Goal: Task Accomplishment & Management: Use online tool/utility

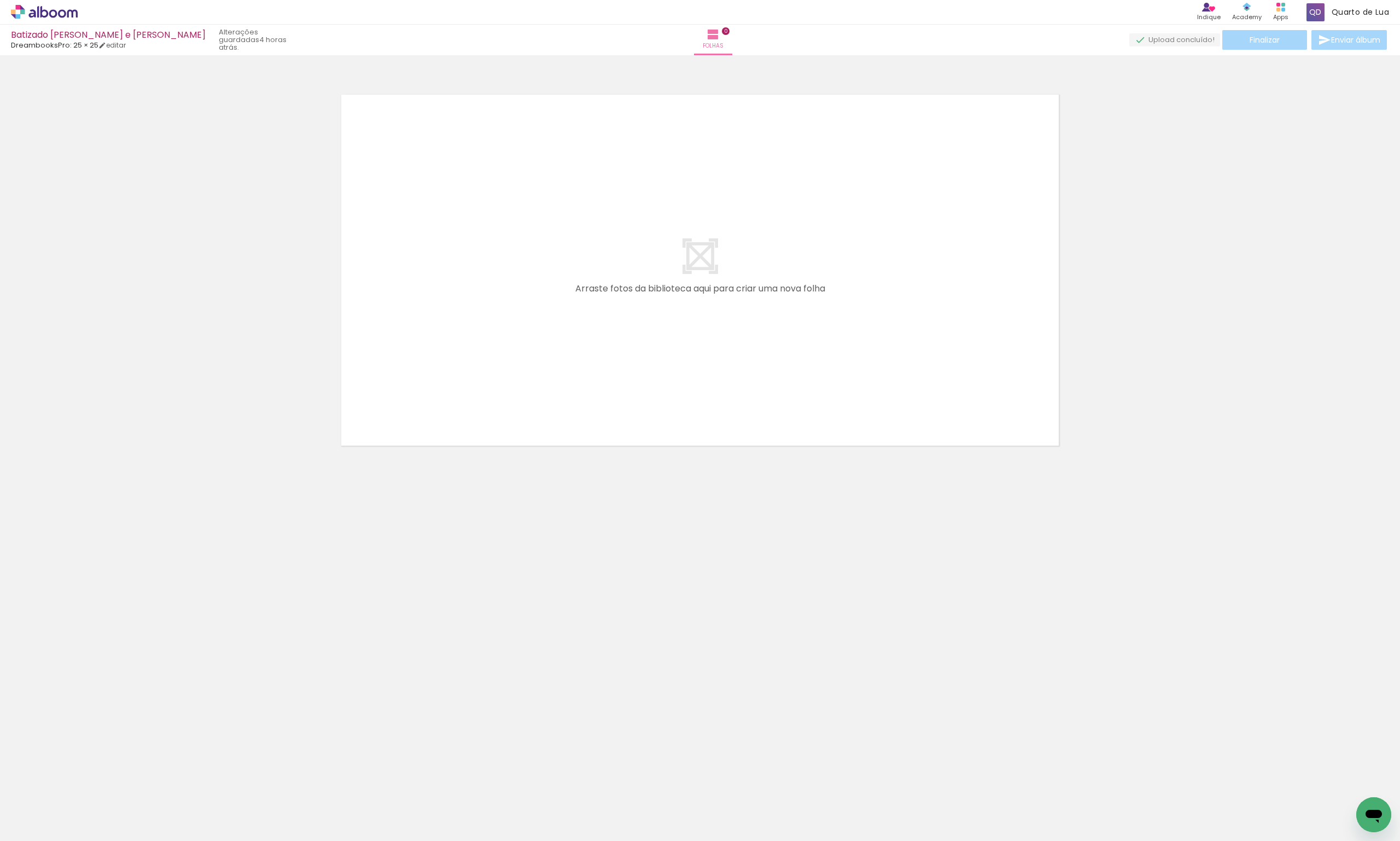
scroll to position [0, 10944]
click at [52, 826] on span "Adicionar Fotos" at bounding box center [38, 826] width 33 height 12
click at [0, 0] on input "file" at bounding box center [0, 0] width 0 height 0
click at [42, 824] on span "Adicionar Fotos" at bounding box center [38, 826] width 33 height 12
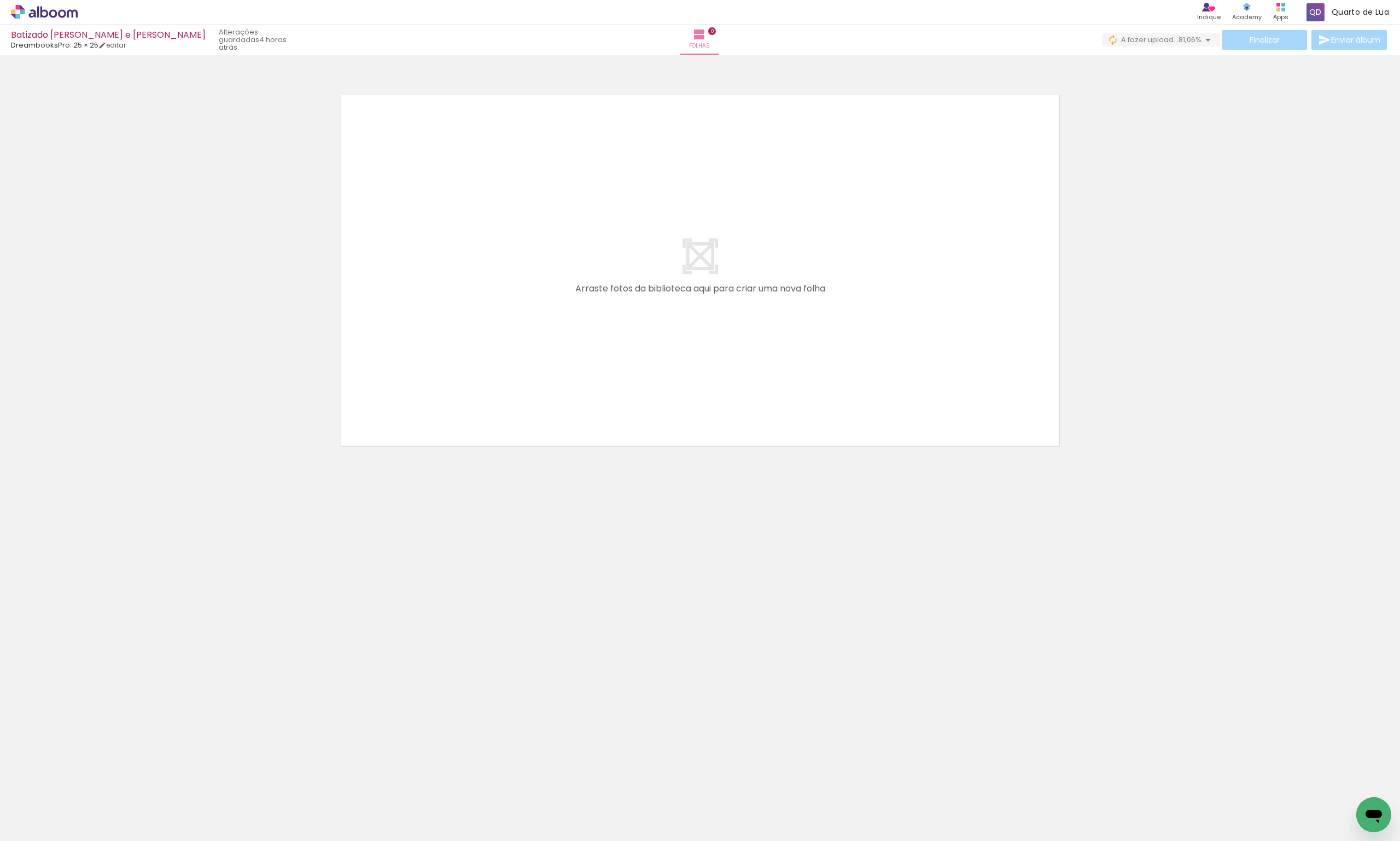
click at [0, 0] on input "file" at bounding box center [0, 0] width 0 height 0
click at [39, 822] on span "Adicionar Fotos" at bounding box center [38, 826] width 33 height 12
click at [0, 0] on input "file" at bounding box center [0, 0] width 0 height 0
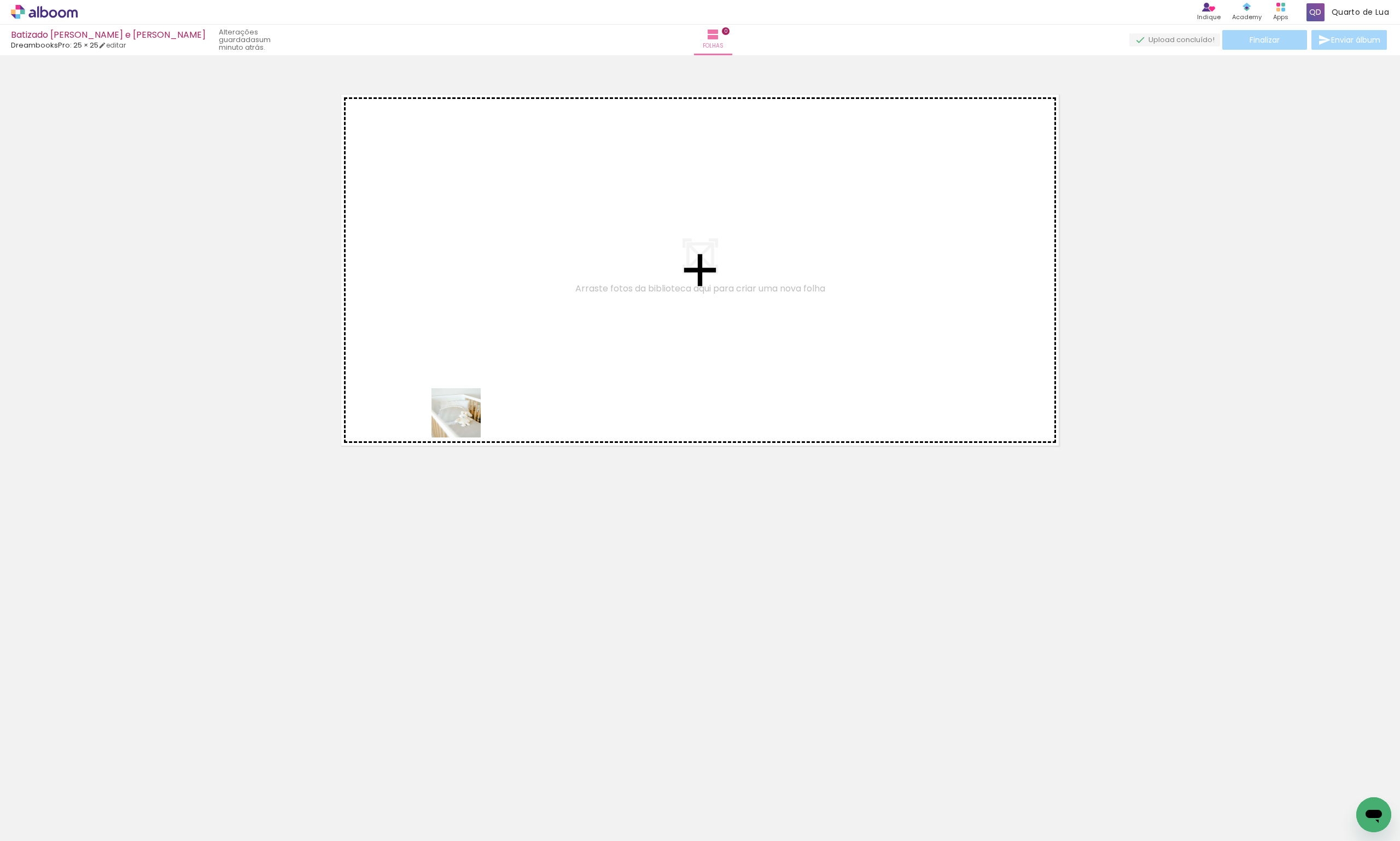
drag, startPoint x: 114, startPoint y: 817, endPoint x: 258, endPoint y: 770, distance: 151.5
click at [508, 362] on quentale-workspace at bounding box center [700, 421] width 1400 height 841
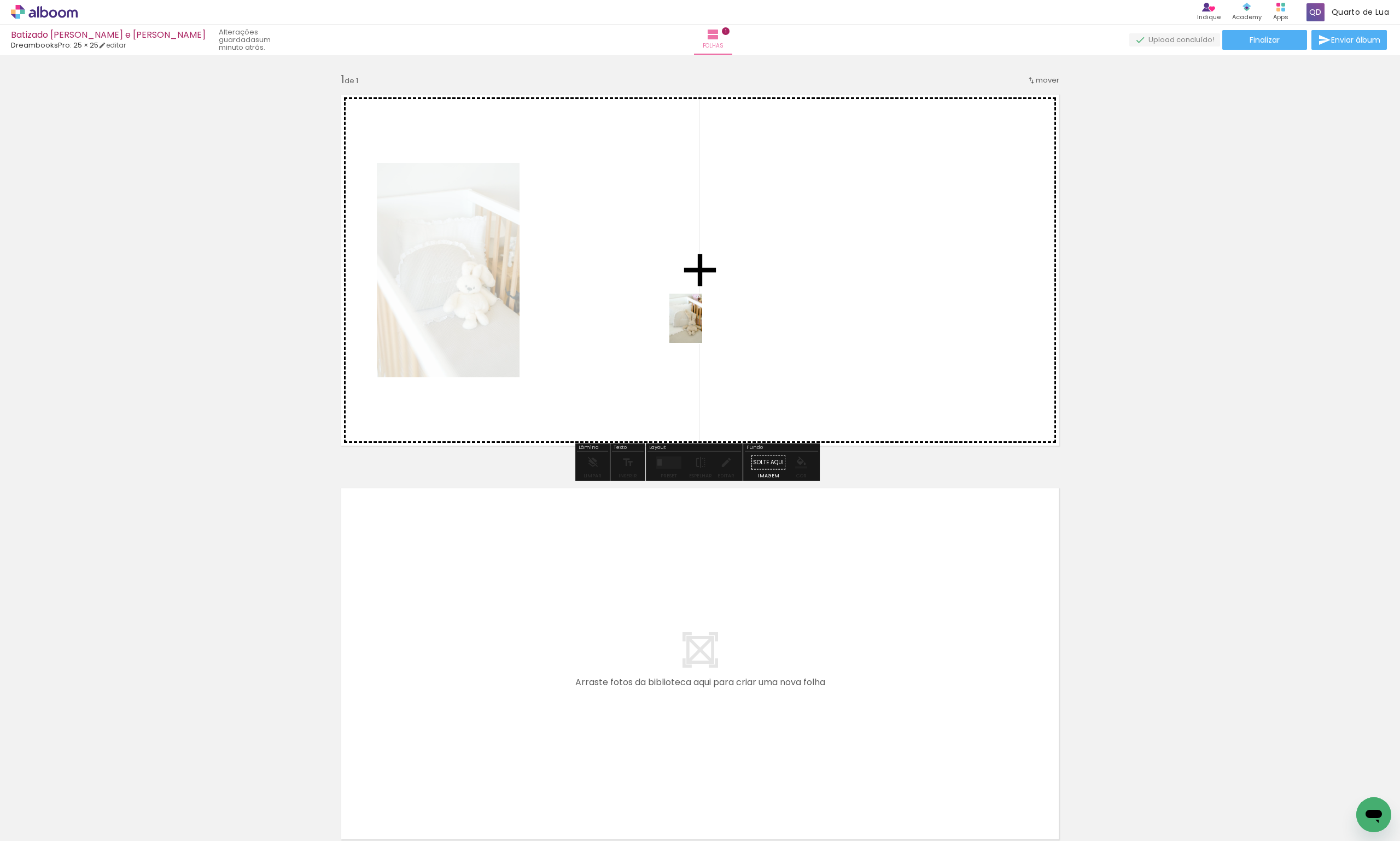
drag, startPoint x: 181, startPoint y: 811, endPoint x: 702, endPoint y: 326, distance: 711.8
click at [702, 326] on quentale-workspace at bounding box center [700, 421] width 1400 height 841
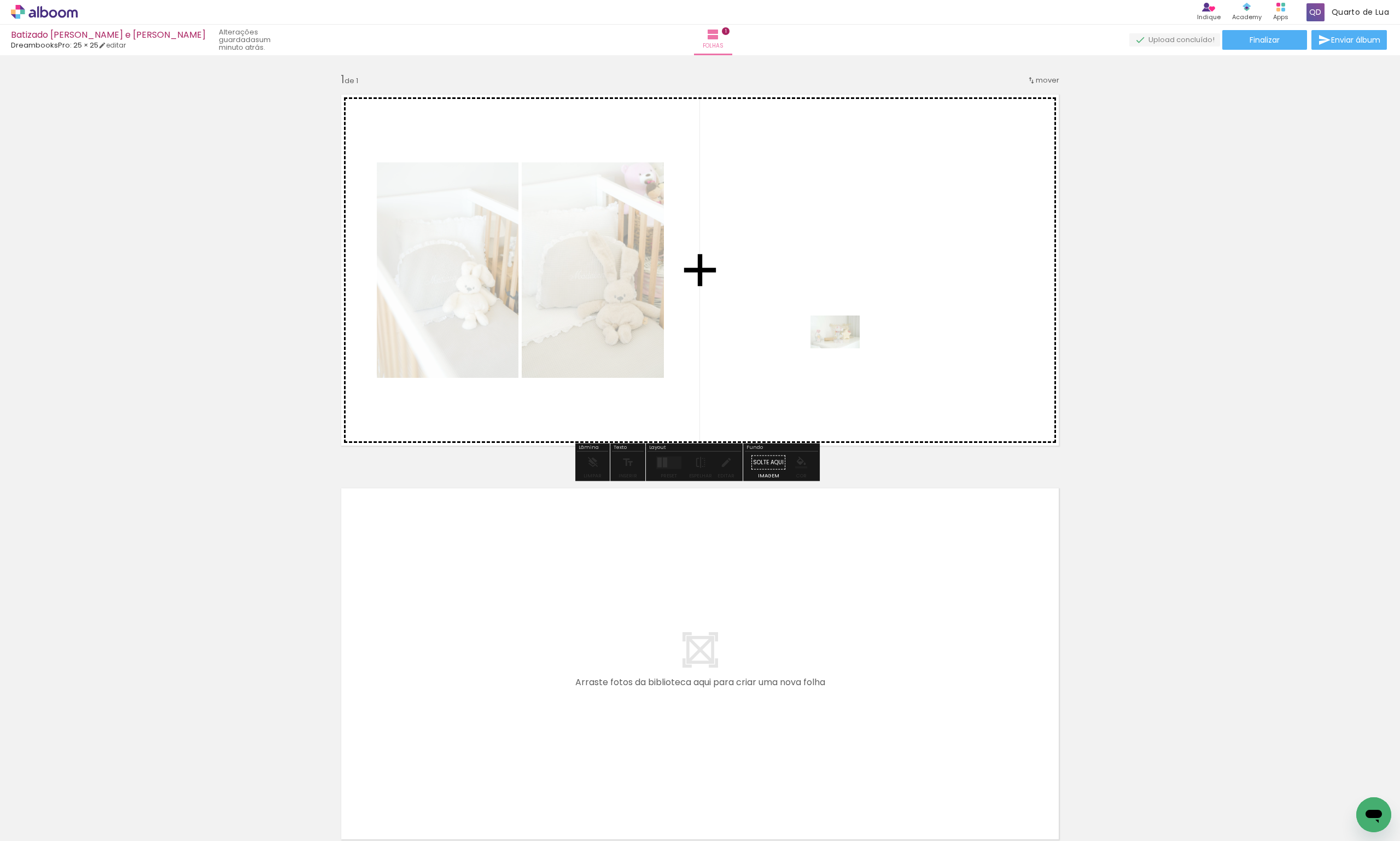
drag, startPoint x: 487, startPoint y: 815, endPoint x: 844, endPoint y: 348, distance: 587.8
click at [844, 348] on quentale-workspace at bounding box center [700, 421] width 1400 height 841
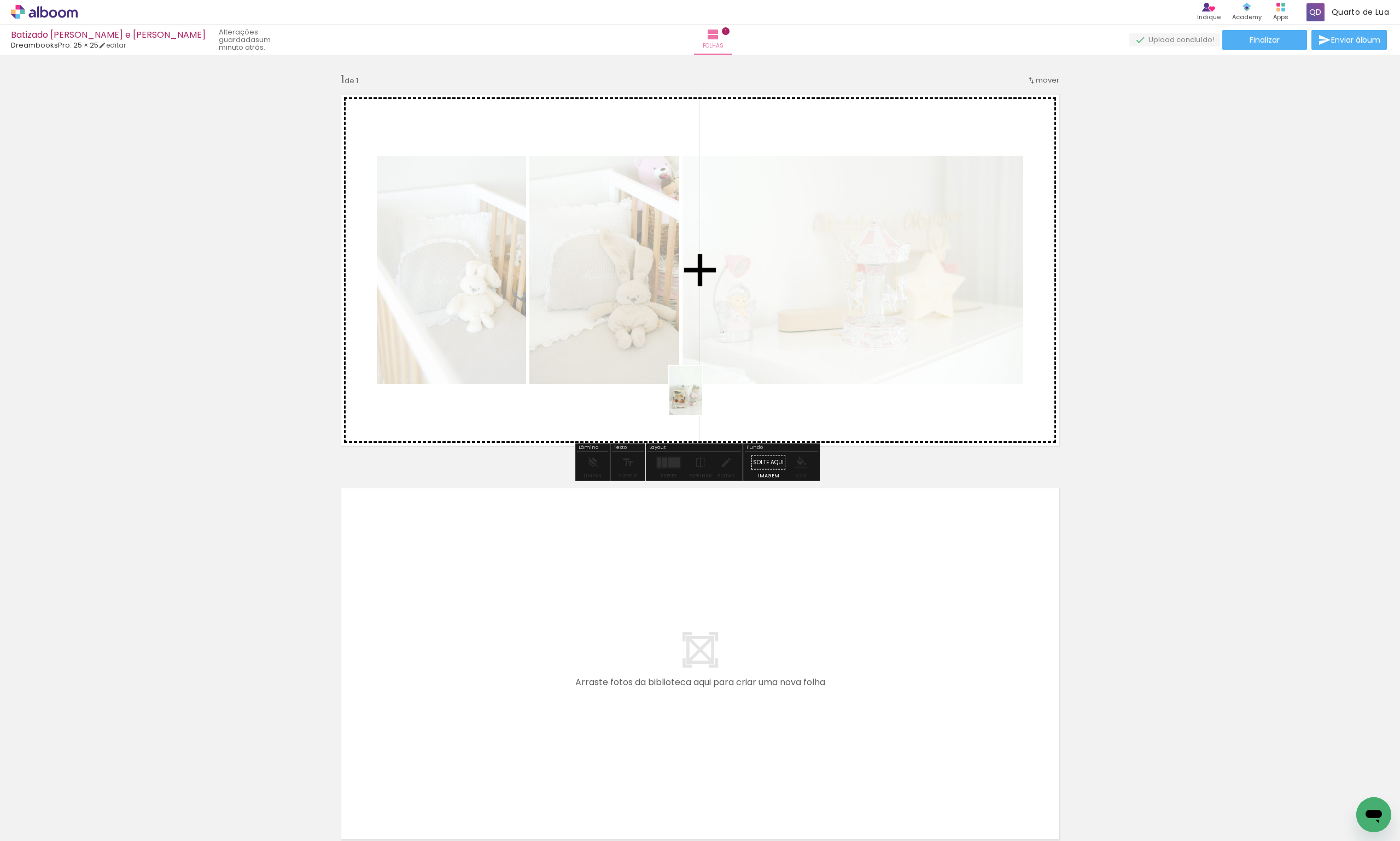
drag, startPoint x: 361, startPoint y: 815, endPoint x: 702, endPoint y: 399, distance: 537.9
click at [702, 399] on quentale-workspace at bounding box center [700, 421] width 1400 height 841
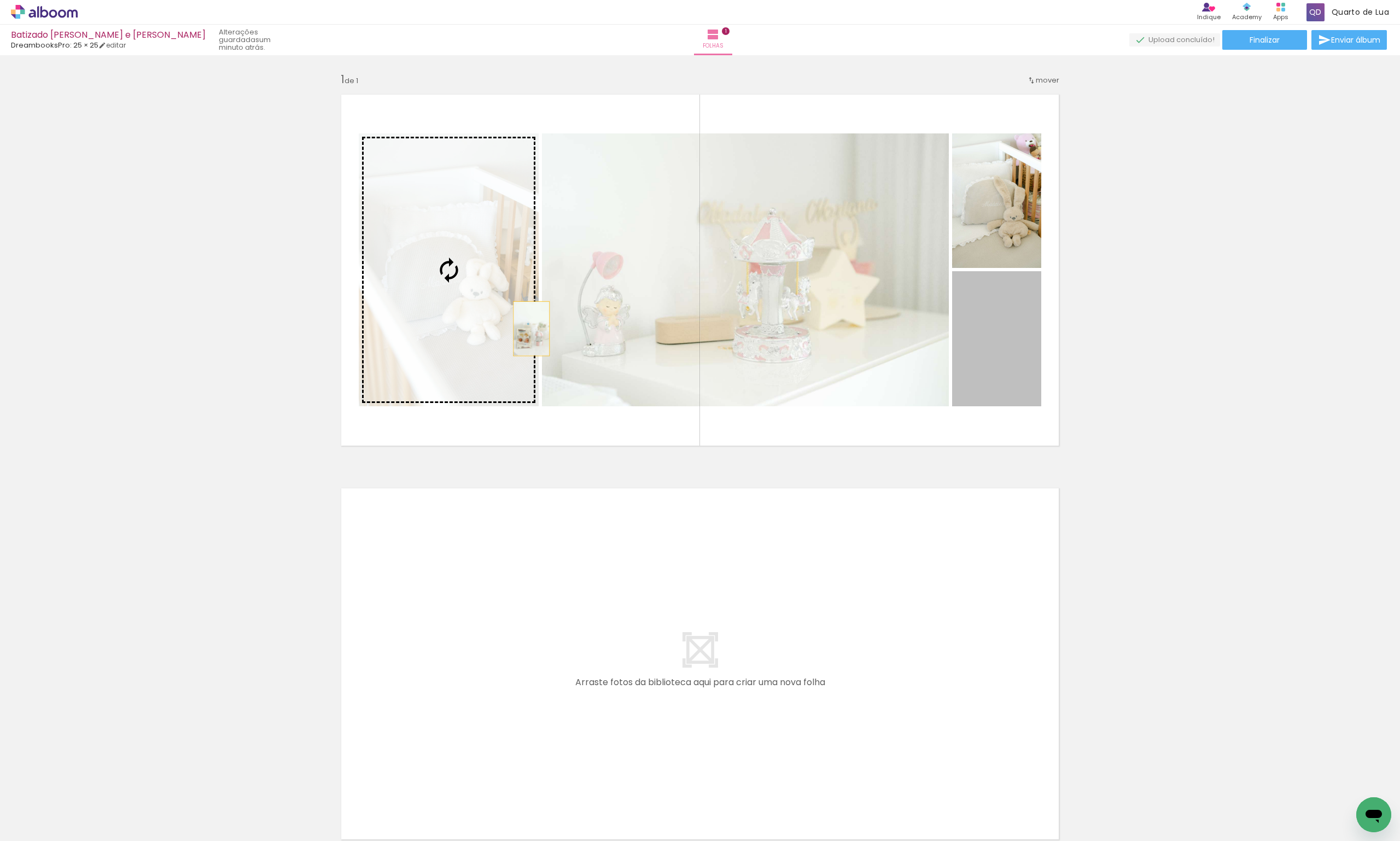
drag, startPoint x: 995, startPoint y: 334, endPoint x: 488, endPoint y: 324, distance: 507.1
click at [0, 0] on slot at bounding box center [0, 0] width 0 height 0
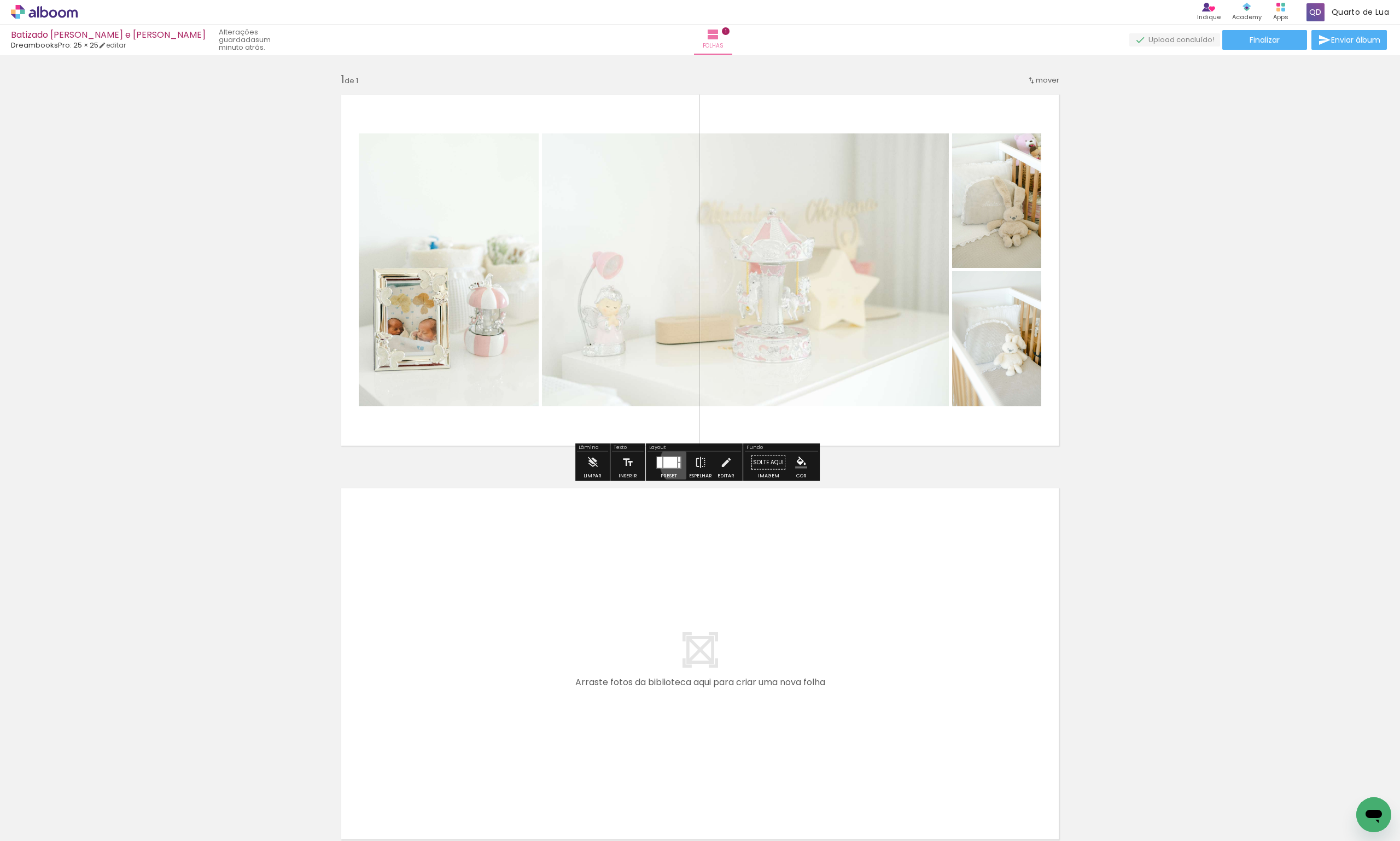
click at [682, 463] on paper-button "Preset" at bounding box center [669, 465] width 35 height 28
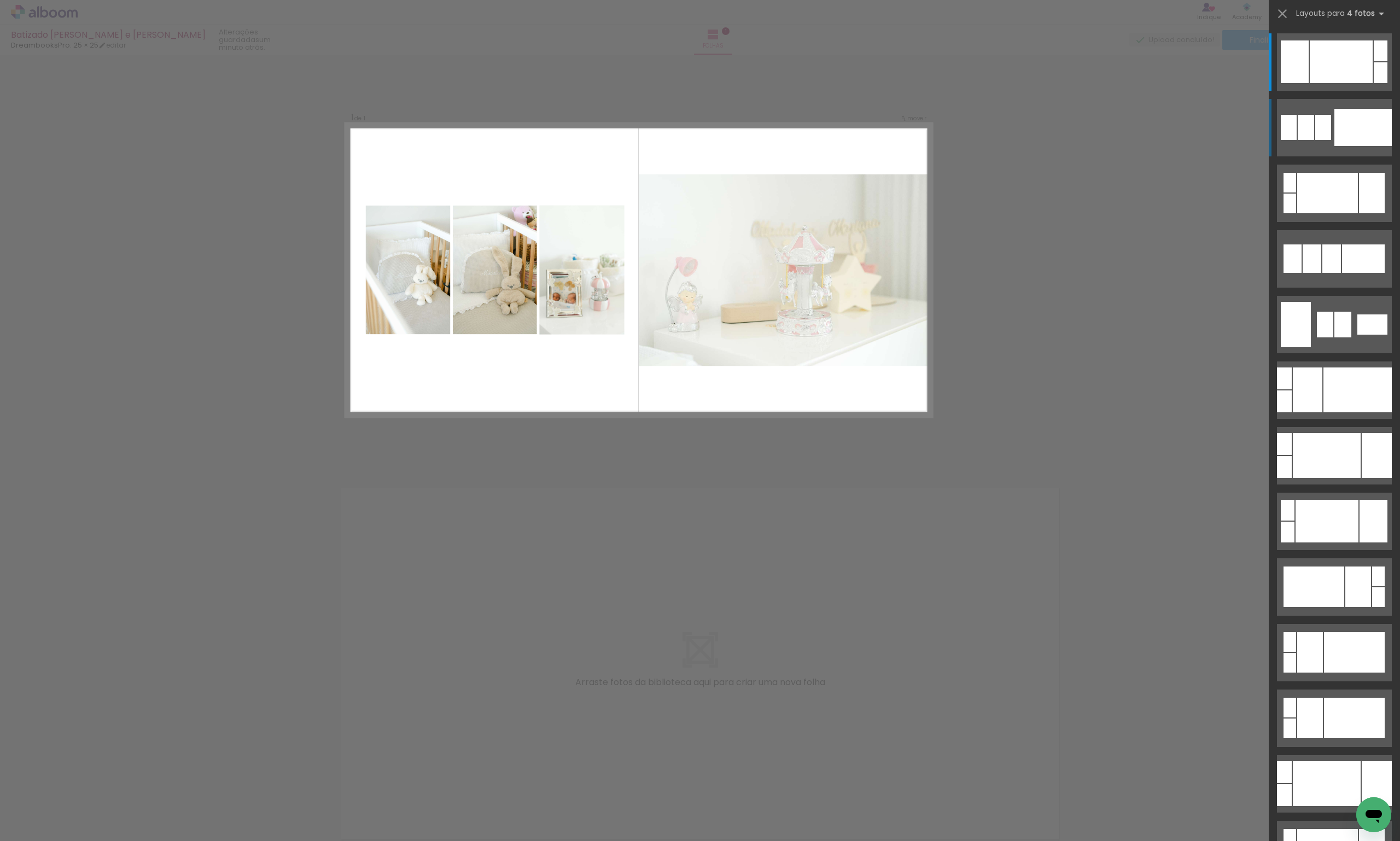
click at [1344, 132] on div at bounding box center [1363, 127] width 57 height 38
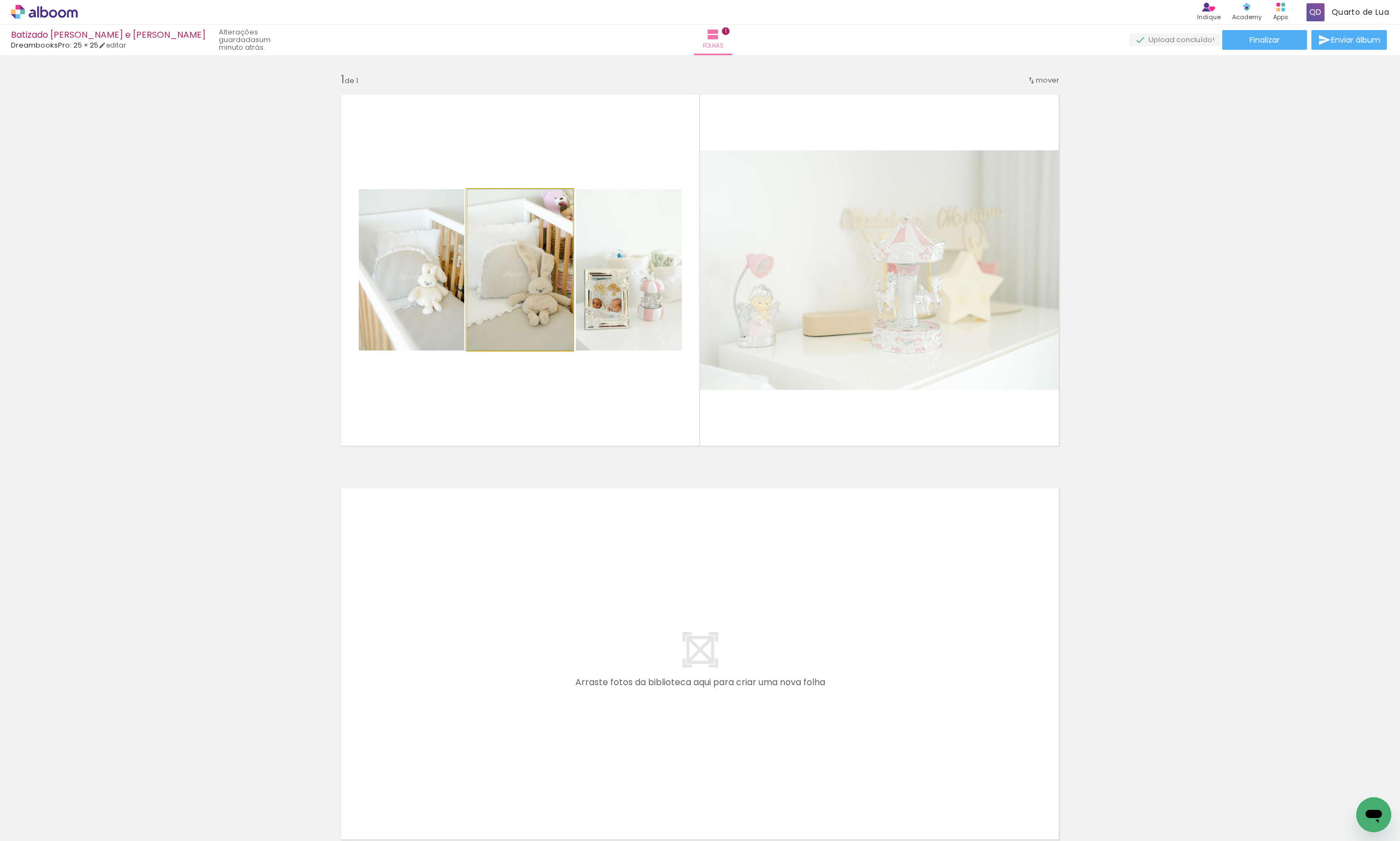
drag, startPoint x: 523, startPoint y: 270, endPoint x: 605, endPoint y: 273, distance: 82.1
click at [0, 0] on slot at bounding box center [0, 0] width 0 height 0
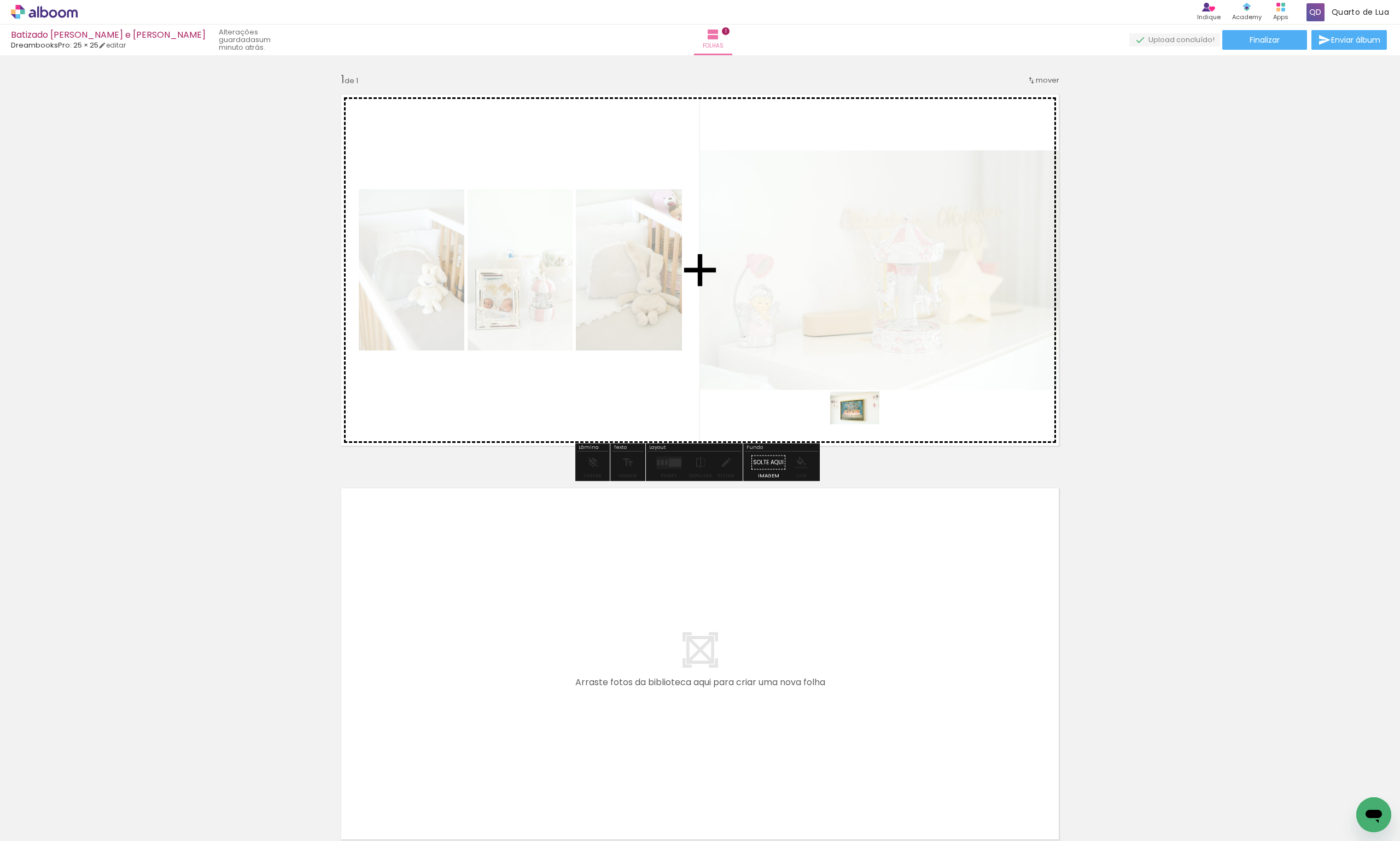
drag, startPoint x: 304, startPoint y: 803, endPoint x: 863, endPoint y: 423, distance: 675.9
click at [863, 423] on quentale-workspace at bounding box center [700, 421] width 1400 height 841
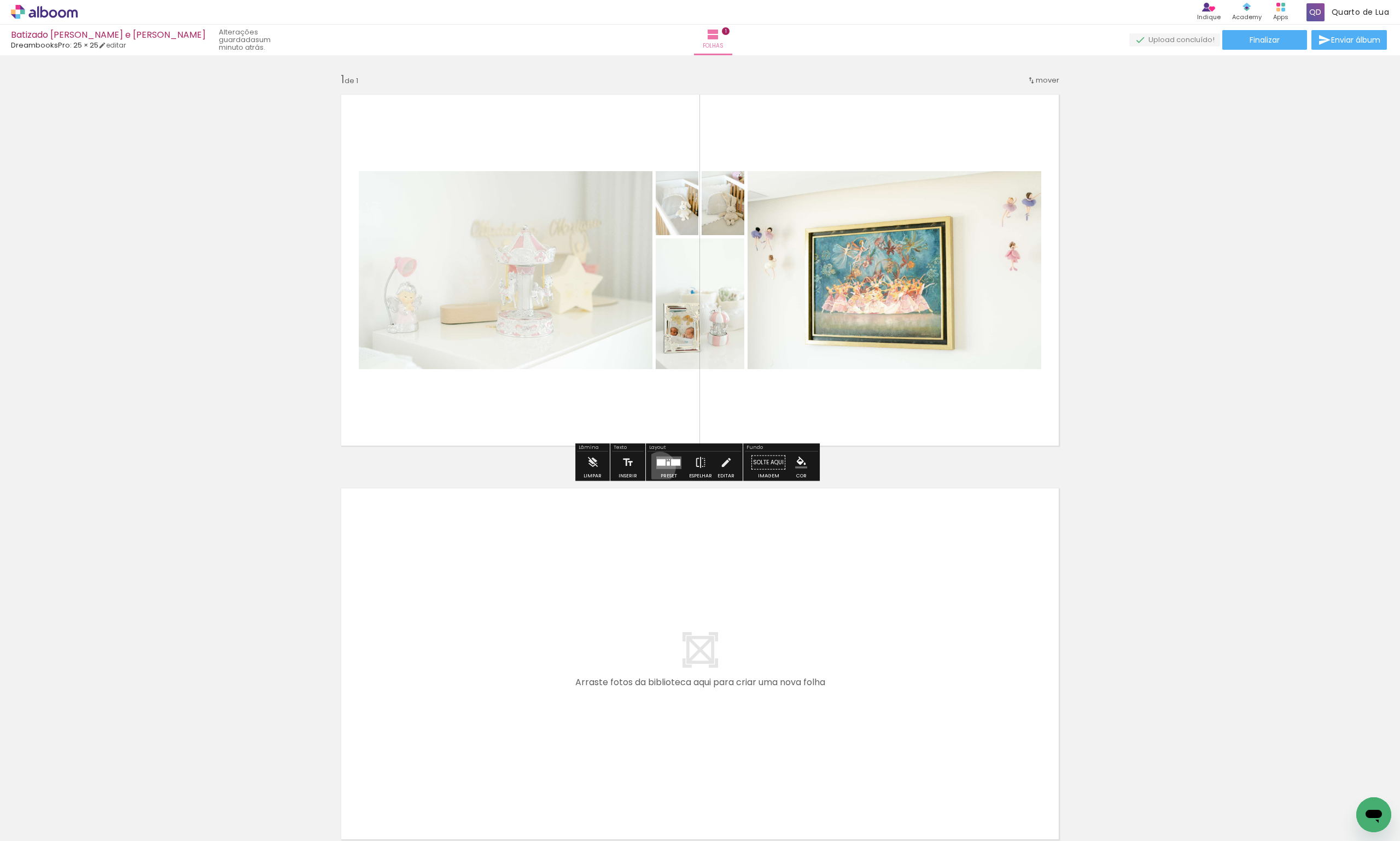
click at [658, 467] on quentale-layouter at bounding box center [669, 462] width 26 height 13
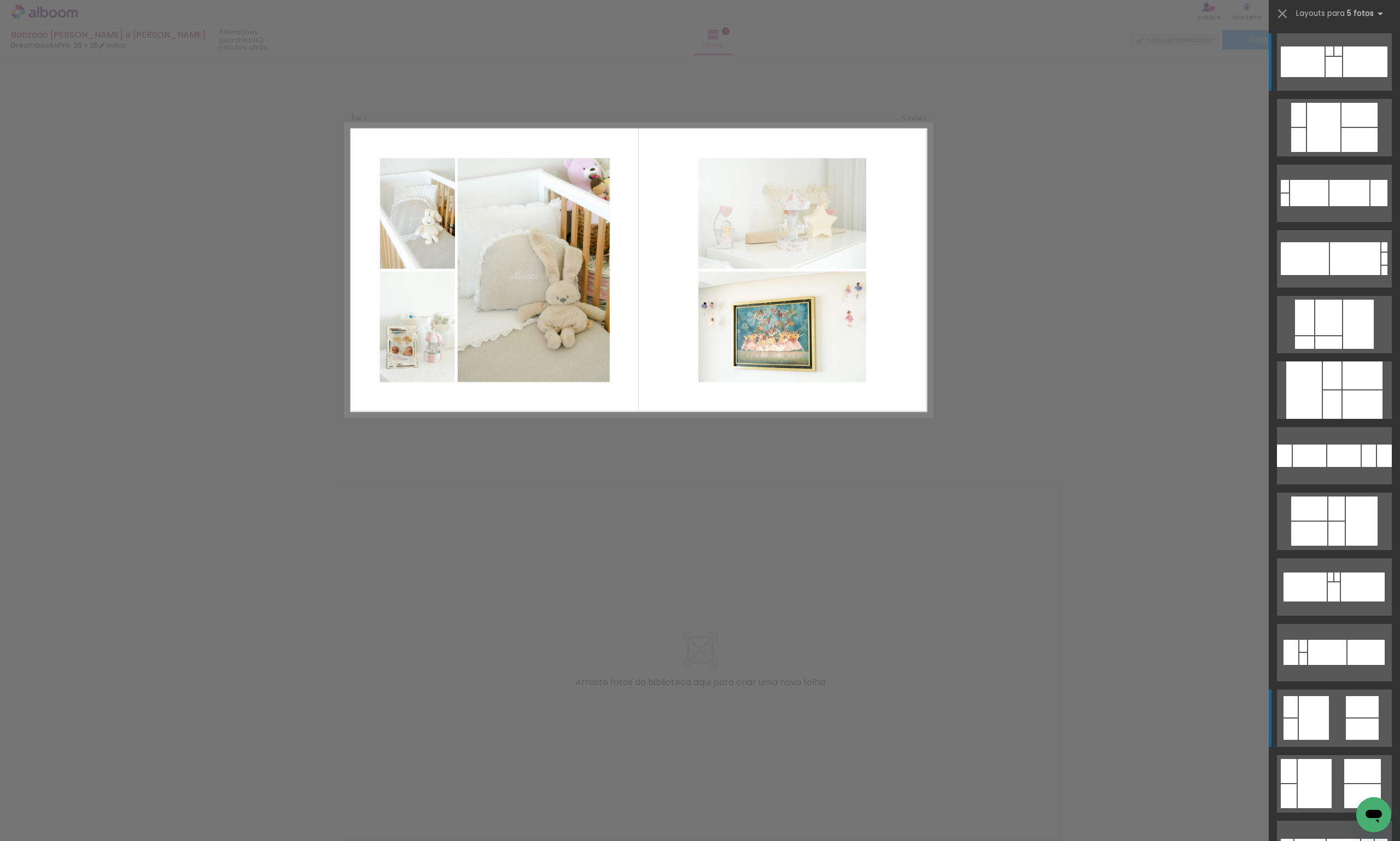
click at [1326, 91] on quentale-layouter at bounding box center [1335, 62] width 115 height 57
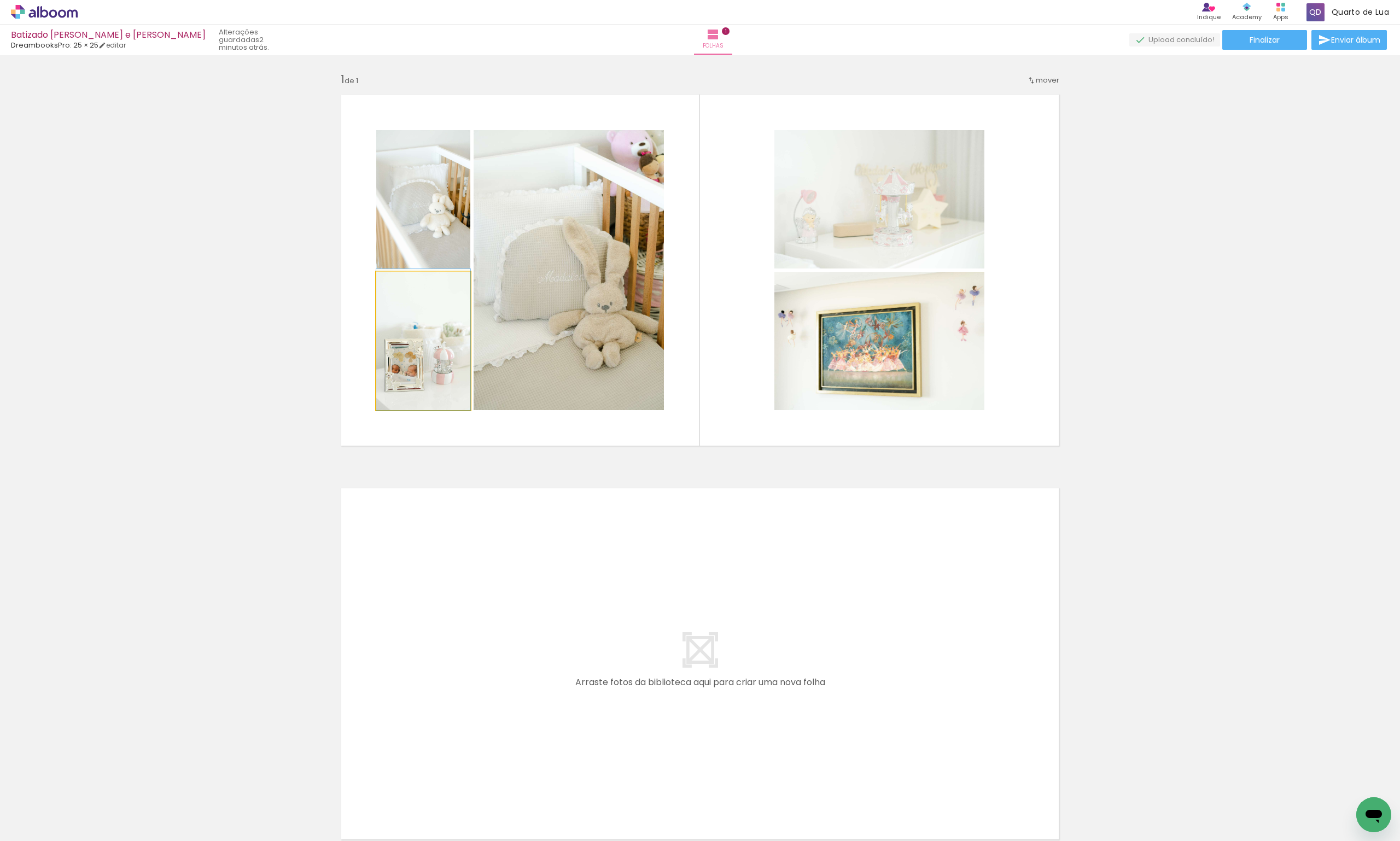
drag, startPoint x: 417, startPoint y: 322, endPoint x: 560, endPoint y: 267, distance: 153.2
click at [0, 0] on slot at bounding box center [0, 0] width 0 height 0
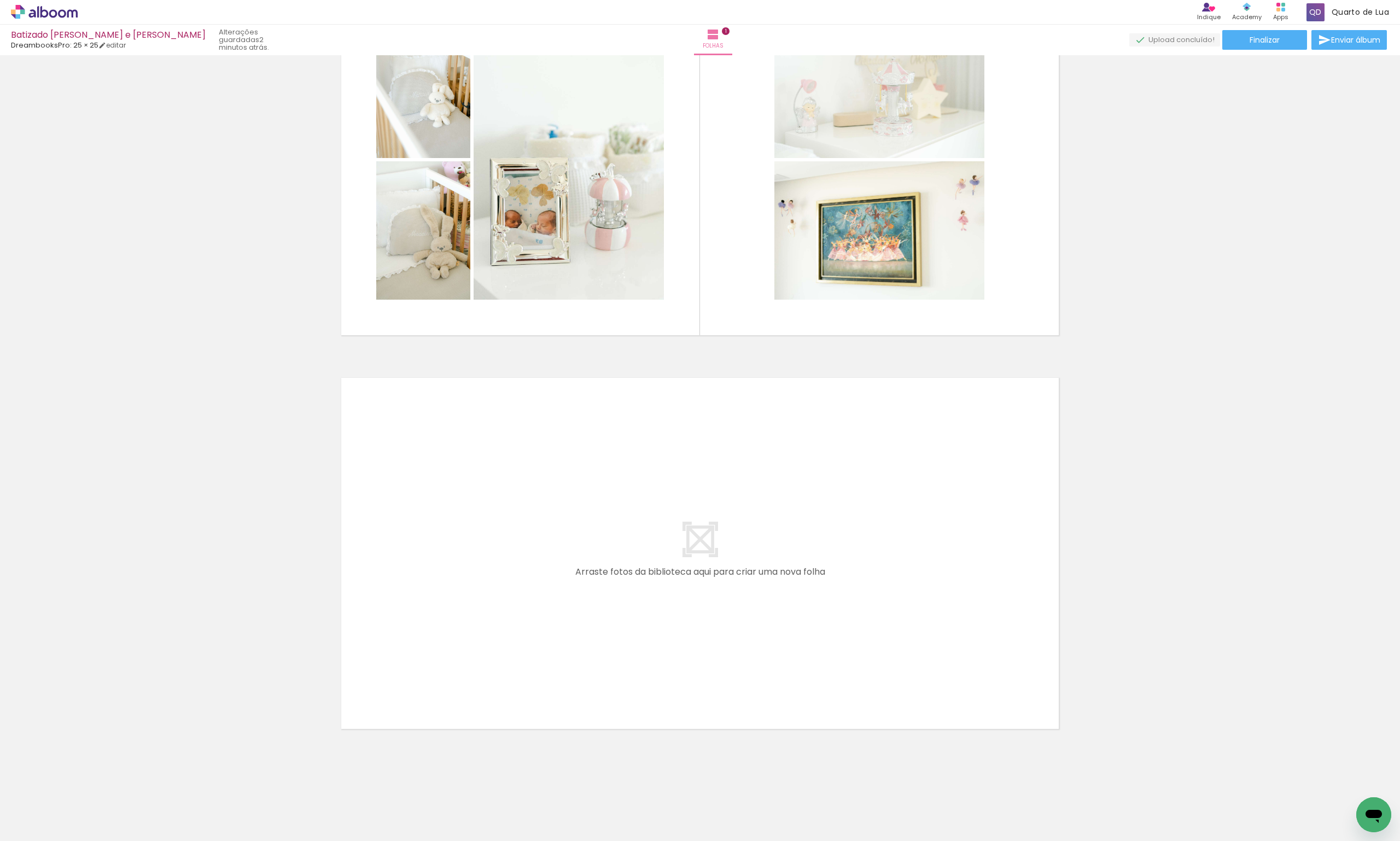
scroll to position [113, 0]
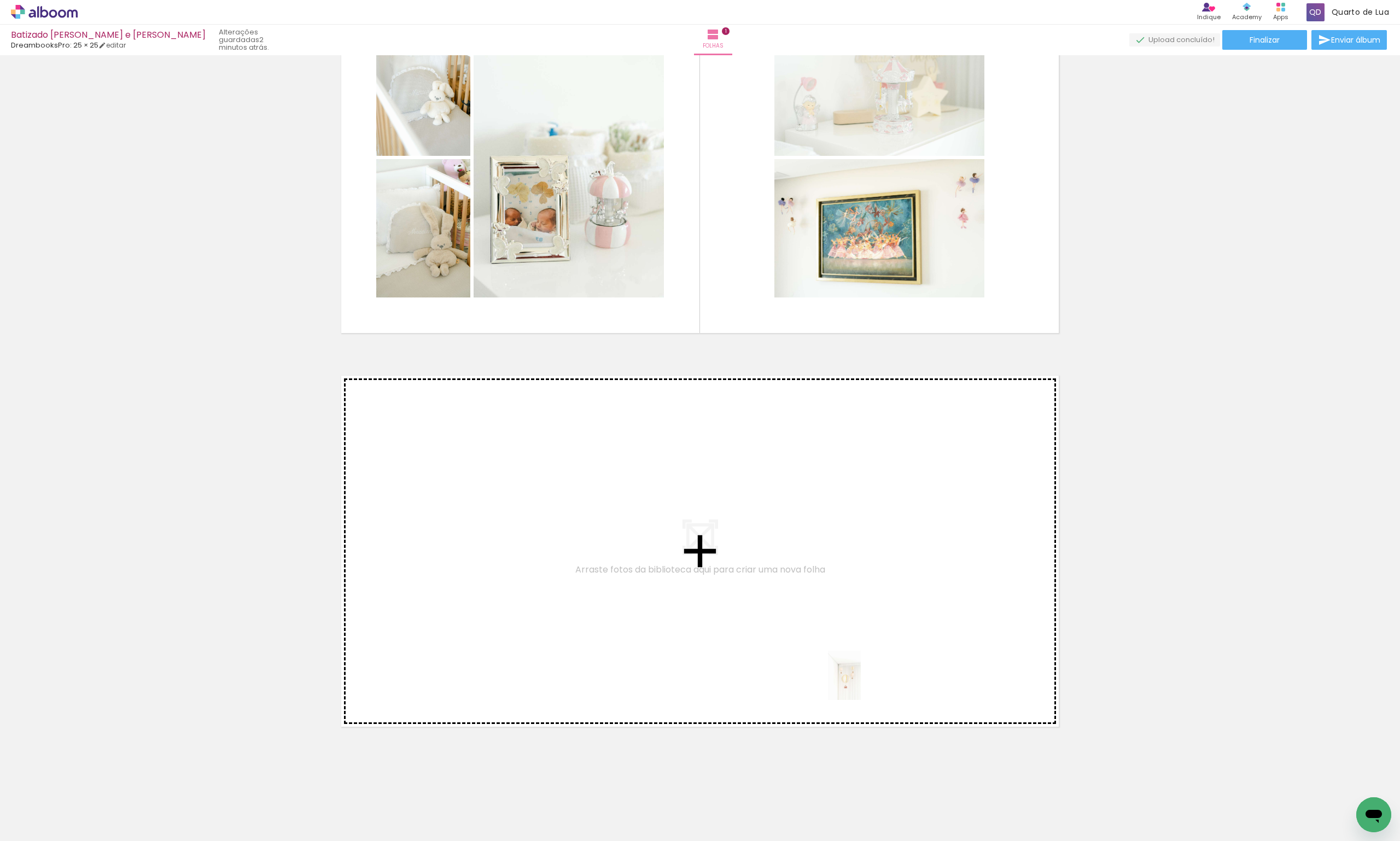
drag, startPoint x: 931, startPoint y: 763, endPoint x: 814, endPoint y: 618, distance: 186.3
click at [814, 618] on quentale-workspace at bounding box center [700, 421] width 1400 height 841
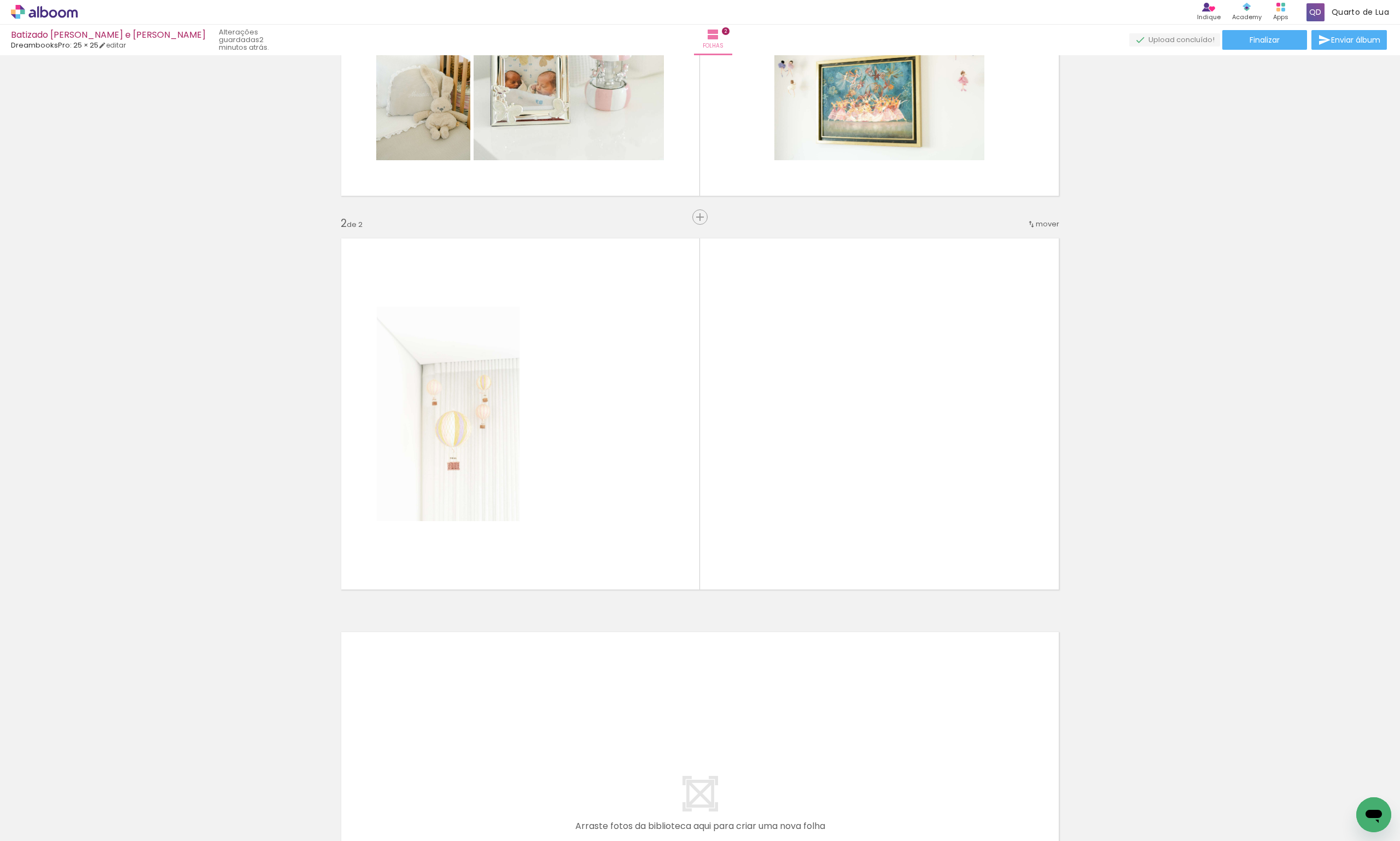
scroll to position [0, 631]
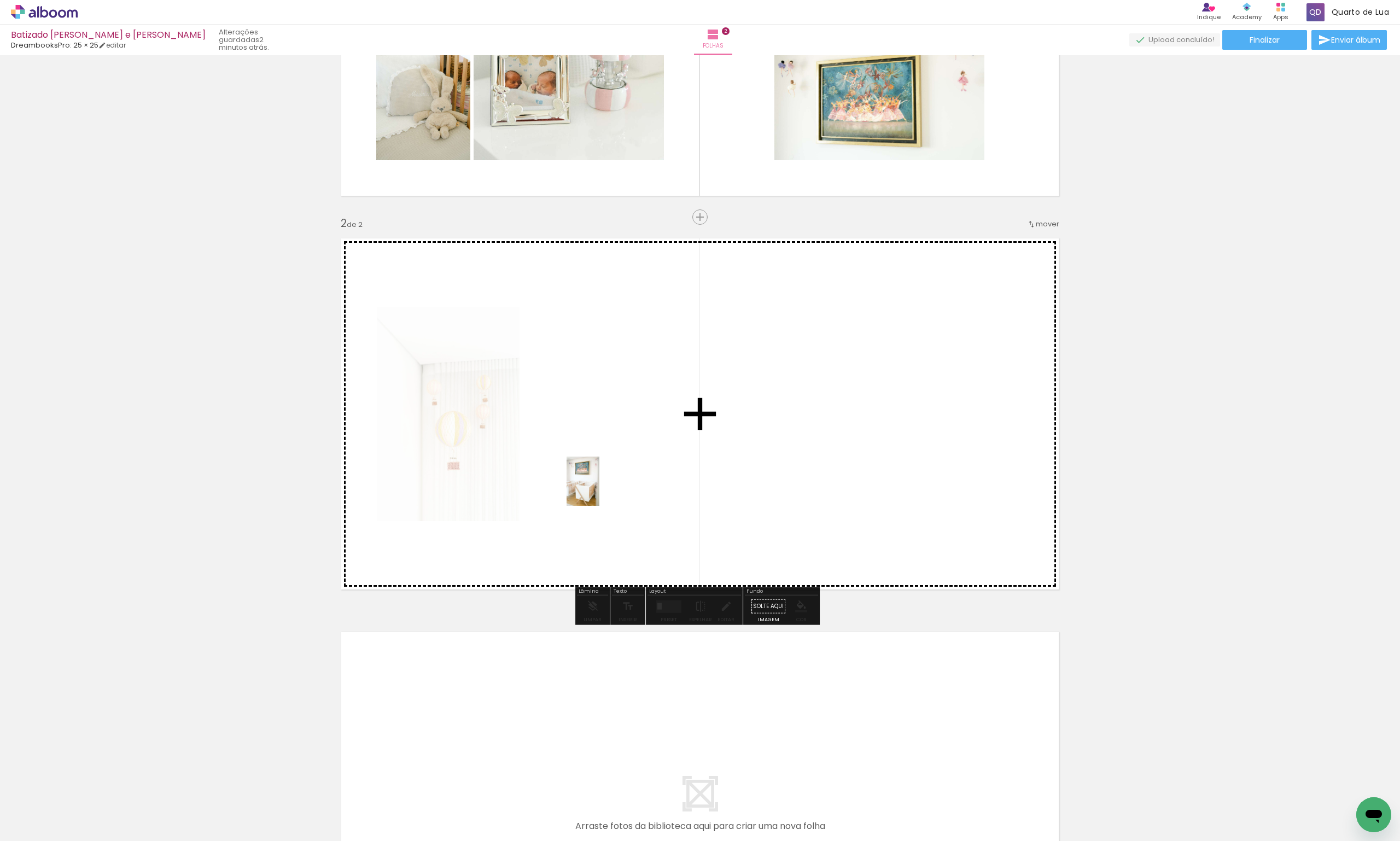
drag, startPoint x: 828, startPoint y: 817, endPoint x: 599, endPoint y: 489, distance: 400.0
click at [599, 489] on quentale-workspace at bounding box center [700, 421] width 1400 height 841
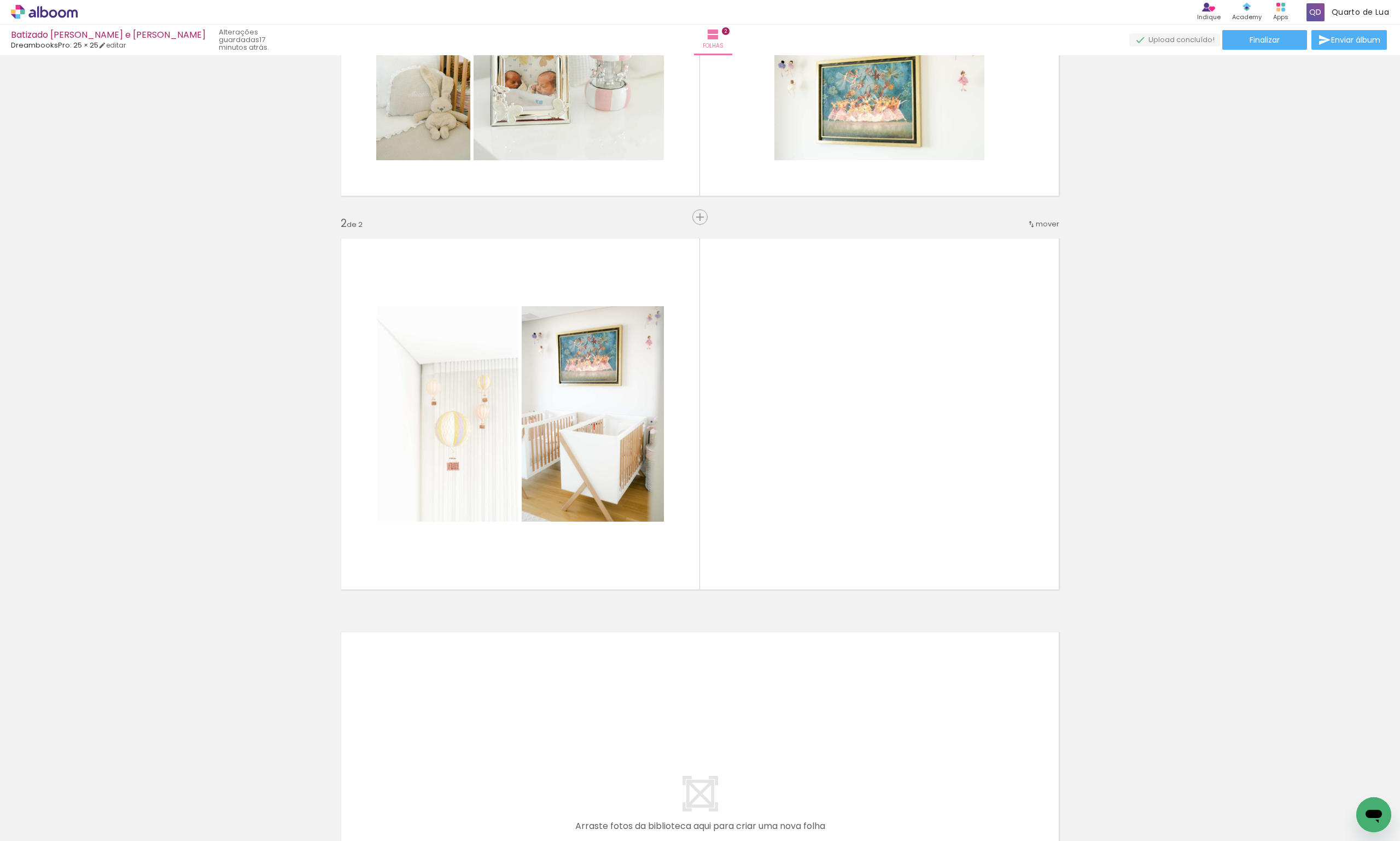
scroll to position [0, 0]
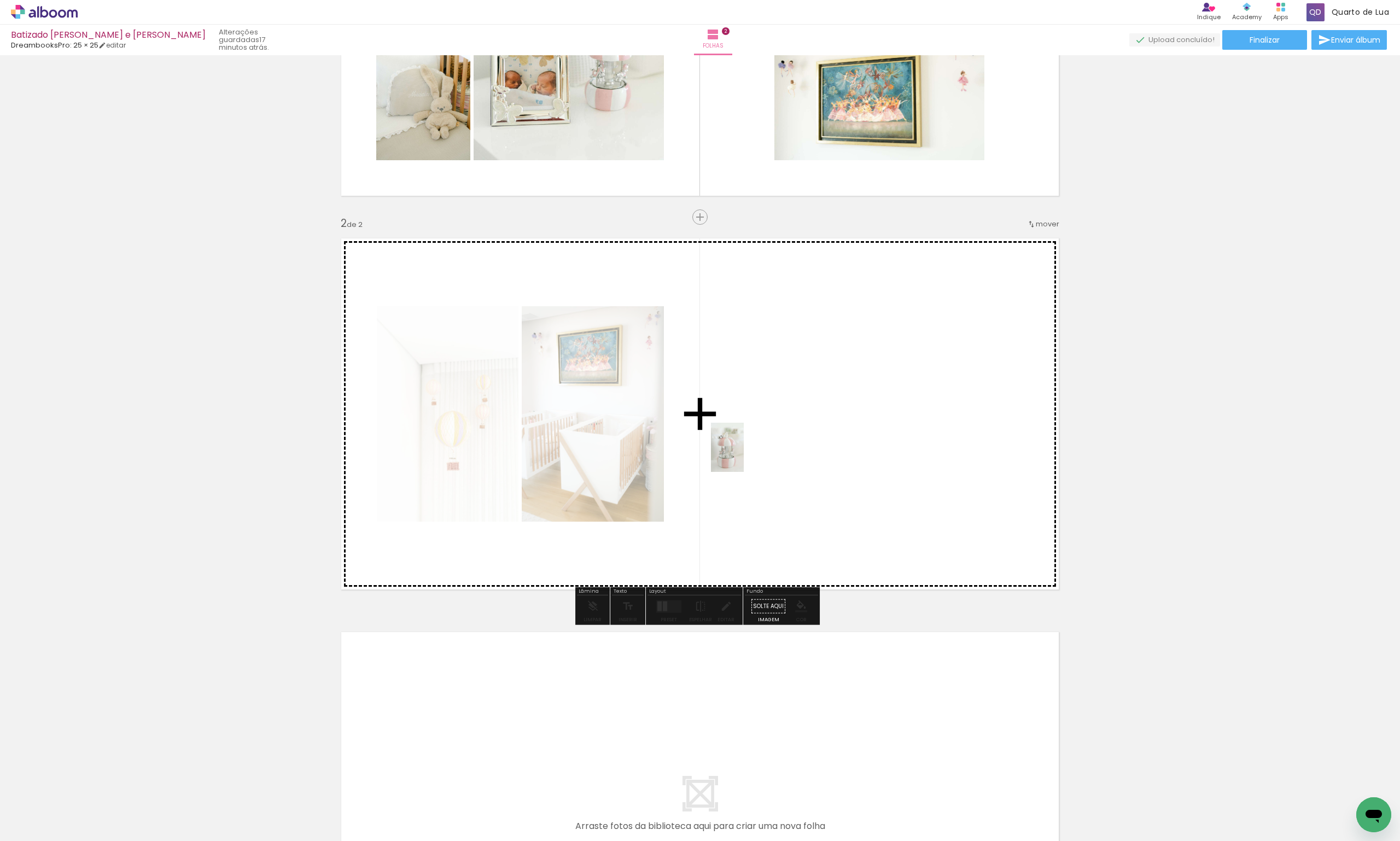
drag, startPoint x: 430, startPoint y: 819, endPoint x: 597, endPoint y: 784, distance: 170.6
click at [749, 456] on quentale-workspace at bounding box center [700, 421] width 1400 height 841
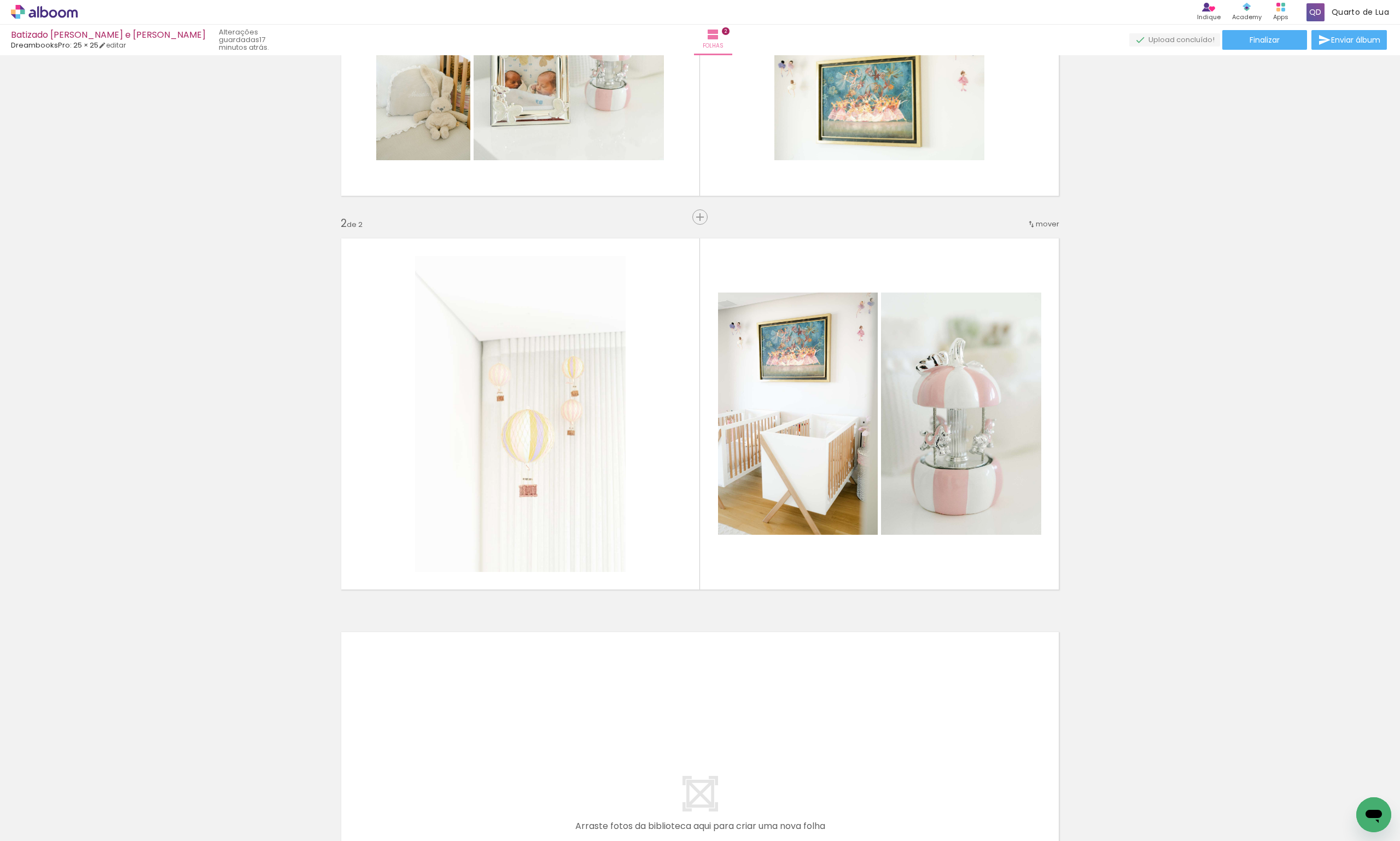
scroll to position [0, 1541]
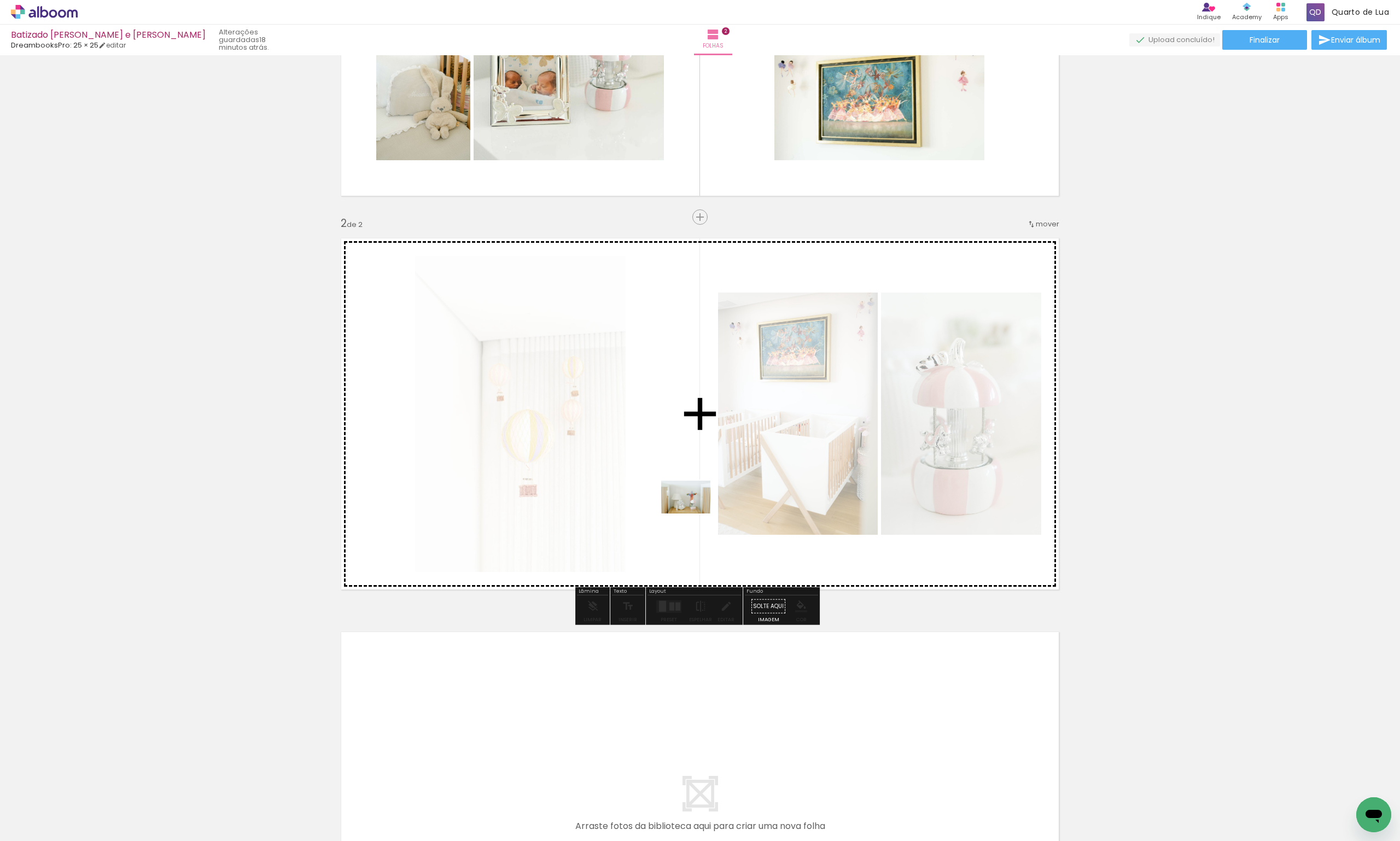
drag, startPoint x: 417, startPoint y: 815, endPoint x: 694, endPoint y: 513, distance: 409.8
click at [694, 513] on quentale-workspace at bounding box center [700, 421] width 1400 height 841
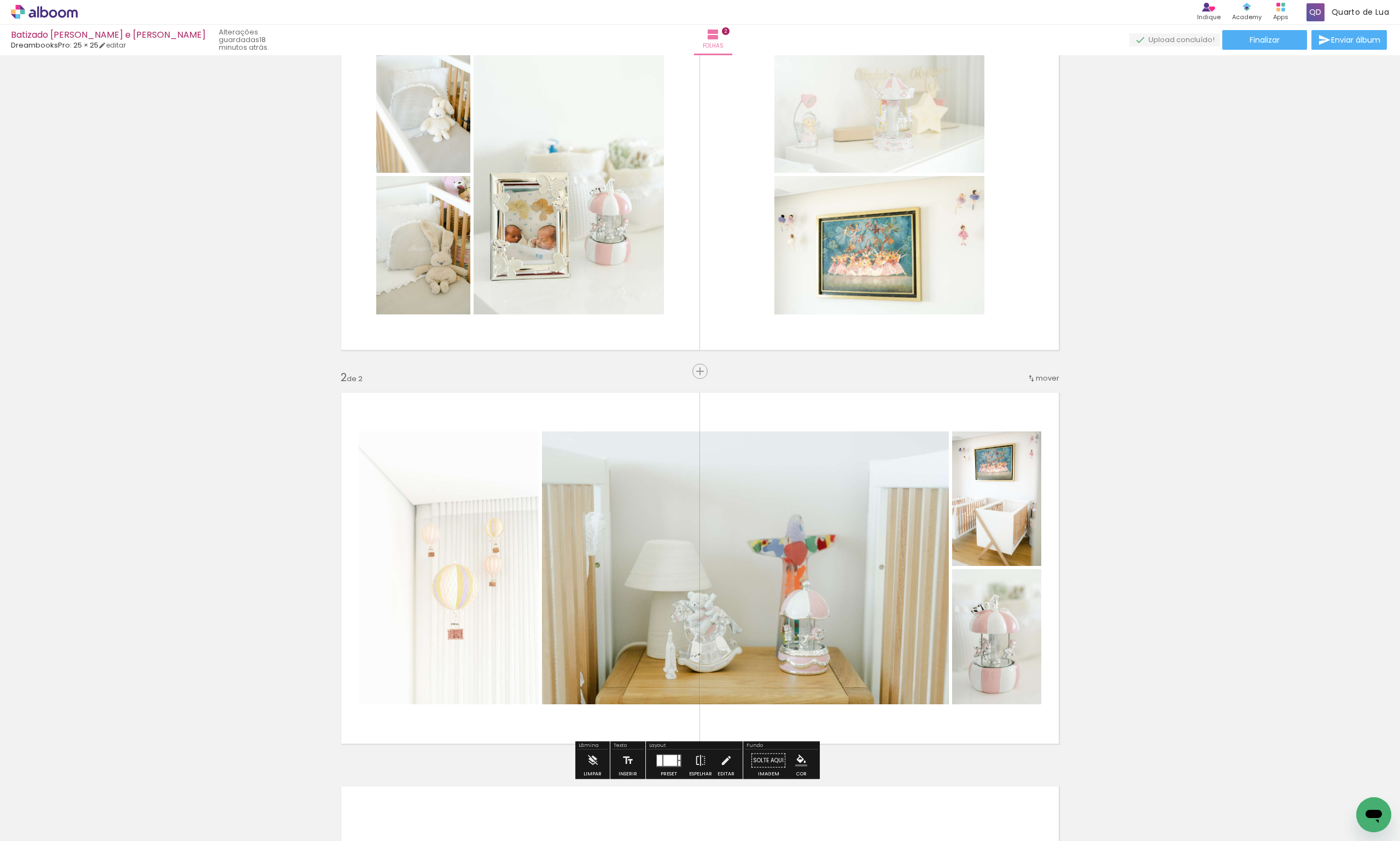
scroll to position [86, 0]
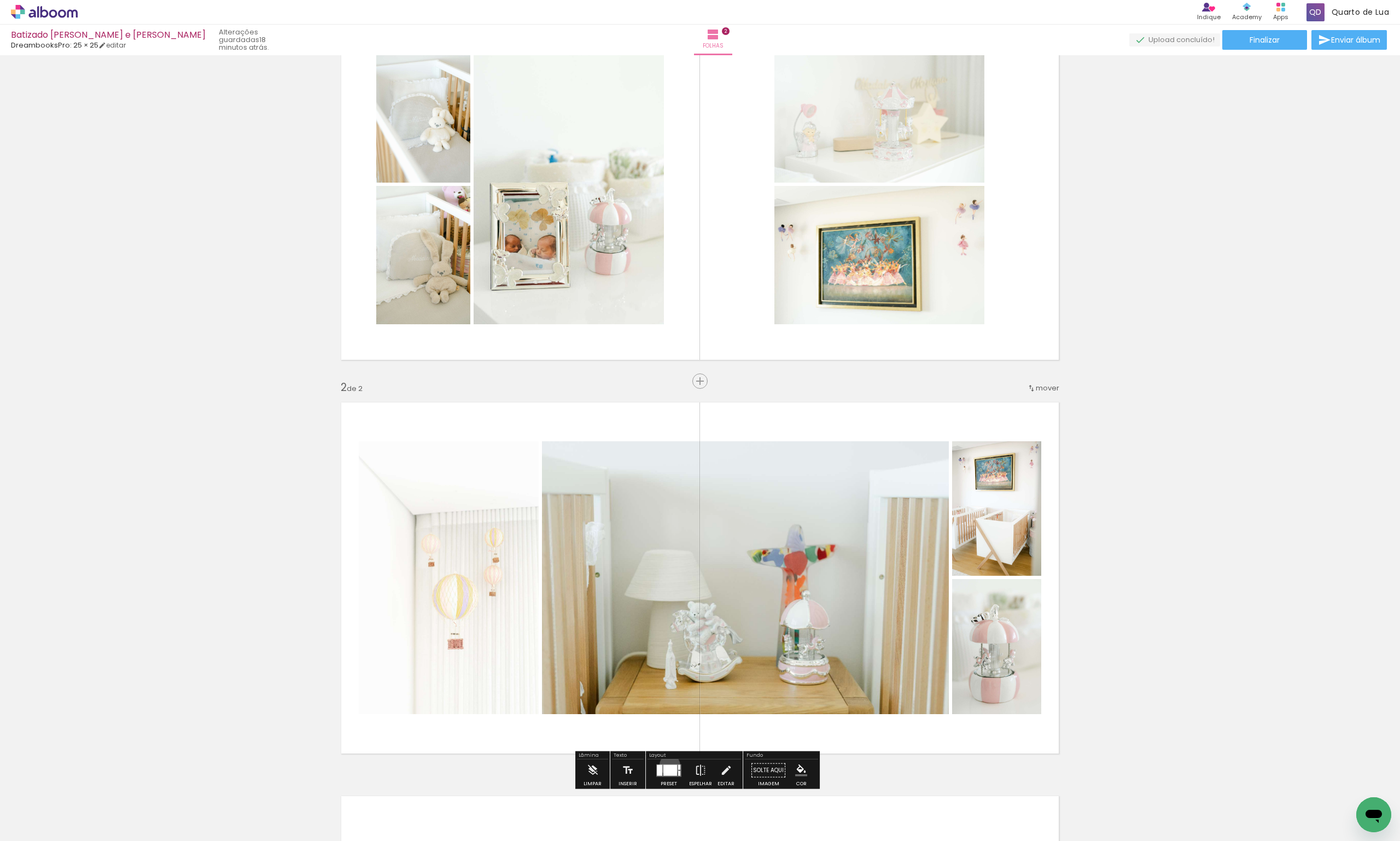
click at [667, 764] on div at bounding box center [670, 770] width 14 height 11
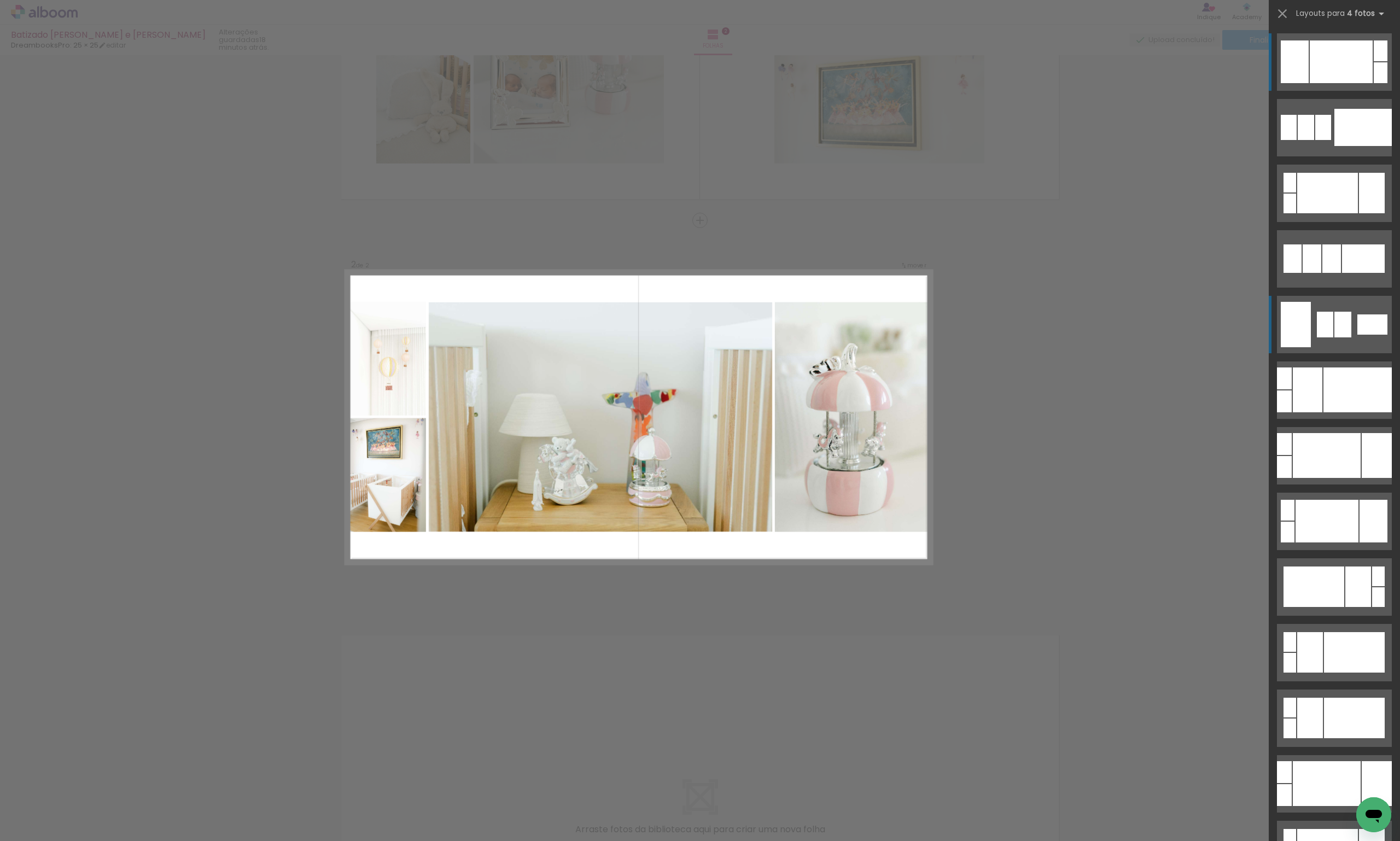
scroll to position [250, 0]
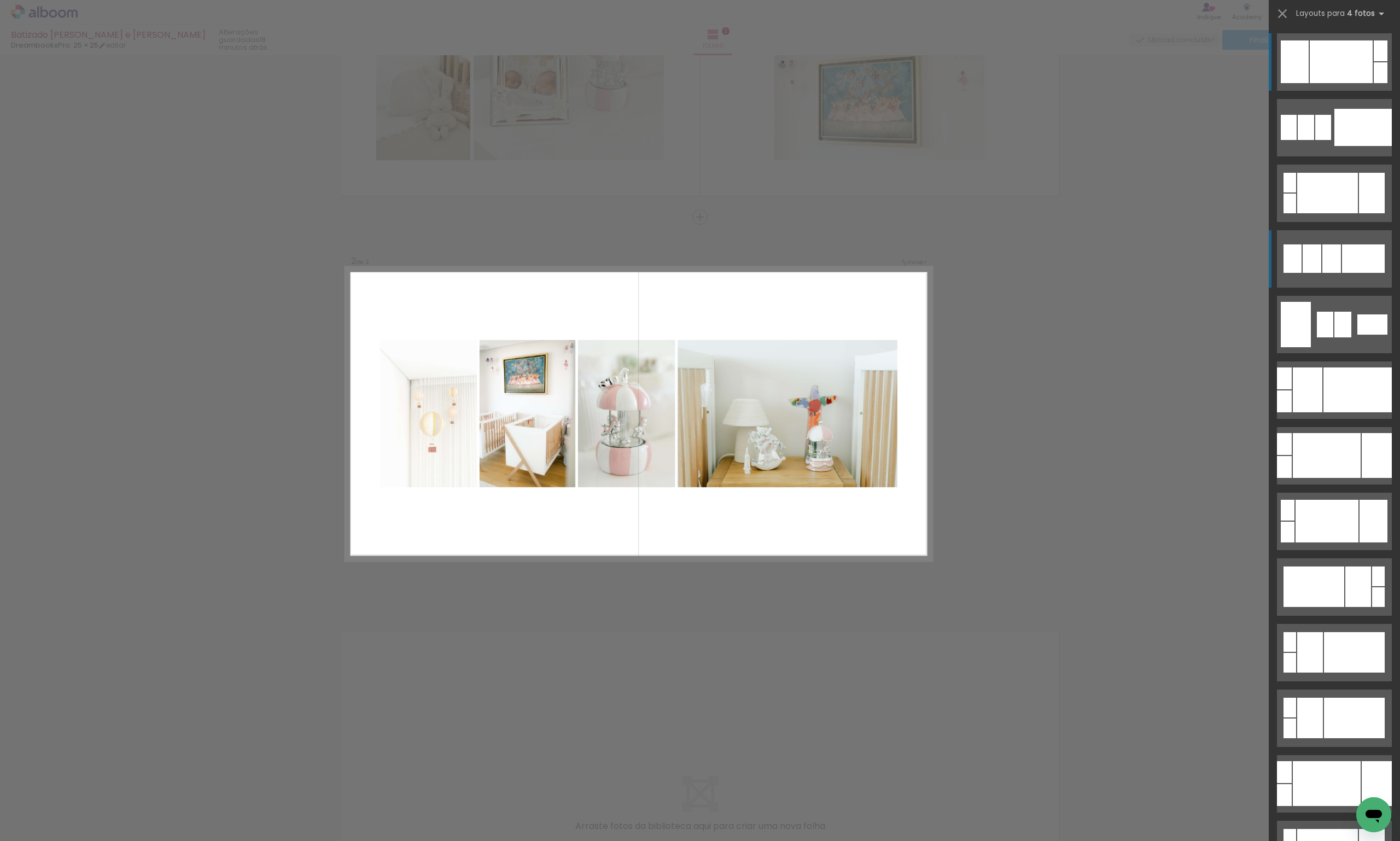
click at [1331, 91] on quentale-layouter at bounding box center [1335, 62] width 115 height 57
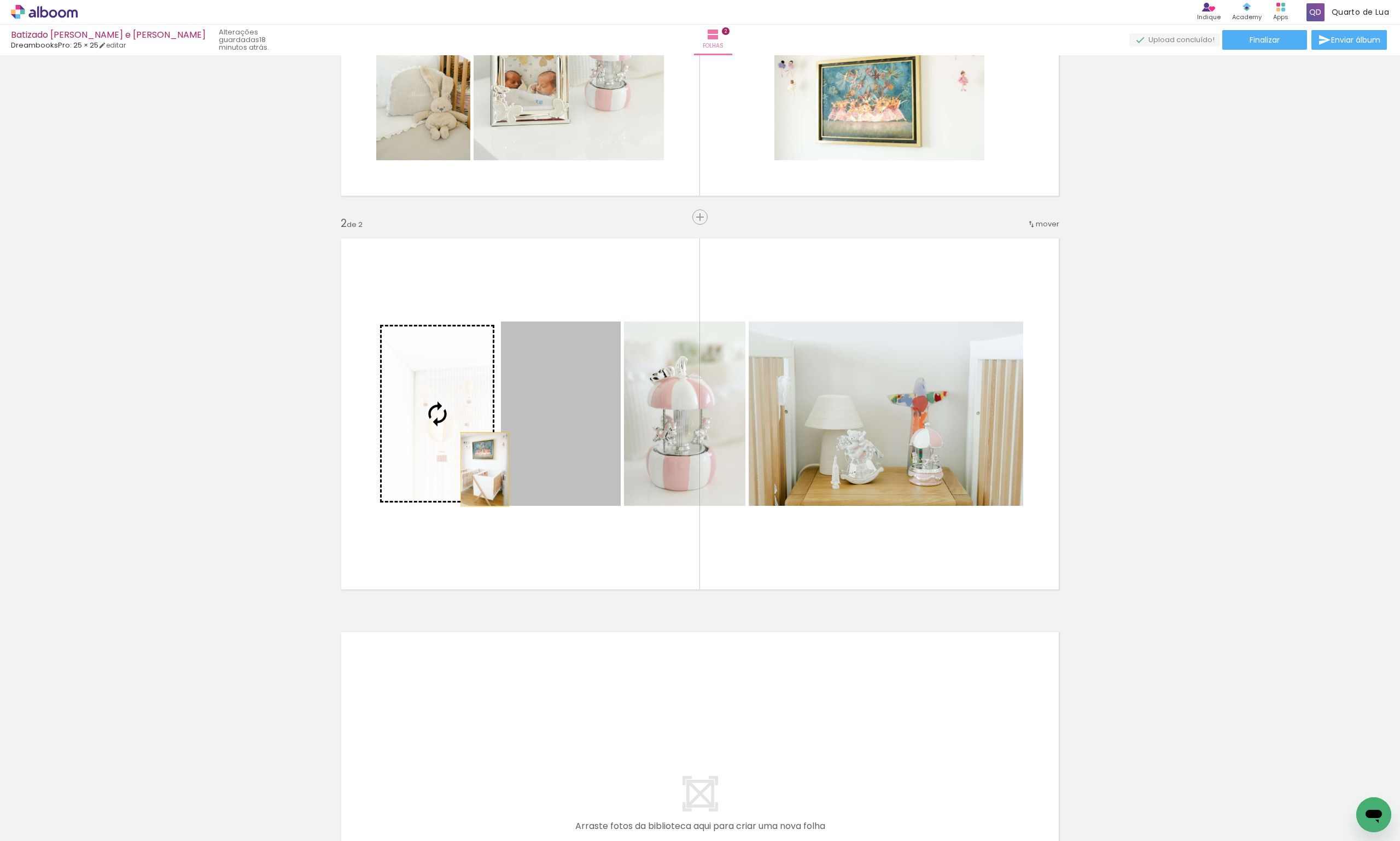
drag, startPoint x: 548, startPoint y: 470, endPoint x: 452, endPoint y: 466, distance: 96.1
click at [0, 0] on slot at bounding box center [0, 0] width 0 height 0
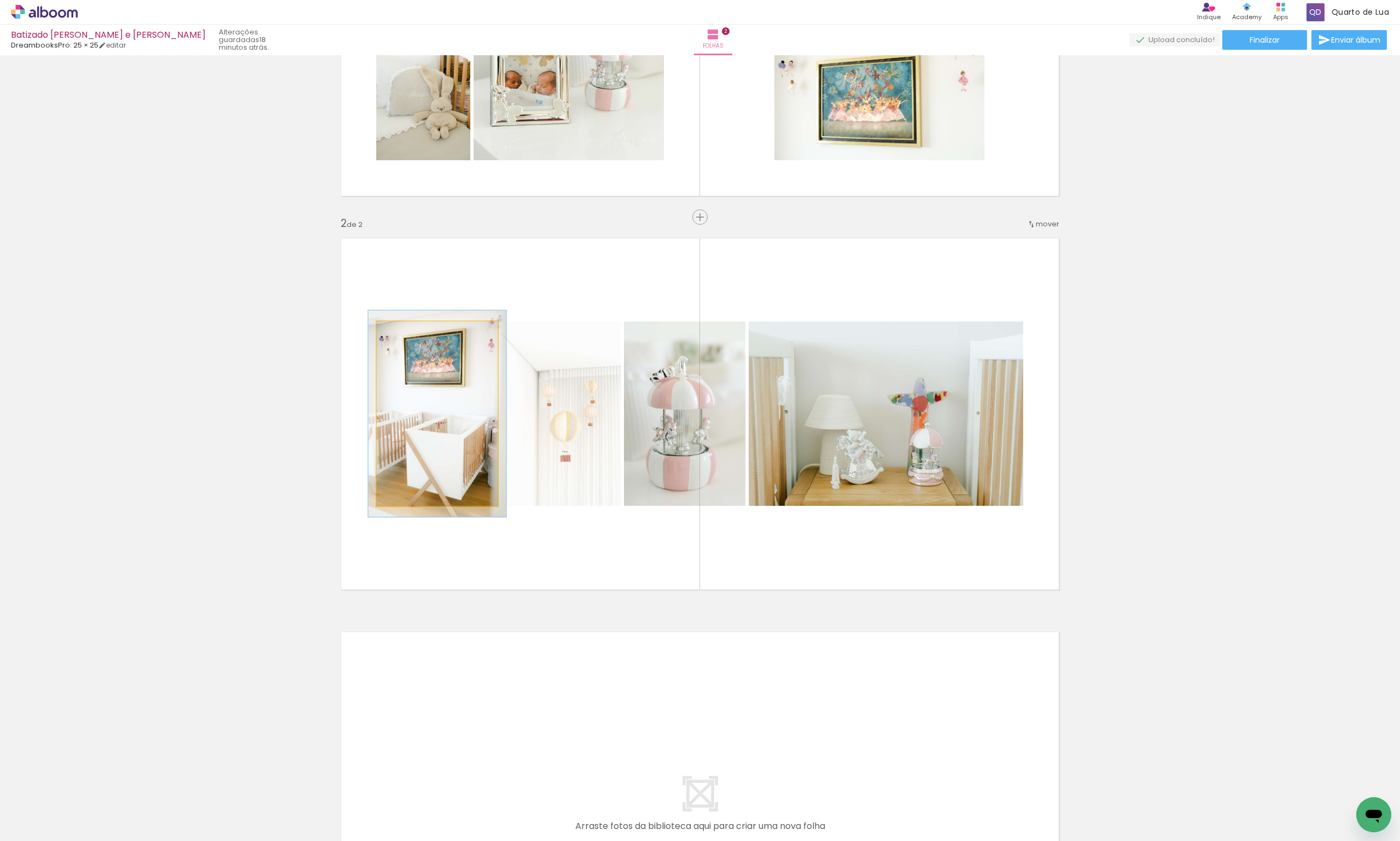
click at [406, 338] on div at bounding box center [407, 333] width 18 height 18
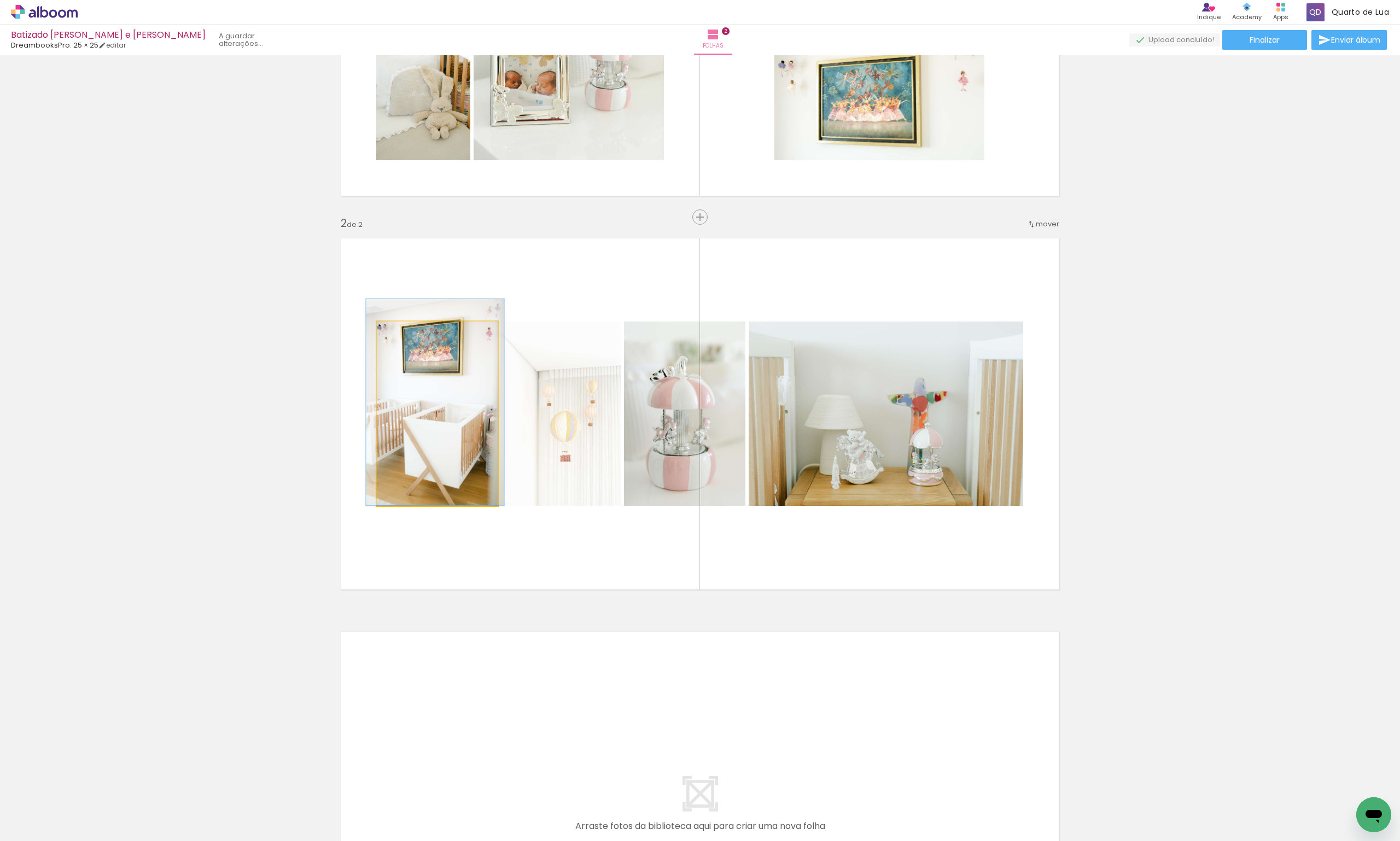
drag, startPoint x: 439, startPoint y: 432, endPoint x: 437, endPoint y: 403, distance: 29.1
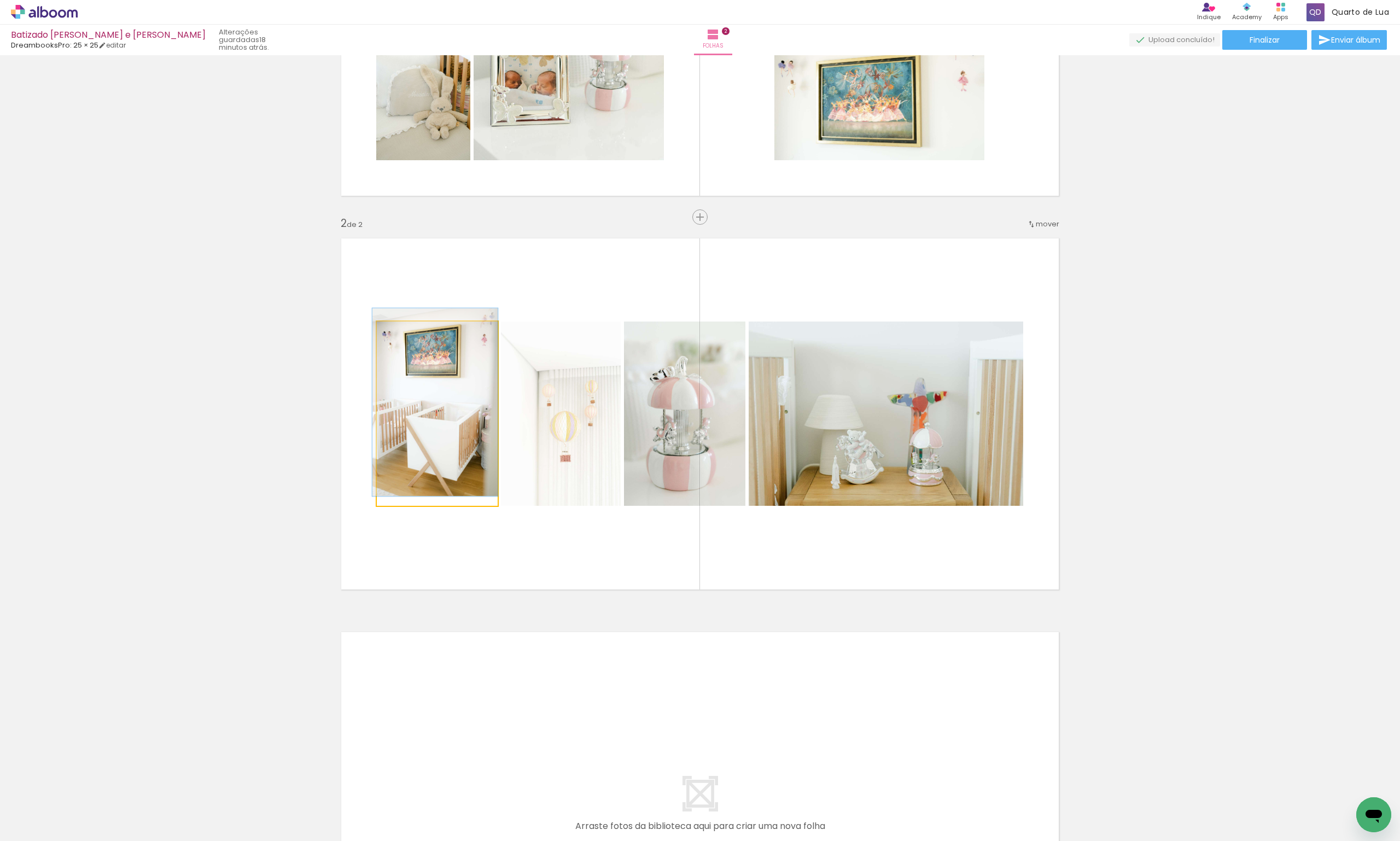
type paper-slider "102"
click at [402, 334] on div at bounding box center [404, 333] width 18 height 18
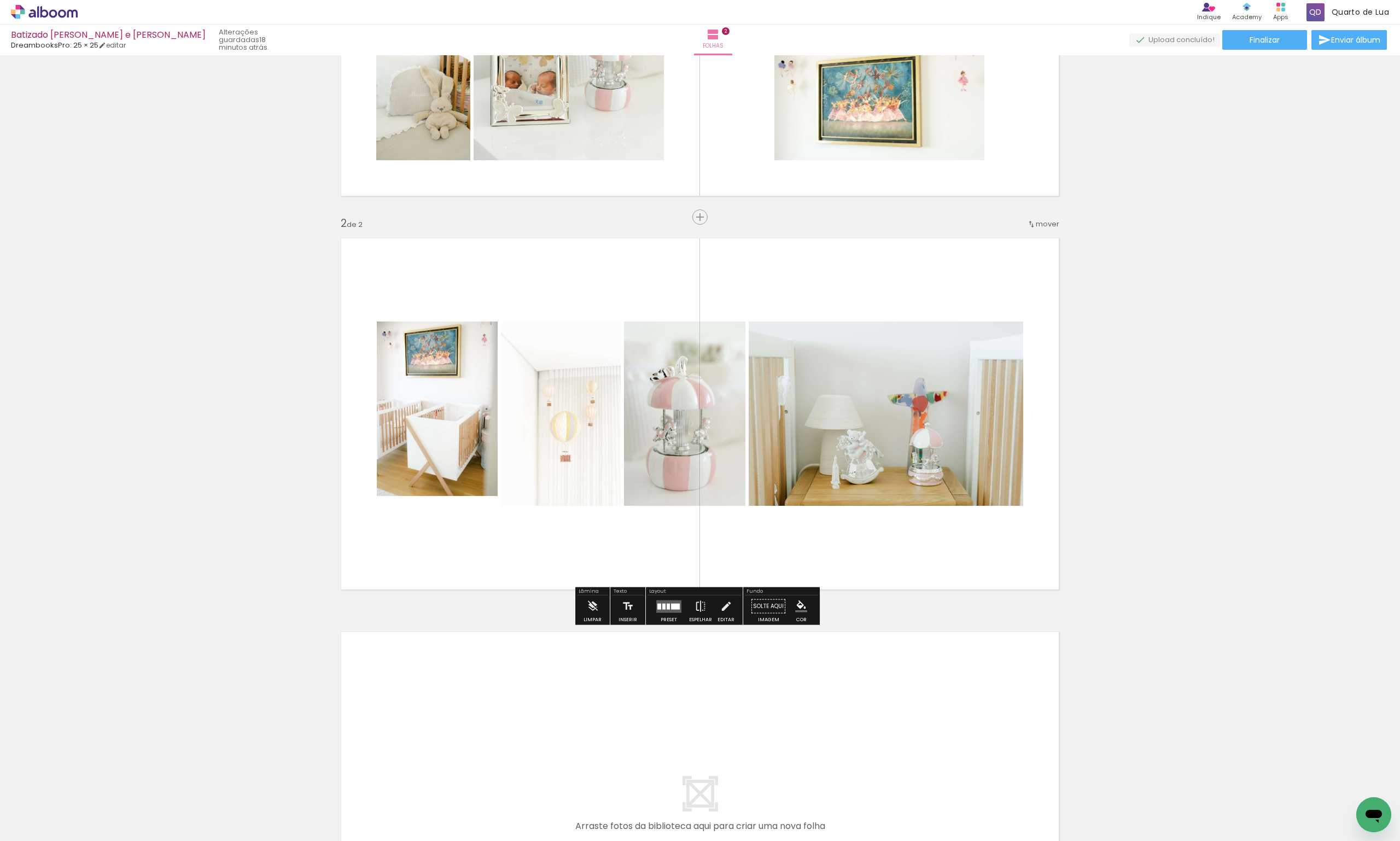
click at [523, 551] on quentale-layouter at bounding box center [700, 413] width 733 height 366
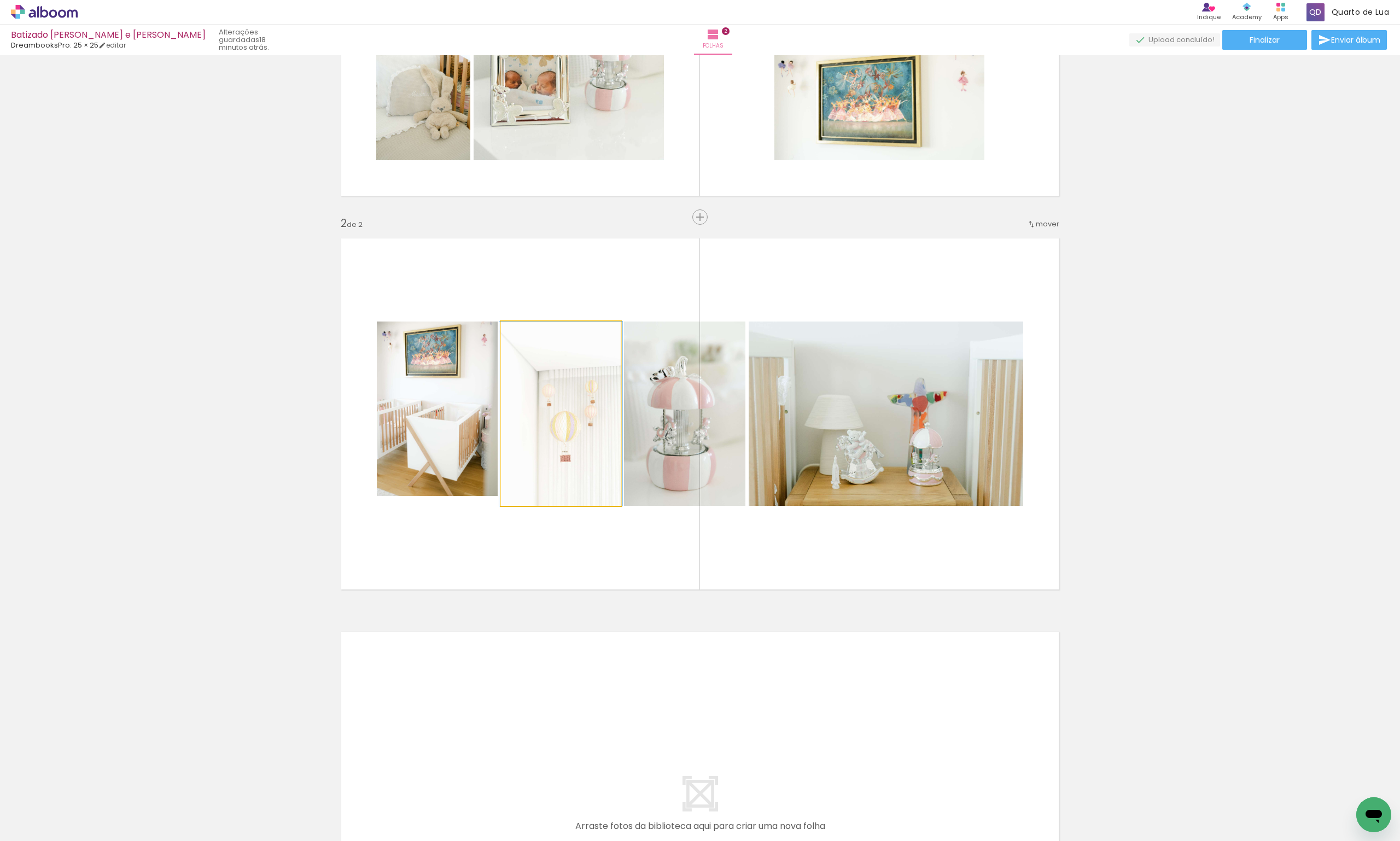
click at [538, 456] on quentale-photo at bounding box center [561, 413] width 120 height 184
drag, startPoint x: 528, startPoint y: 338, endPoint x: 541, endPoint y: 334, distance: 13.6
type paper-slider "138"
click at [541, 334] on div at bounding box center [541, 333] width 18 height 18
drag, startPoint x: 553, startPoint y: 404, endPoint x: 547, endPoint y: 392, distance: 13.4
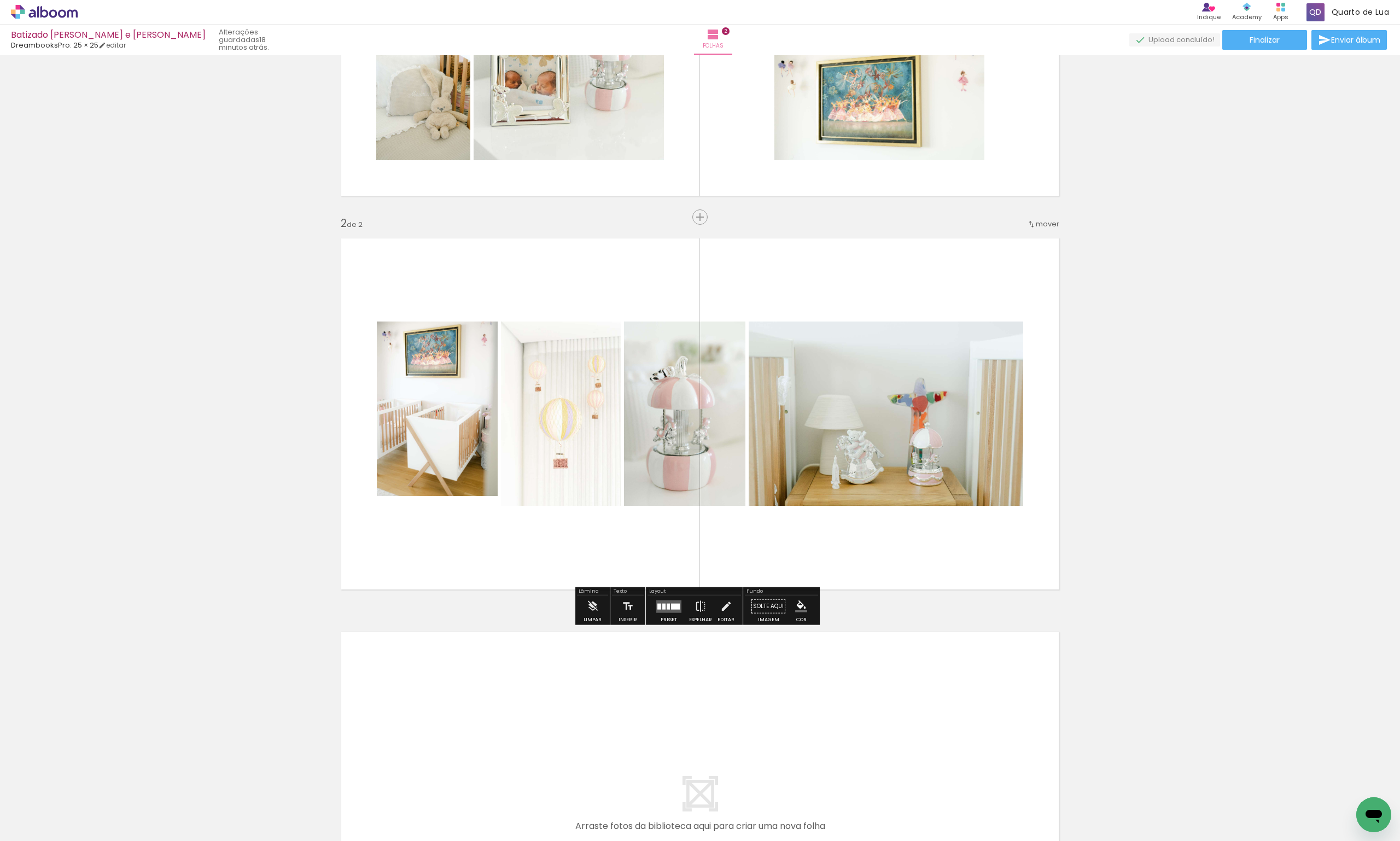
click at [1211, 458] on div "Inserir folha 1 de 2 Inserir folha 2 de 2" at bounding box center [700, 400] width 1400 height 1182
click at [662, 607] on div at bounding box center [664, 606] width 3 height 6
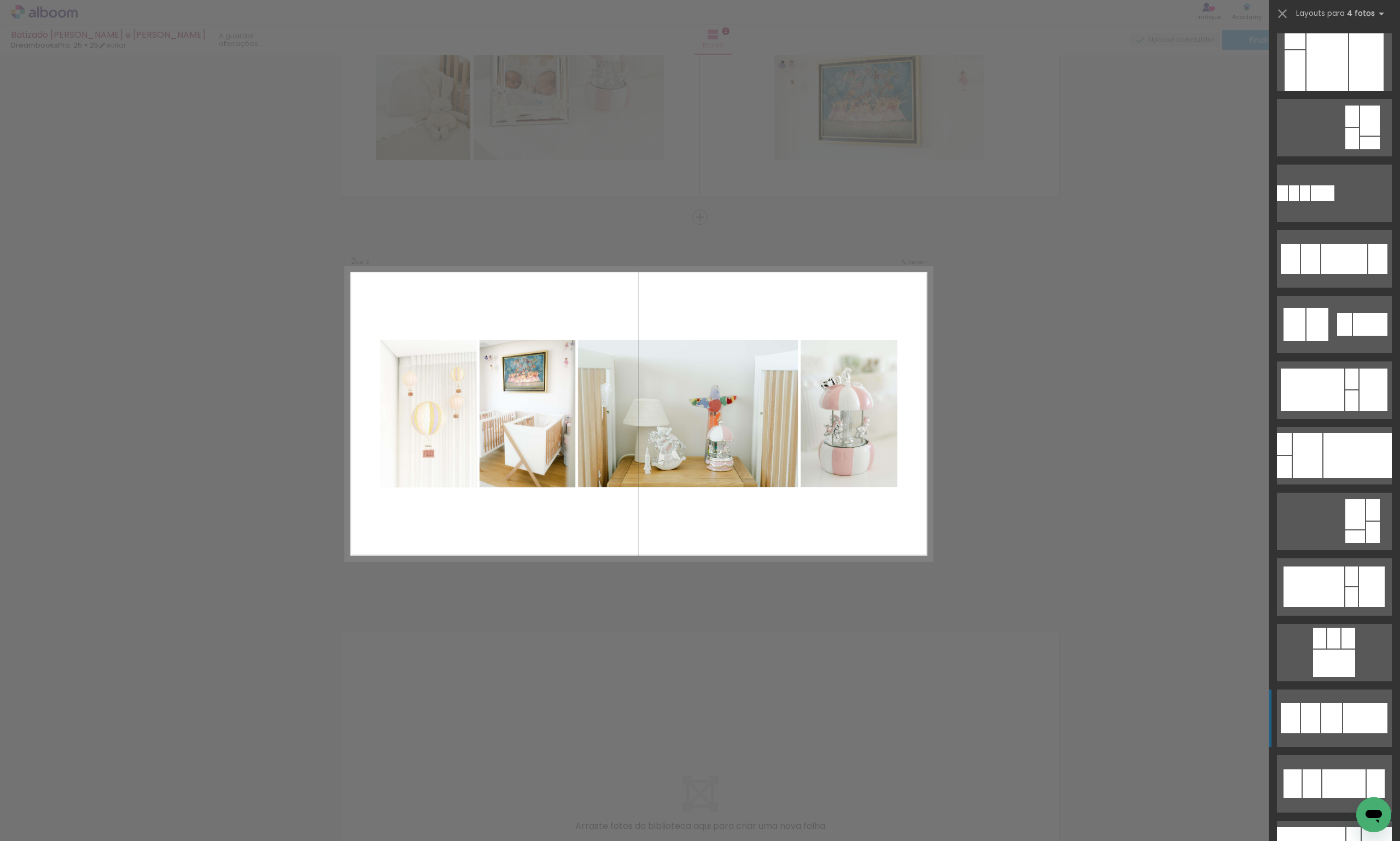
scroll to position [1017, 0]
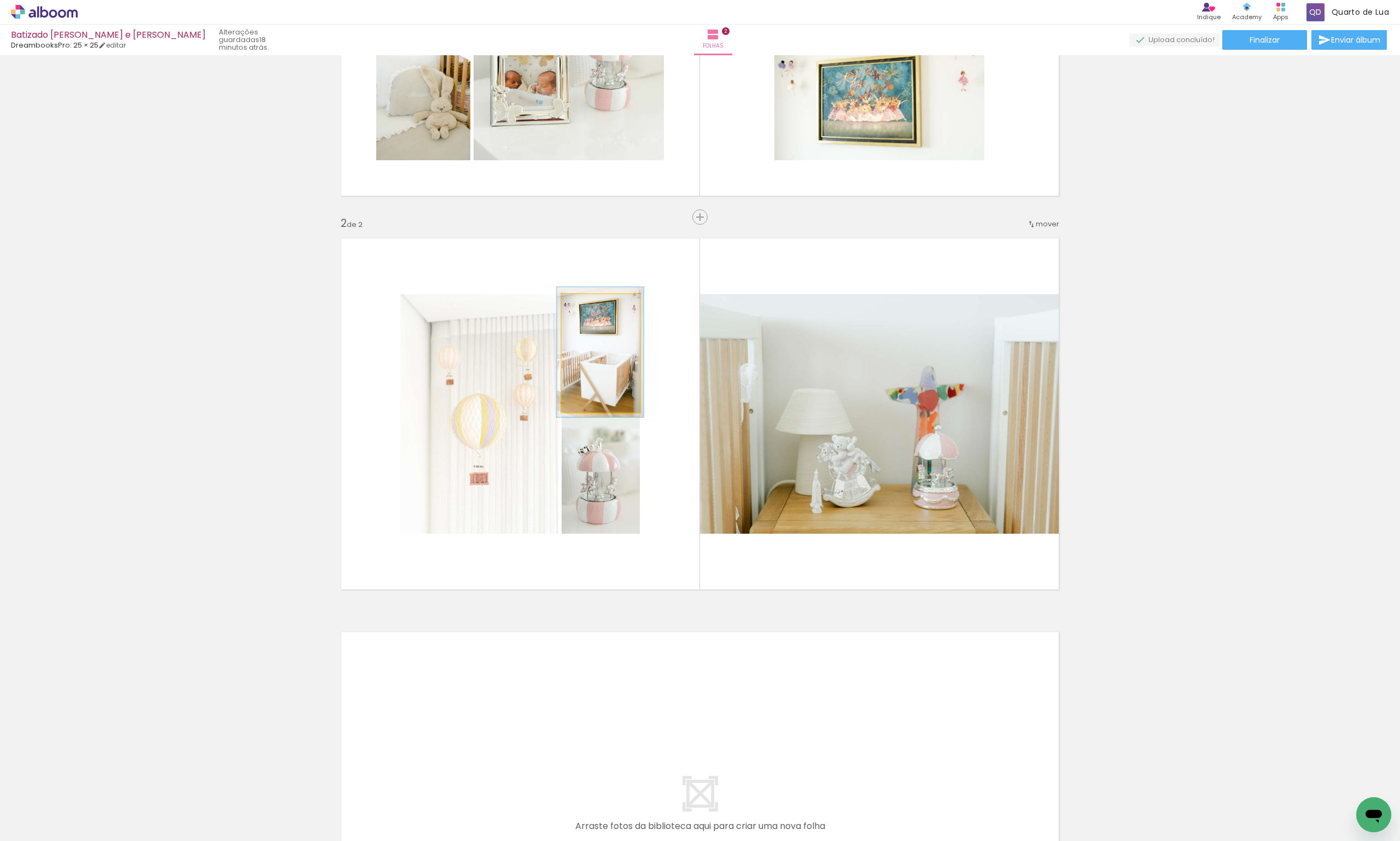
type paper-slider "110"
click at [587, 308] on div at bounding box center [591, 306] width 10 height 10
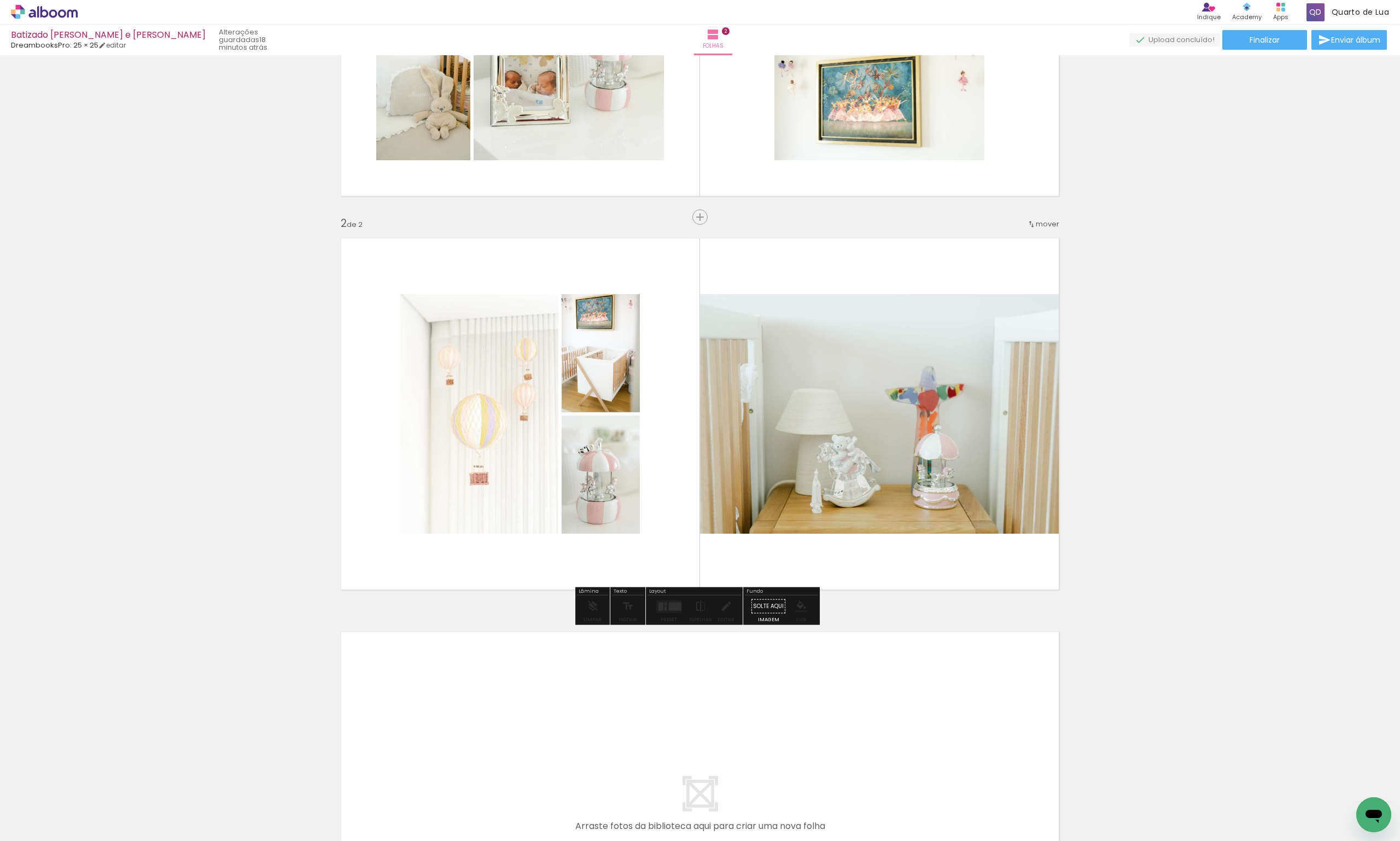
drag, startPoint x: 596, startPoint y: 374, endPoint x: 587, endPoint y: 353, distance: 22.8
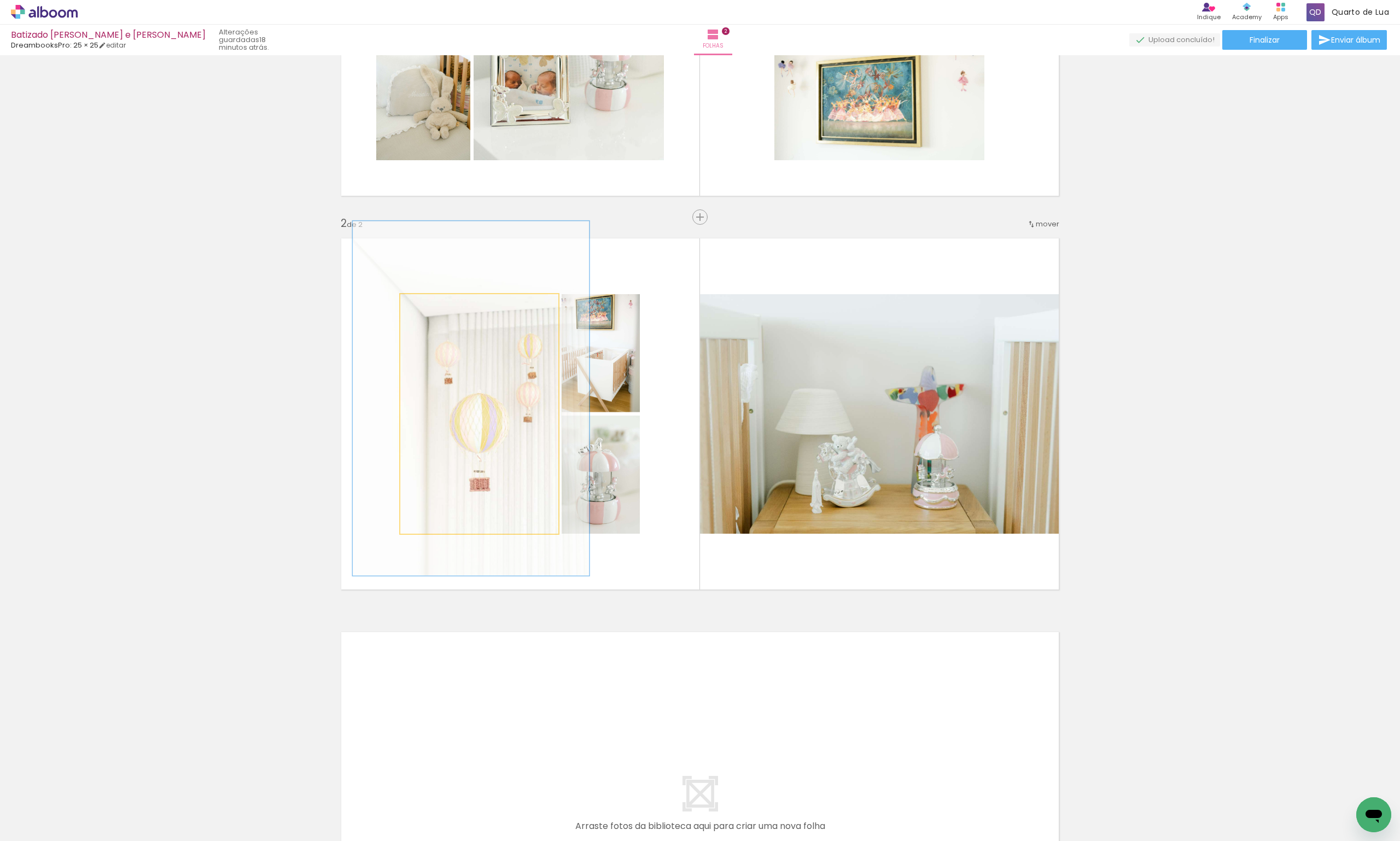
type paper-slider "148"
click at [443, 308] on div at bounding box center [446, 306] width 10 height 10
drag, startPoint x: 443, startPoint y: 412, endPoint x: 432, endPoint y: 411, distance: 11.0
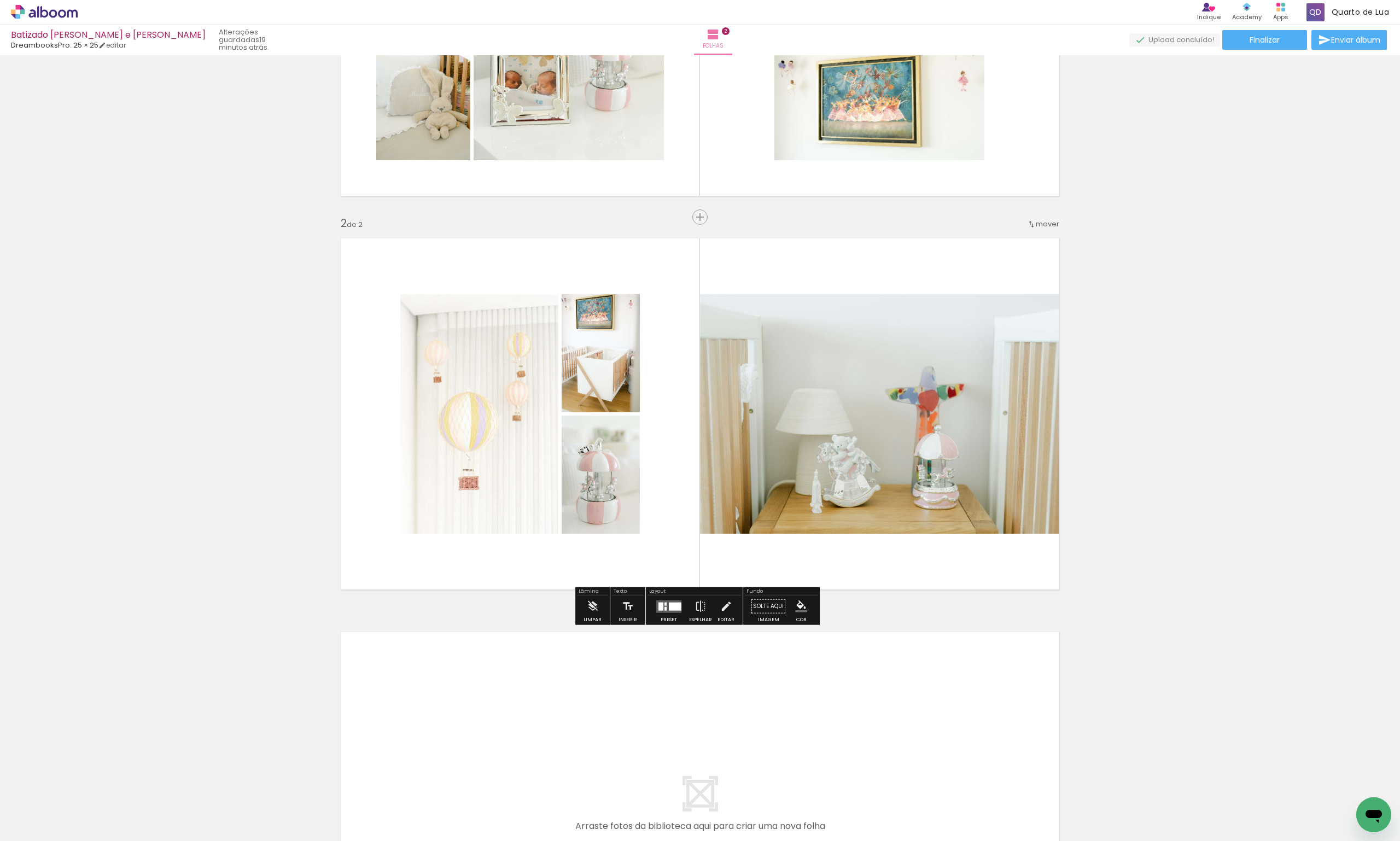
click at [1213, 405] on div "Inserir folha 1 de 2 Inserir folha 2 de 2" at bounding box center [700, 400] width 1400 height 1182
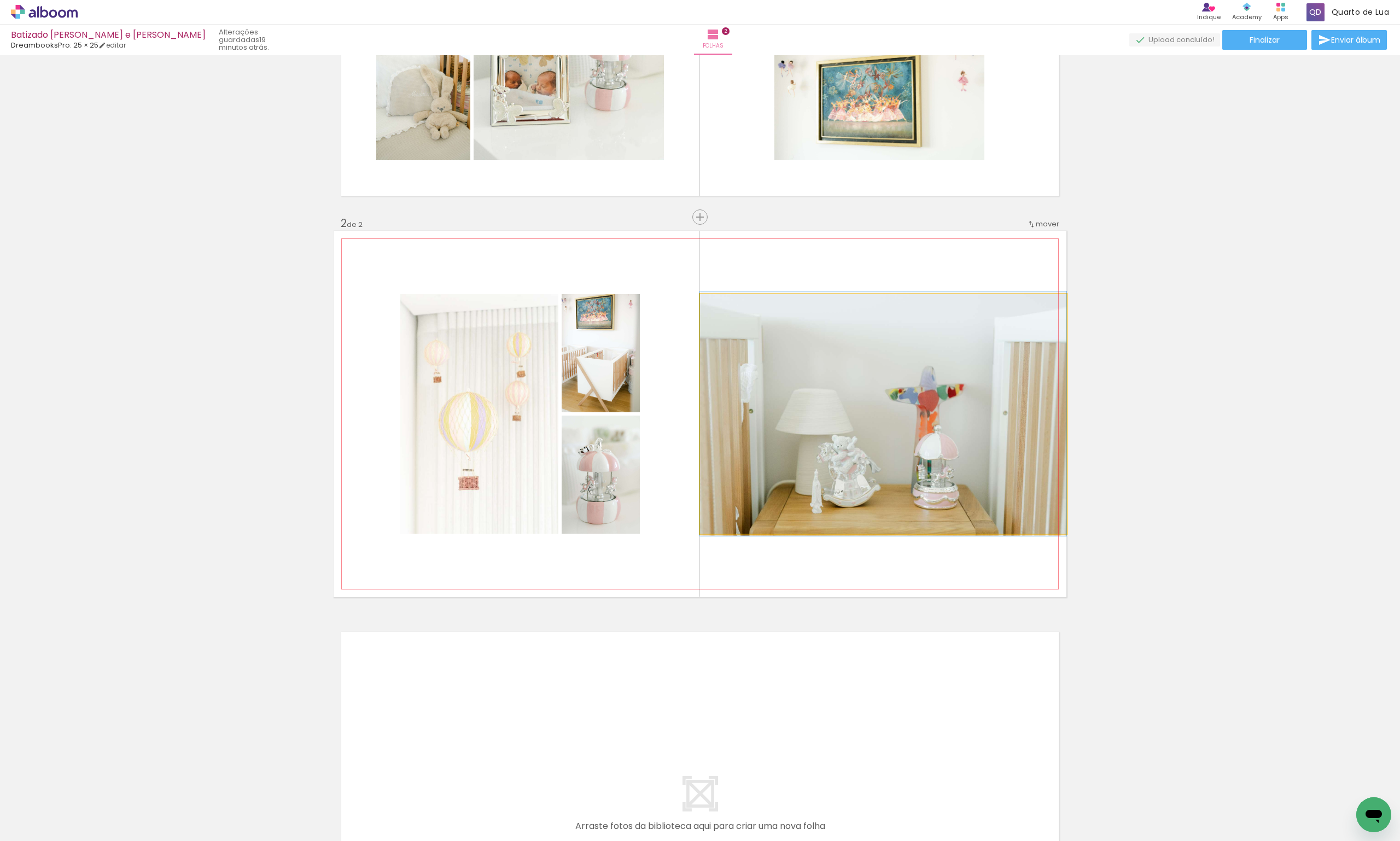
click at [860, 423] on quentale-photo at bounding box center [883, 414] width 366 height 239
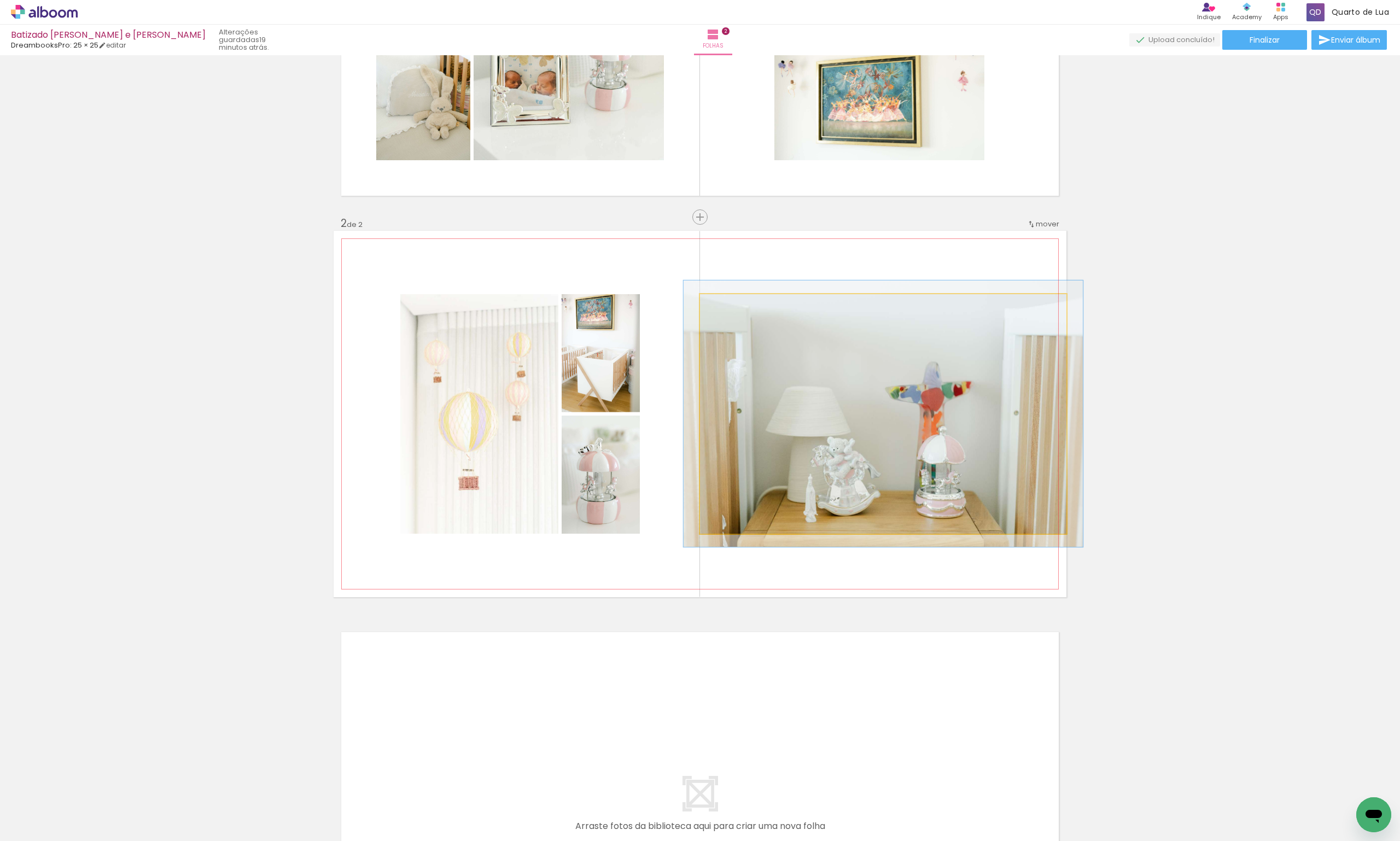
type paper-slider "110"
click at [729, 306] on div at bounding box center [729, 306] width 18 height 18
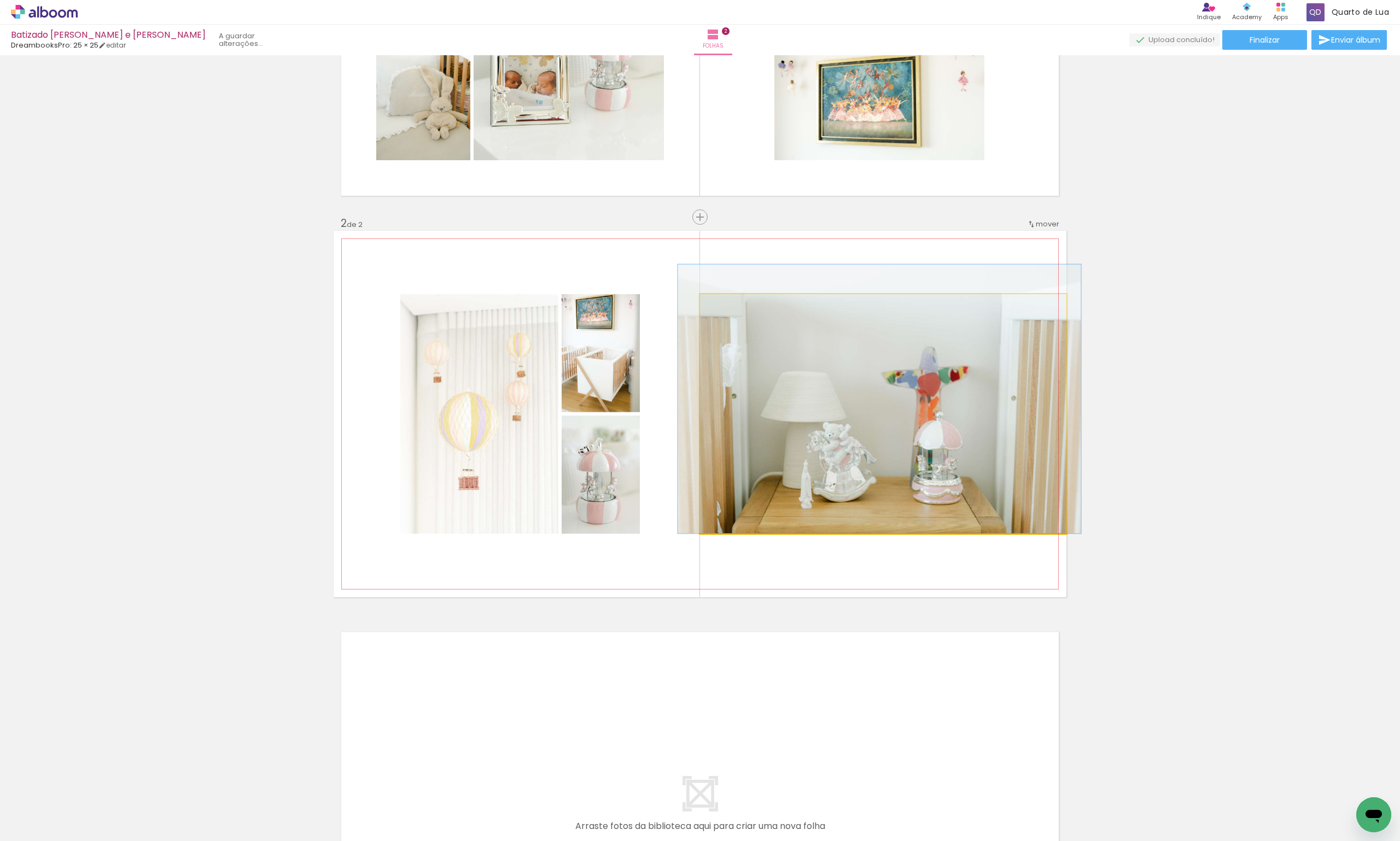
drag, startPoint x: 889, startPoint y: 434, endPoint x: 885, endPoint y: 419, distance: 15.5
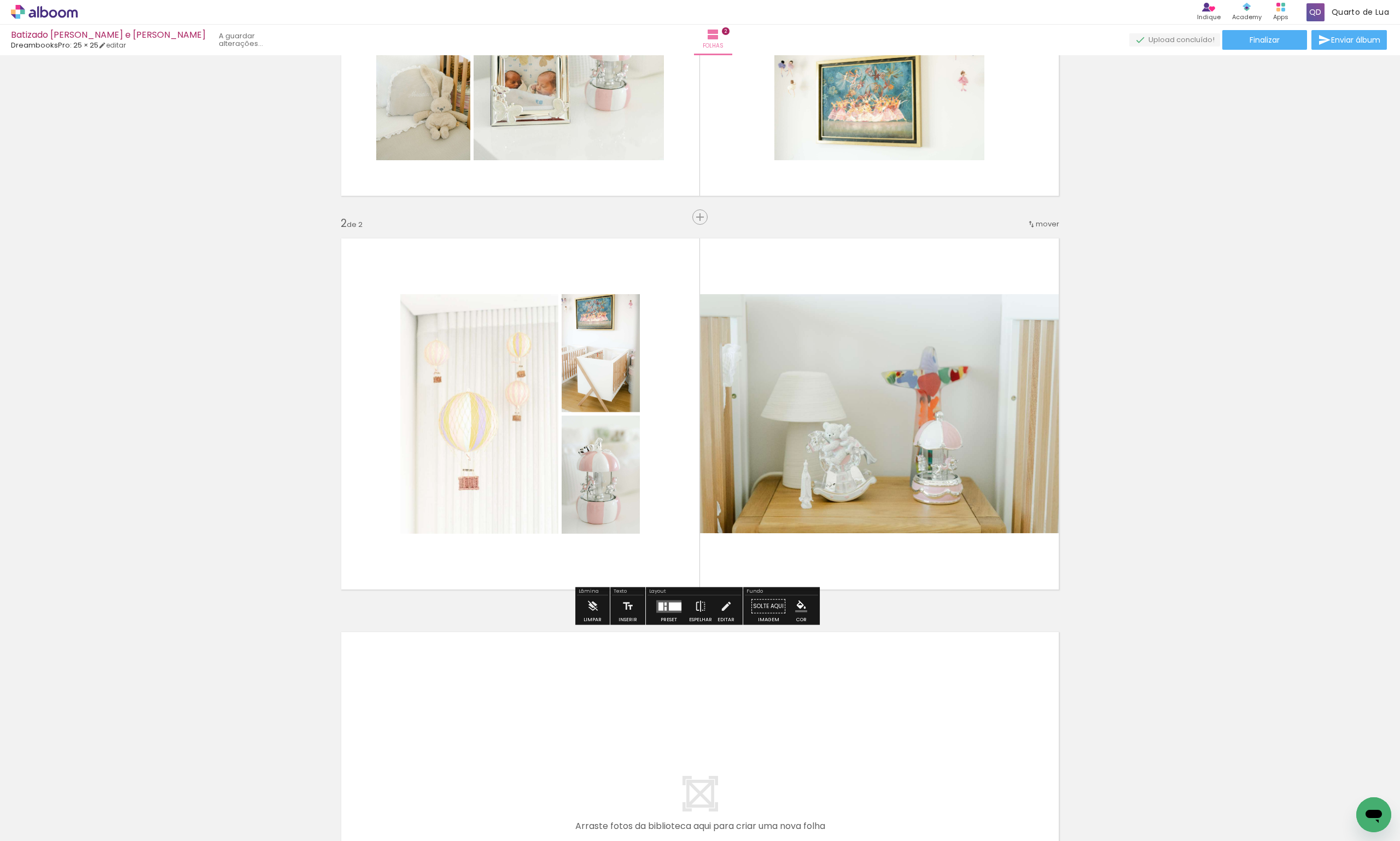
click at [1327, 413] on div "Inserir folha 1 de 2 Inserir folha 2 de 2" at bounding box center [700, 400] width 1400 height 1182
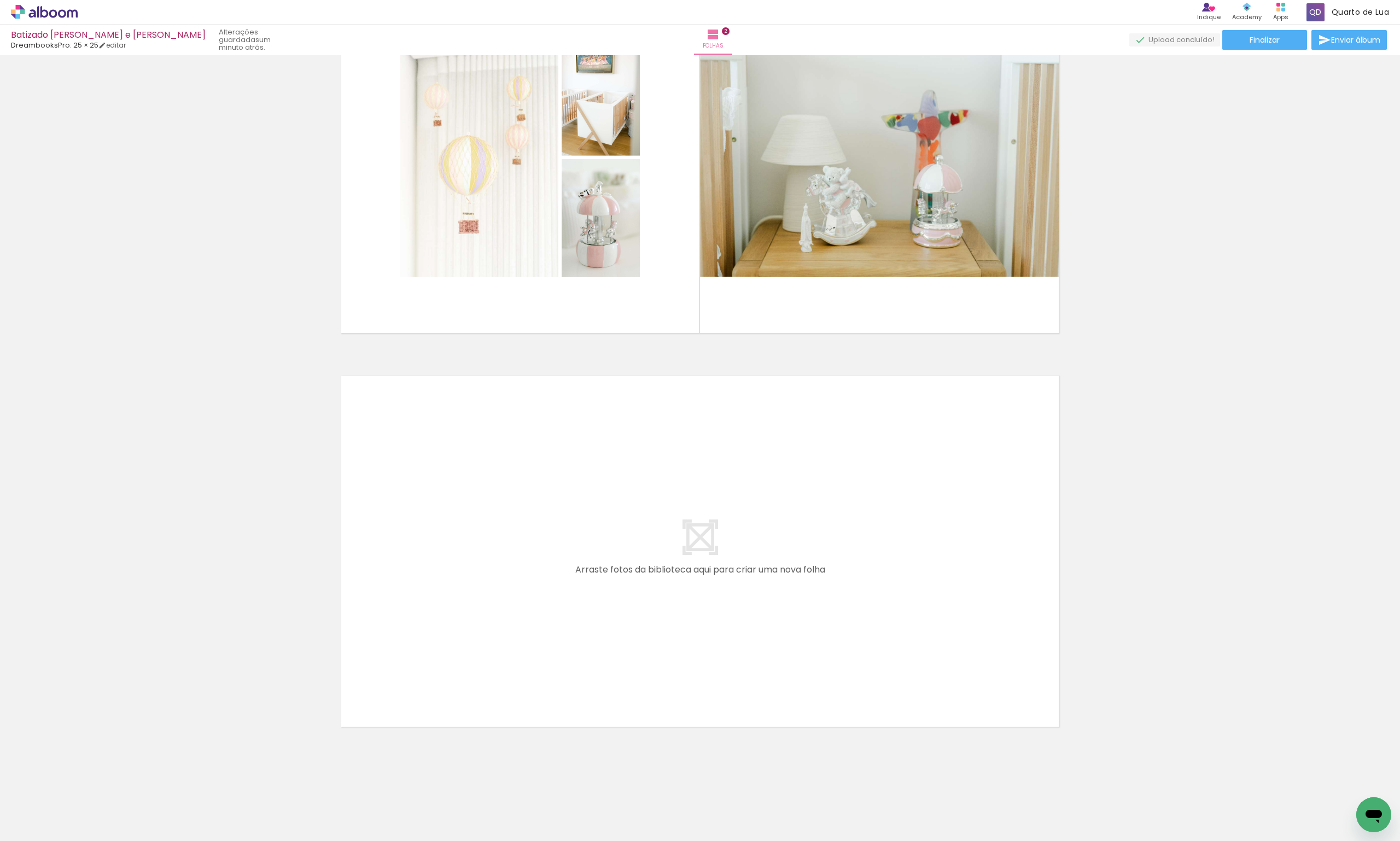
scroll to position [0, 396]
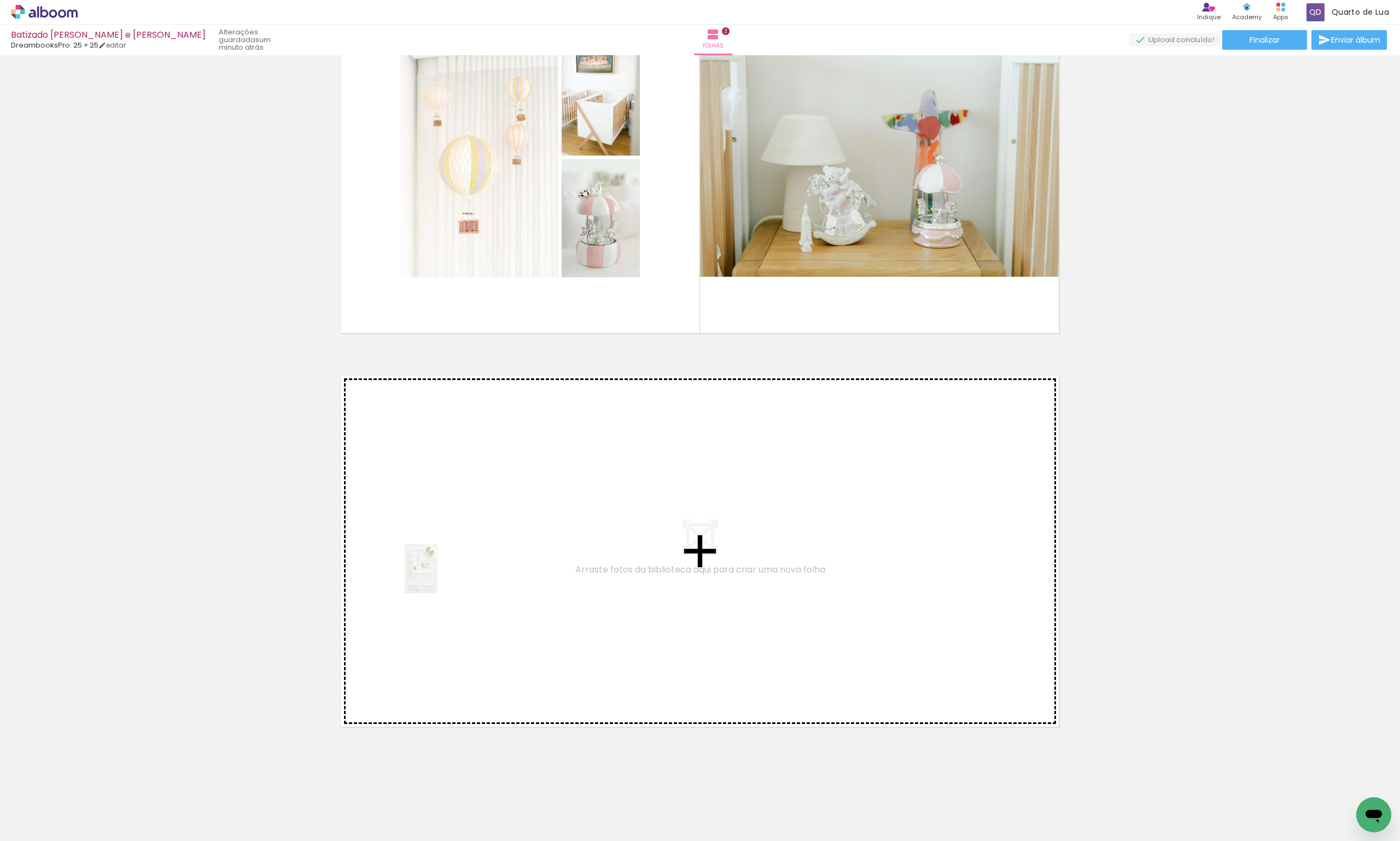
drag, startPoint x: 205, startPoint y: 817, endPoint x: 438, endPoint y: 577, distance: 334.5
click at [438, 577] on quentale-workspace at bounding box center [700, 421] width 1400 height 841
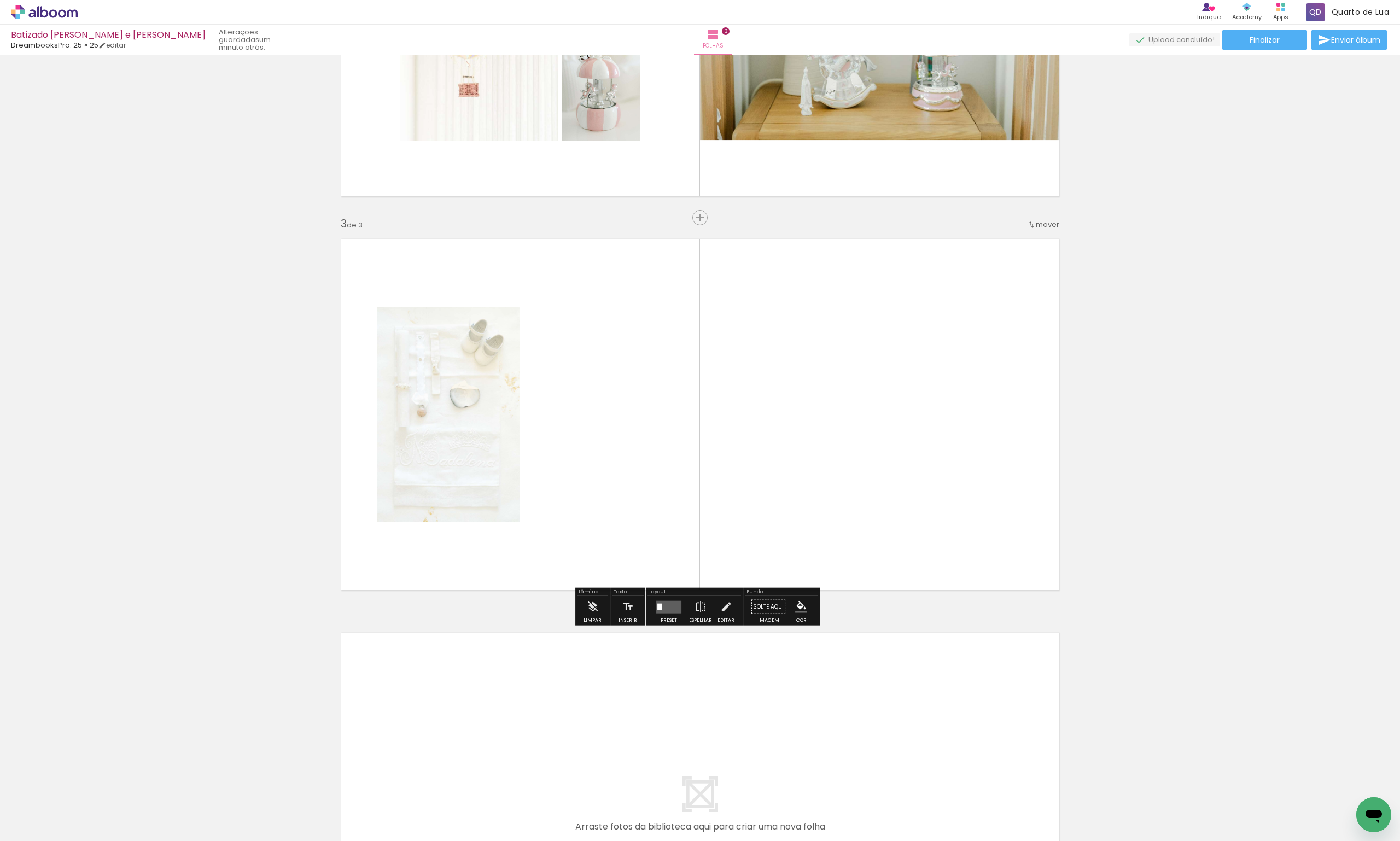
scroll to position [643, 0]
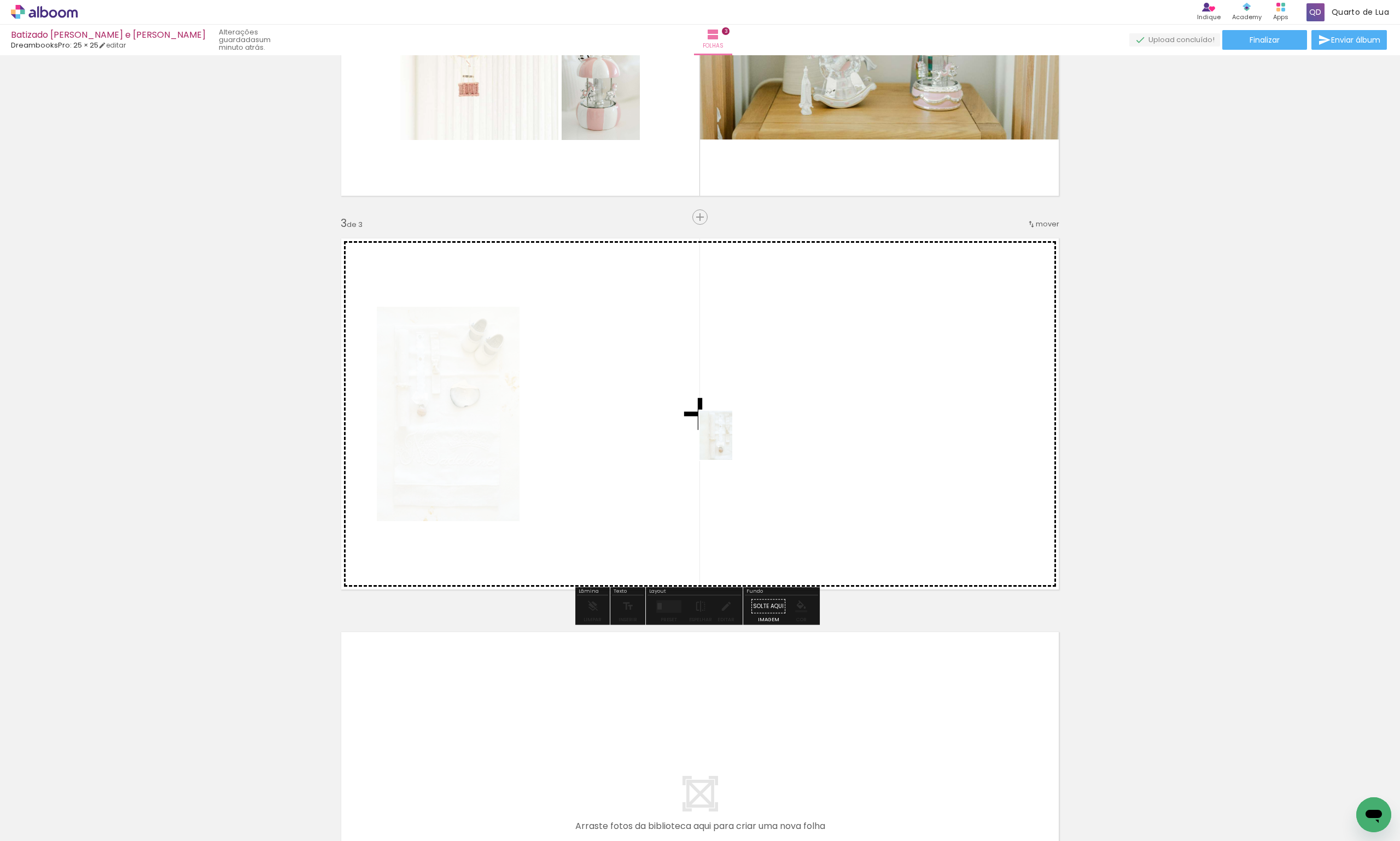
drag, startPoint x: 338, startPoint y: 817, endPoint x: 732, endPoint y: 444, distance: 542.6
click at [732, 444] on quentale-workspace at bounding box center [700, 421] width 1400 height 841
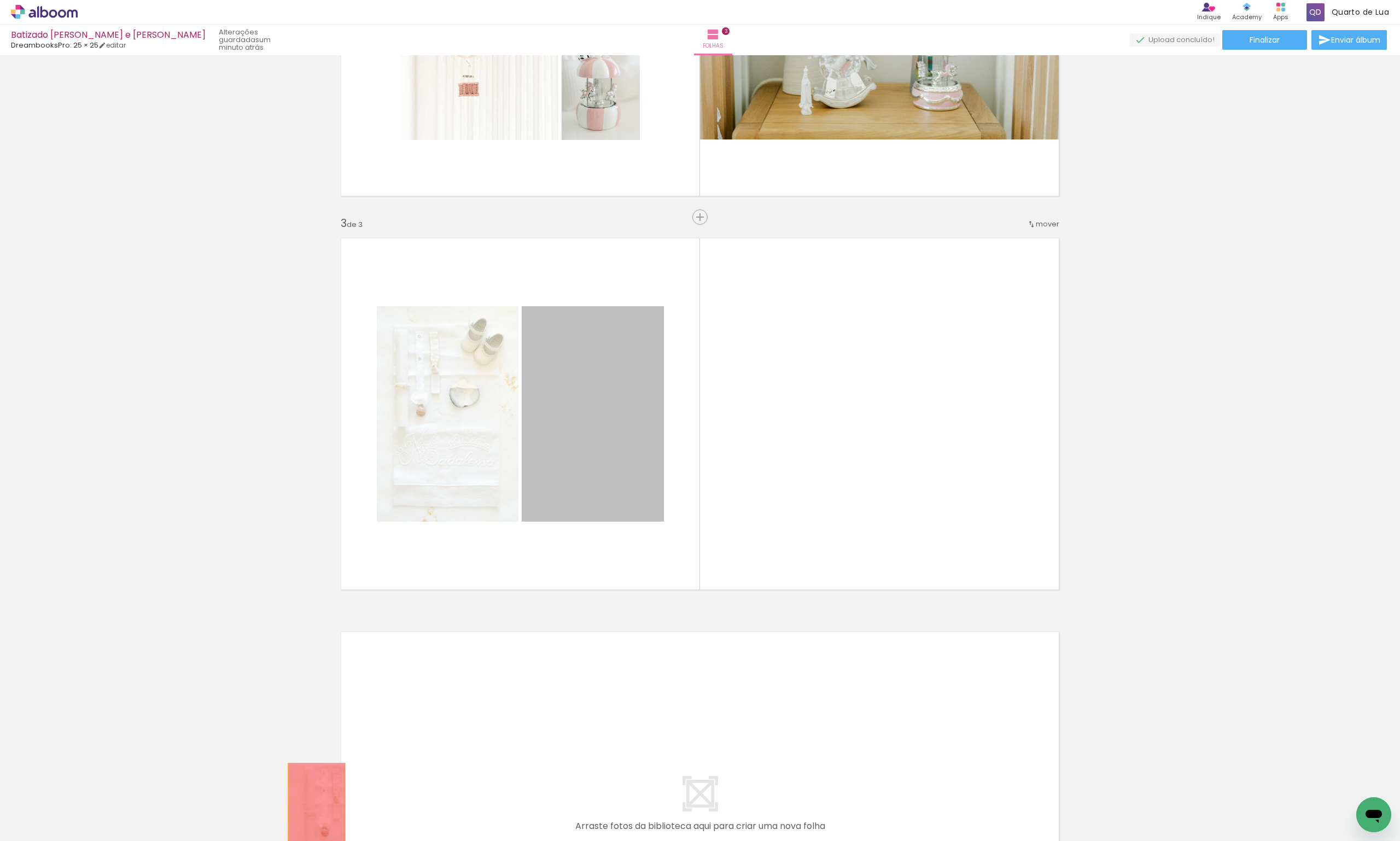
drag, startPoint x: 619, startPoint y: 432, endPoint x: 312, endPoint y: 806, distance: 483.9
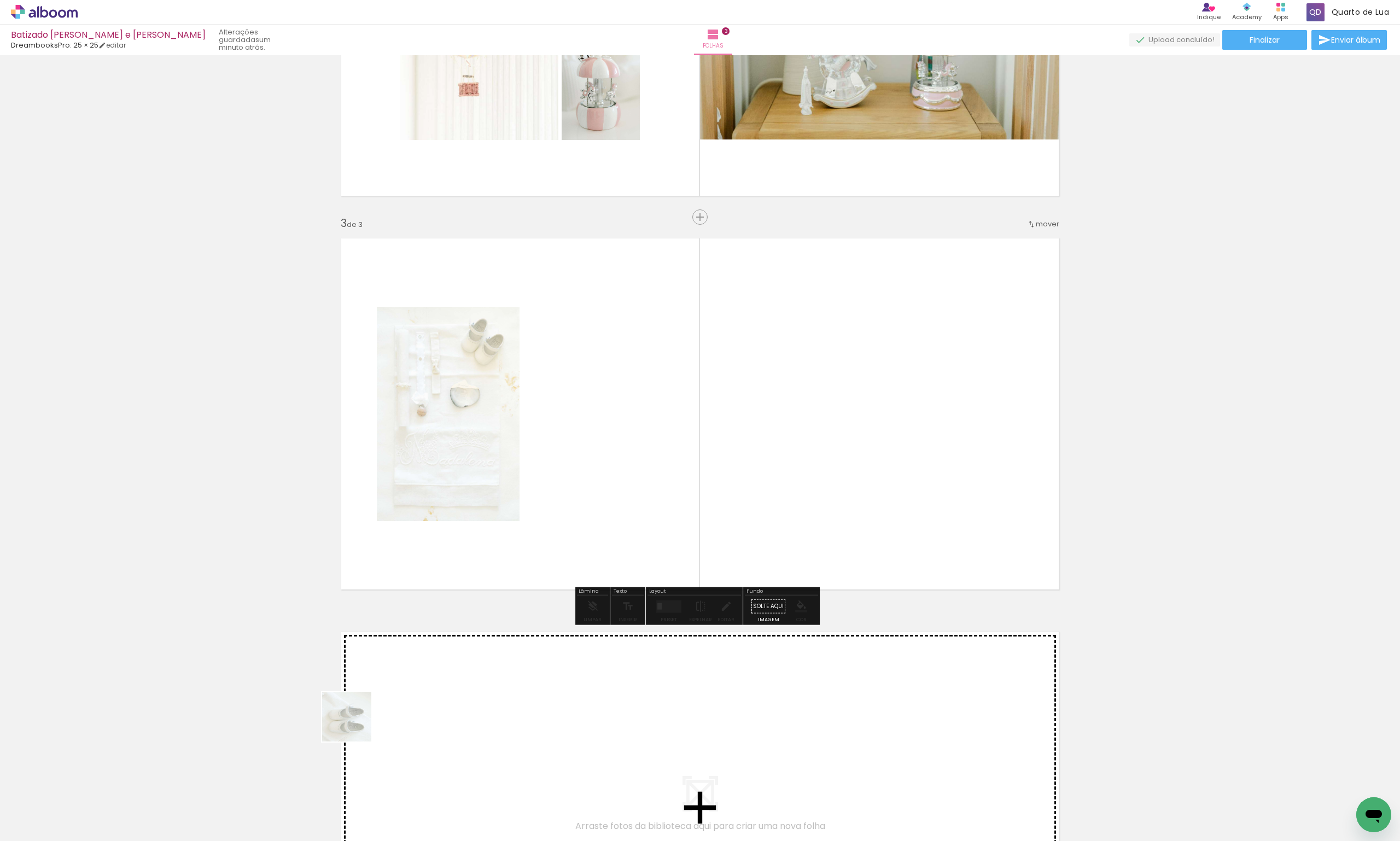
drag, startPoint x: 270, startPoint y: 807, endPoint x: 562, endPoint y: 473, distance: 443.6
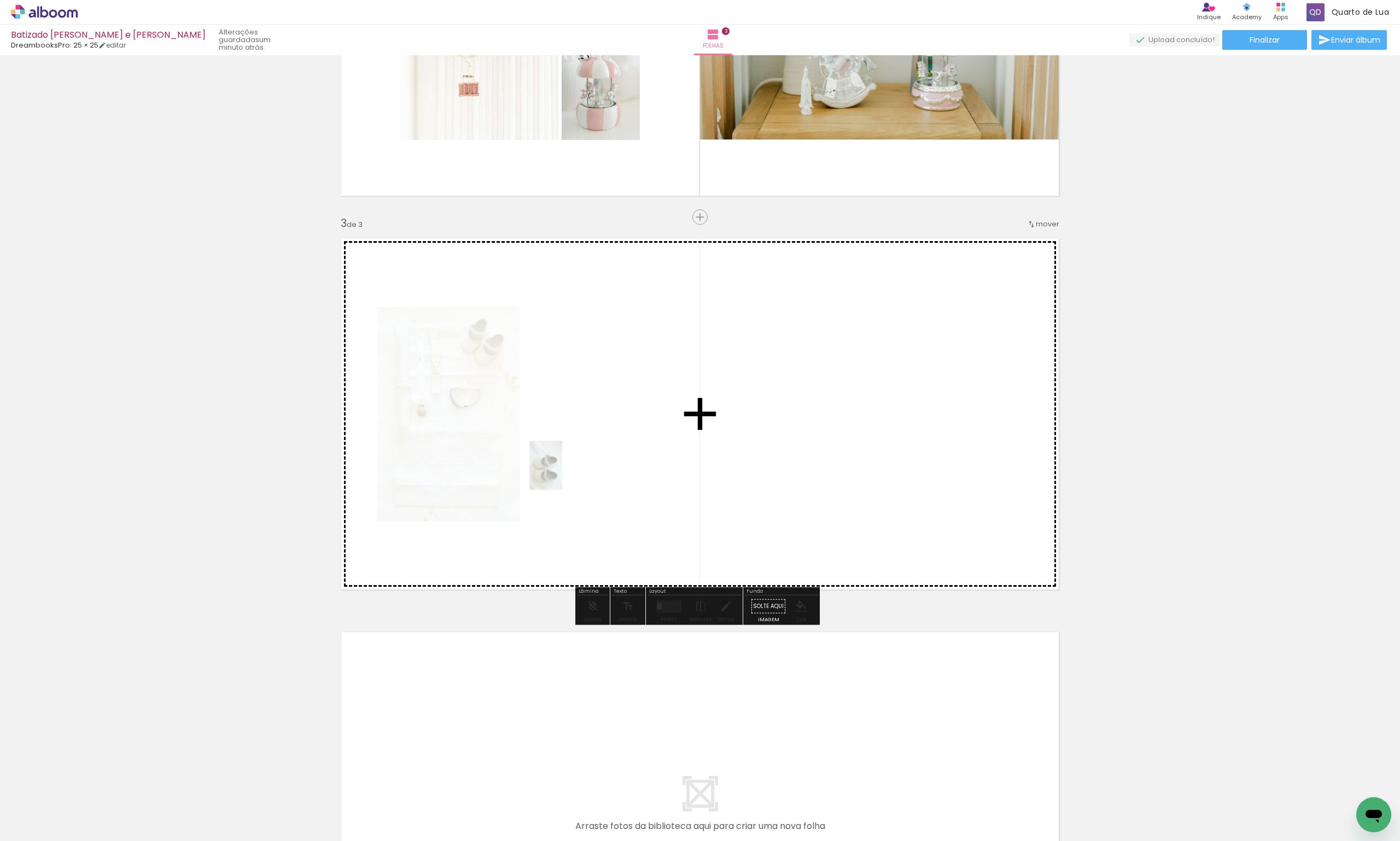
click at [562, 473] on quentale-workspace at bounding box center [700, 421] width 1400 height 841
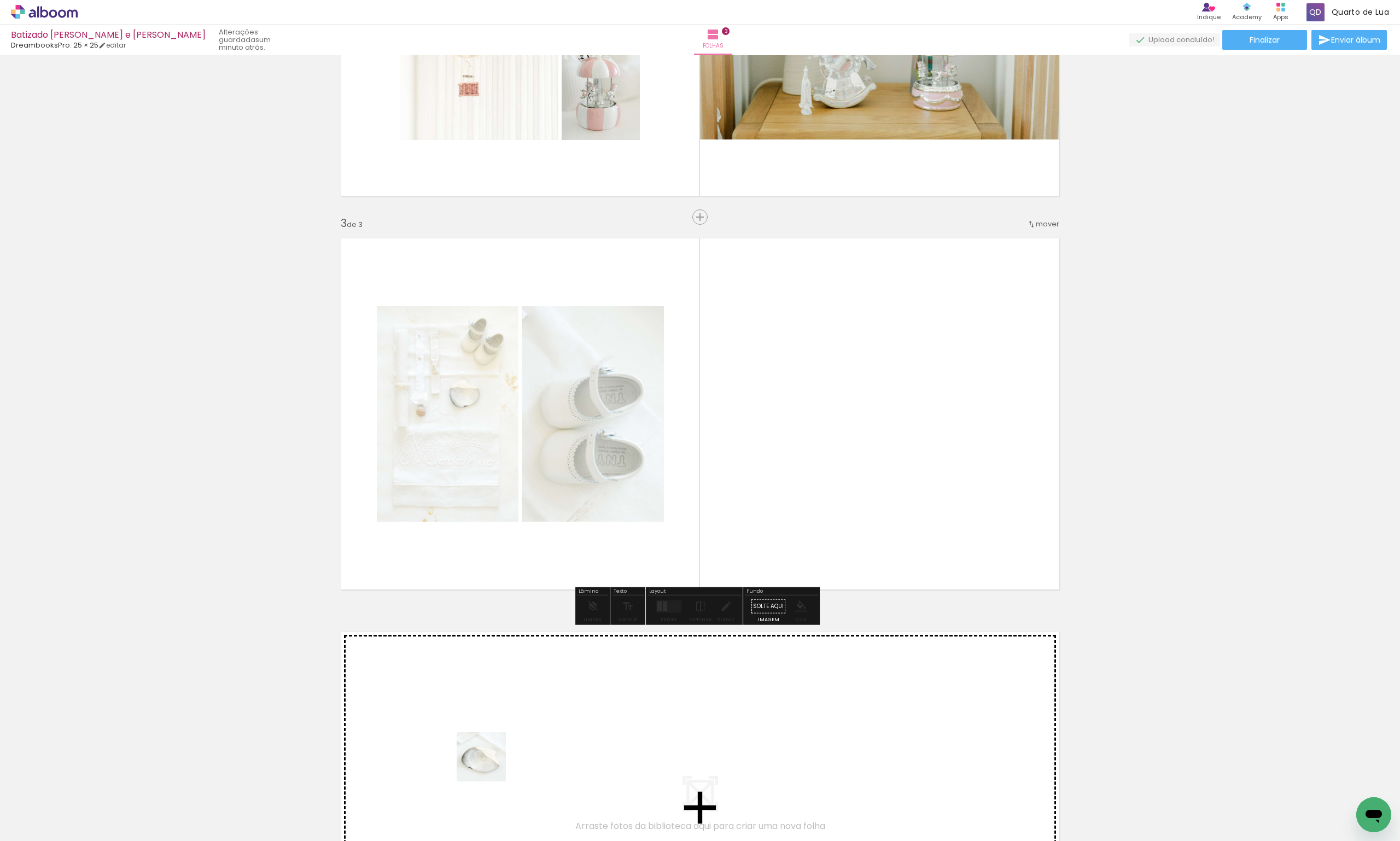
drag, startPoint x: 489, startPoint y: 765, endPoint x: 829, endPoint y: 489, distance: 437.9
click at [829, 489] on quentale-workspace at bounding box center [700, 421] width 1400 height 841
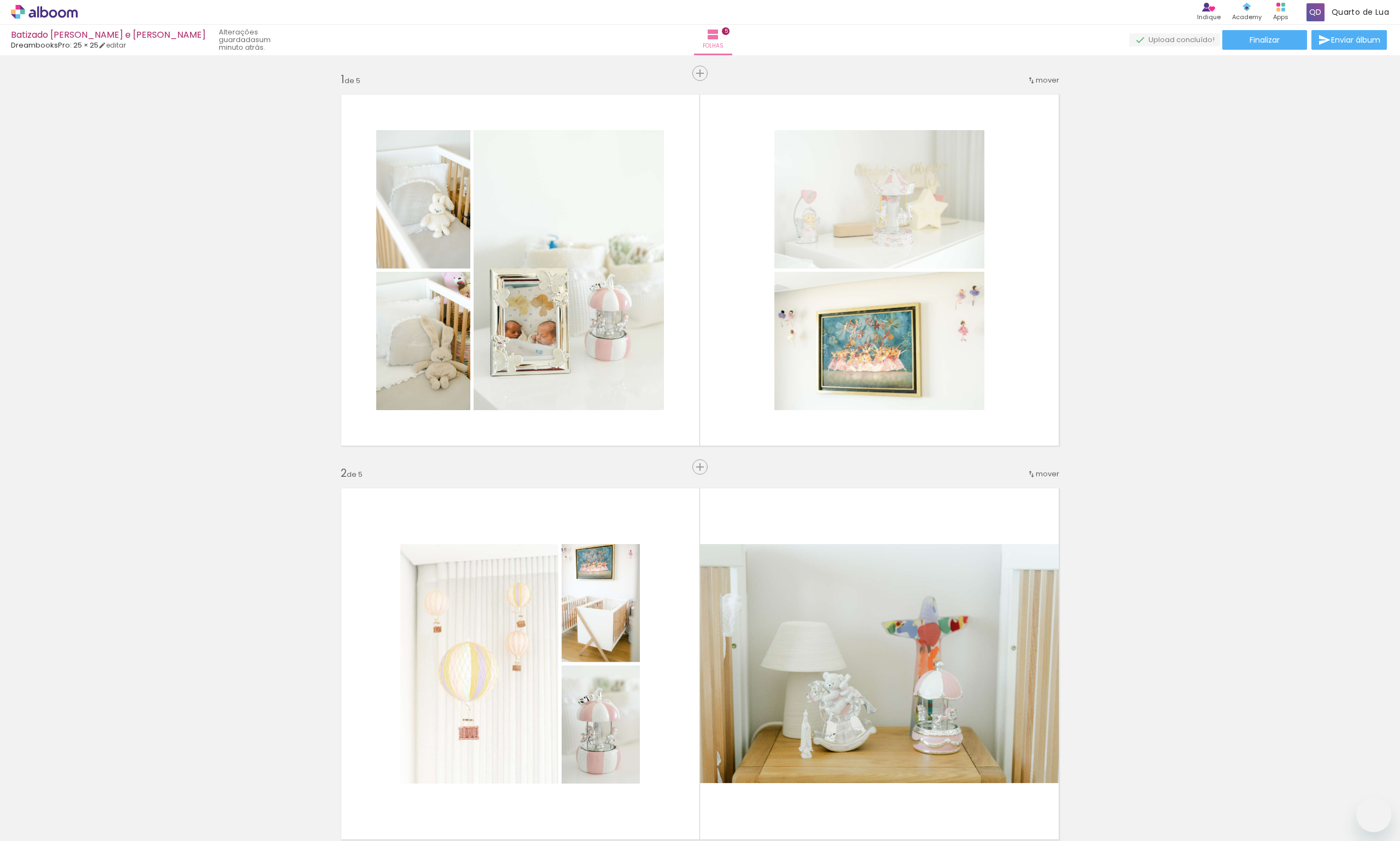
click at [720, 433] on quentale-workspace at bounding box center [700, 421] width 1400 height 841
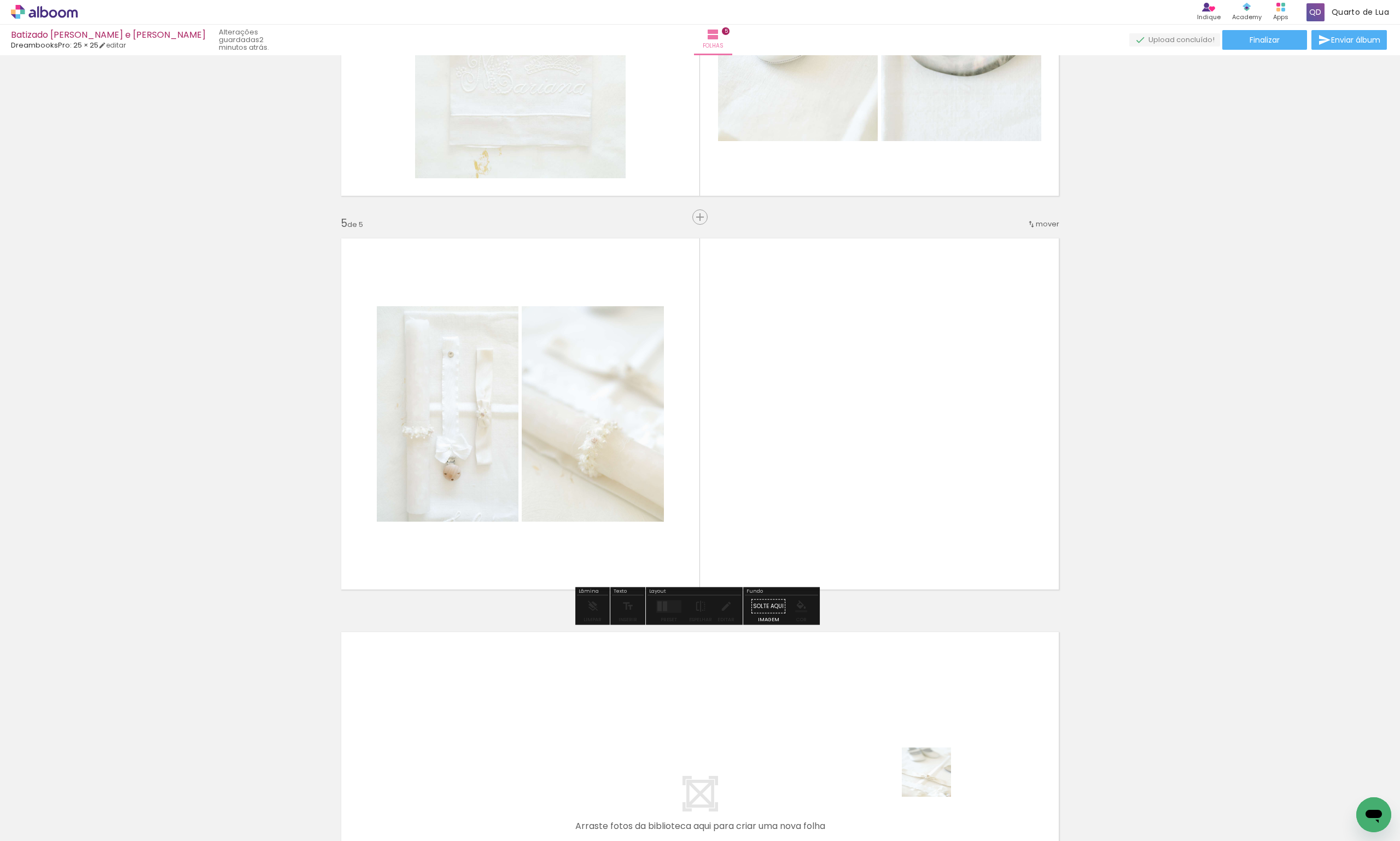
drag, startPoint x: 935, startPoint y: 780, endPoint x: 908, endPoint y: 476, distance: 305.2
click at [908, 476] on quentale-workspace at bounding box center [700, 421] width 1400 height 841
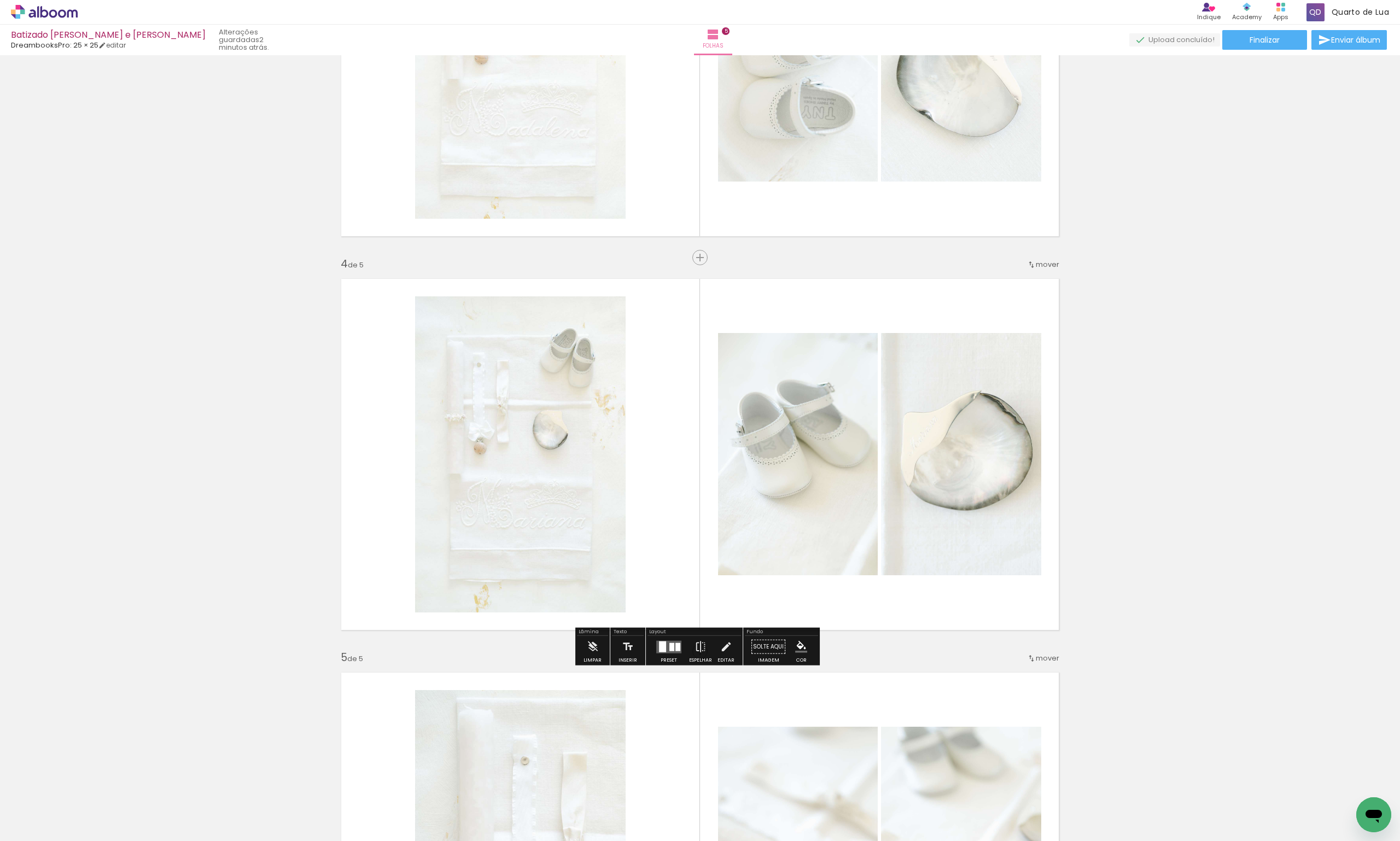
scroll to position [829, 0]
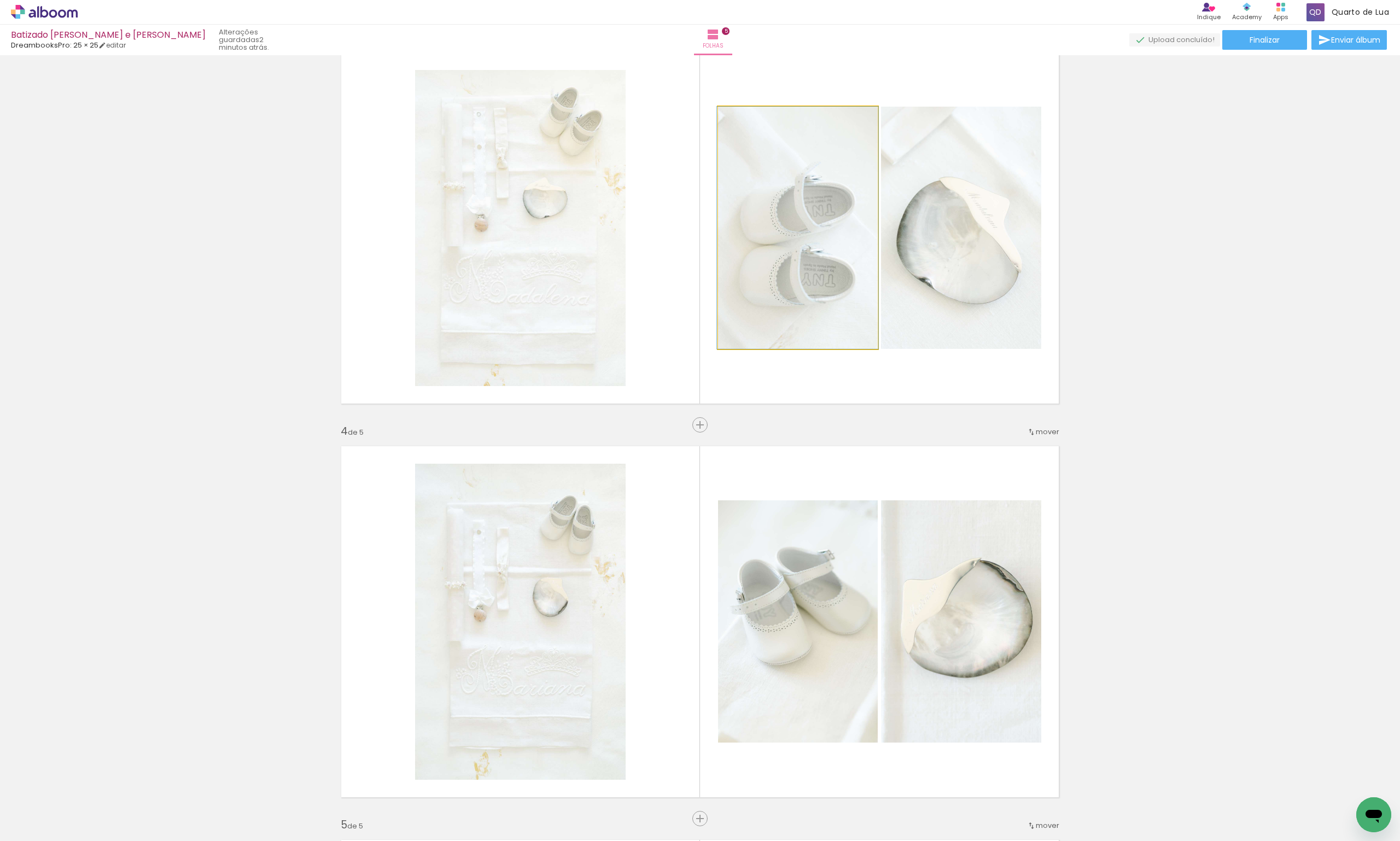
click at [785, 285] on quentale-photo at bounding box center [798, 228] width 160 height 243
type paper-slider "110"
click at [745, 119] on div at bounding box center [748, 118] width 10 height 10
drag, startPoint x: 840, startPoint y: 303, endPoint x: 836, endPoint y: 284, distance: 19.4
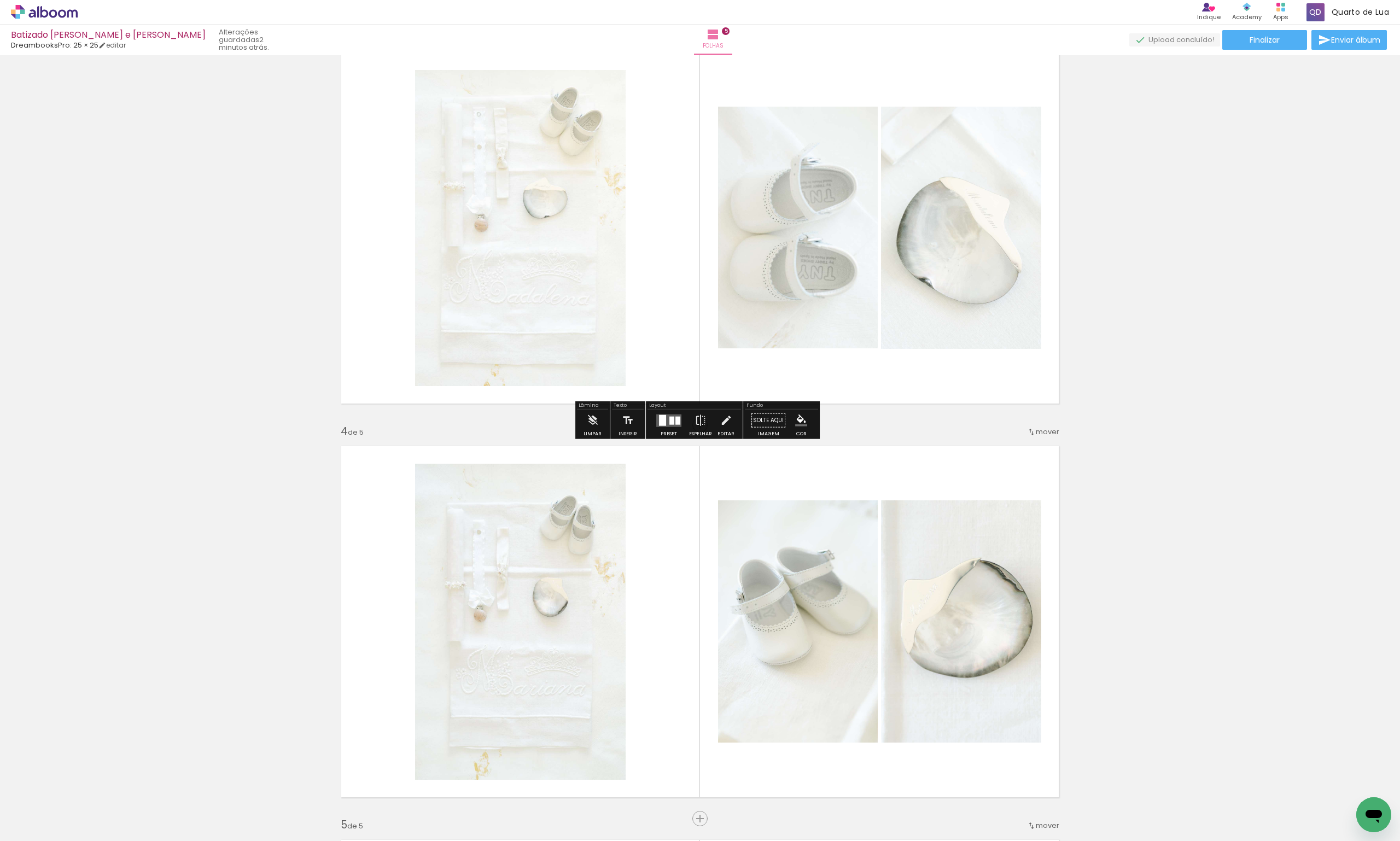
click at [1203, 266] on div "Inserir folha 1 de 5 Inserir folha 2 de 5 Inserir folha 3 de 5 Inserir folha 4 …" at bounding box center [700, 411] width 1400 height 2363
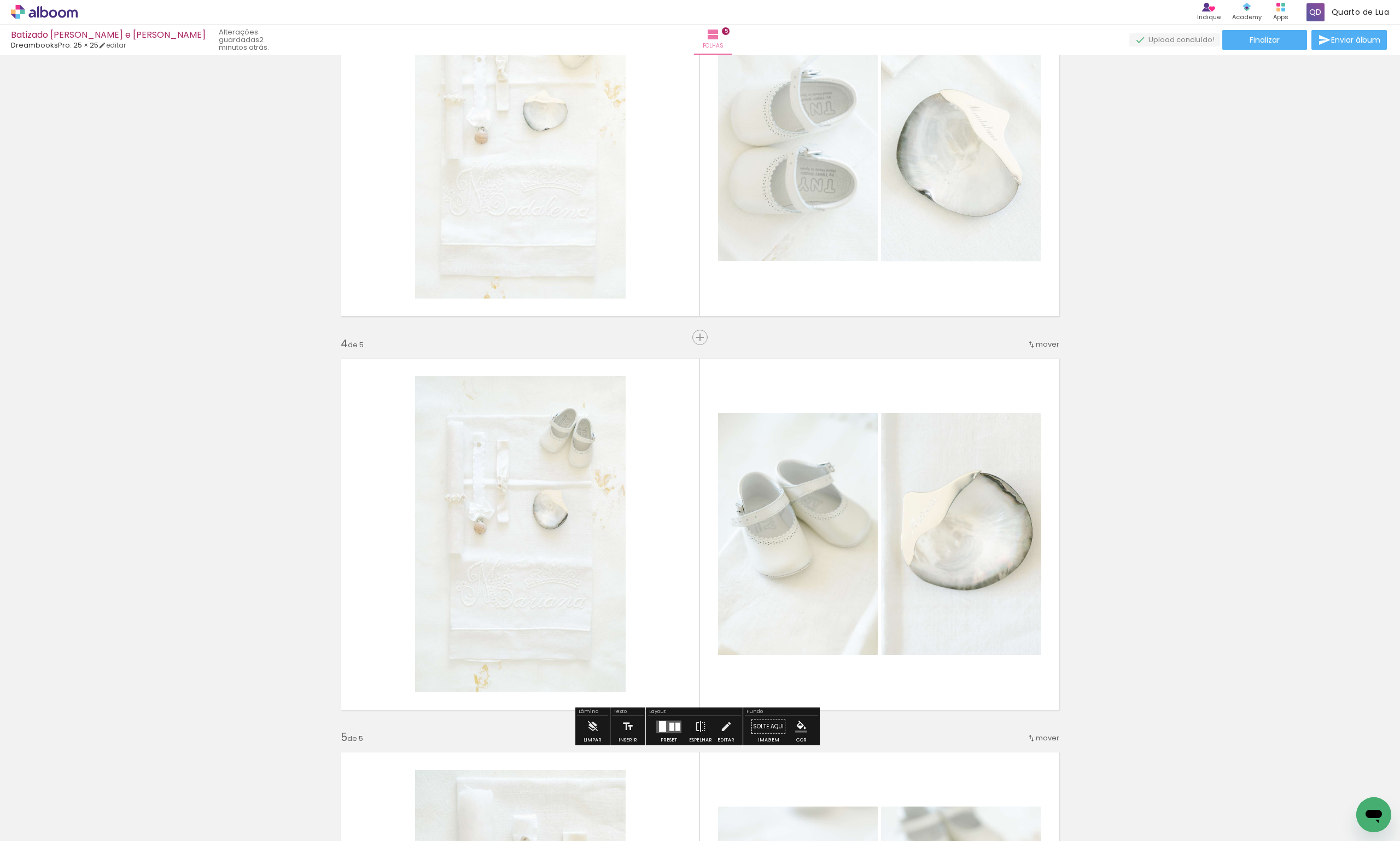
scroll to position [1048, 0]
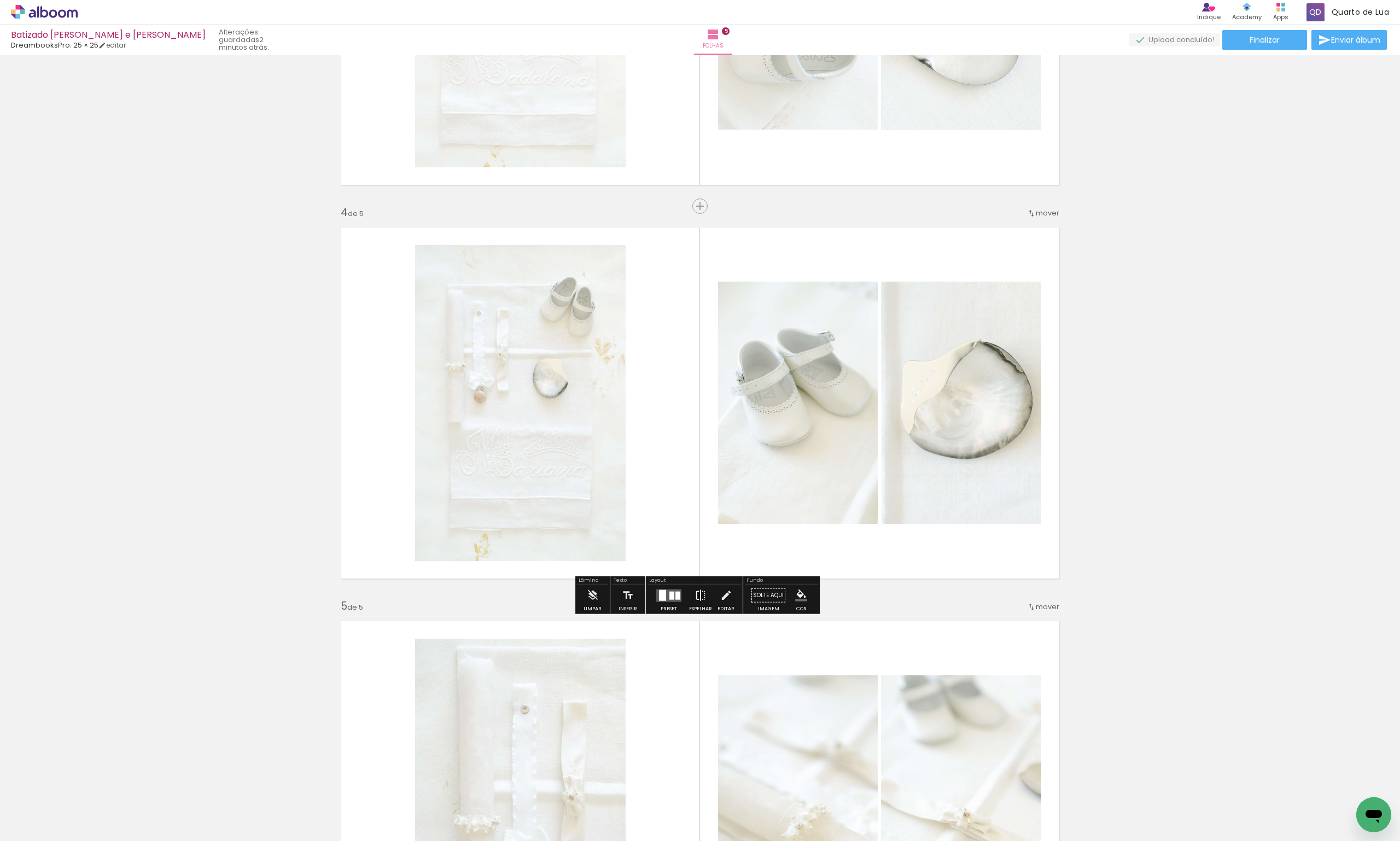
click at [696, 590] on iron-icon at bounding box center [700, 594] width 12 height 22
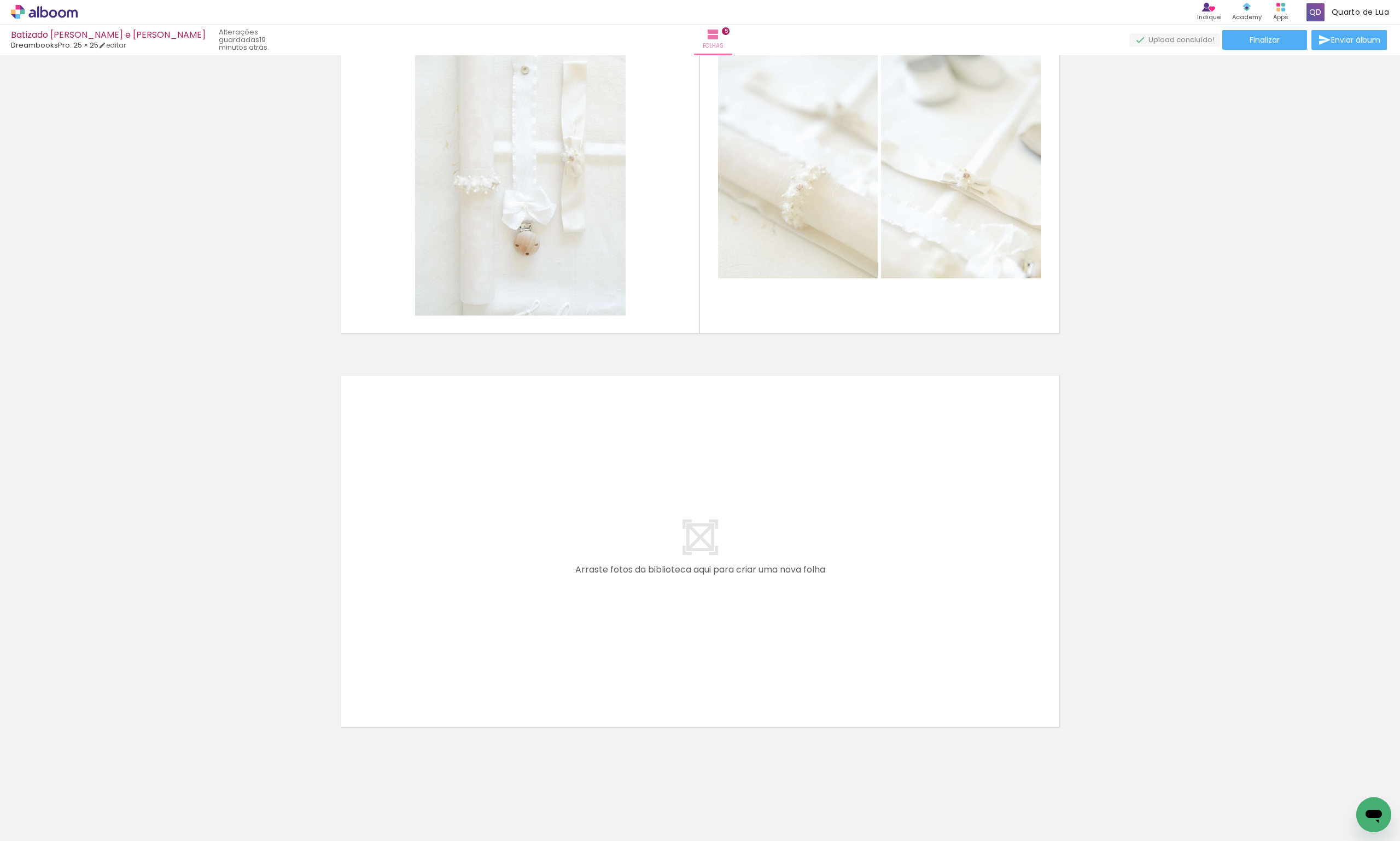
scroll to position [0, 1179]
drag, startPoint x: 334, startPoint y: 824, endPoint x: 441, endPoint y: 628, distance: 223.3
click at [441, 628] on quentale-workspace at bounding box center [700, 421] width 1400 height 841
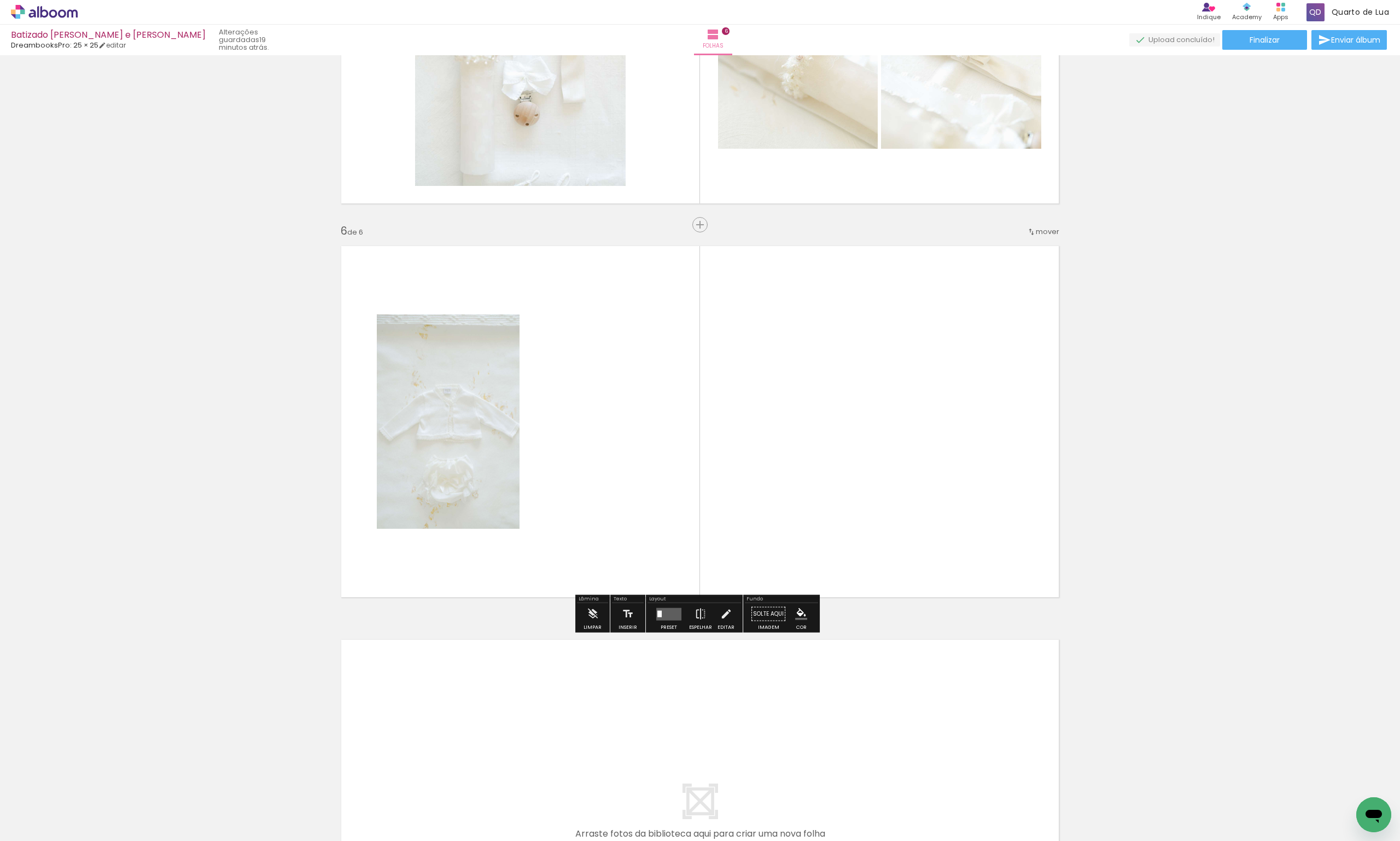
scroll to position [1825, 0]
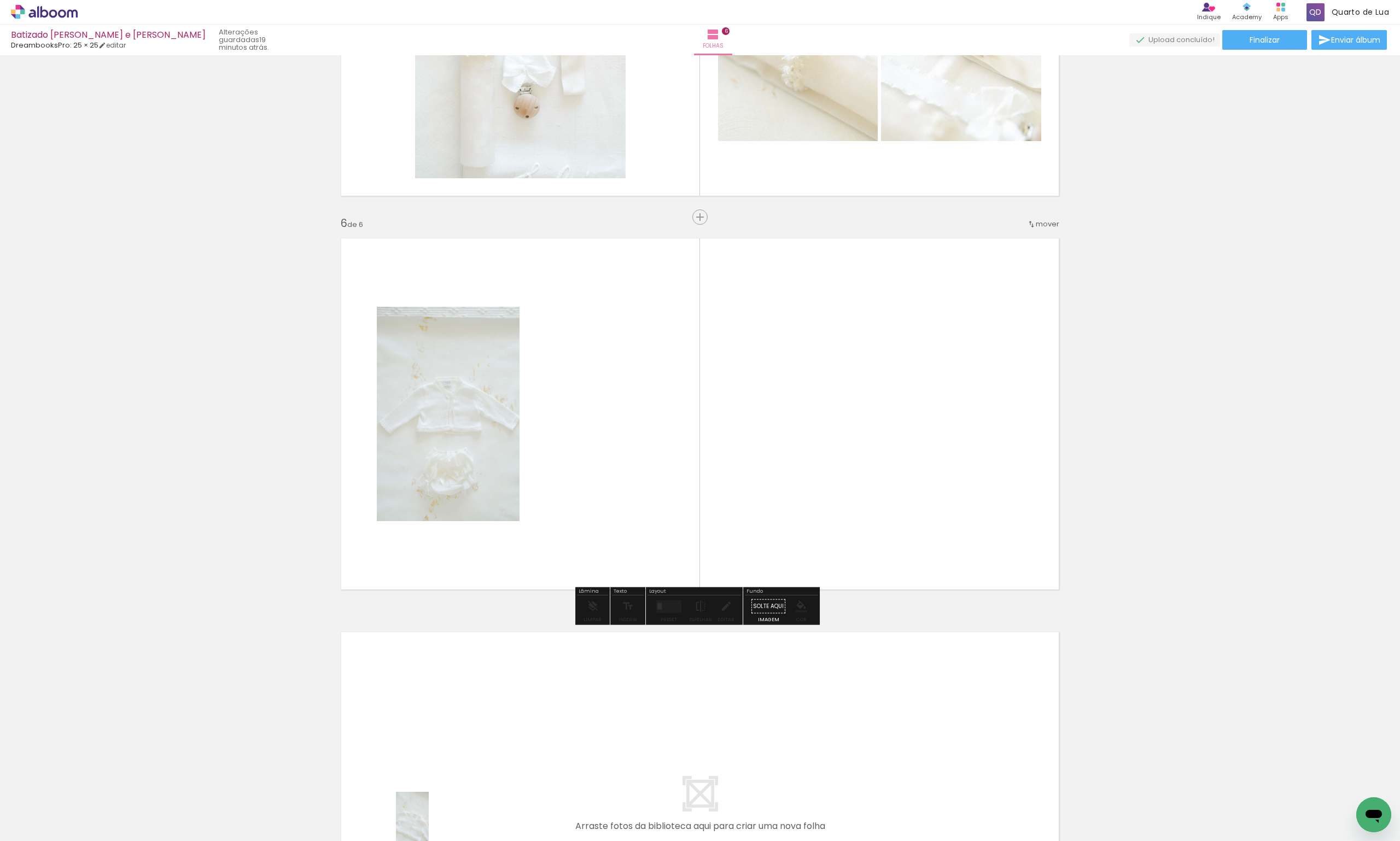
drag, startPoint x: 410, startPoint y: 805, endPoint x: 429, endPoint y: 824, distance: 26.9
click at [418, 824] on div at bounding box center [400, 804] width 36 height 54
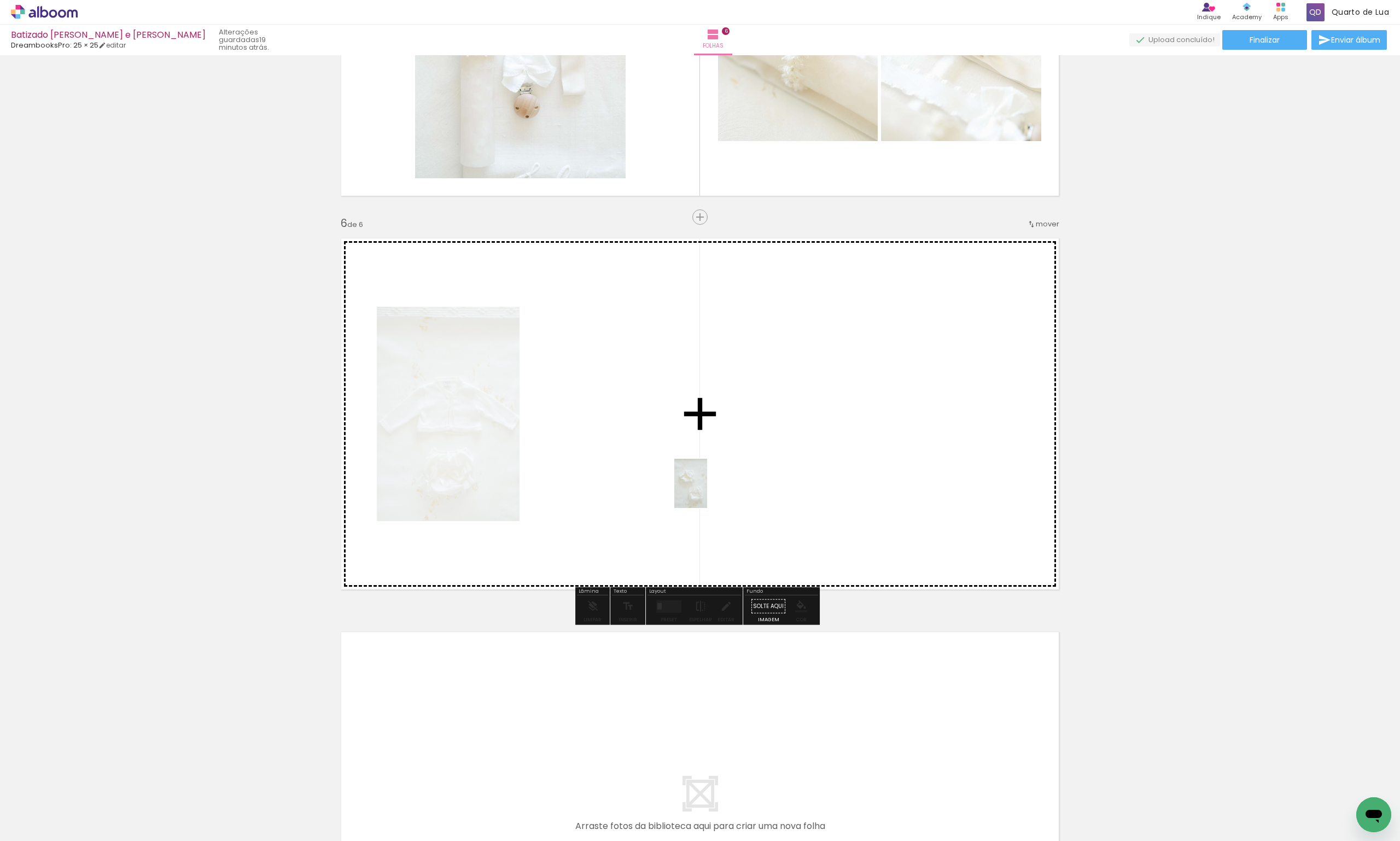
drag, startPoint x: 662, startPoint y: 811, endPoint x: 707, endPoint y: 492, distance: 322.2
click at [707, 492] on quentale-workspace at bounding box center [700, 421] width 1400 height 841
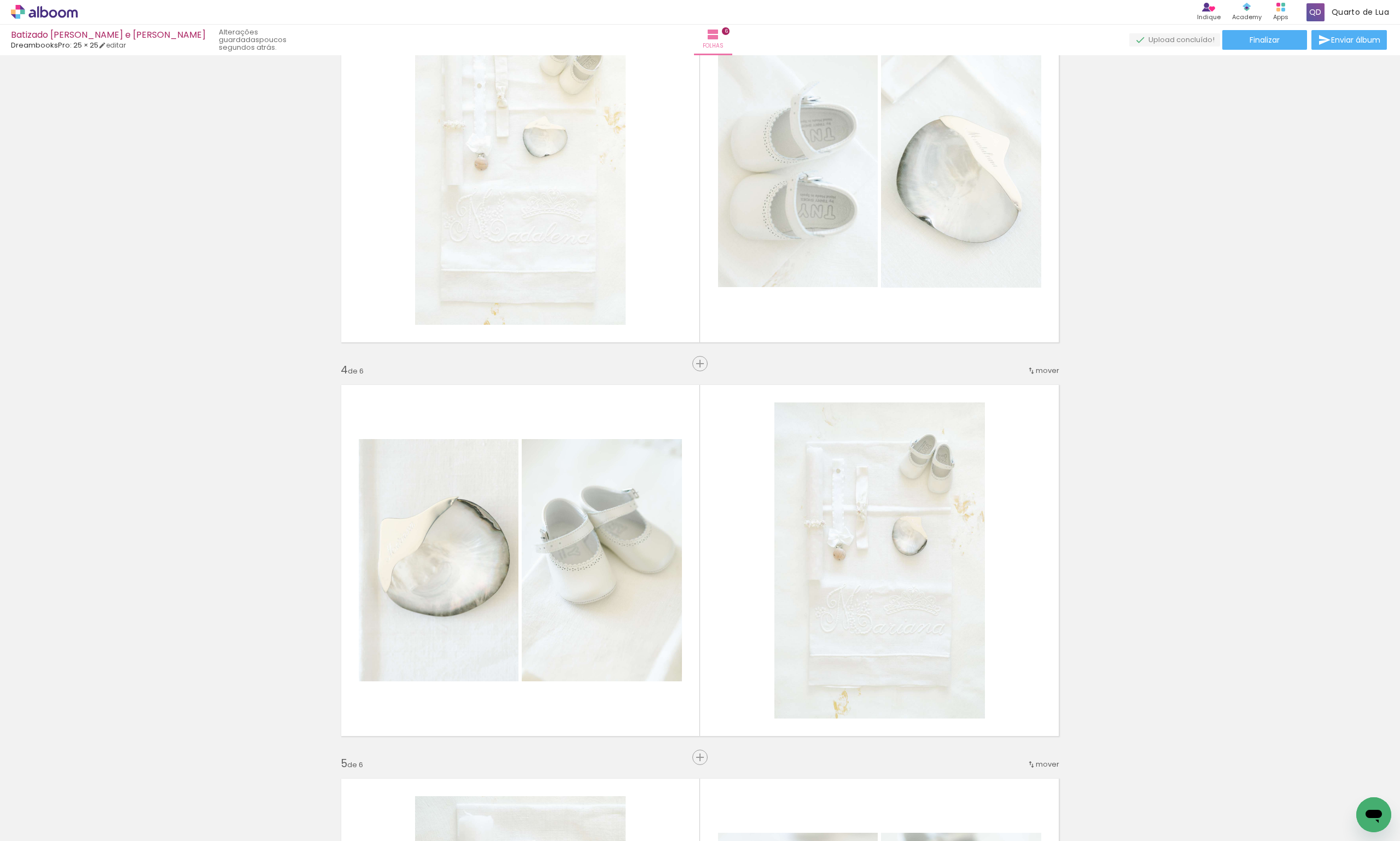
scroll to position [1202, 0]
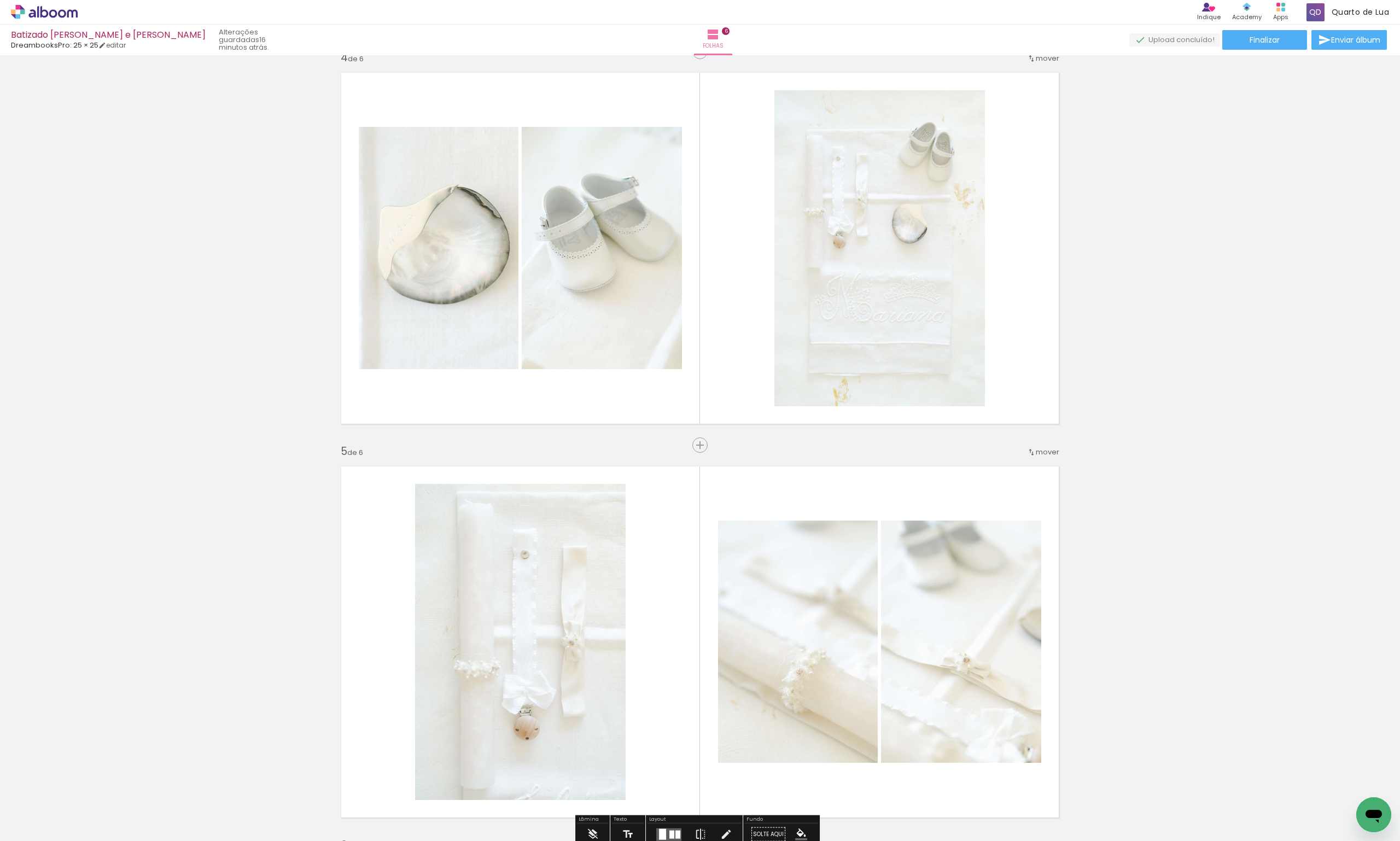
click at [36, 829] on span "Adicionar Fotos" at bounding box center [38, 826] width 33 height 12
click at [0, 0] on input "file" at bounding box center [0, 0] width 0 height 0
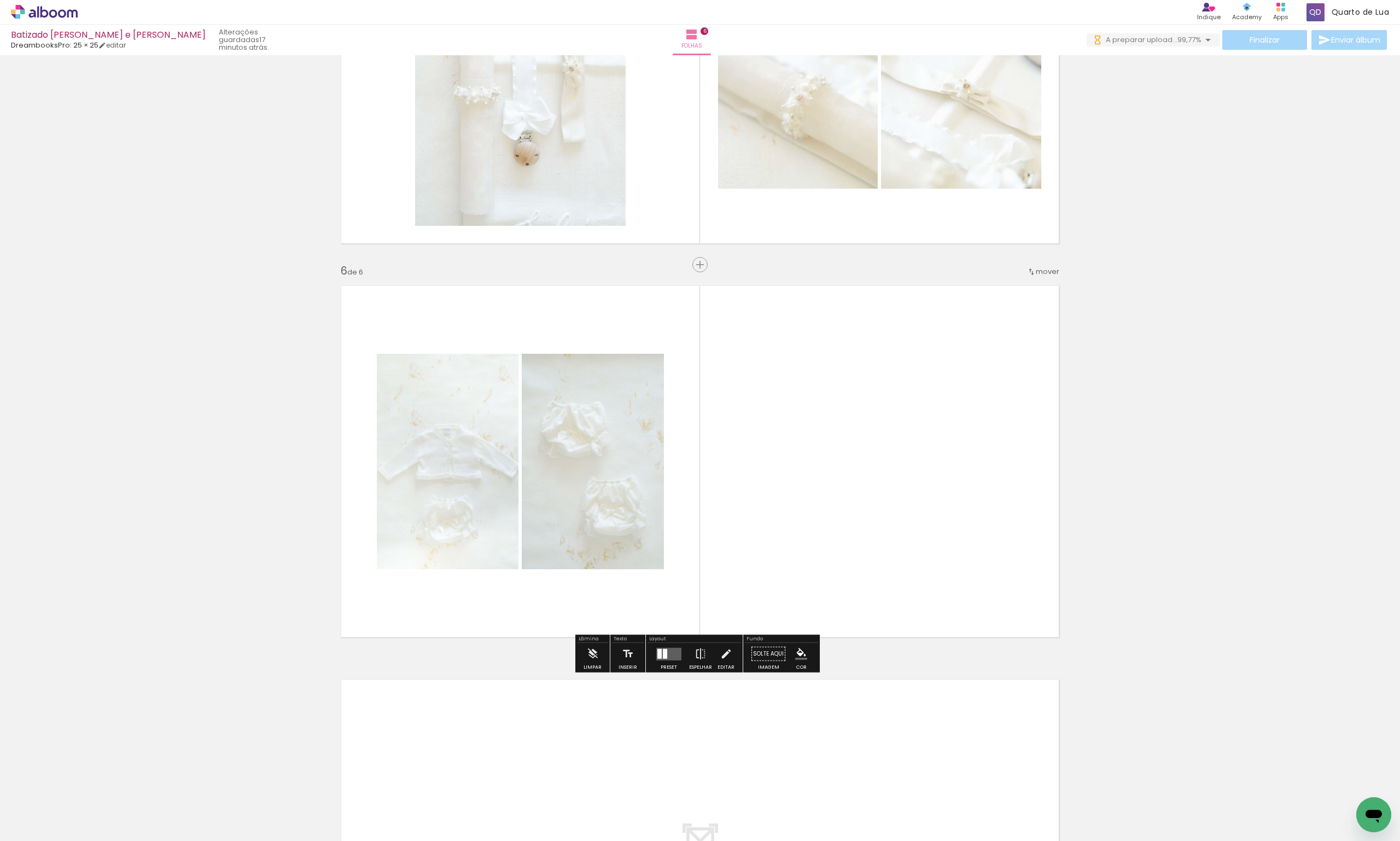
scroll to position [1859, 0]
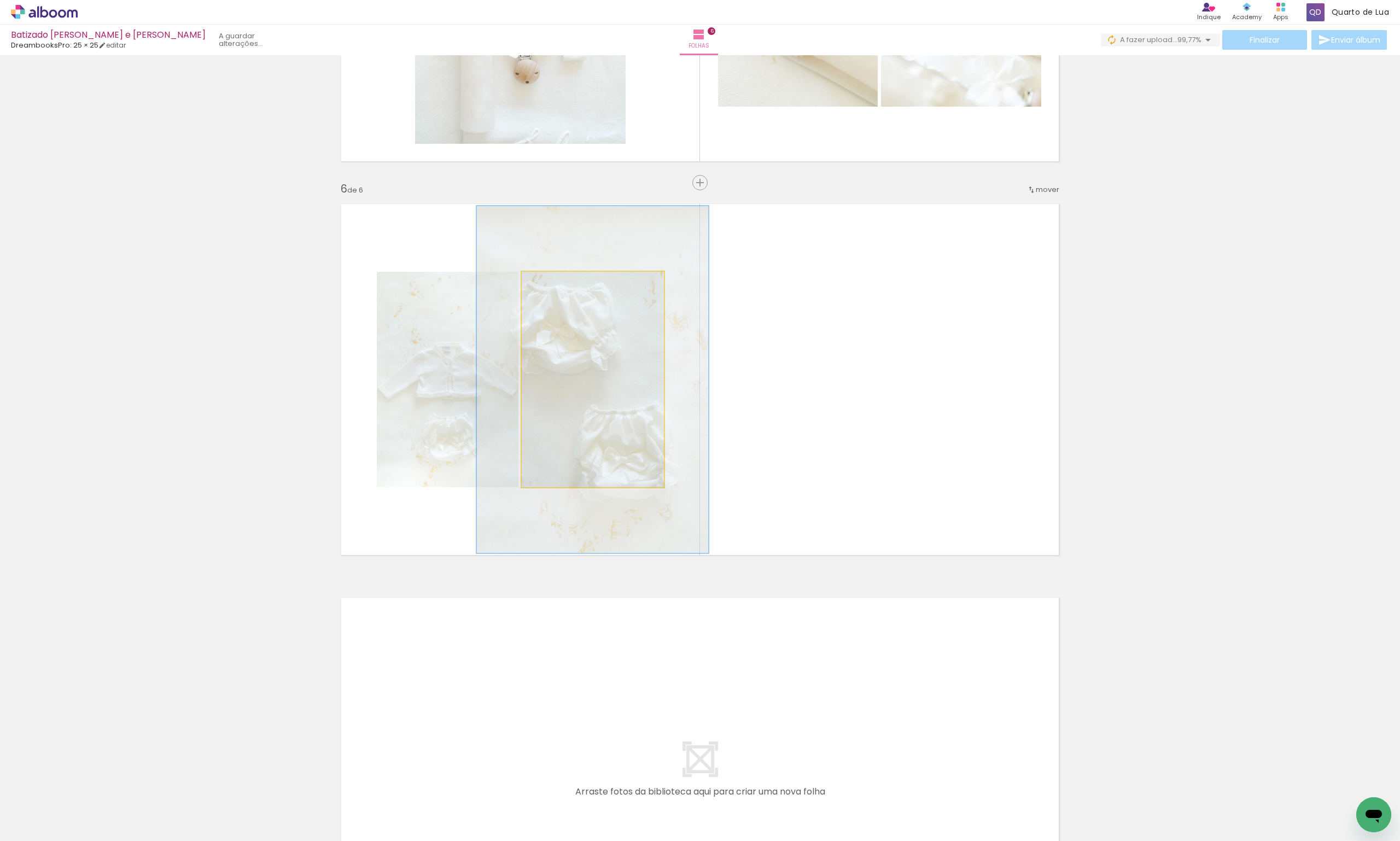
drag, startPoint x: 547, startPoint y: 286, endPoint x: 570, endPoint y: 289, distance: 23.2
type paper-slider "161"
click at [570, 289] on div at bounding box center [571, 283] width 18 height 18
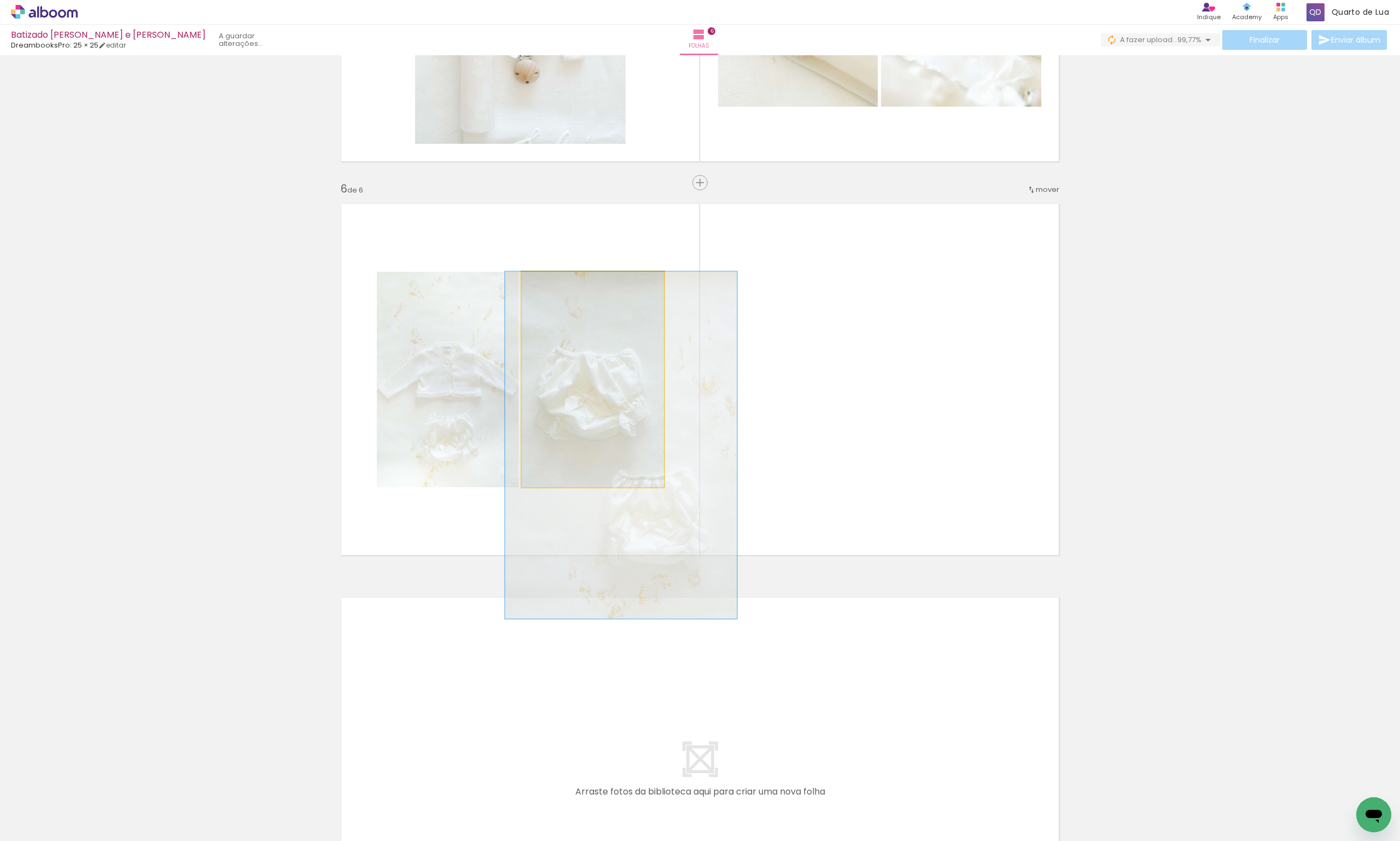
drag, startPoint x: 573, startPoint y: 350, endPoint x: 602, endPoint y: 424, distance: 79.5
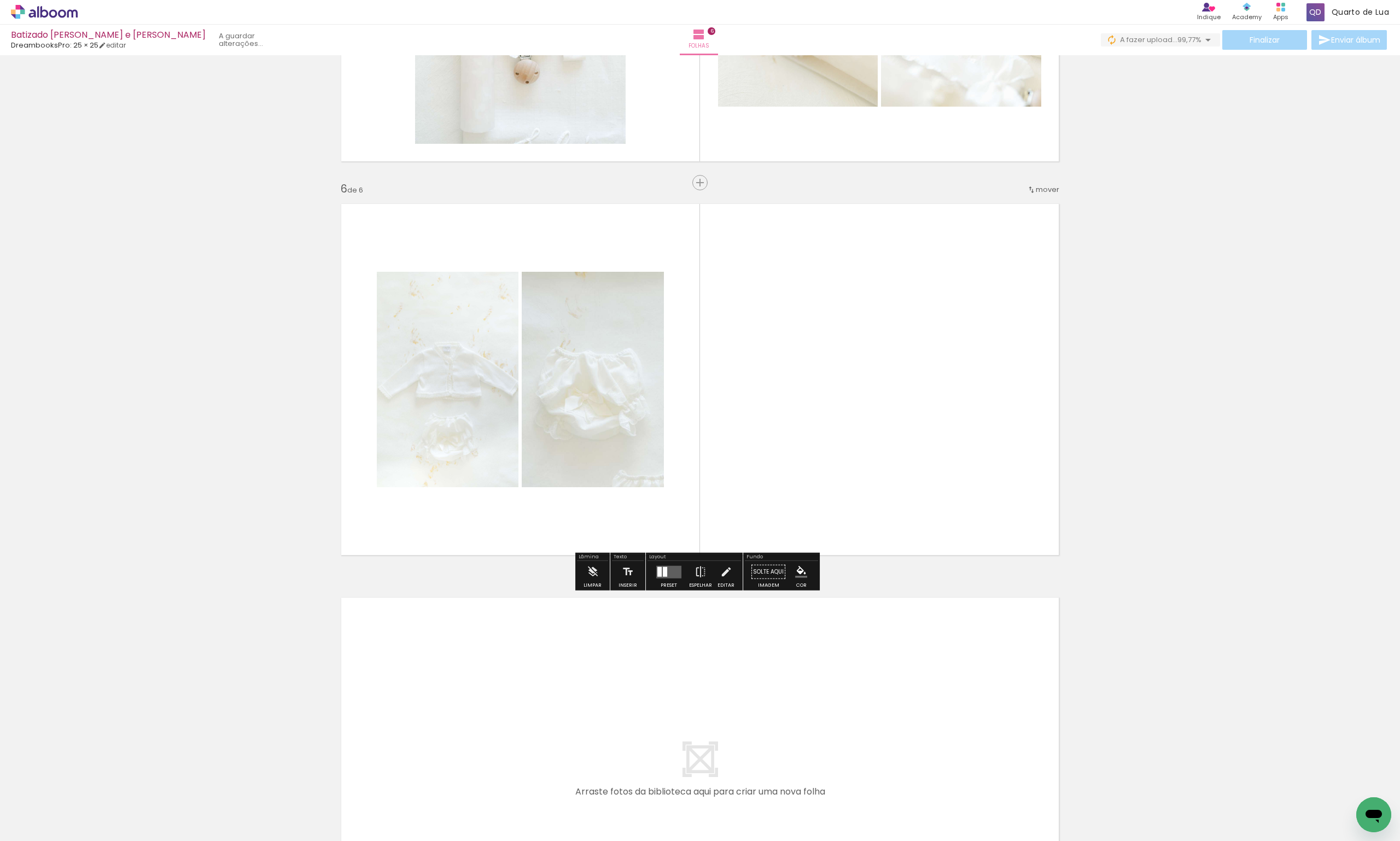
click at [795, 411] on quentale-layouter at bounding box center [700, 379] width 733 height 366
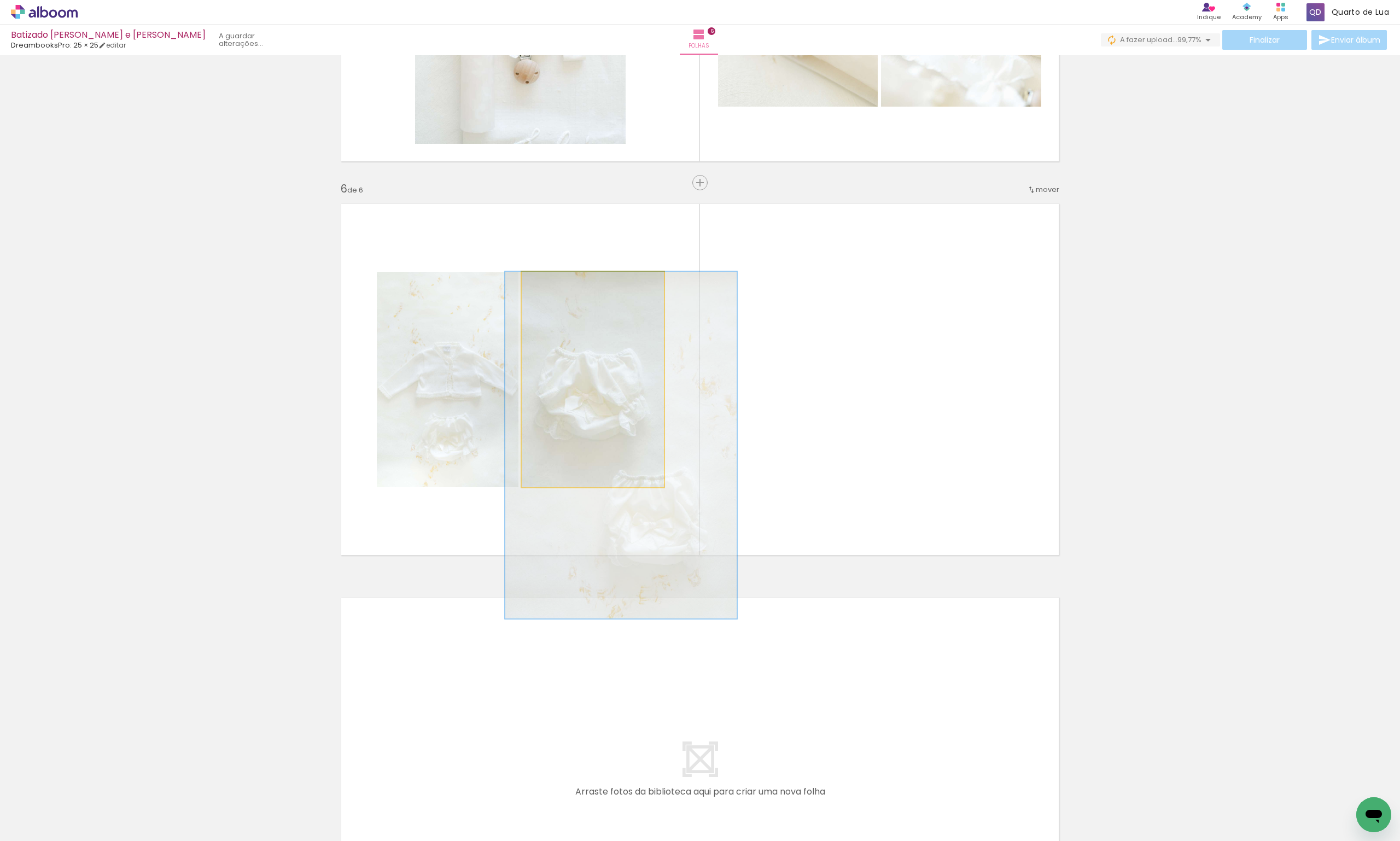
click at [581, 411] on quentale-photo at bounding box center [593, 380] width 142 height 215
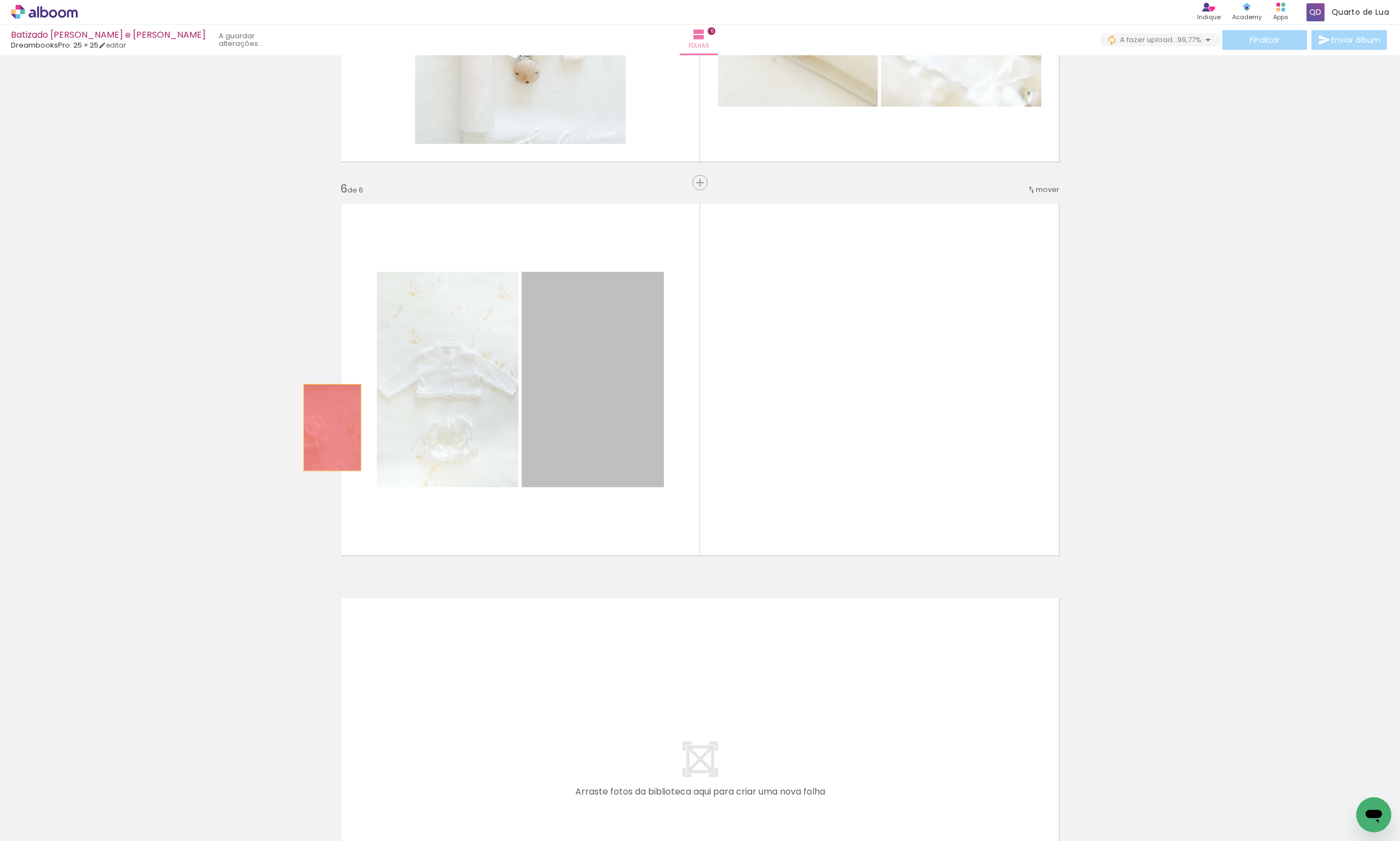
drag, startPoint x: 583, startPoint y: 409, endPoint x: 256, endPoint y: 419, distance: 327.2
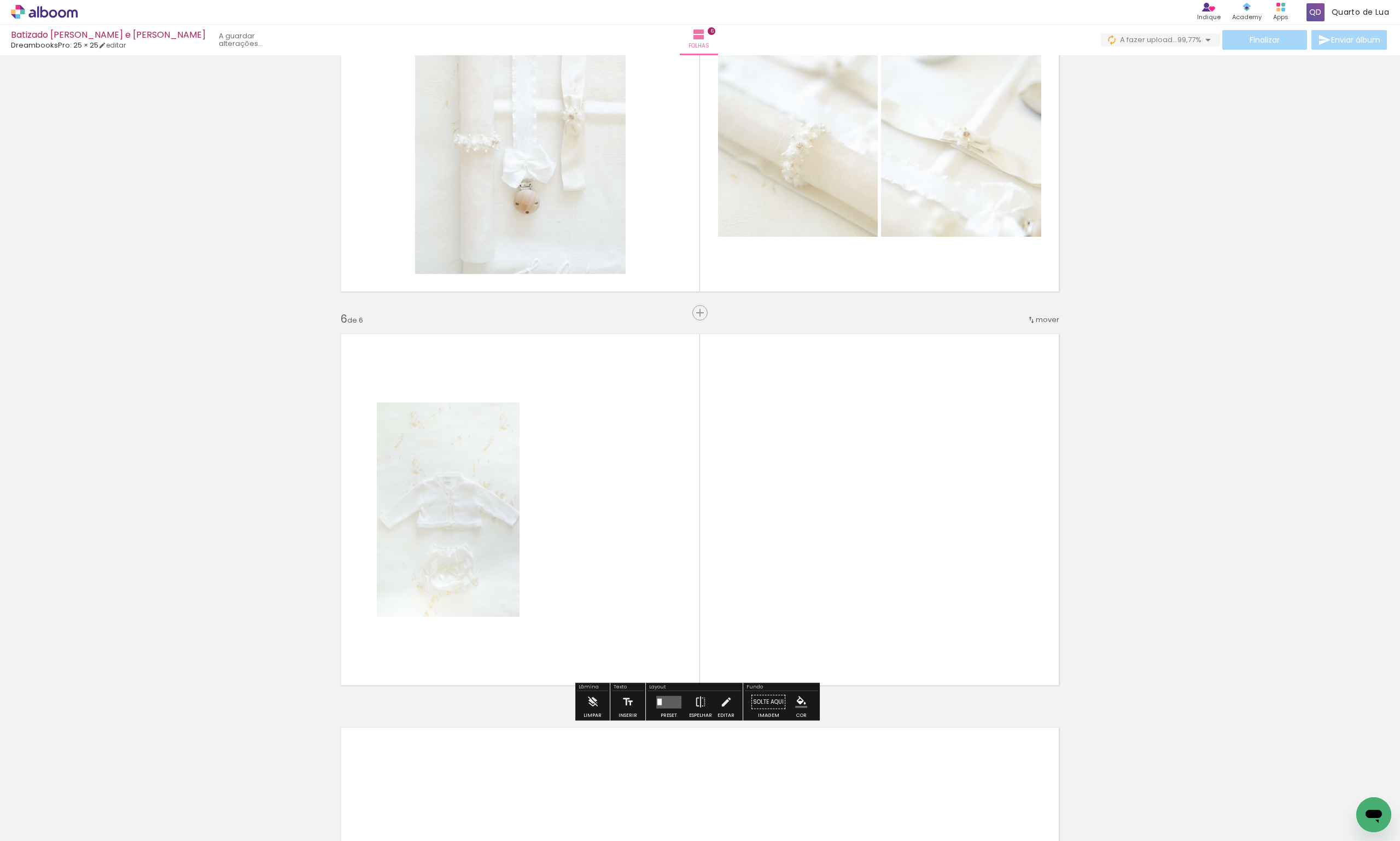
scroll to position [2023, 0]
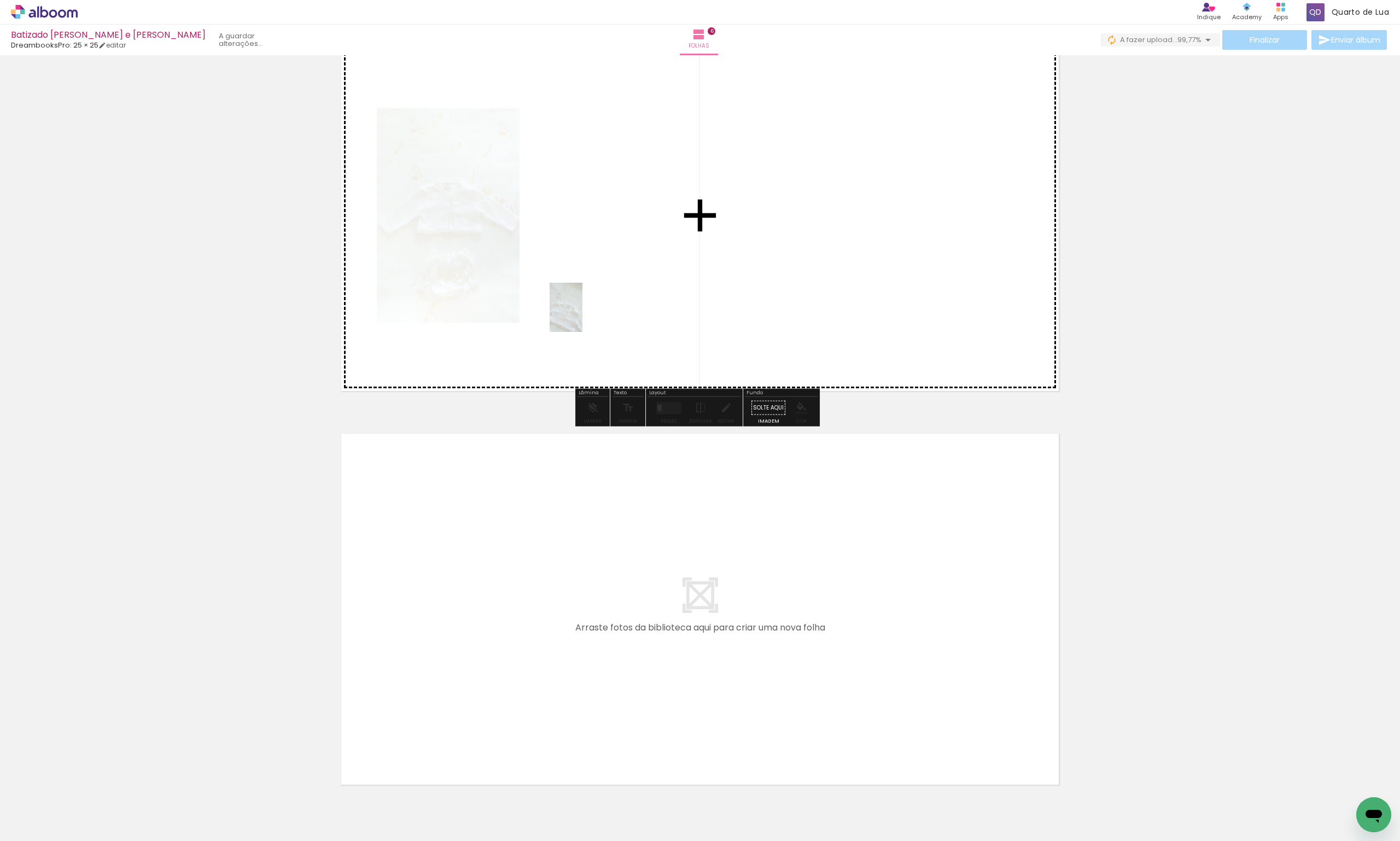
drag, startPoint x: 395, startPoint y: 815, endPoint x: 591, endPoint y: 307, distance: 544.5
click at [591, 307] on quentale-workspace at bounding box center [700, 421] width 1400 height 841
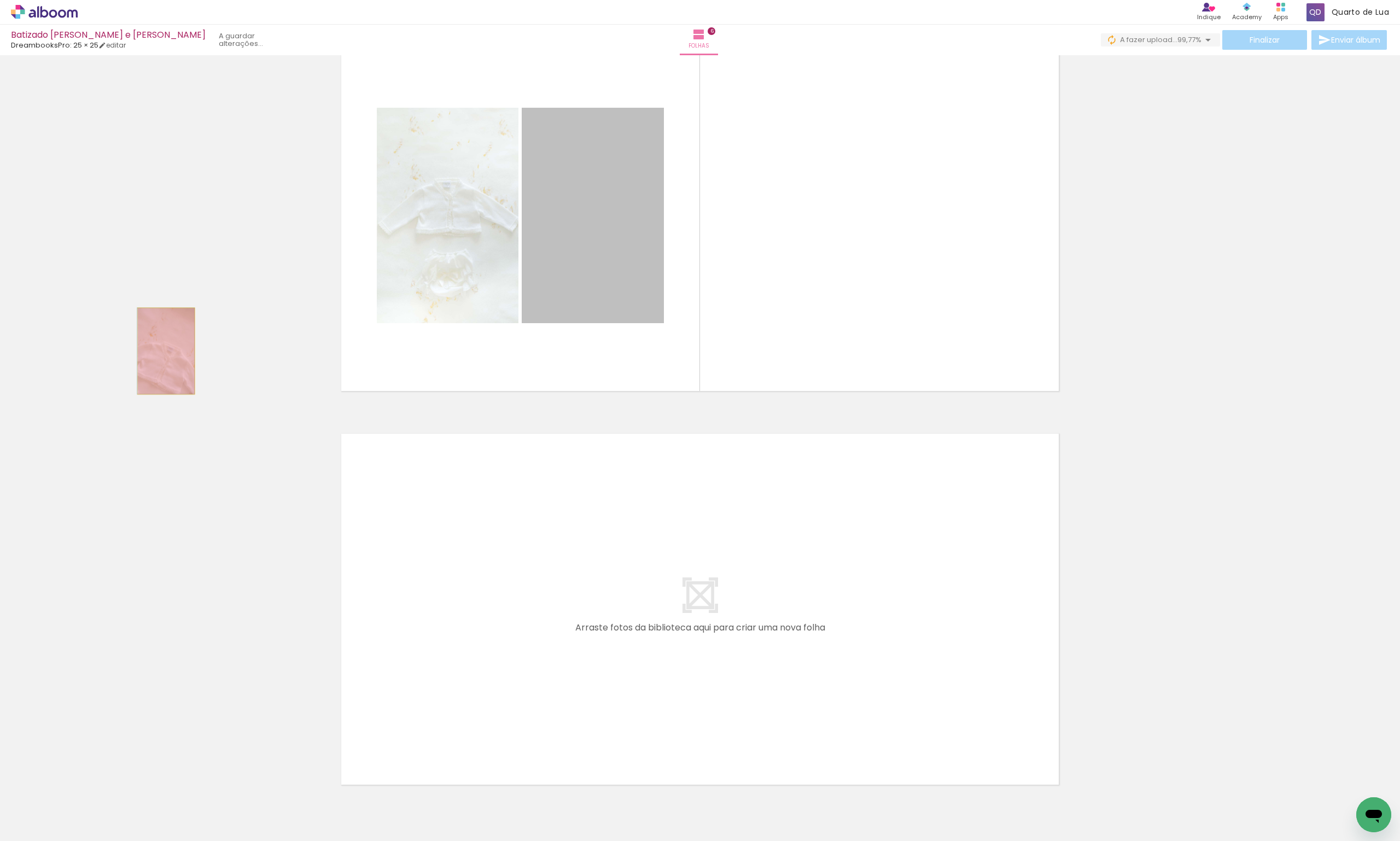
drag, startPoint x: 641, startPoint y: 256, endPoint x: 162, endPoint y: 351, distance: 488.3
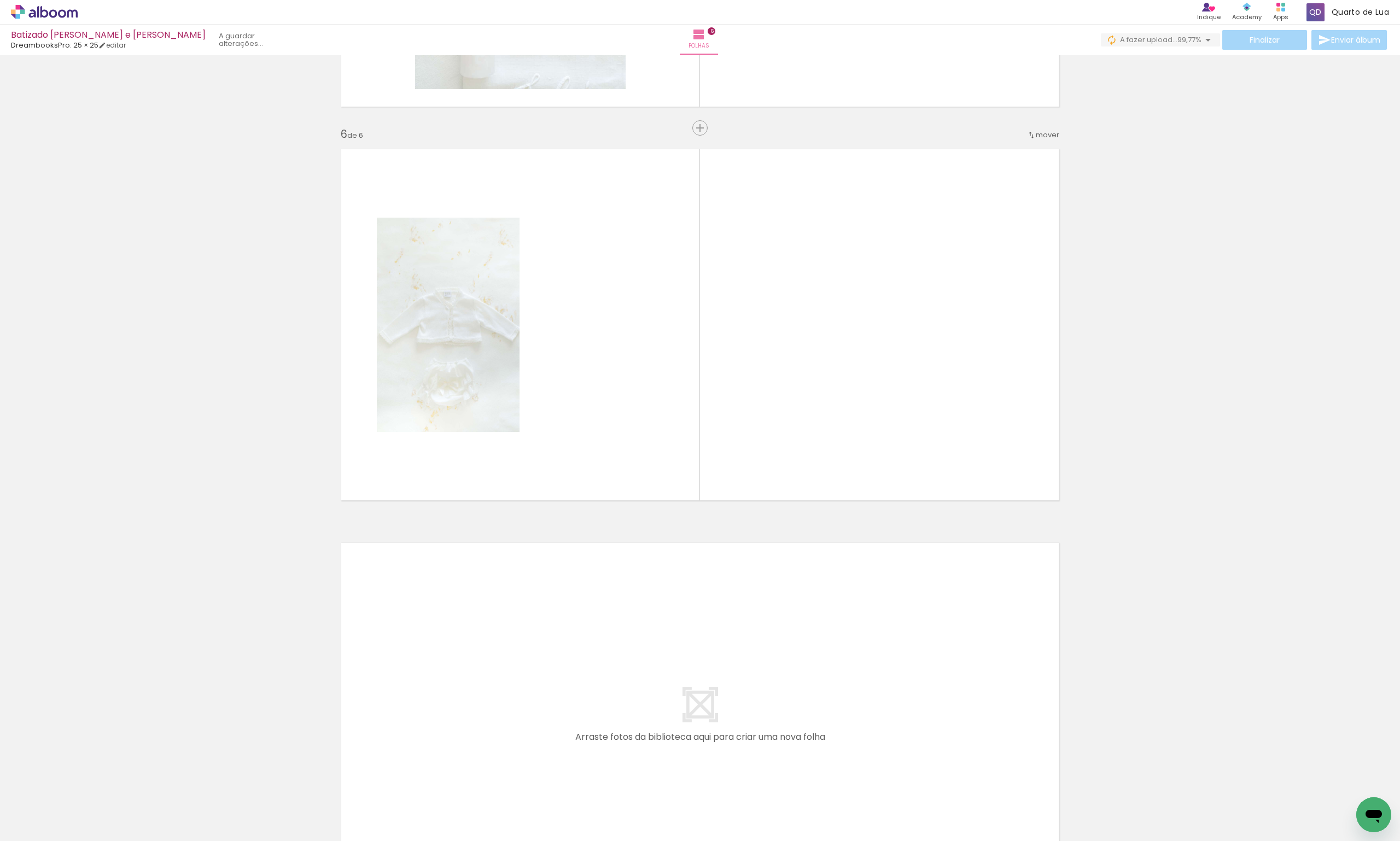
scroll to position [1859, 0]
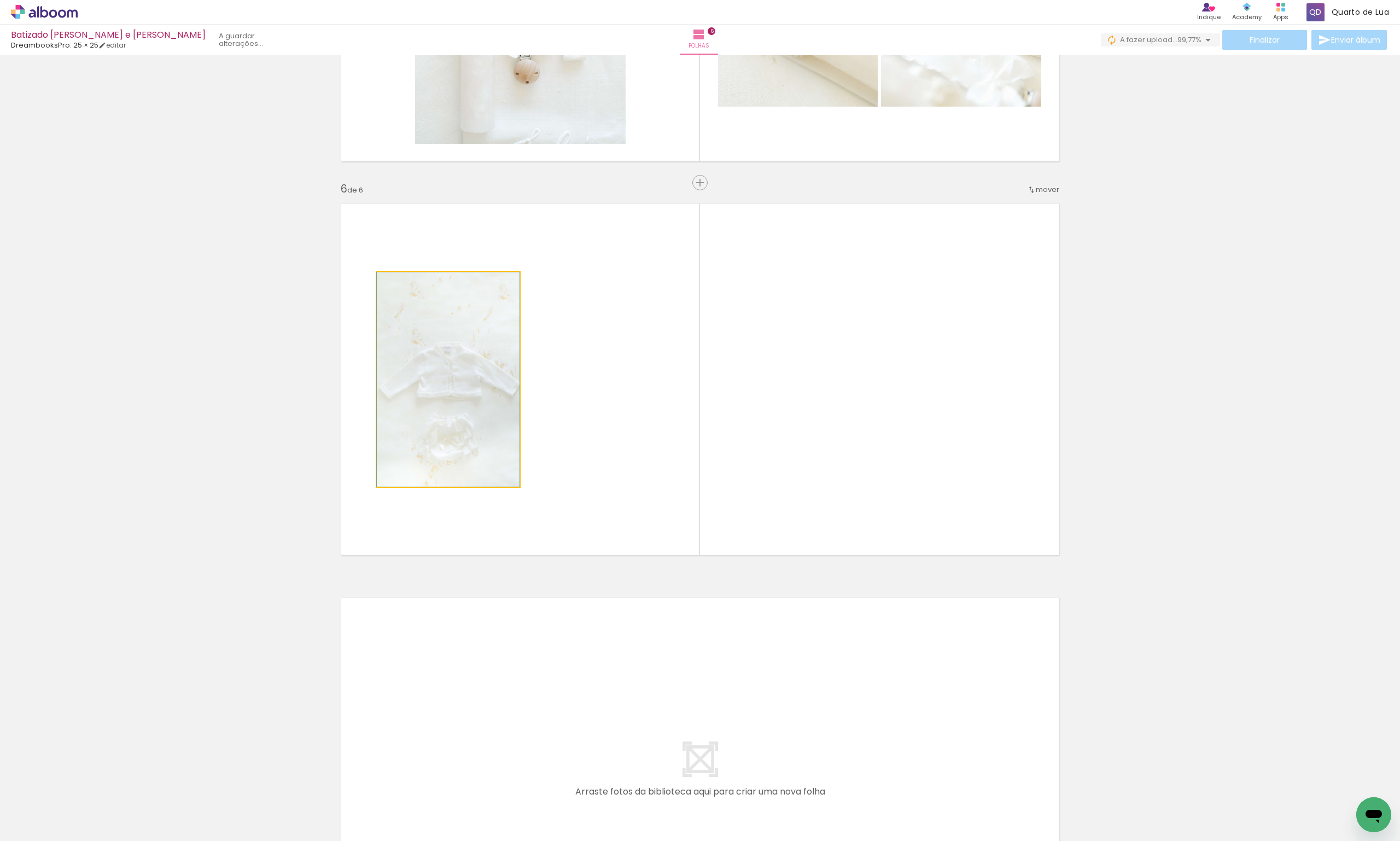
drag, startPoint x: 486, startPoint y: 475, endPoint x: 244, endPoint y: 480, distance: 242.1
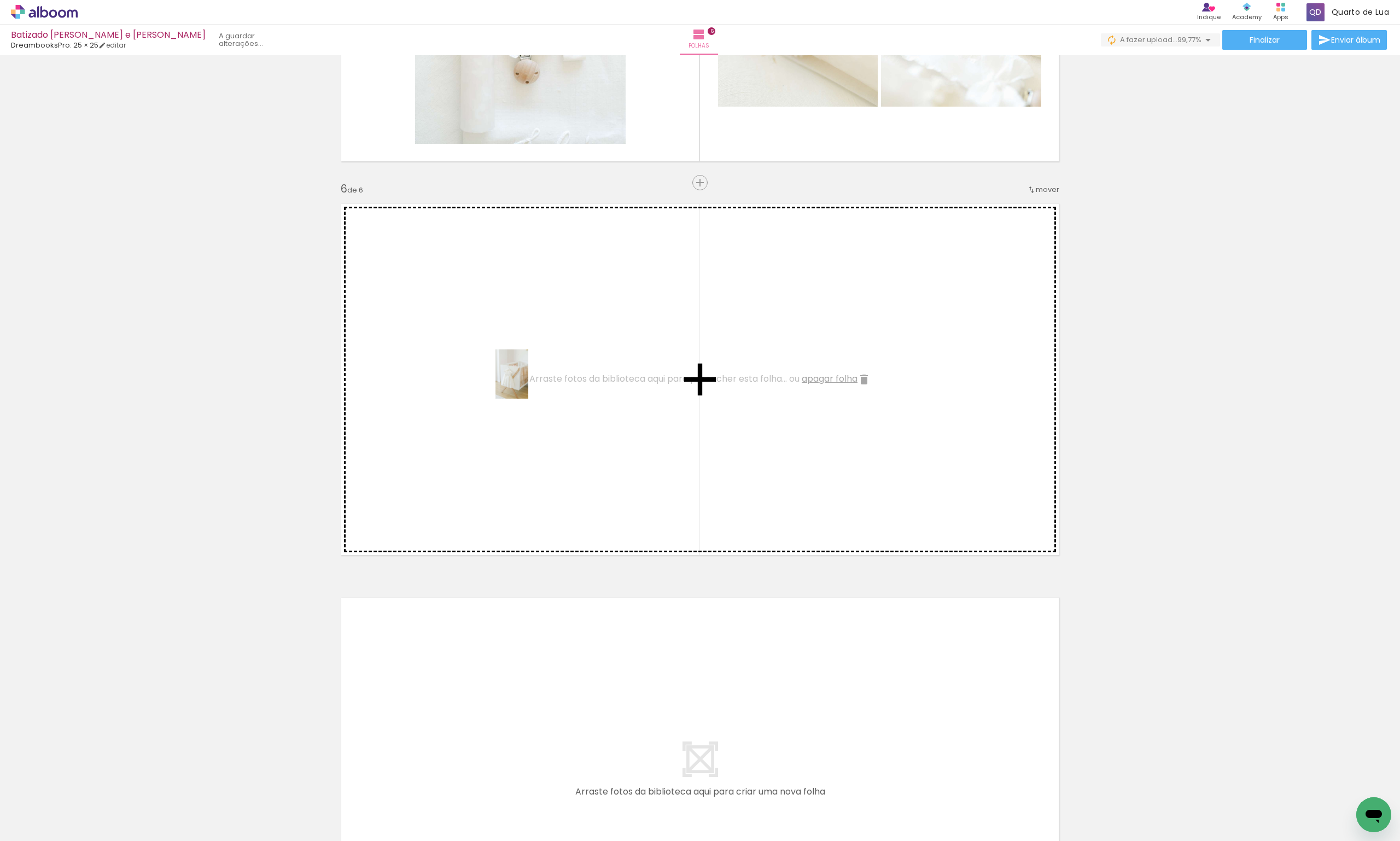
drag, startPoint x: 584, startPoint y: 810, endPoint x: 528, endPoint y: 382, distance: 431.6
click at [528, 382] on quentale-workspace at bounding box center [700, 421] width 1400 height 841
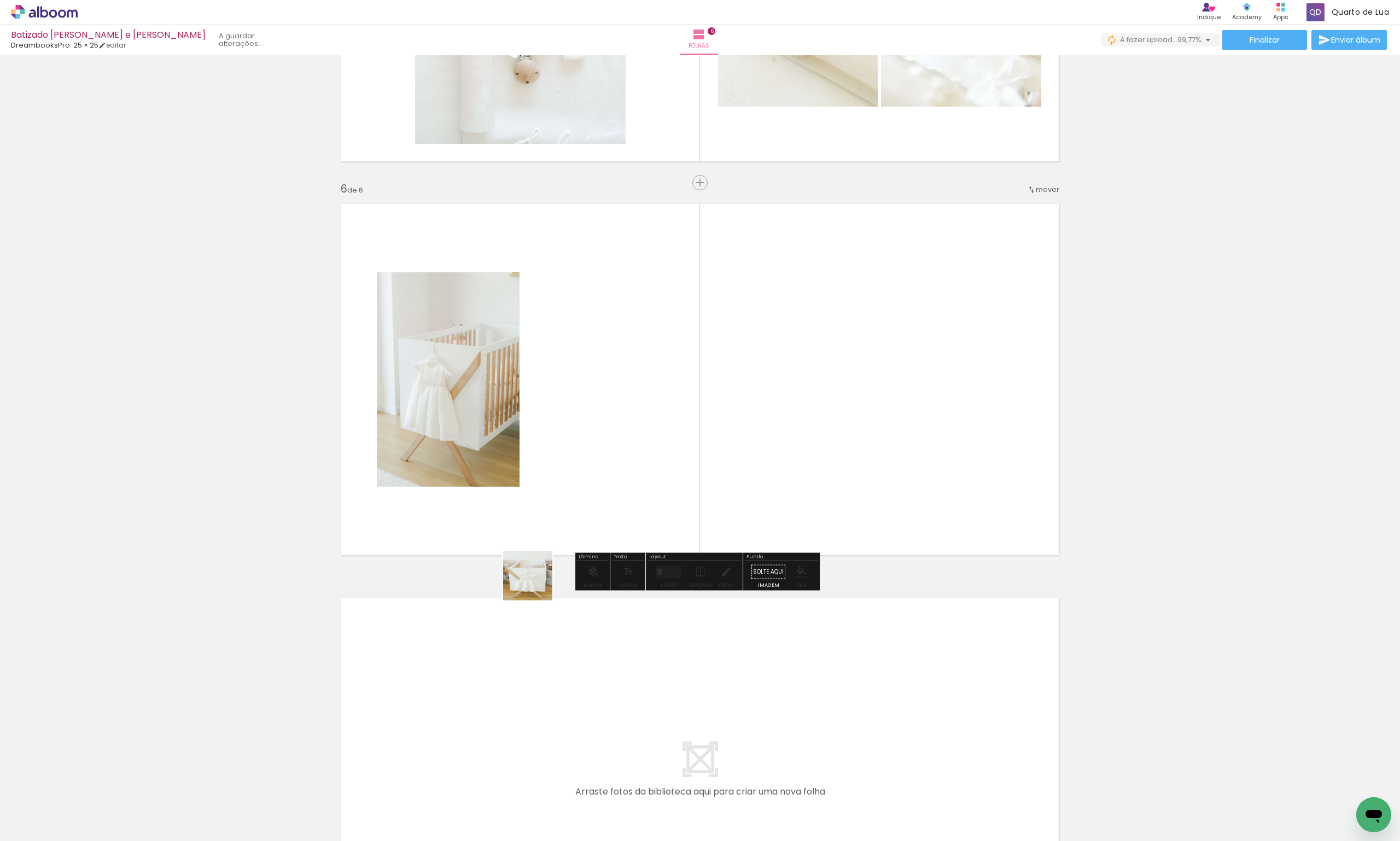
drag, startPoint x: 470, startPoint y: 800, endPoint x: 623, endPoint y: 391, distance: 436.7
click at [623, 391] on quentale-workspace at bounding box center [700, 421] width 1400 height 841
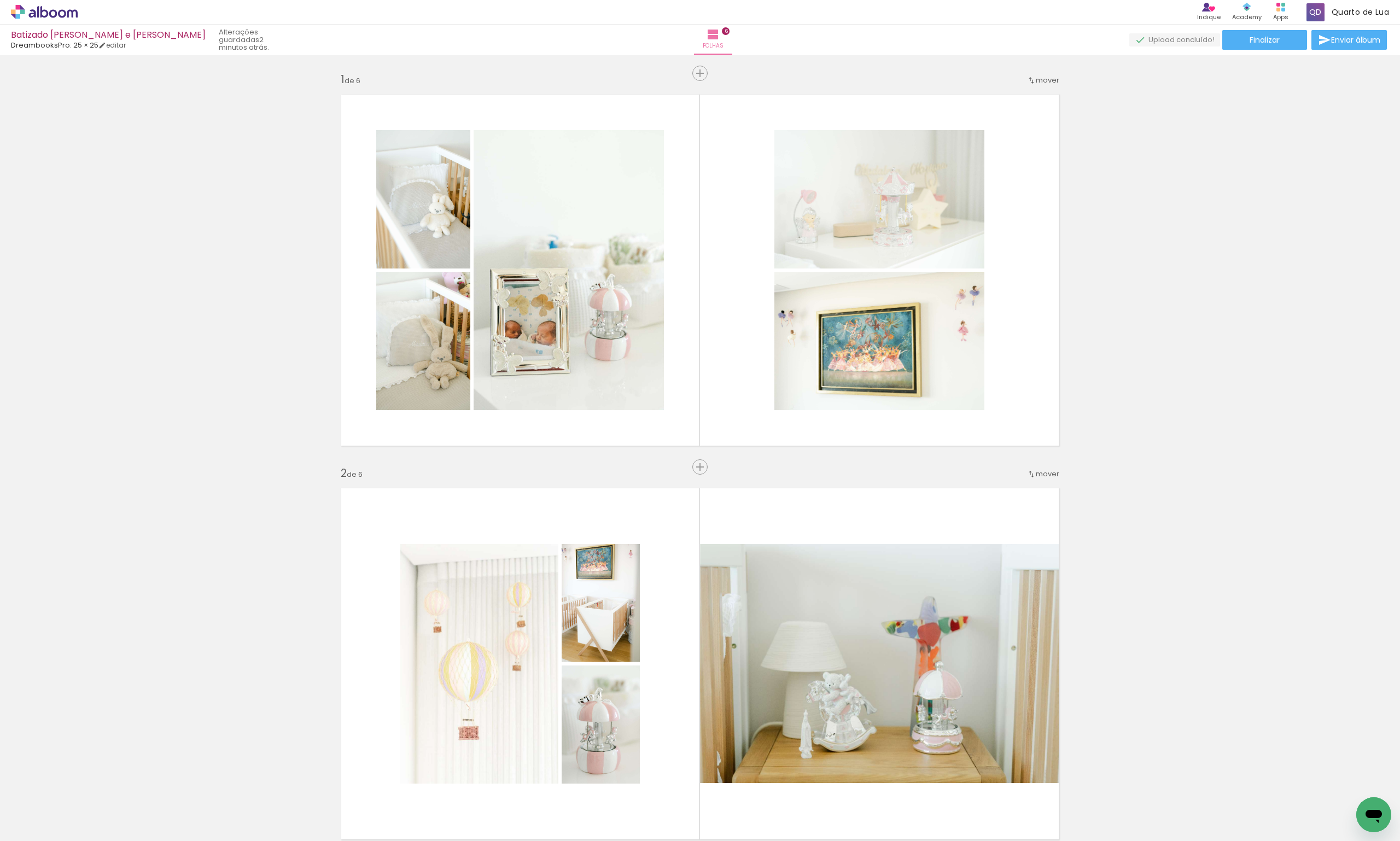
scroll to position [0, 1782]
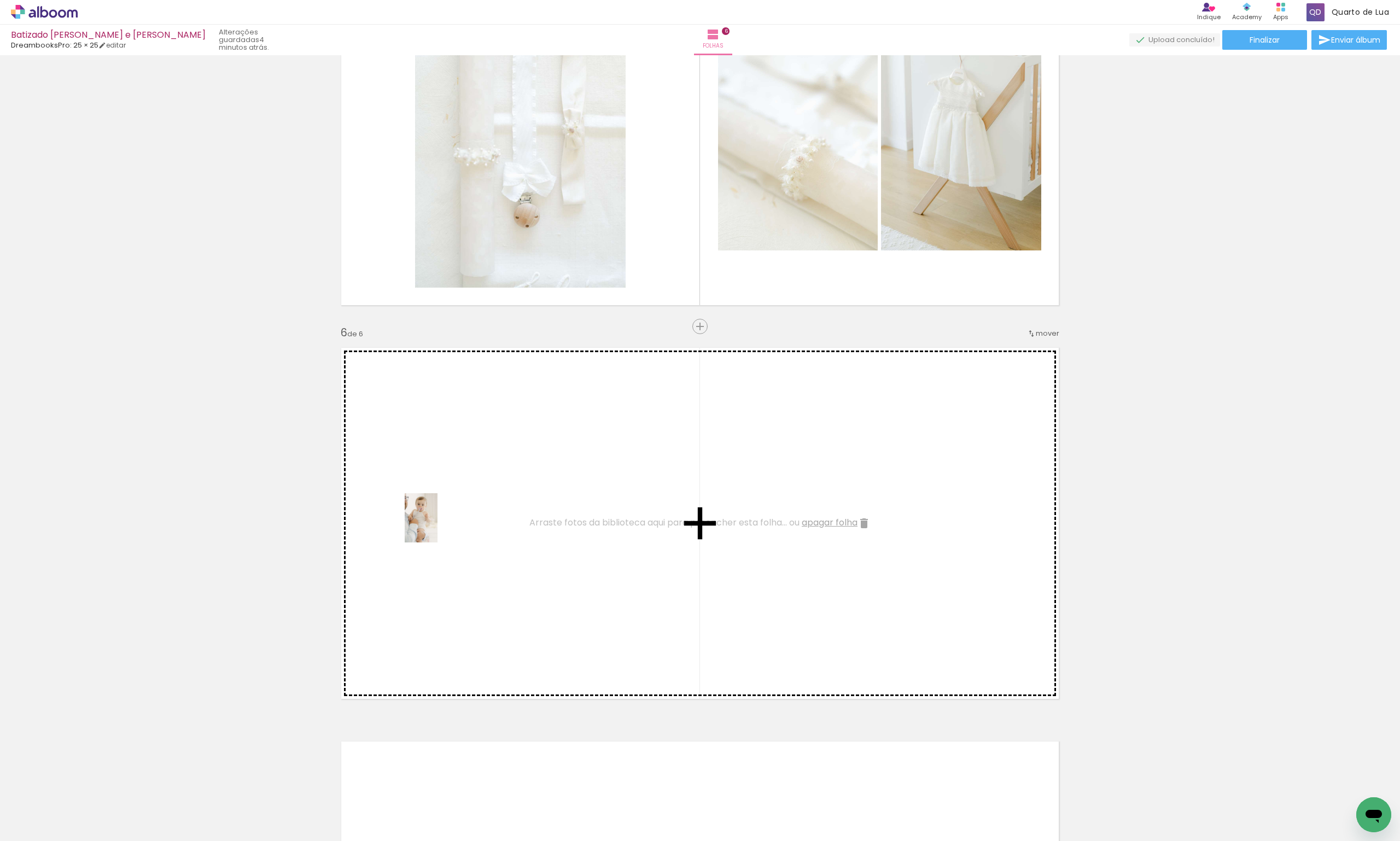
drag, startPoint x: 346, startPoint y: 817, endPoint x: 440, endPoint y: 726, distance: 130.8
click at [437, 525] on quentale-workspace at bounding box center [700, 421] width 1400 height 841
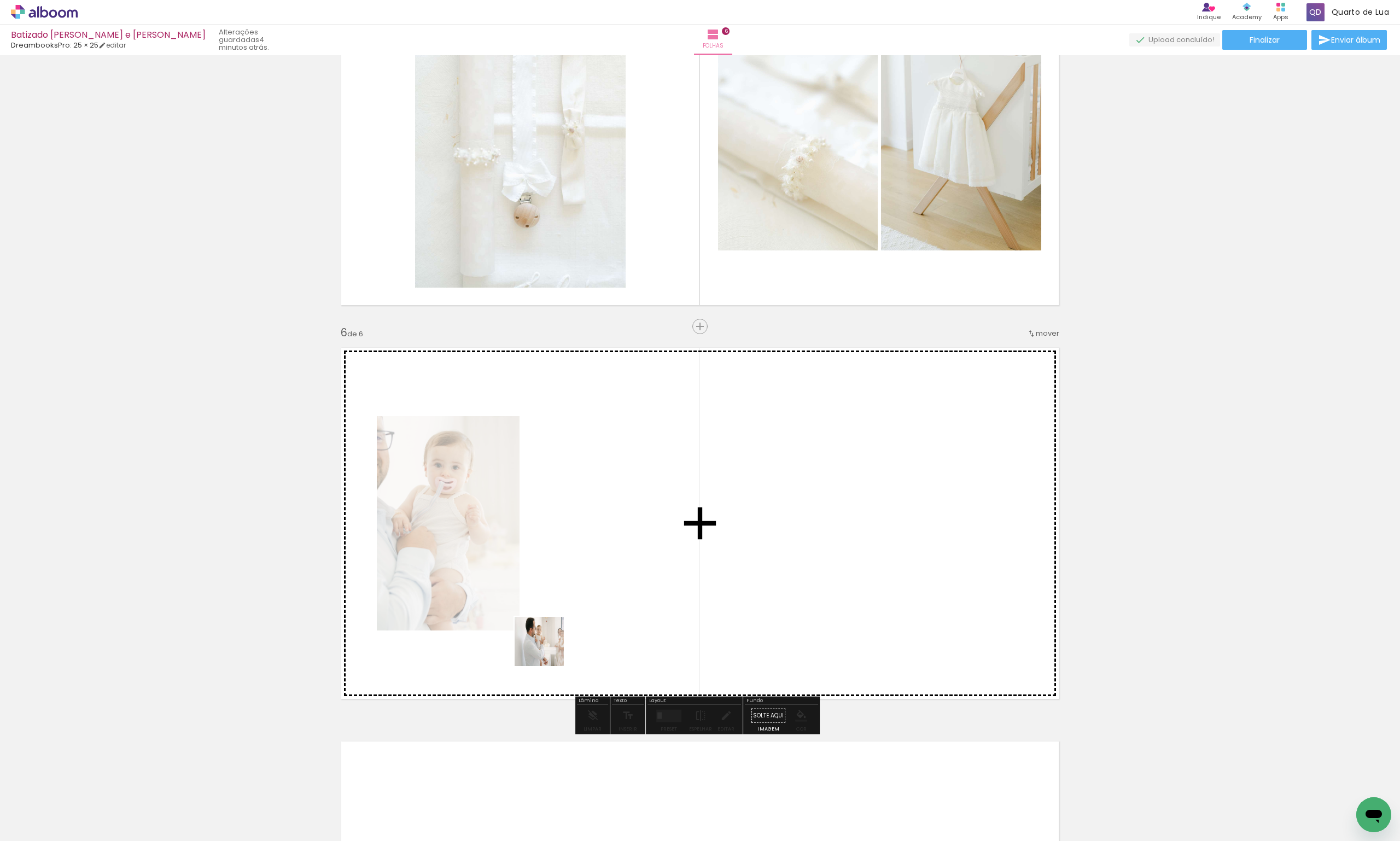
drag, startPoint x: 423, startPoint y: 803, endPoint x: 606, endPoint y: 583, distance: 286.2
click at [606, 583] on quentale-workspace at bounding box center [700, 421] width 1400 height 841
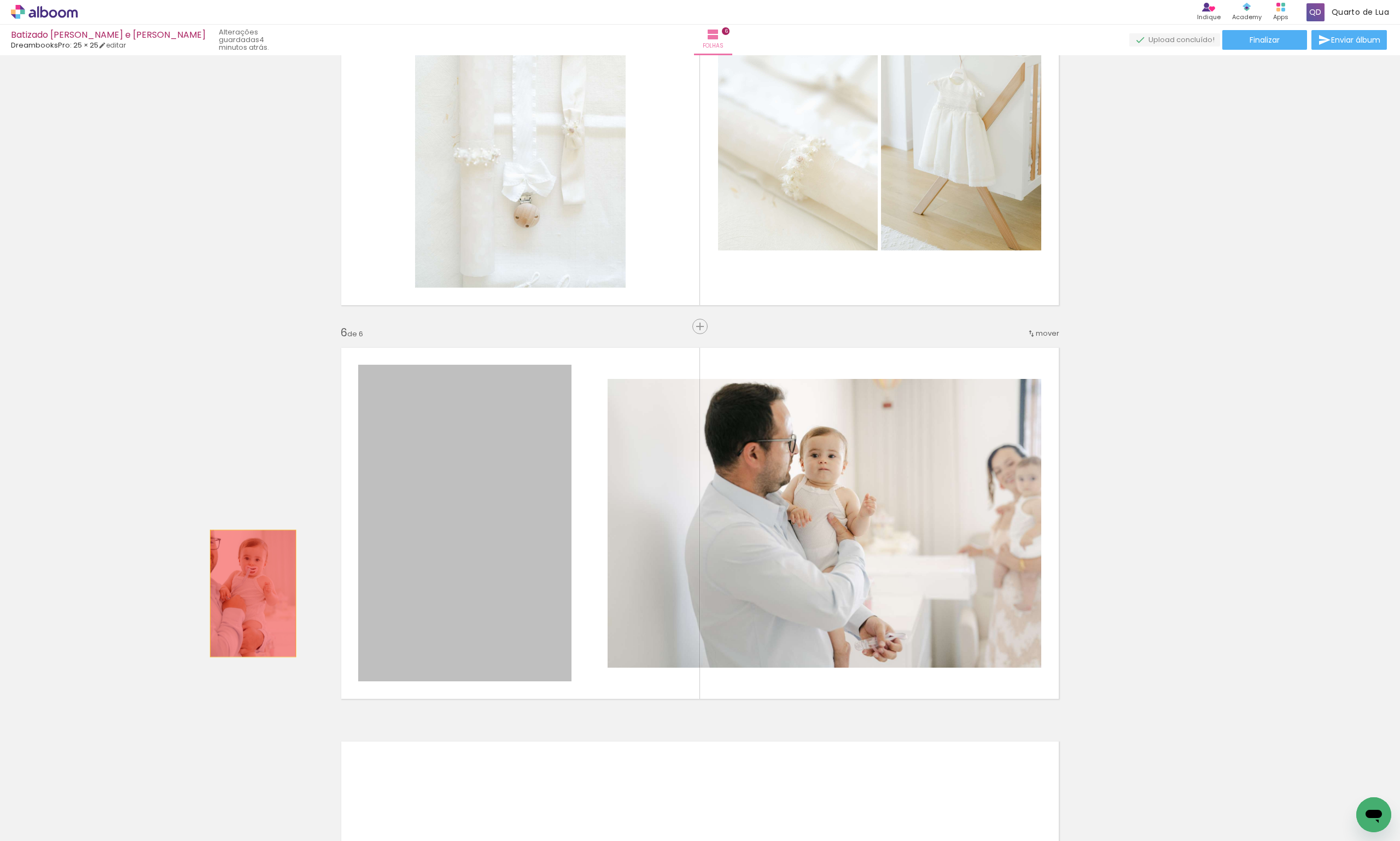
drag, startPoint x: 472, startPoint y: 602, endPoint x: 249, endPoint y: 593, distance: 223.2
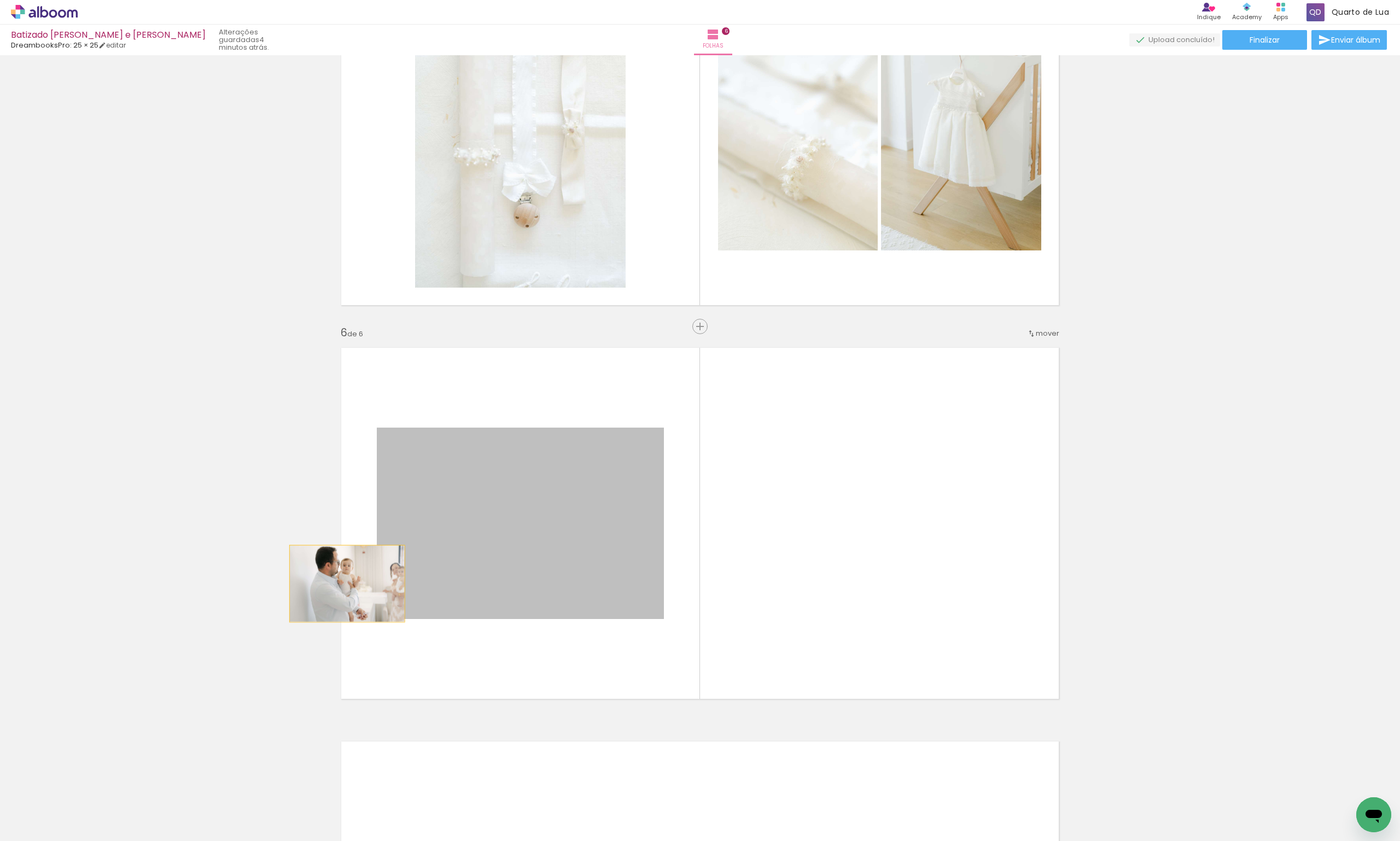
drag, startPoint x: 487, startPoint y: 578, endPoint x: 318, endPoint y: 584, distance: 169.1
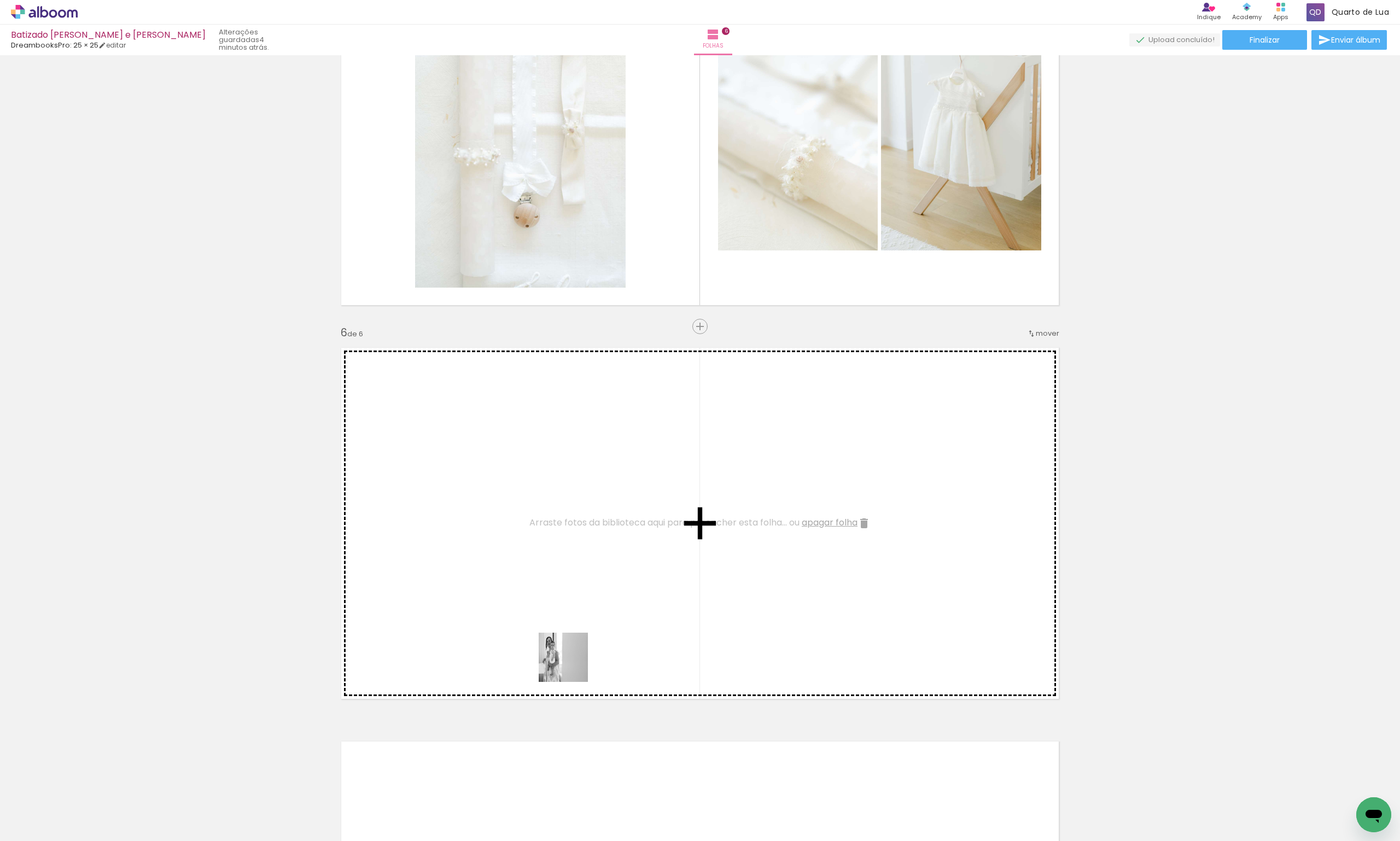
drag, startPoint x: 536, startPoint y: 805, endPoint x: 582, endPoint y: 599, distance: 211.1
click at [582, 599] on quentale-workspace at bounding box center [700, 421] width 1400 height 841
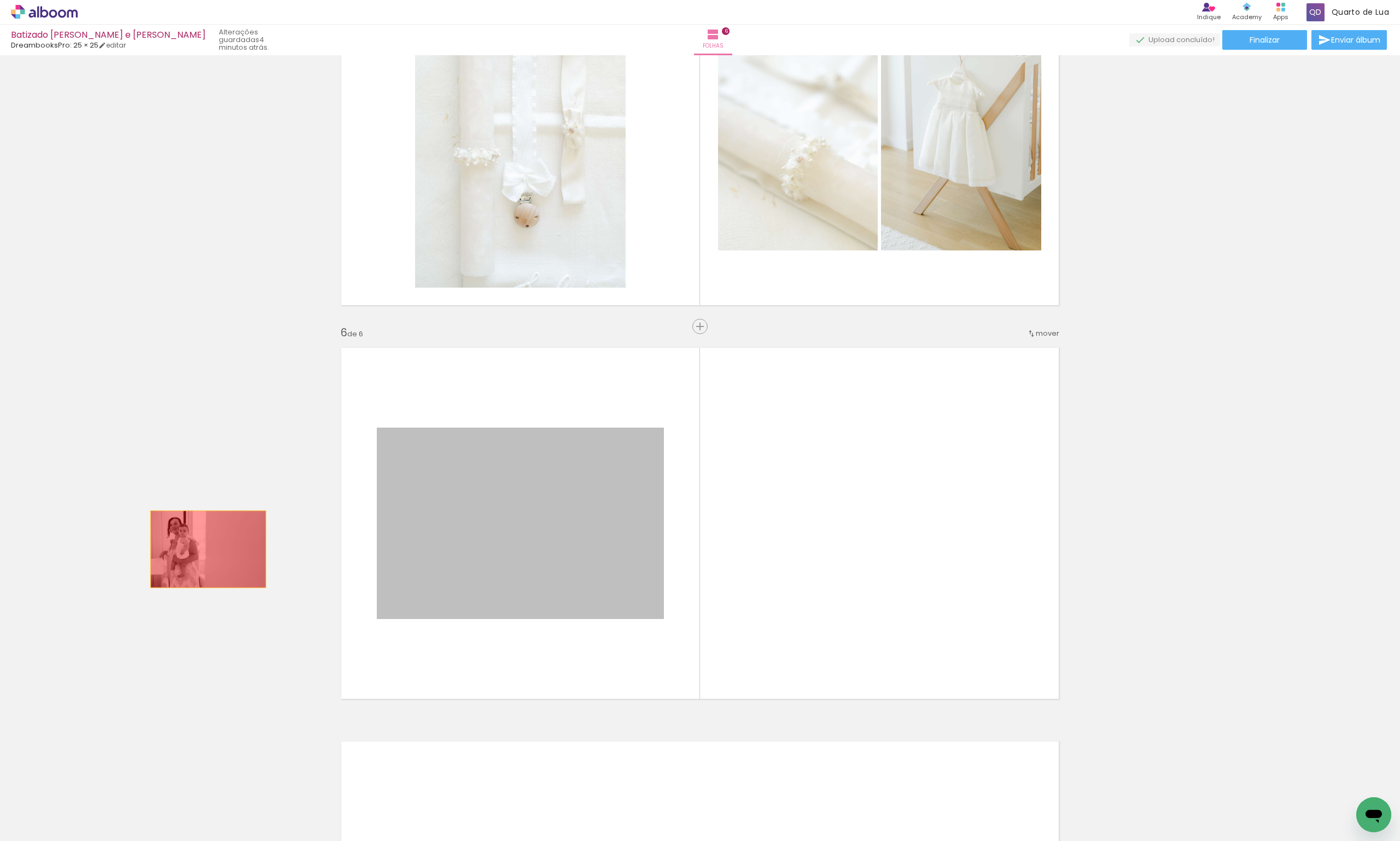
drag, startPoint x: 531, startPoint y: 573, endPoint x: 159, endPoint y: 544, distance: 373.1
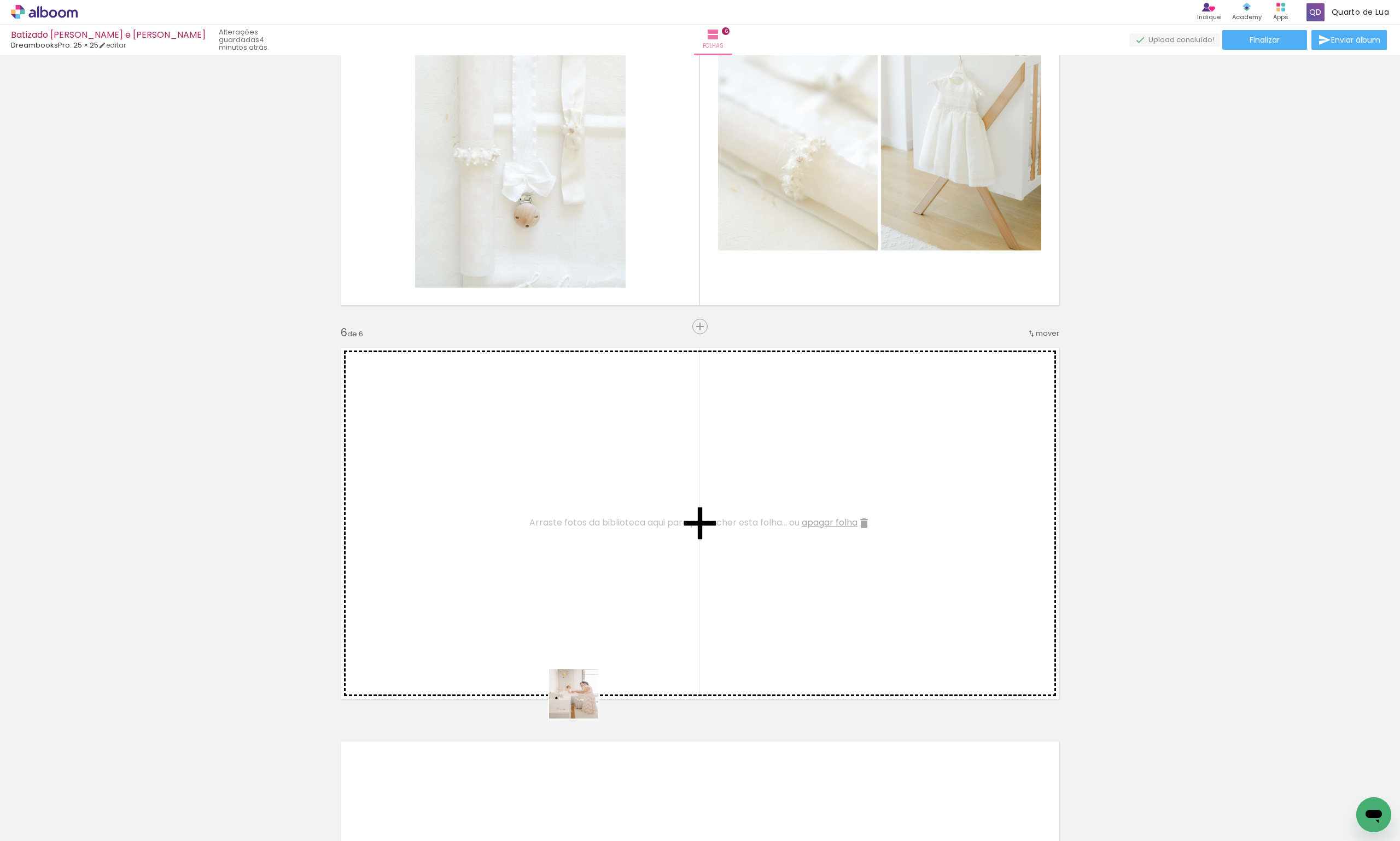
drag, startPoint x: 595, startPoint y: 817, endPoint x: 564, endPoint y: 567, distance: 251.9
click at [564, 567] on quentale-workspace at bounding box center [700, 421] width 1400 height 841
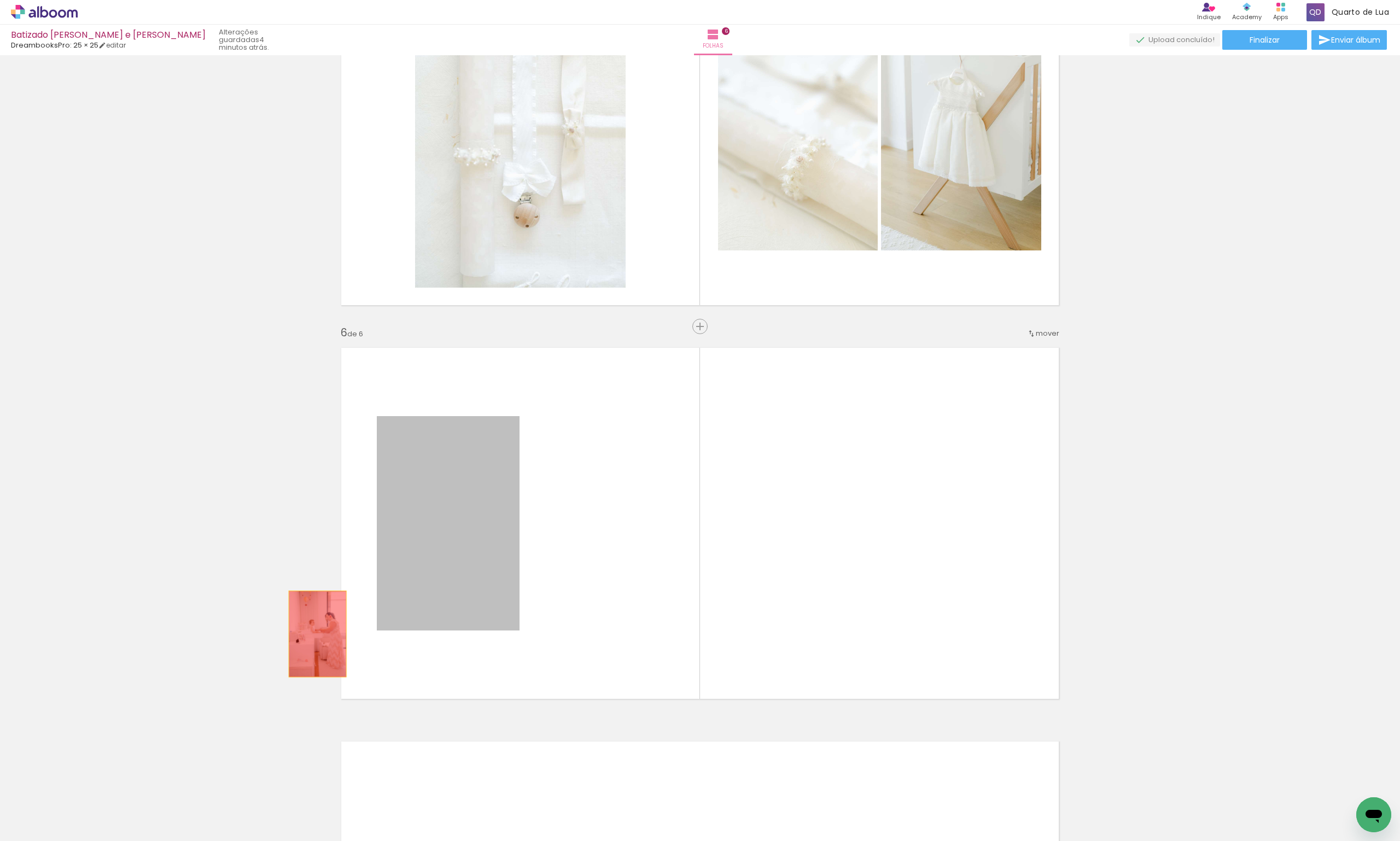
drag, startPoint x: 433, startPoint y: 544, endPoint x: 295, endPoint y: 630, distance: 162.6
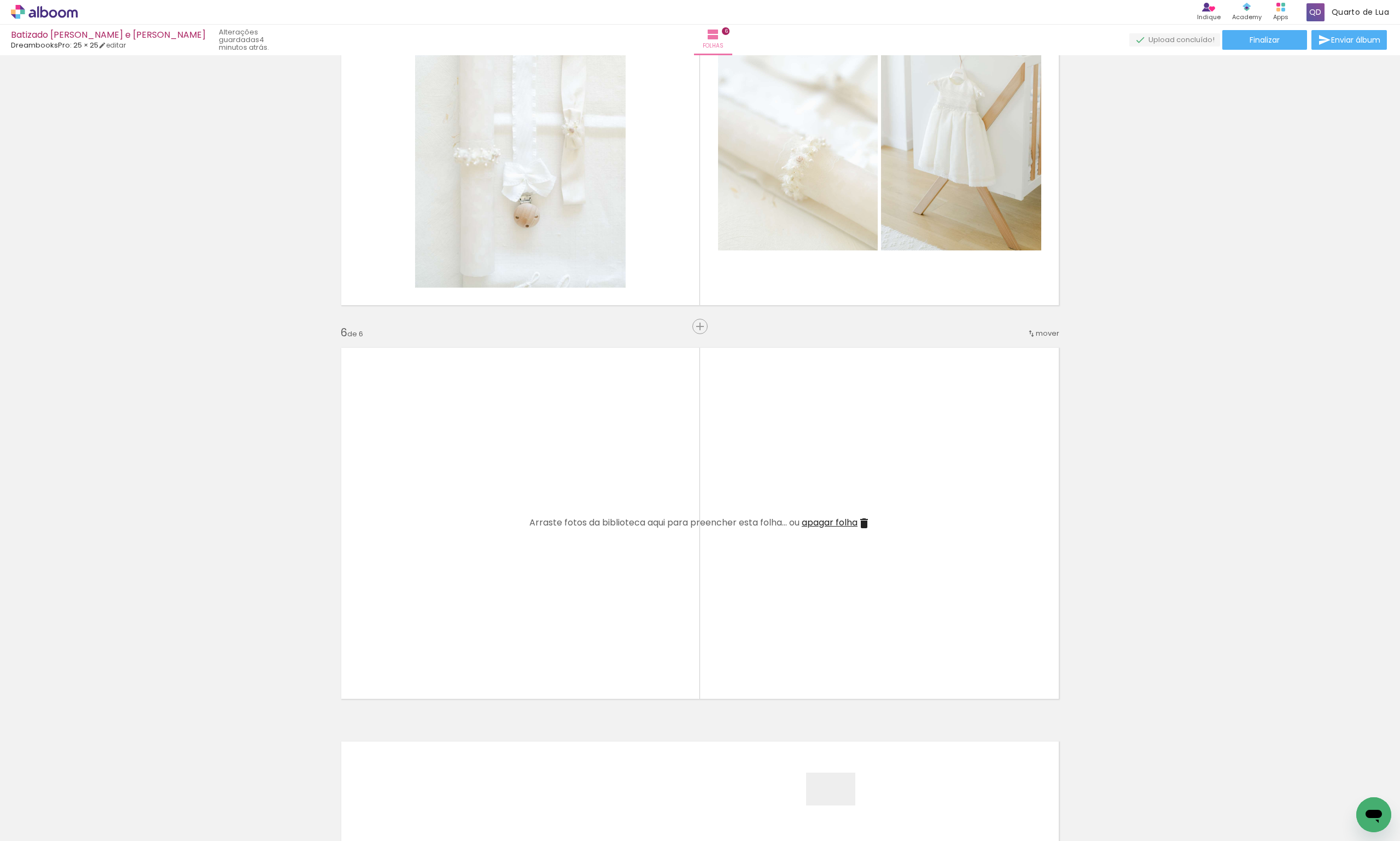
drag, startPoint x: 840, startPoint y: 814, endPoint x: 809, endPoint y: 609, distance: 207.3
click at [809, 609] on quentale-workspace at bounding box center [700, 421] width 1400 height 841
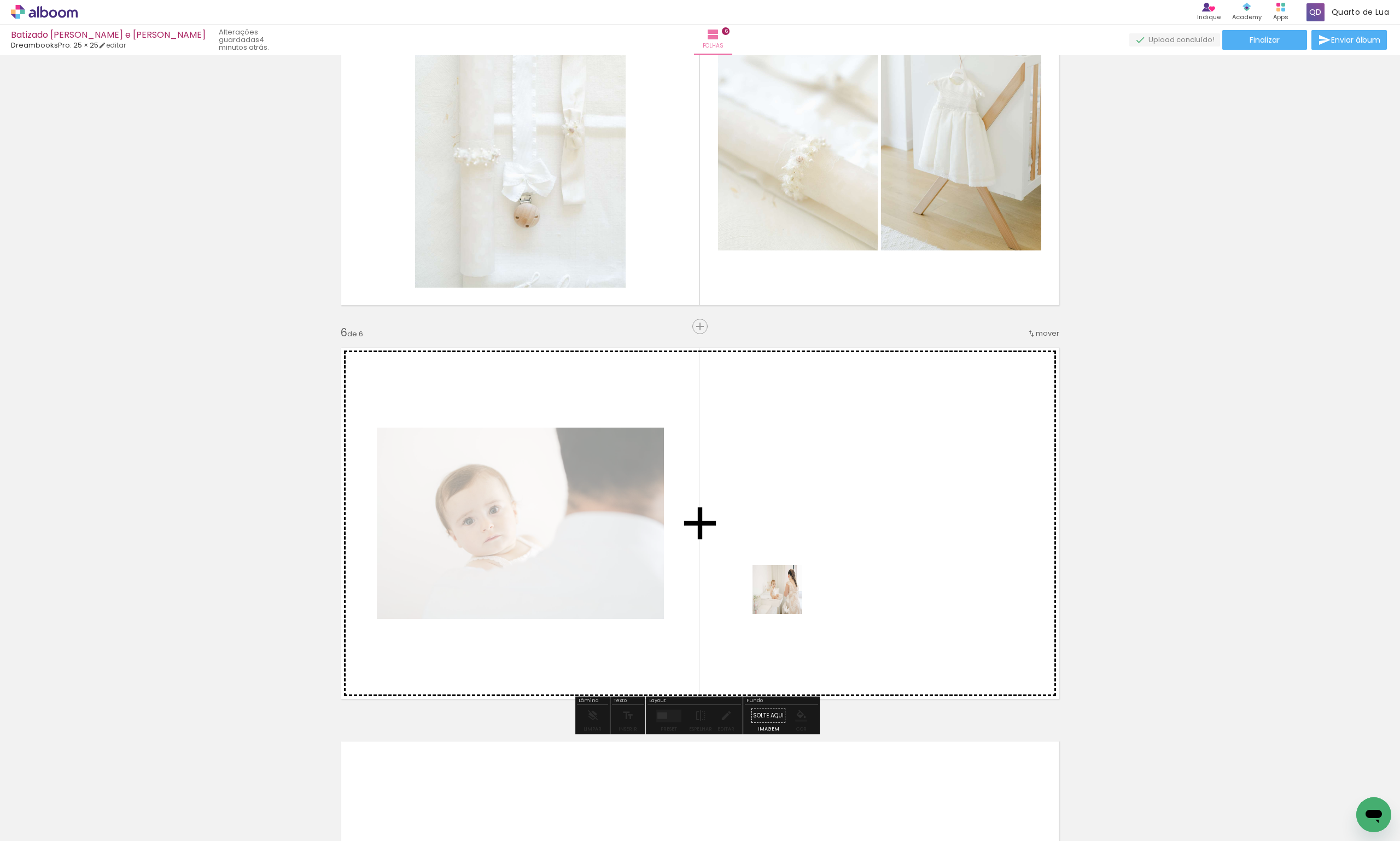
drag, startPoint x: 777, startPoint y: 814, endPoint x: 791, endPoint y: 531, distance: 283.3
click at [791, 531] on quentale-workspace at bounding box center [700, 421] width 1400 height 841
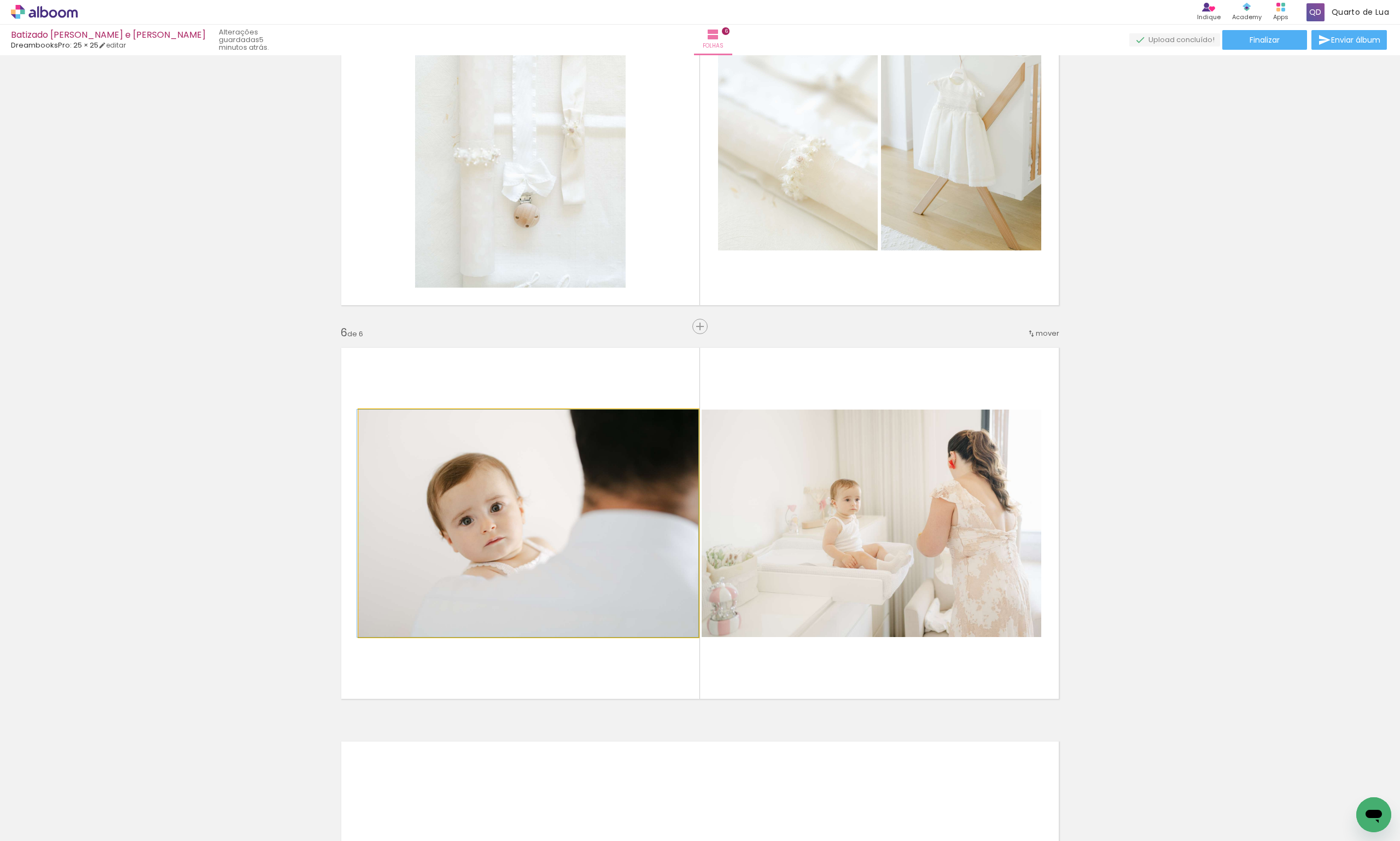
drag, startPoint x: 650, startPoint y: 567, endPoint x: 212, endPoint y: 503, distance: 442.7
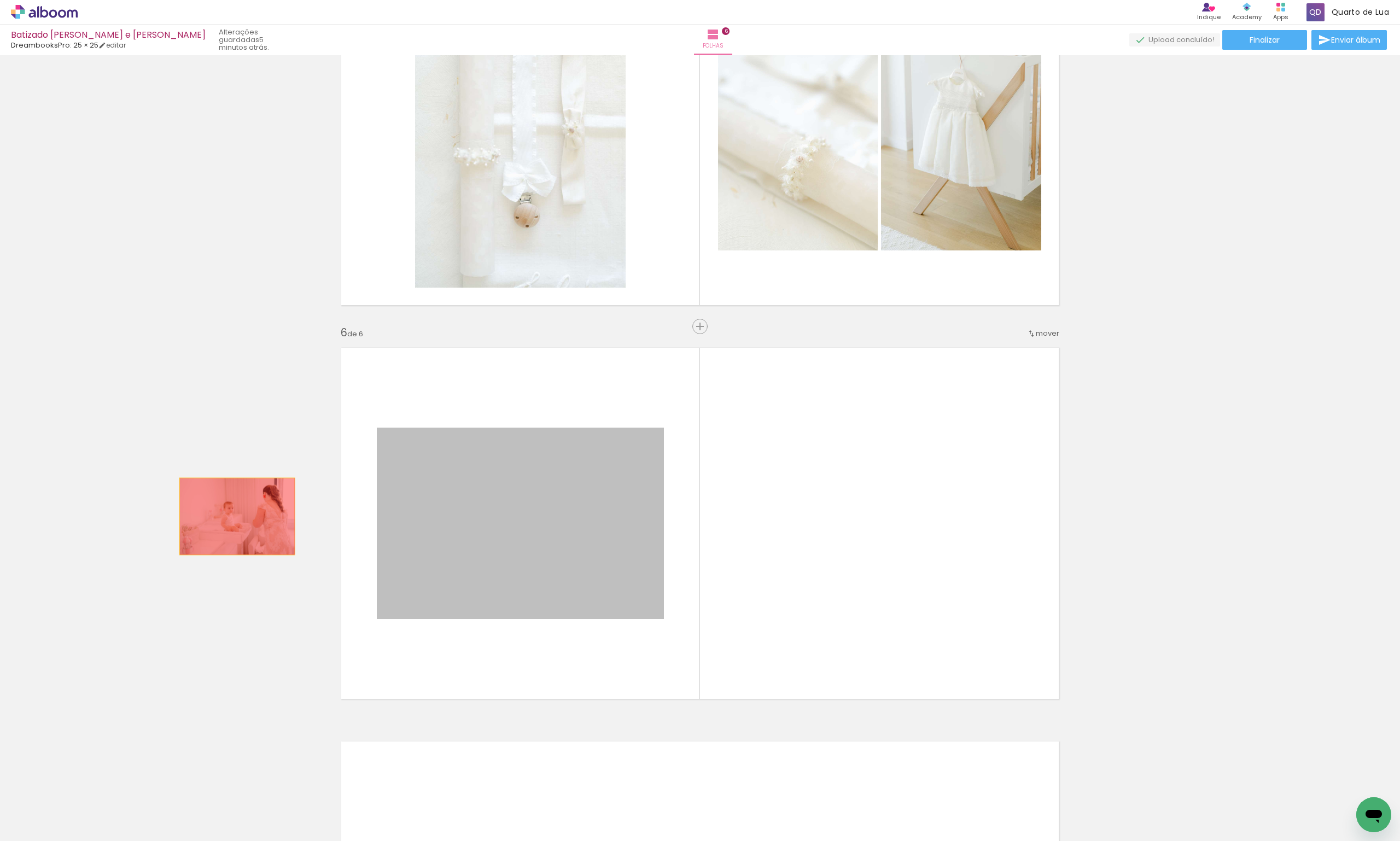
drag, startPoint x: 442, startPoint y: 519, endPoint x: 258, endPoint y: 545, distance: 185.8
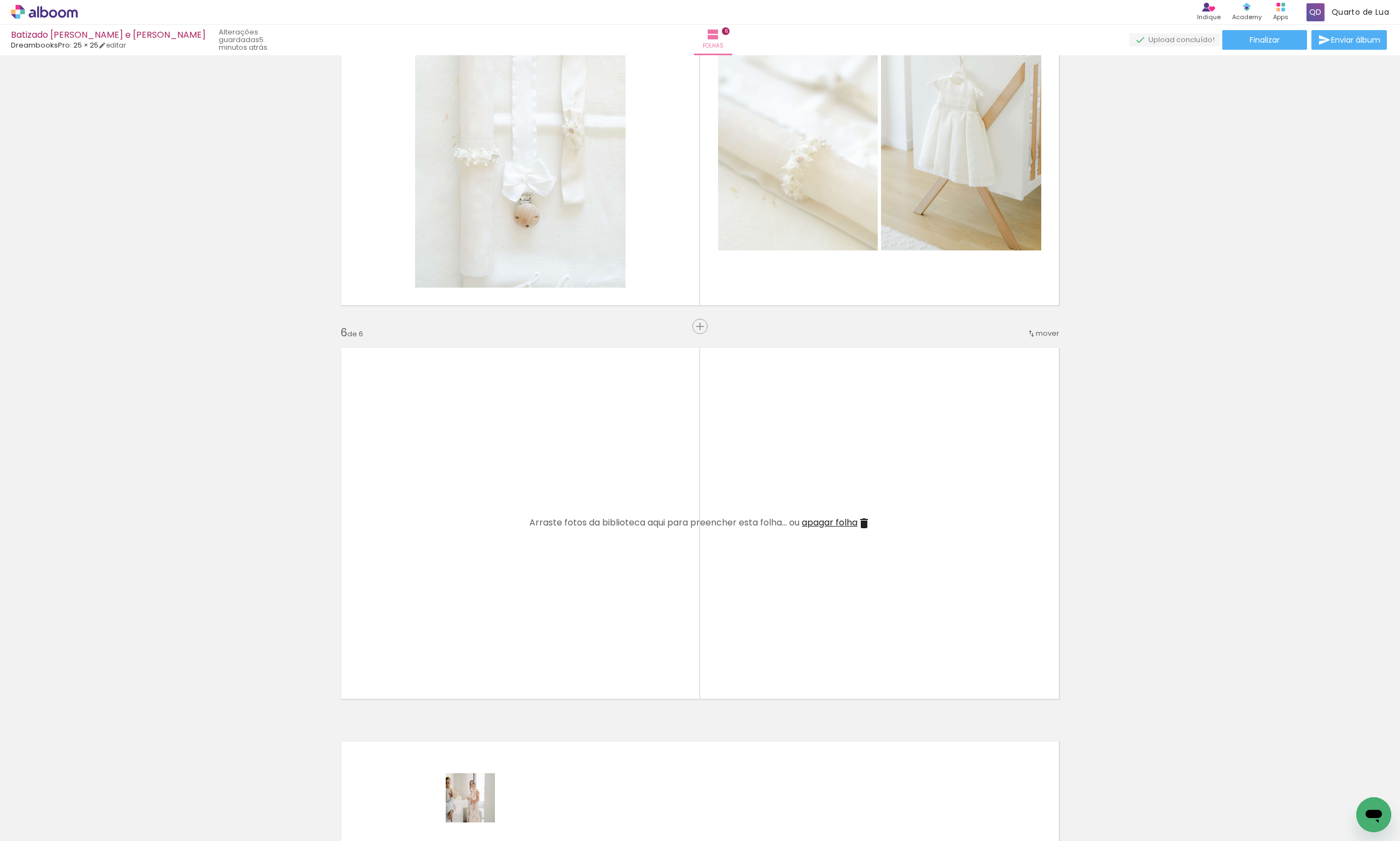
drag, startPoint x: 479, startPoint y: 819, endPoint x: 494, endPoint y: 512, distance: 307.4
click at [494, 512] on quentale-workspace at bounding box center [700, 421] width 1400 height 841
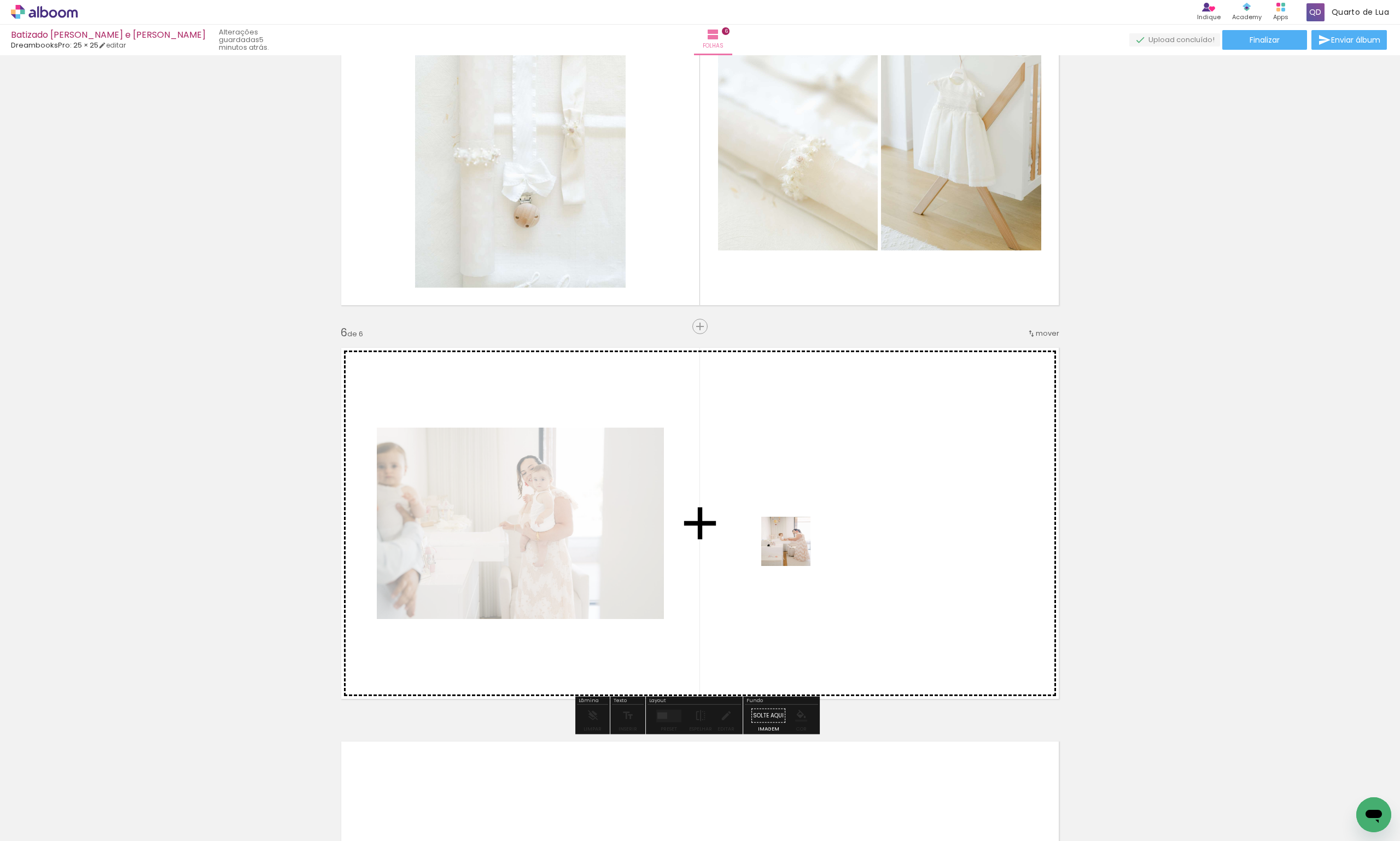
drag, startPoint x: 685, startPoint y: 704, endPoint x: 814, endPoint y: 529, distance: 217.4
click at [813, 529] on quentale-workspace at bounding box center [700, 421] width 1400 height 841
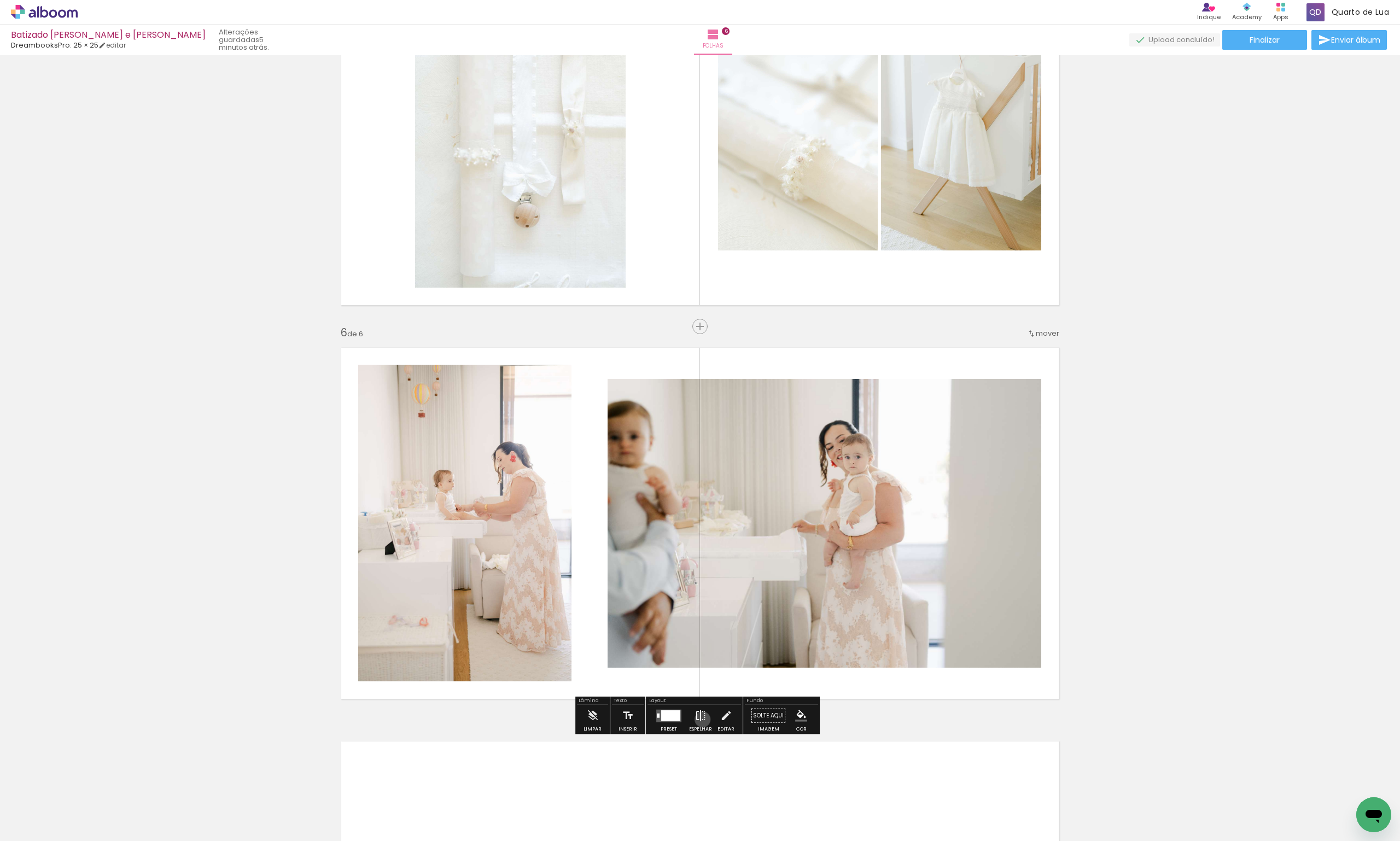
click at [700, 719] on iron-icon at bounding box center [700, 715] width 12 height 22
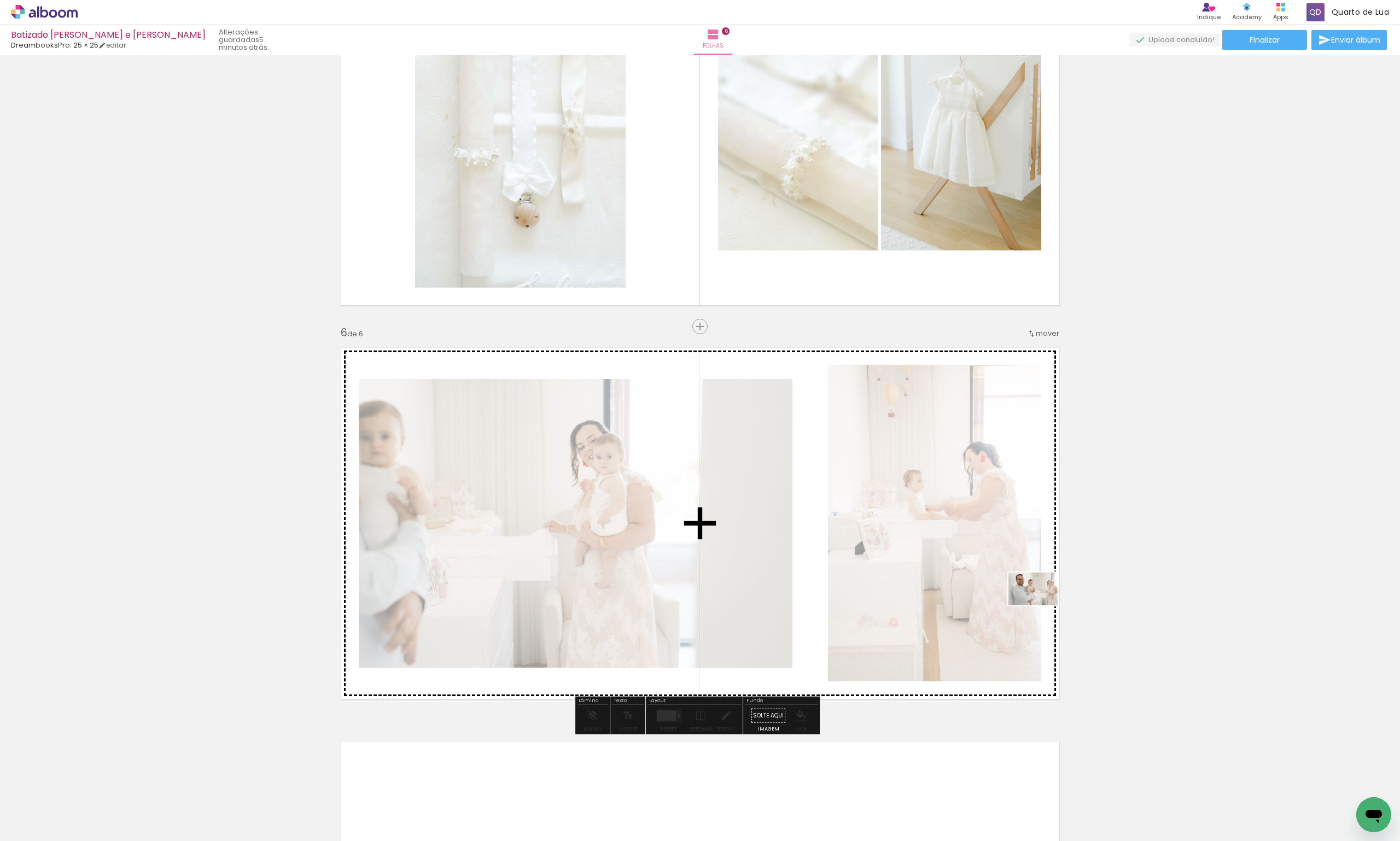
drag, startPoint x: 668, startPoint y: 813, endPoint x: 1042, endPoint y: 606, distance: 427.5
click at [1042, 606] on quentale-workspace at bounding box center [700, 421] width 1400 height 841
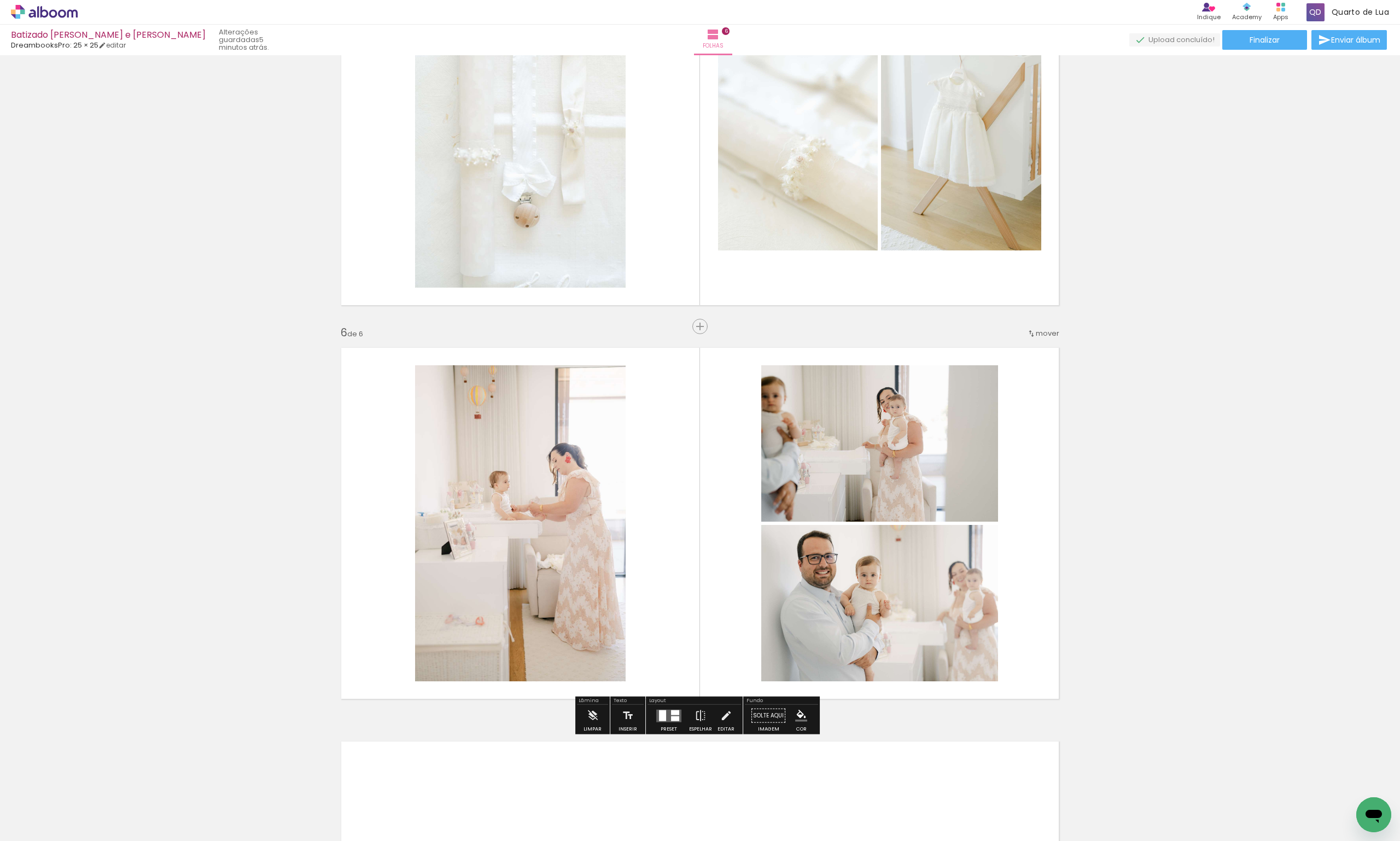
click at [675, 714] on div at bounding box center [675, 712] width 8 height 5
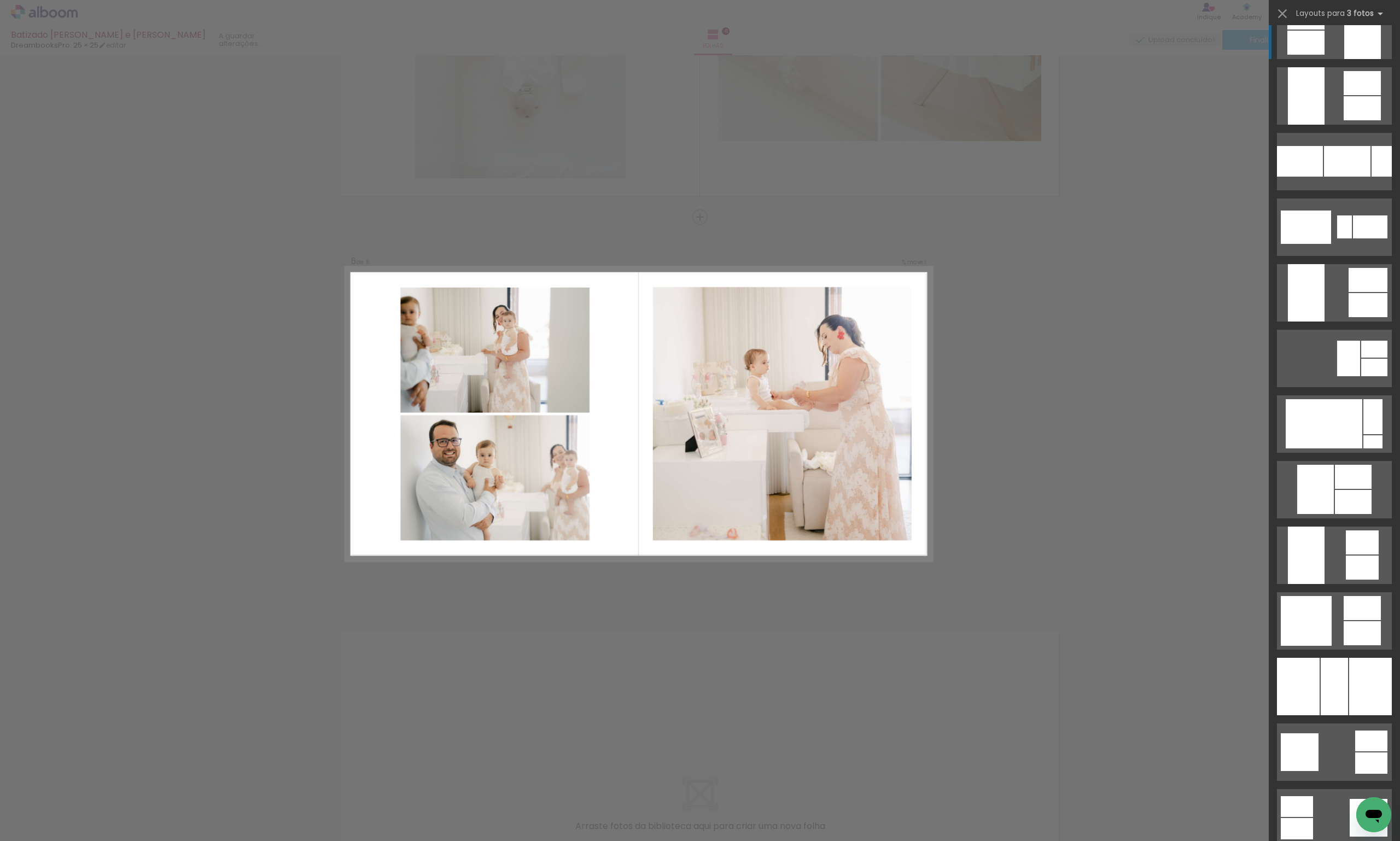
scroll to position [1367, 0]
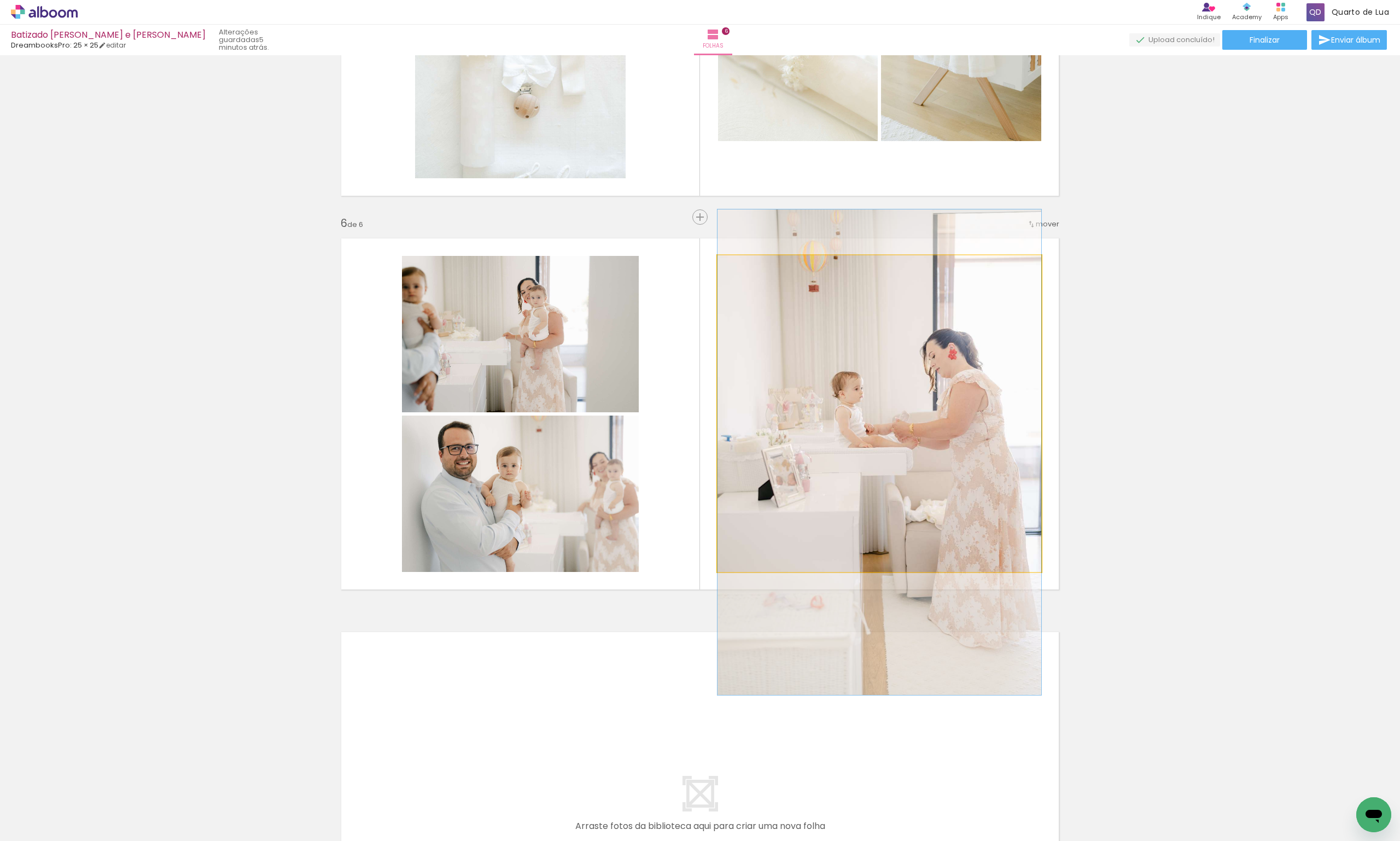
drag, startPoint x: 930, startPoint y: 413, endPoint x: 922, endPoint y: 452, distance: 39.8
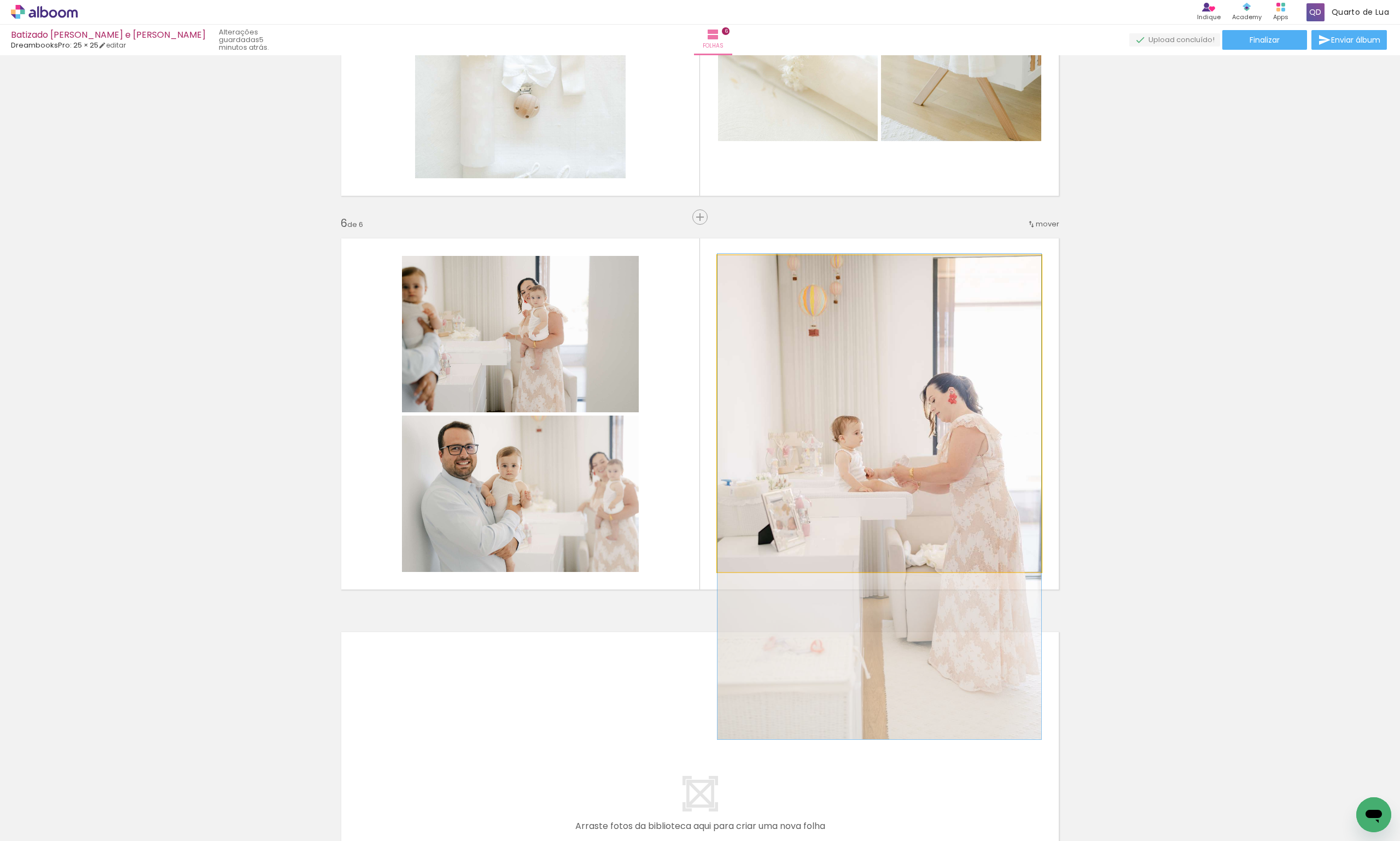
drag, startPoint x: 924, startPoint y: 444, endPoint x: 915, endPoint y: 489, distance: 45.9
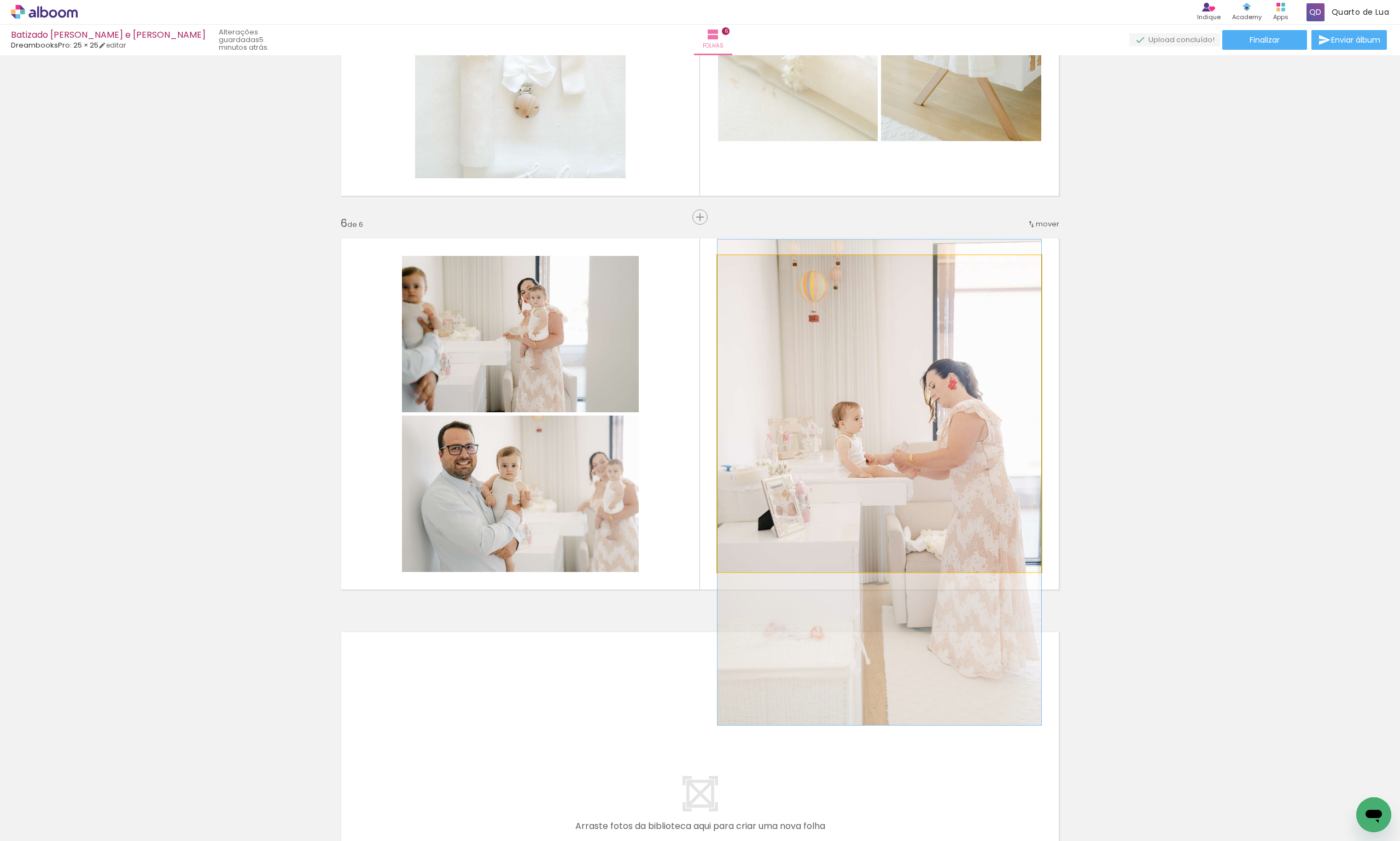
drag, startPoint x: 915, startPoint y: 489, endPoint x: 916, endPoint y: 474, distance: 15.0
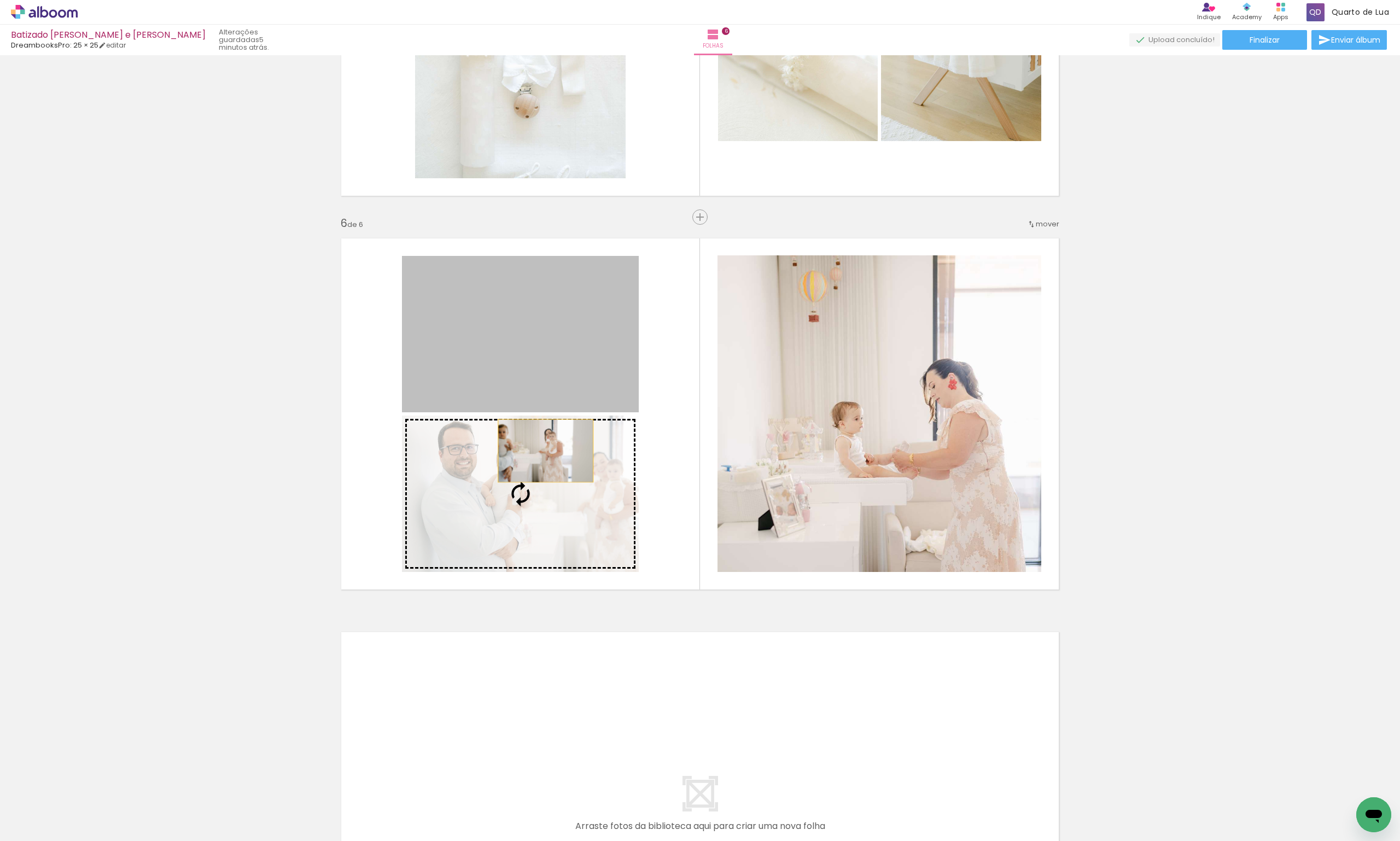
drag, startPoint x: 558, startPoint y: 338, endPoint x: 541, endPoint y: 451, distance: 114.3
click at [0, 0] on slot at bounding box center [0, 0] width 0 height 0
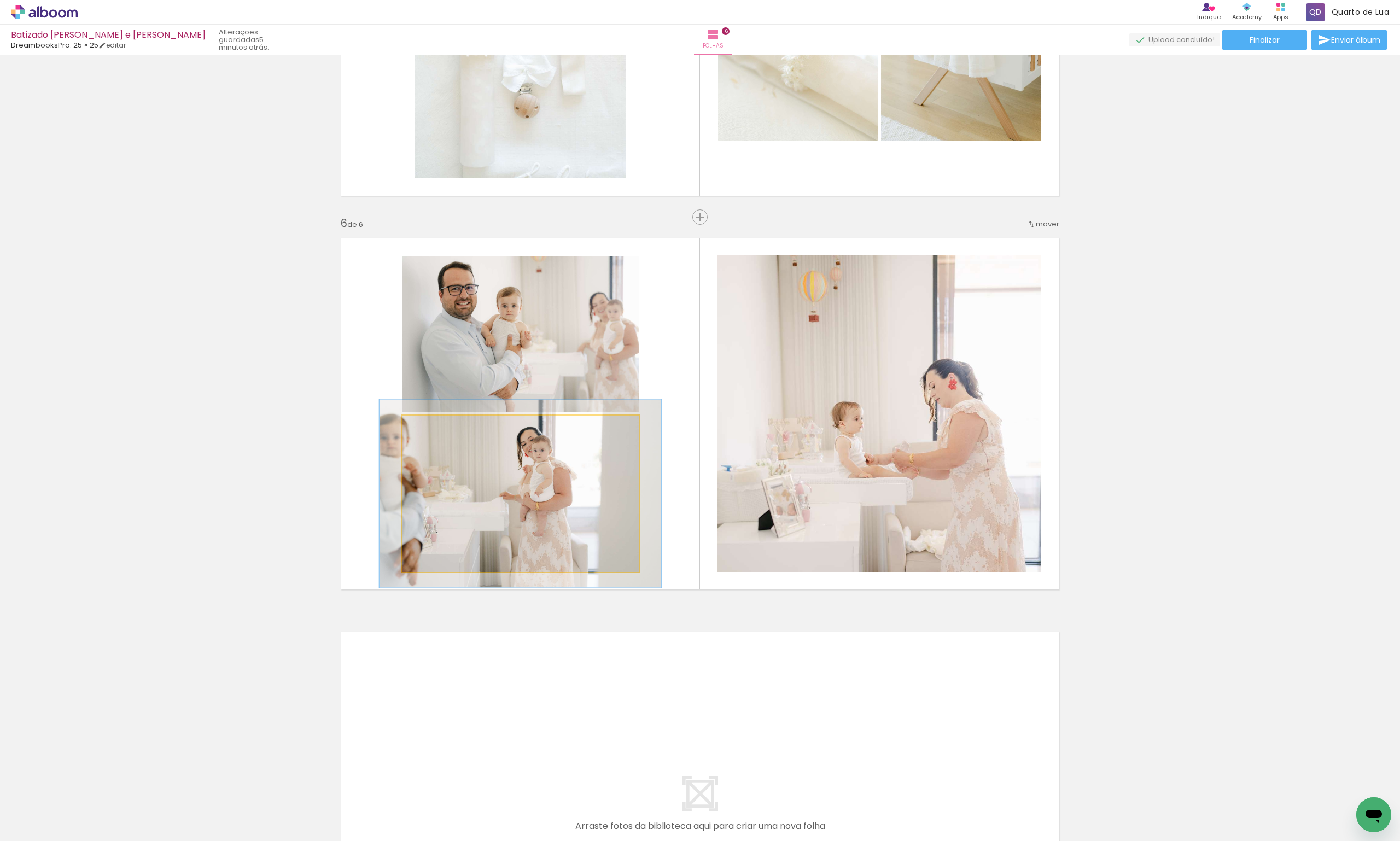
drag, startPoint x: 423, startPoint y: 430, endPoint x: 430, endPoint y: 430, distance: 7.0
type paper-slider "119"
click at [430, 430] on div at bounding box center [435, 427] width 18 height 18
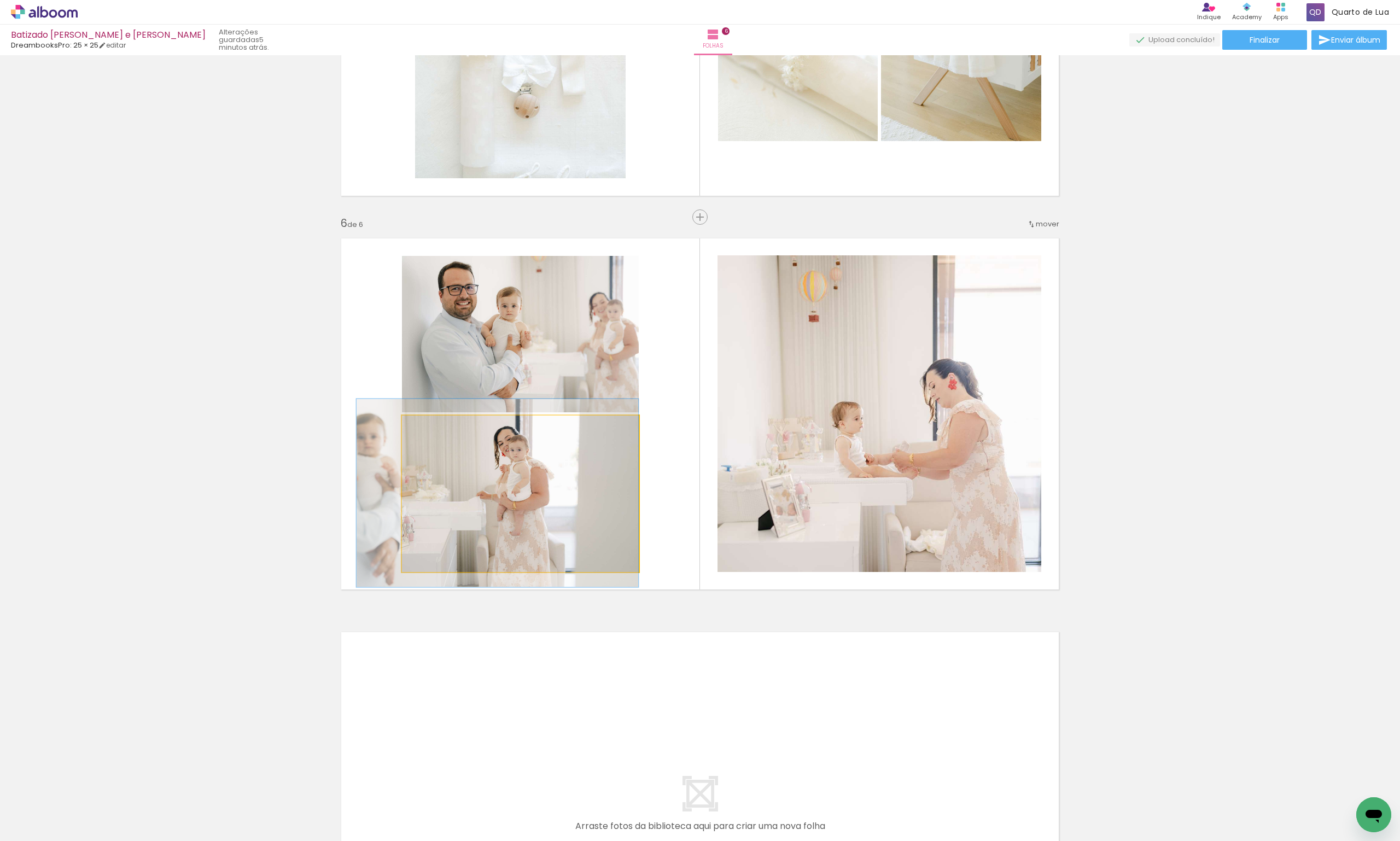
drag, startPoint x: 495, startPoint y: 476, endPoint x: 466, endPoint y: 476, distance: 29.0
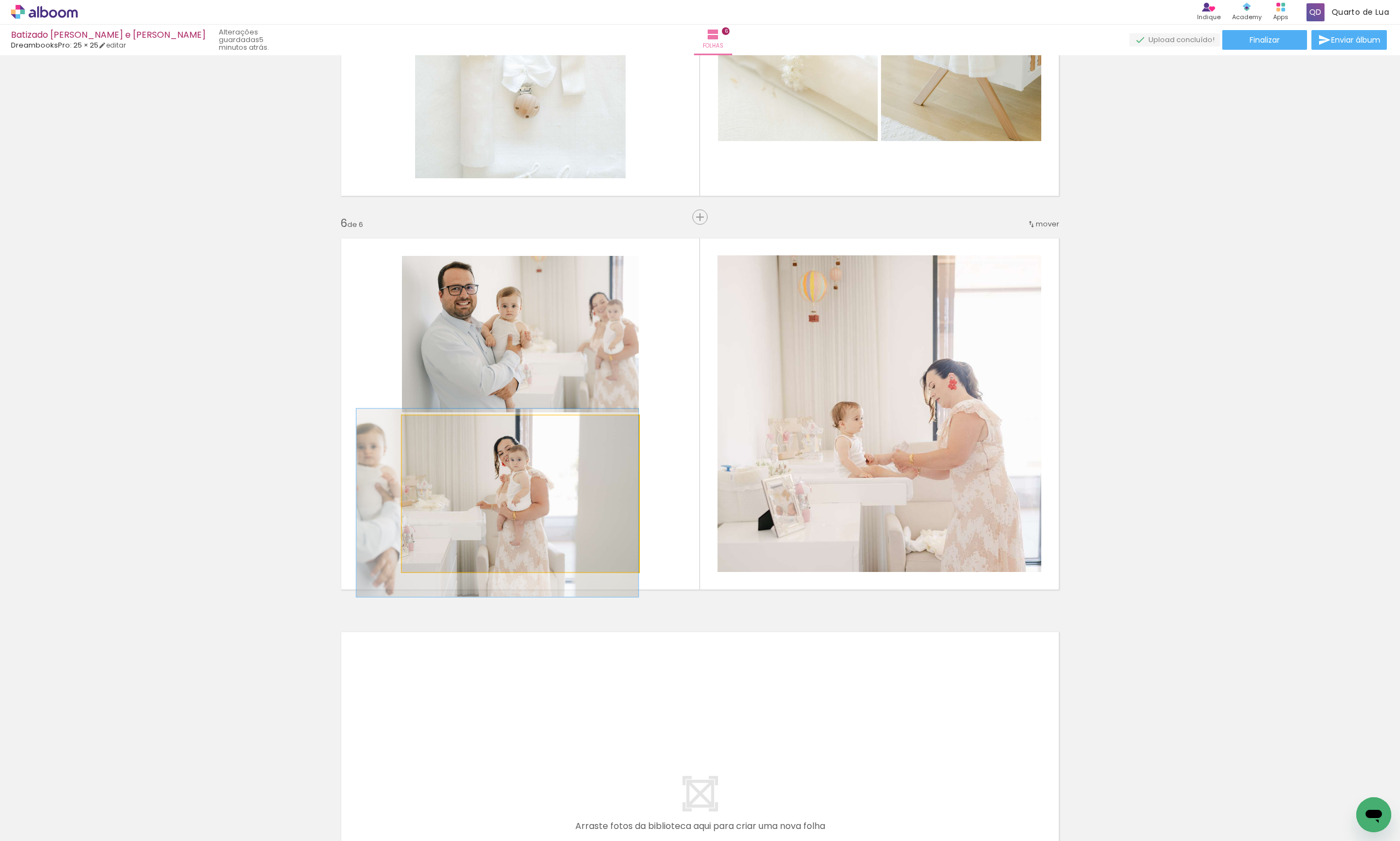
drag, startPoint x: 517, startPoint y: 523, endPoint x: 516, endPoint y: 533, distance: 10.0
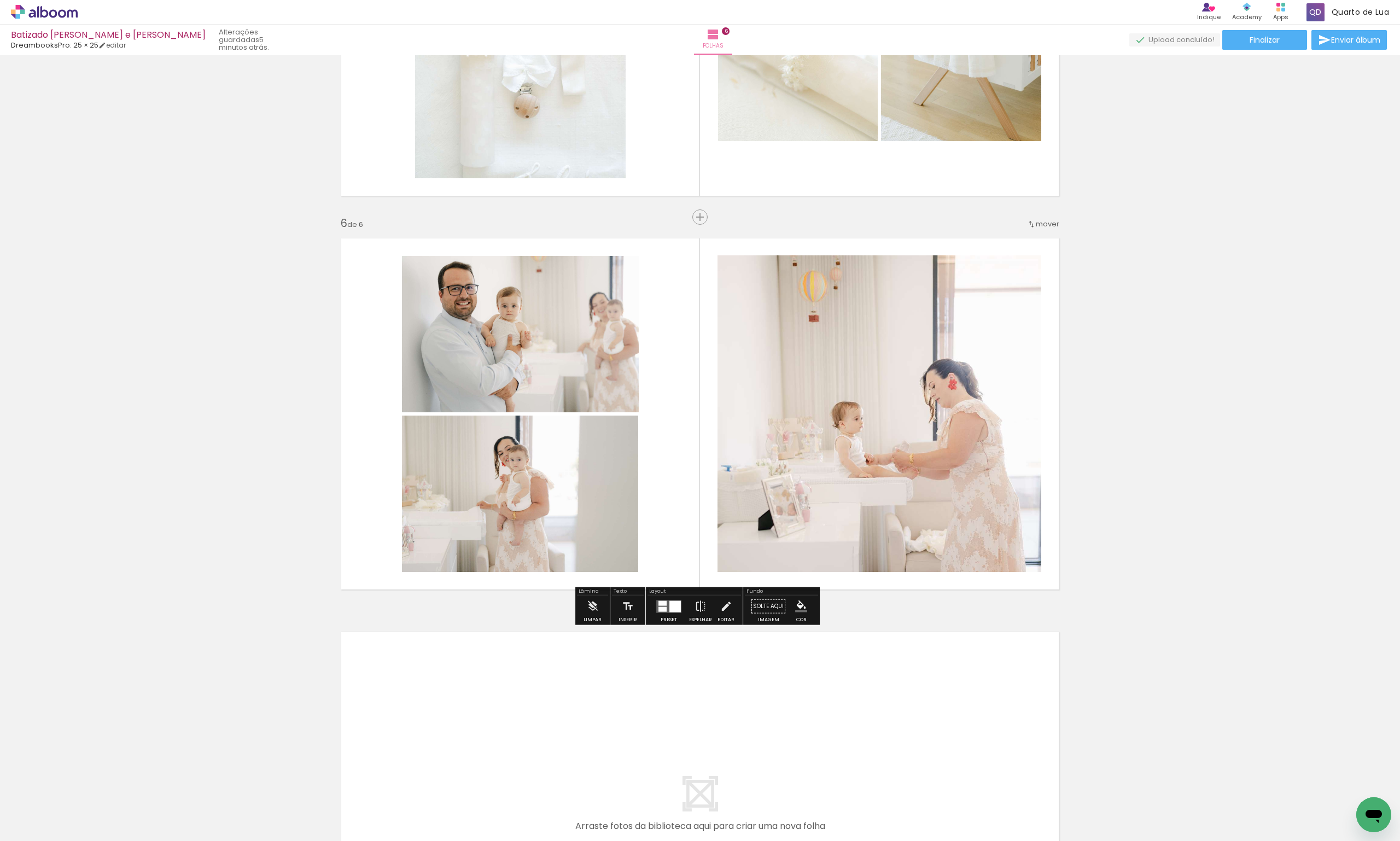
click at [538, 656] on quentale-layouter at bounding box center [700, 807] width 733 height 366
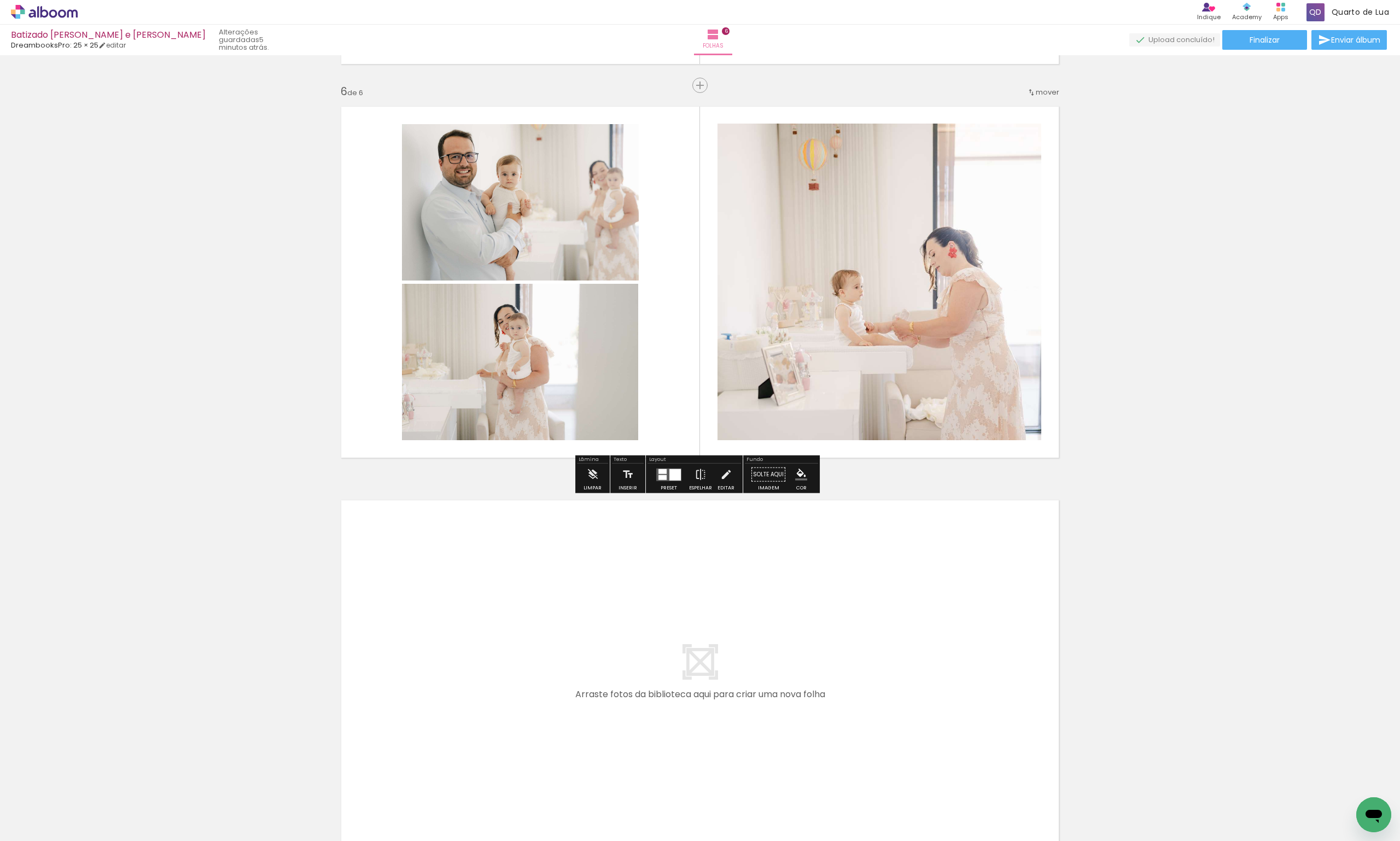
scroll to position [1988, 0]
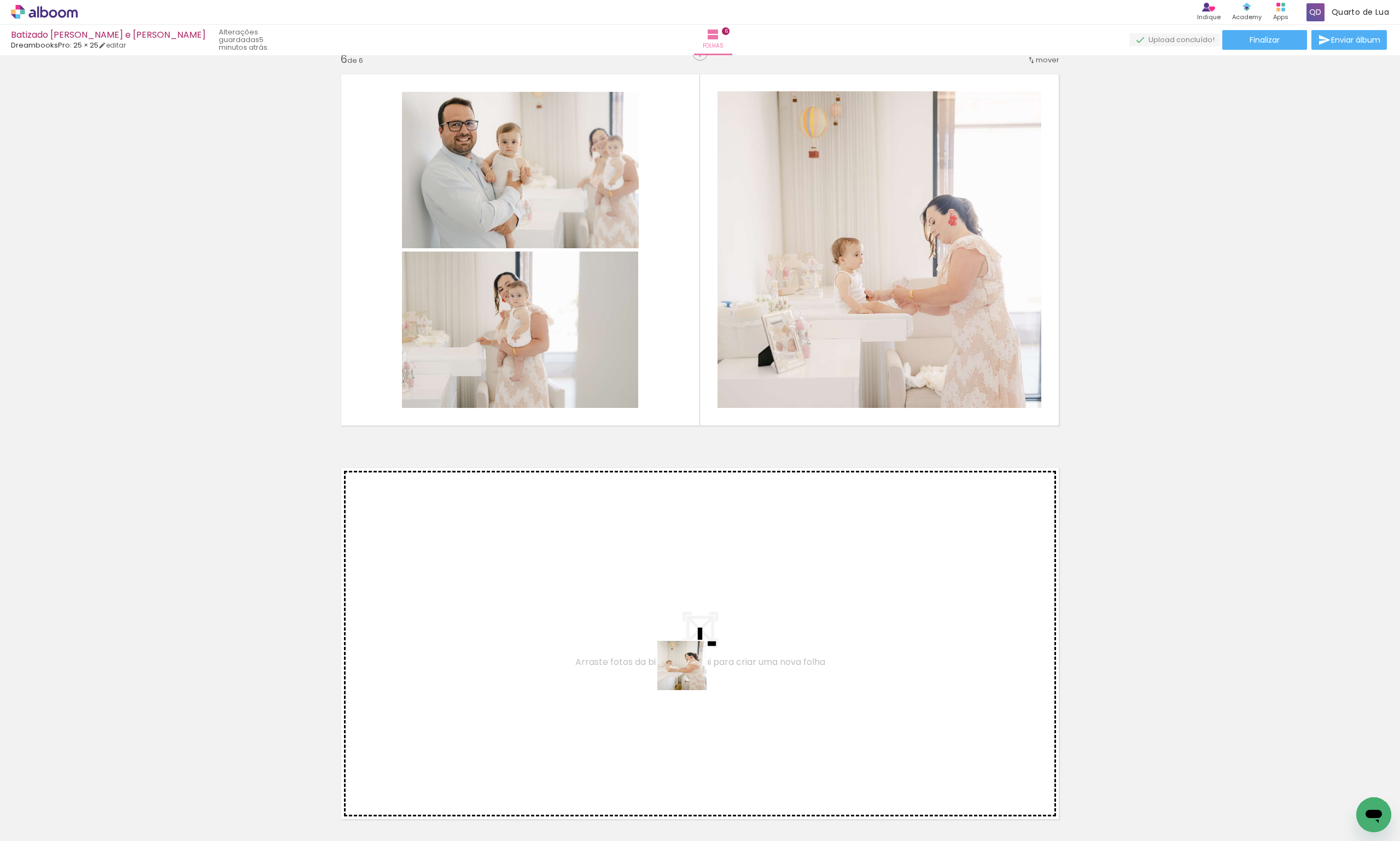
drag, startPoint x: 690, startPoint y: 673, endPoint x: 788, endPoint y: 829, distance: 184.2
click at [674, 630] on quentale-workspace at bounding box center [700, 421] width 1400 height 841
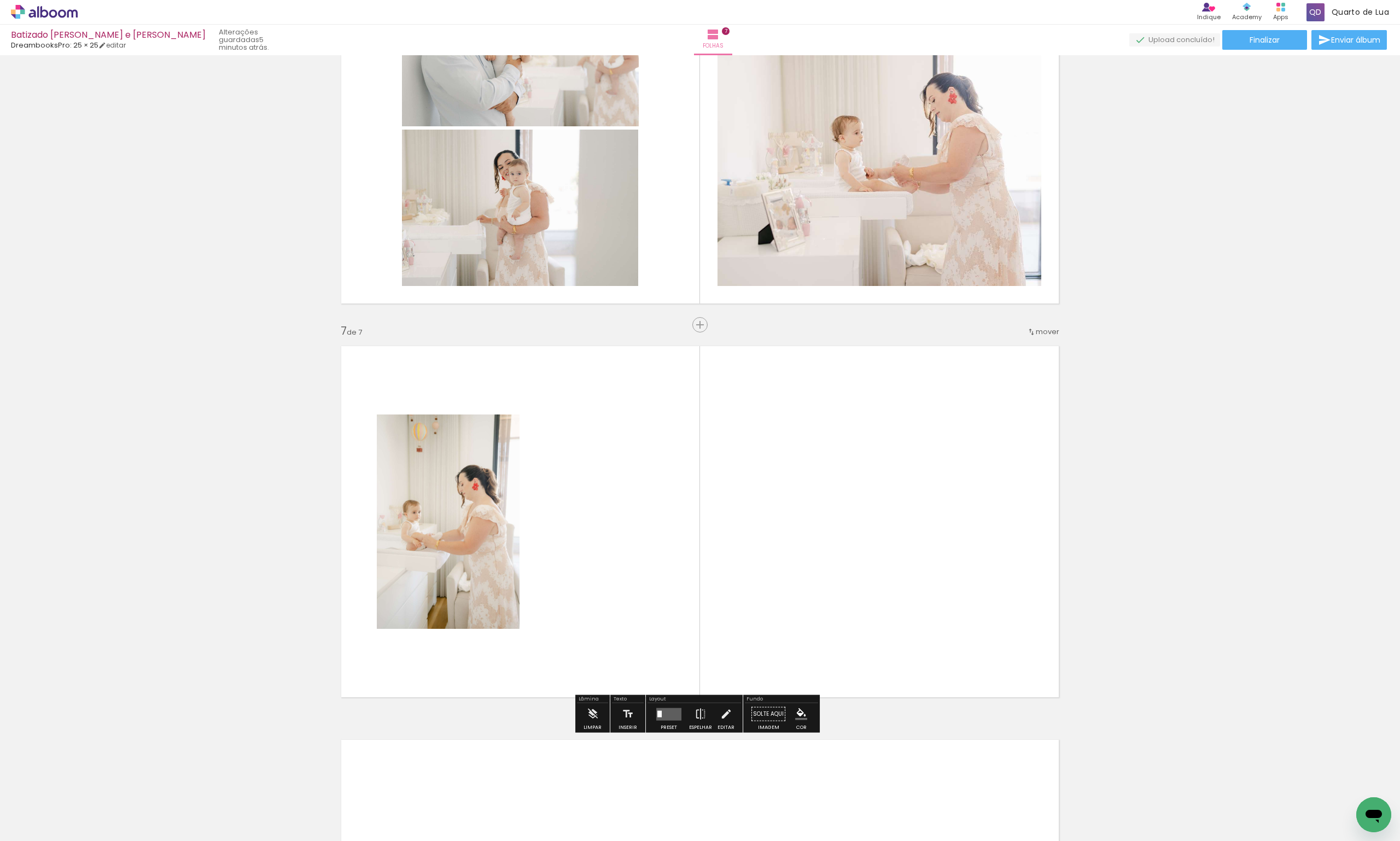
scroll to position [2218, 0]
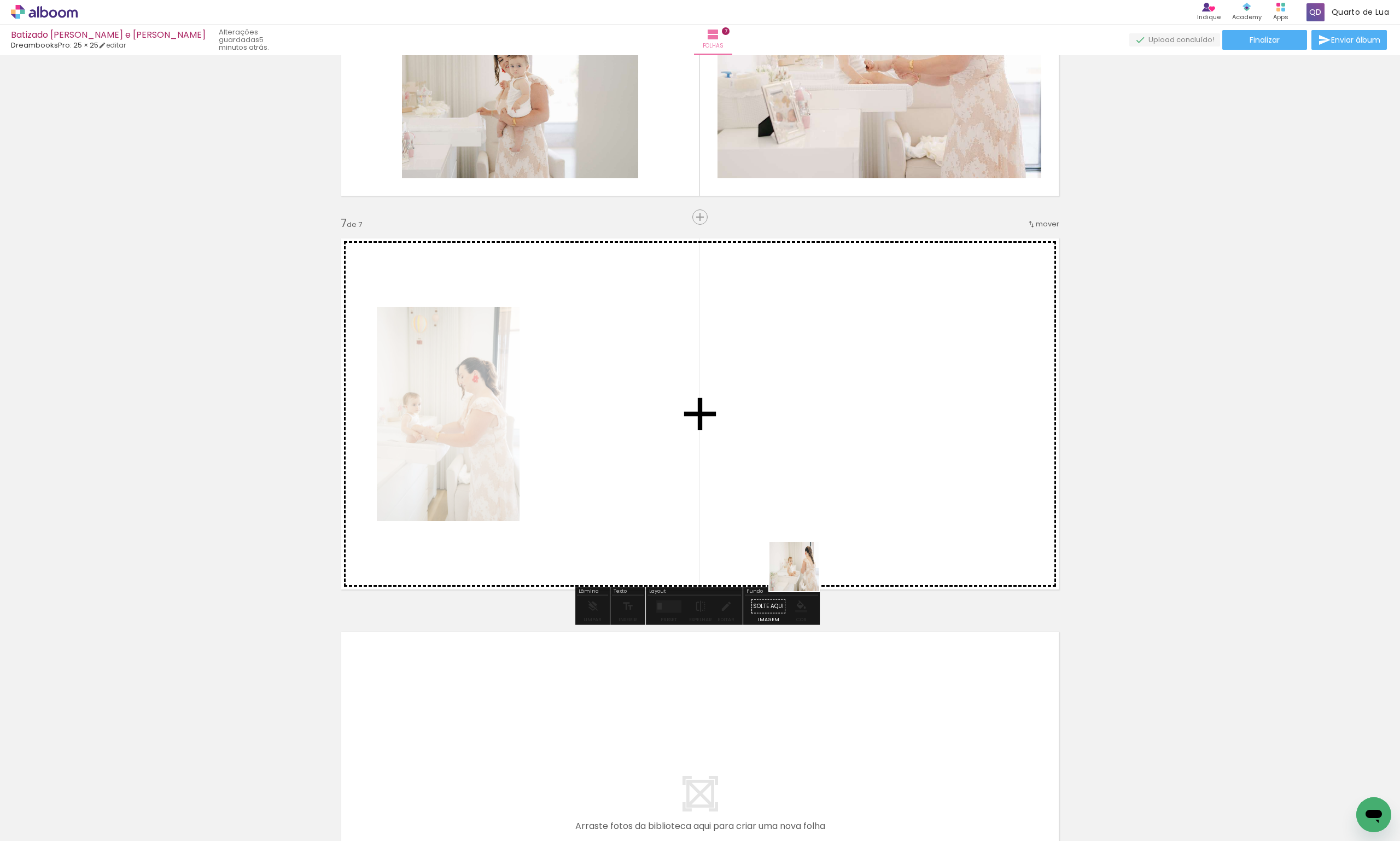
drag, startPoint x: 797, startPoint y: 805, endPoint x: 802, endPoint y: 502, distance: 303.0
click at [802, 502] on quentale-workspace at bounding box center [700, 421] width 1400 height 841
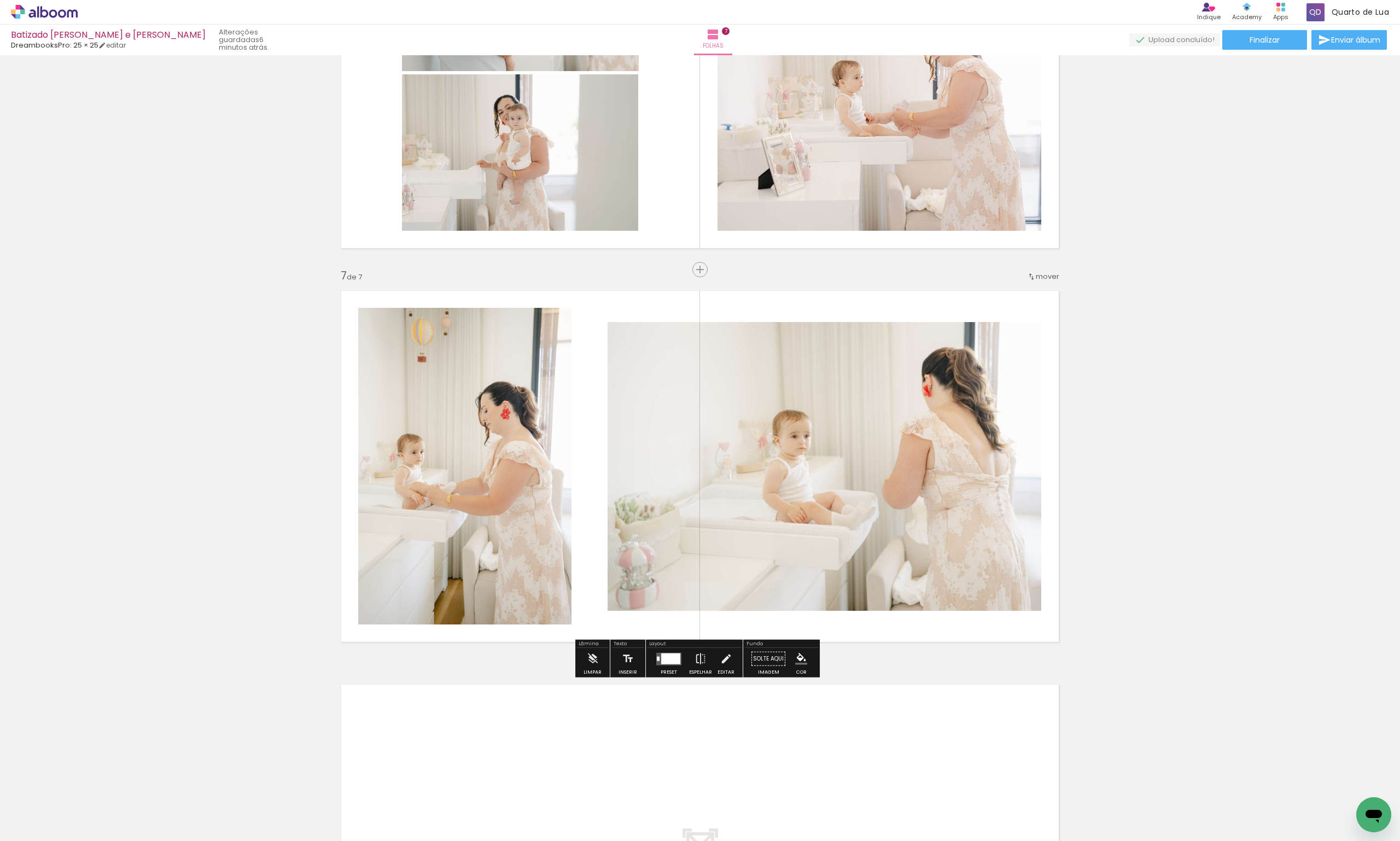
scroll to position [2109, 0]
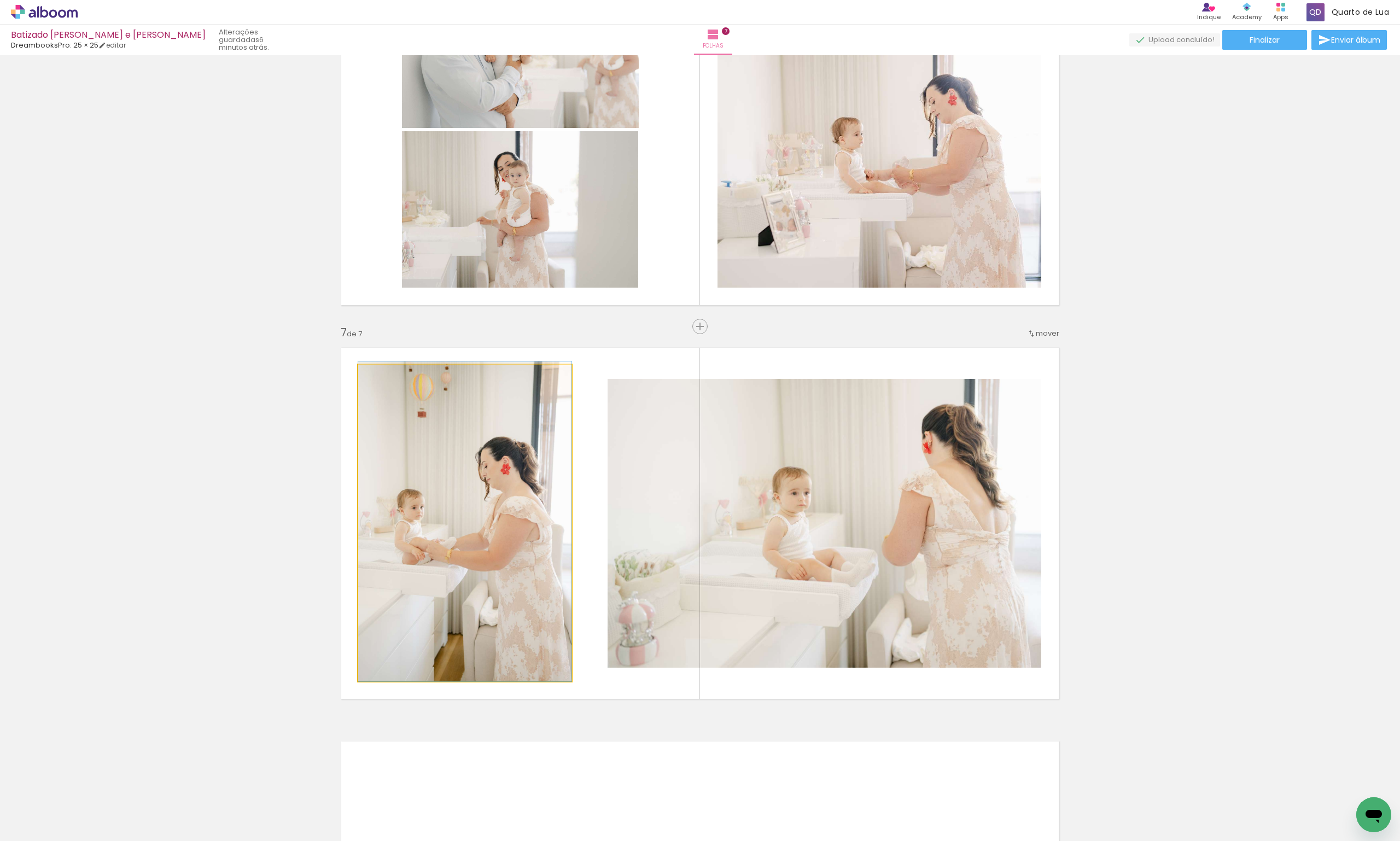
drag, startPoint x: 555, startPoint y: 538, endPoint x: 350, endPoint y: 527, distance: 205.3
click at [350, 527] on quentale-layouter at bounding box center [700, 523] width 733 height 366
drag, startPoint x: 499, startPoint y: 545, endPoint x: 272, endPoint y: 550, distance: 227.1
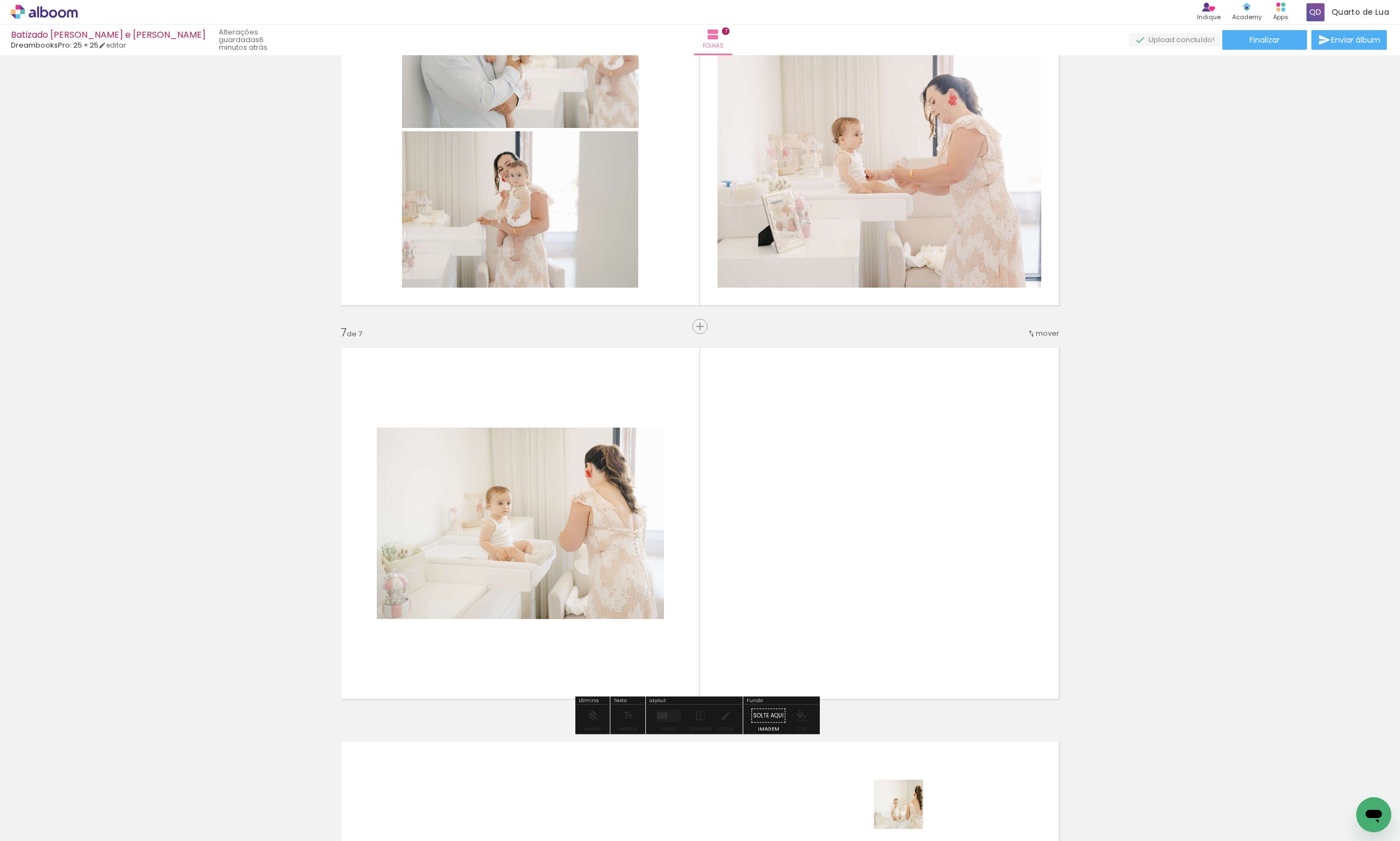
drag, startPoint x: 907, startPoint y: 812, endPoint x: 867, endPoint y: 662, distance: 155.2
click at [868, 659] on quentale-workspace at bounding box center [700, 421] width 1400 height 841
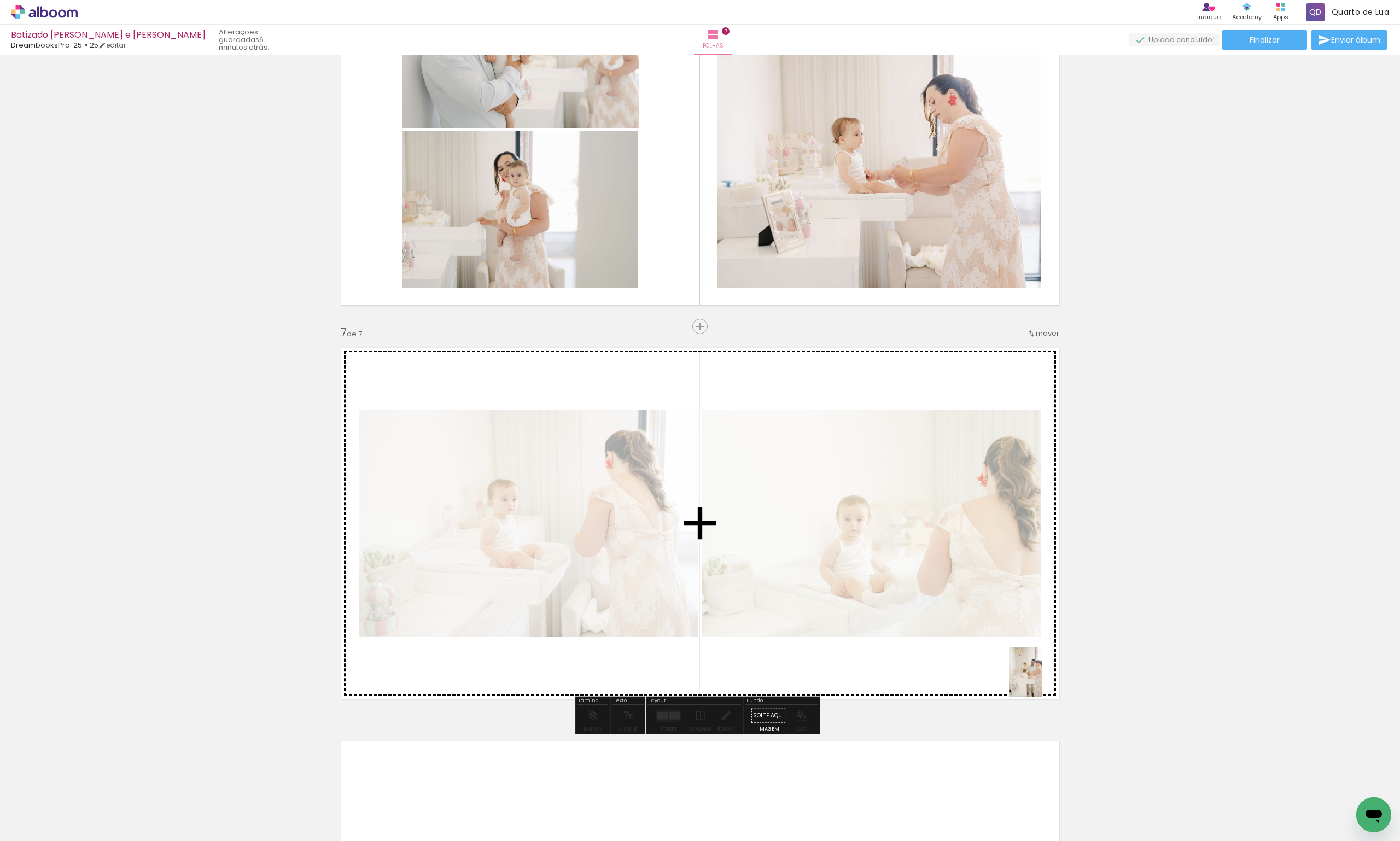
drag, startPoint x: 983, startPoint y: 817, endPoint x: 1042, endPoint y: 680, distance: 149.2
click at [1042, 680] on quentale-workspace at bounding box center [700, 421] width 1400 height 841
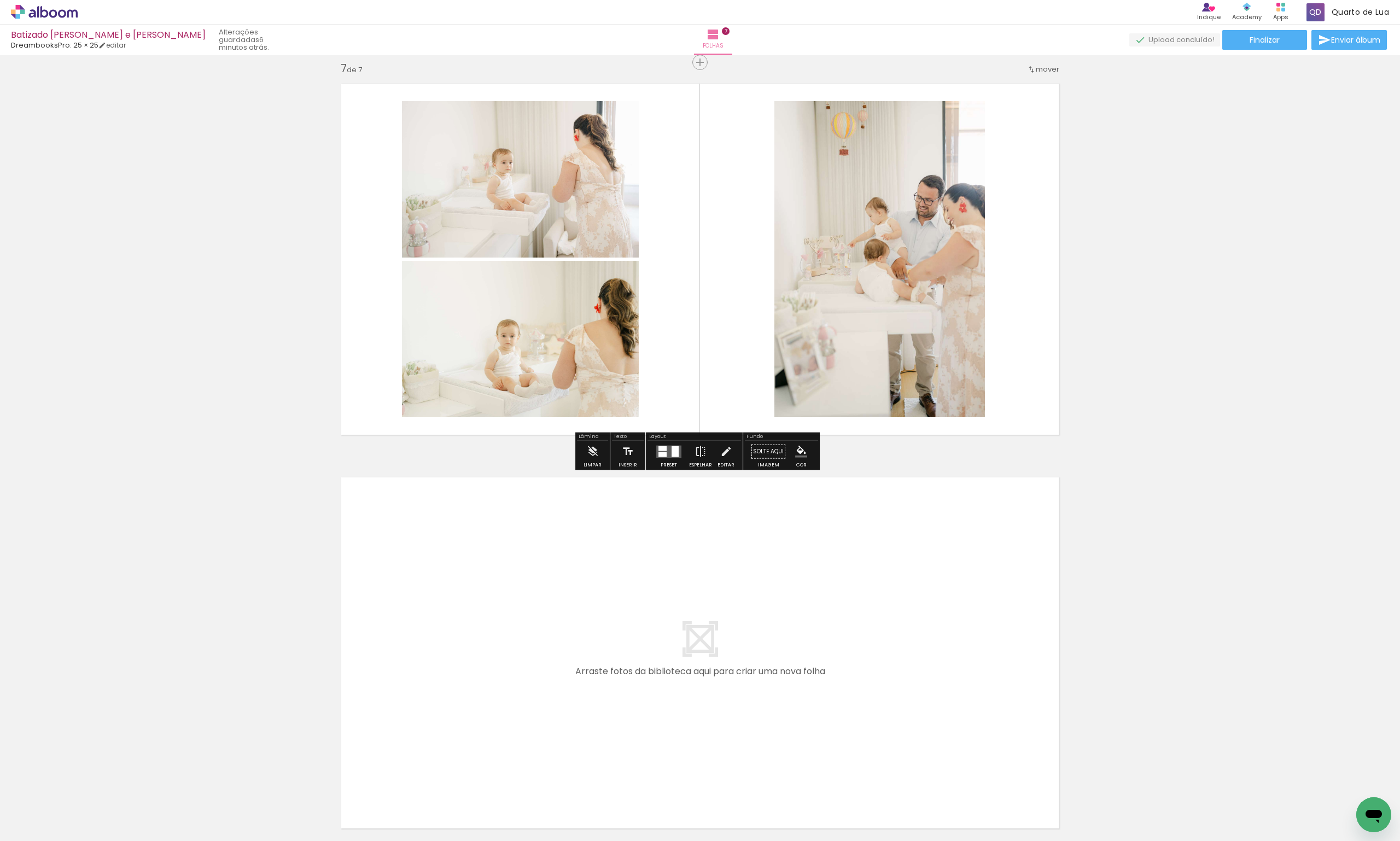
scroll to position [2382, 0]
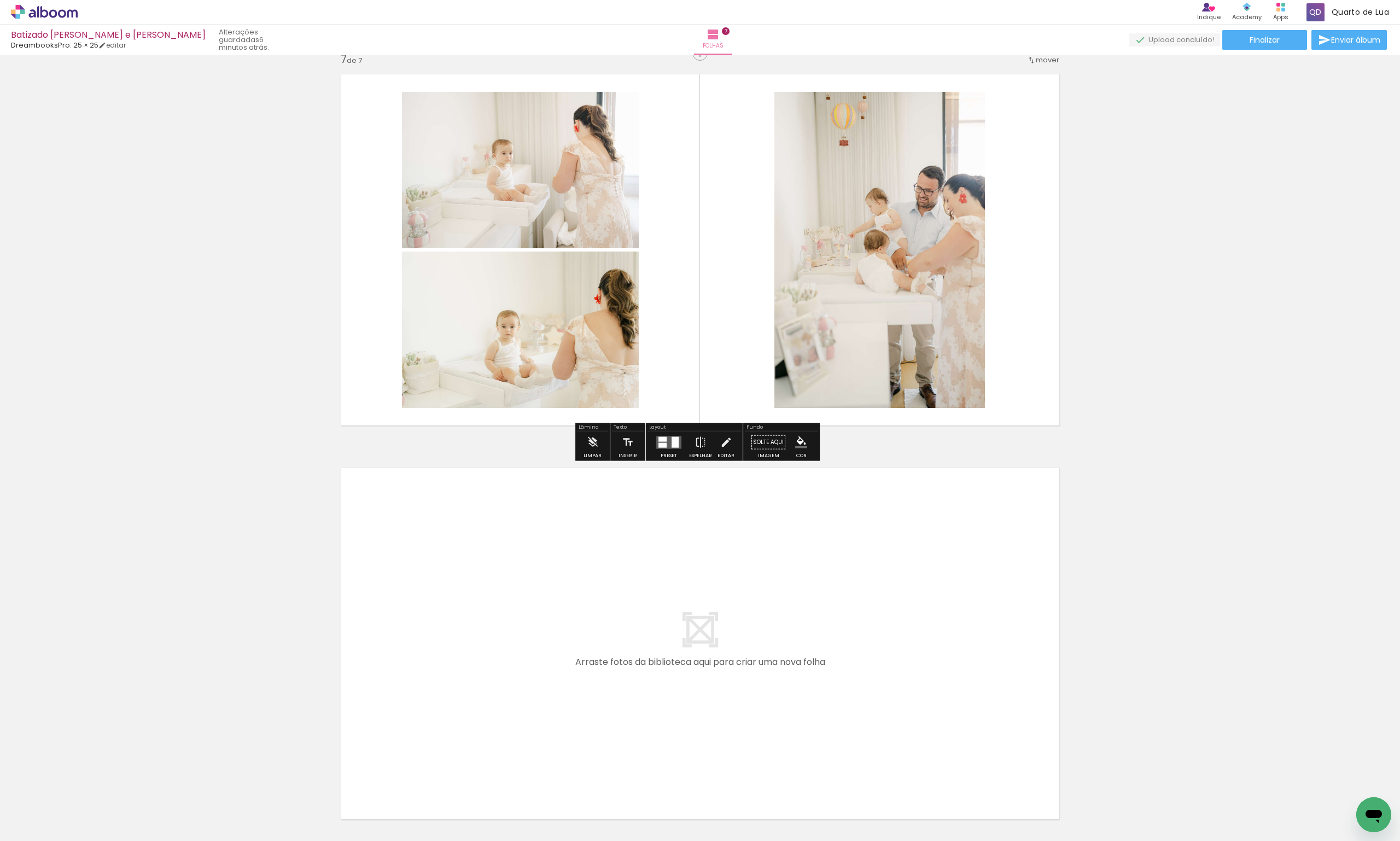
drag, startPoint x: 1020, startPoint y: 799, endPoint x: 920, endPoint y: 602, distance: 220.9
click at [920, 602] on quentale-workspace at bounding box center [700, 421] width 1400 height 841
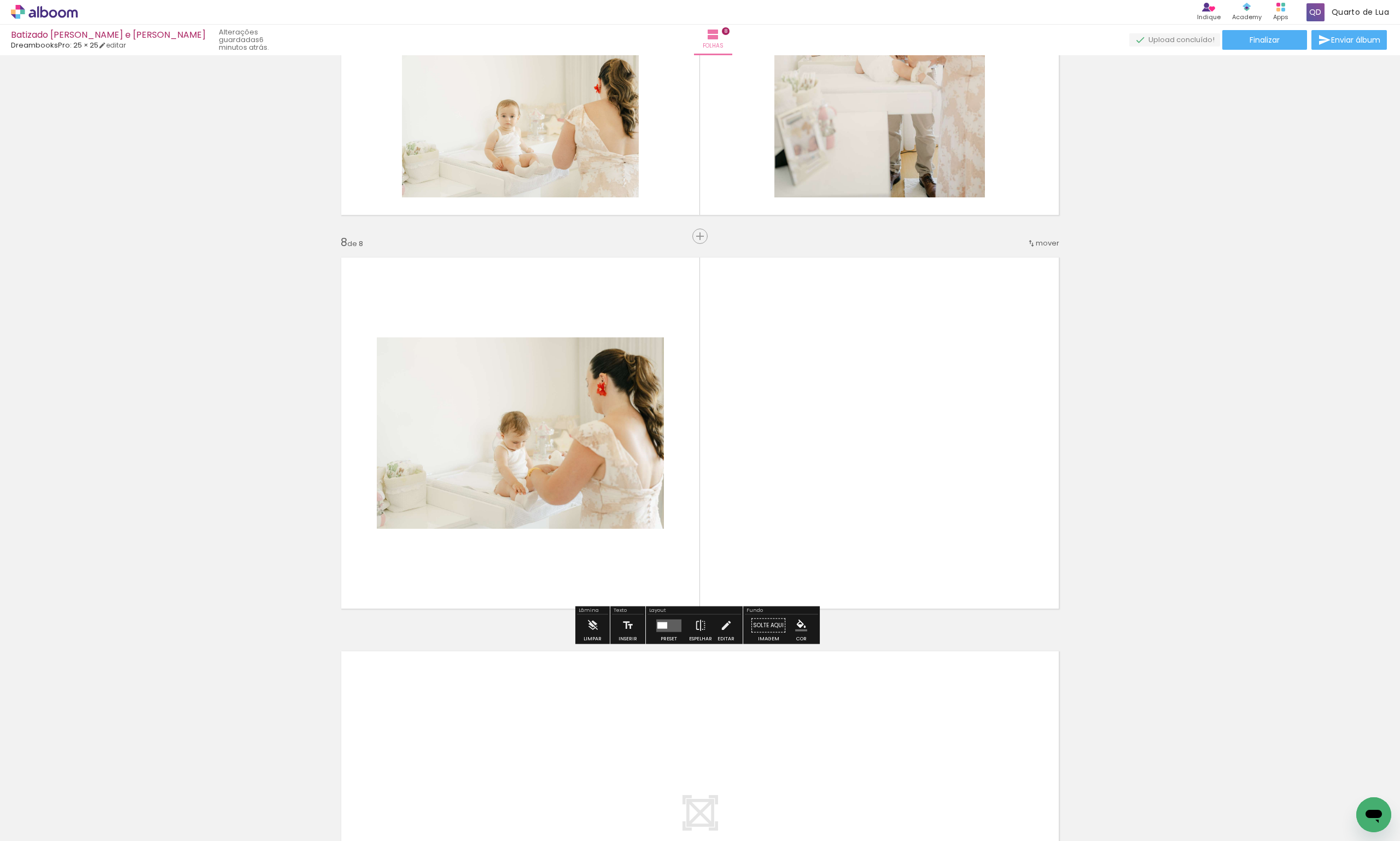
scroll to position [2612, 0]
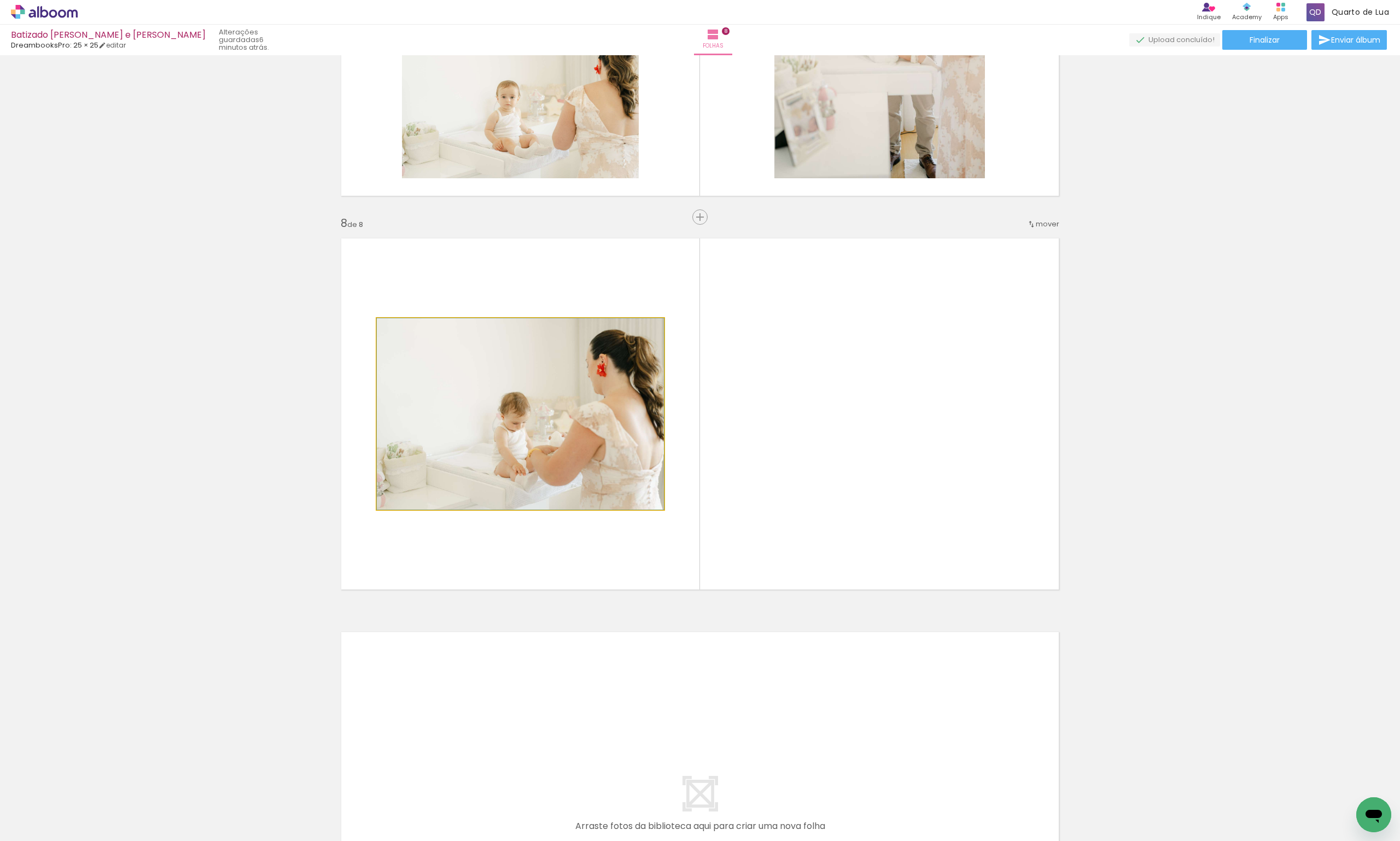
drag, startPoint x: 574, startPoint y: 430, endPoint x: 249, endPoint y: 447, distance: 325.4
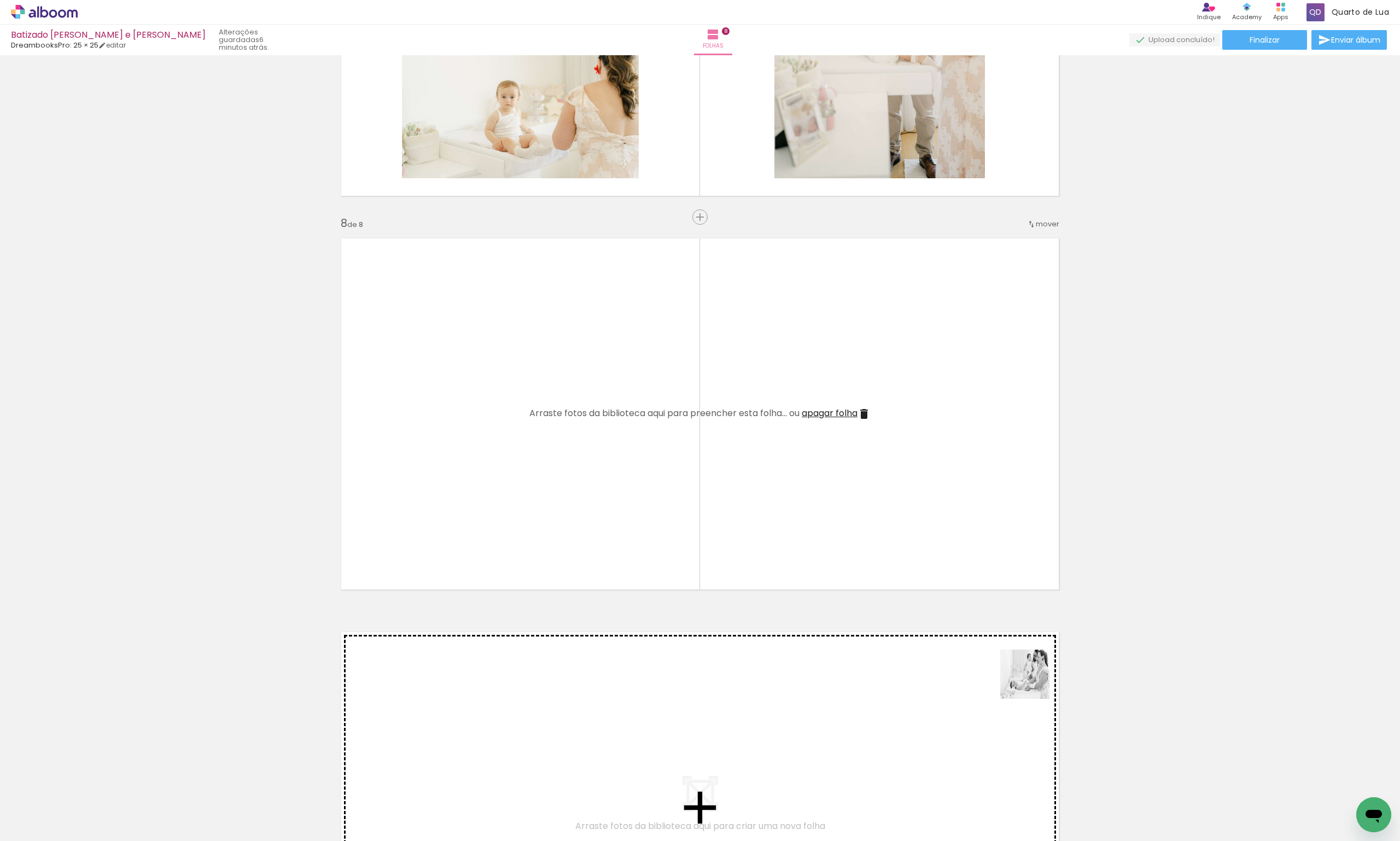
drag, startPoint x: 1033, startPoint y: 682, endPoint x: 819, endPoint y: 437, distance: 325.3
click at [832, 449] on quentale-workspace at bounding box center [700, 421] width 1400 height 841
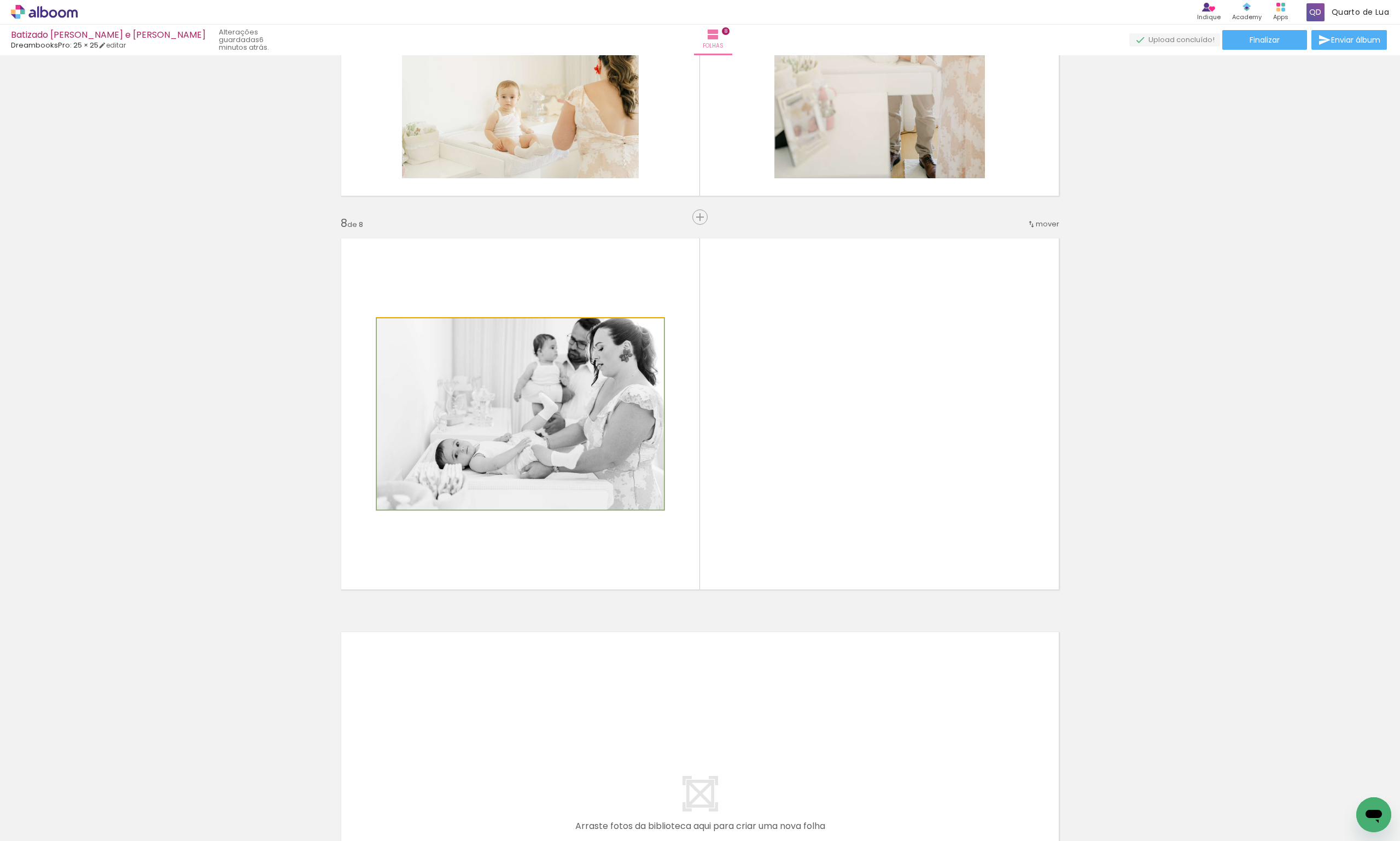
drag, startPoint x: 488, startPoint y: 420, endPoint x: 105, endPoint y: 506, distance: 392.5
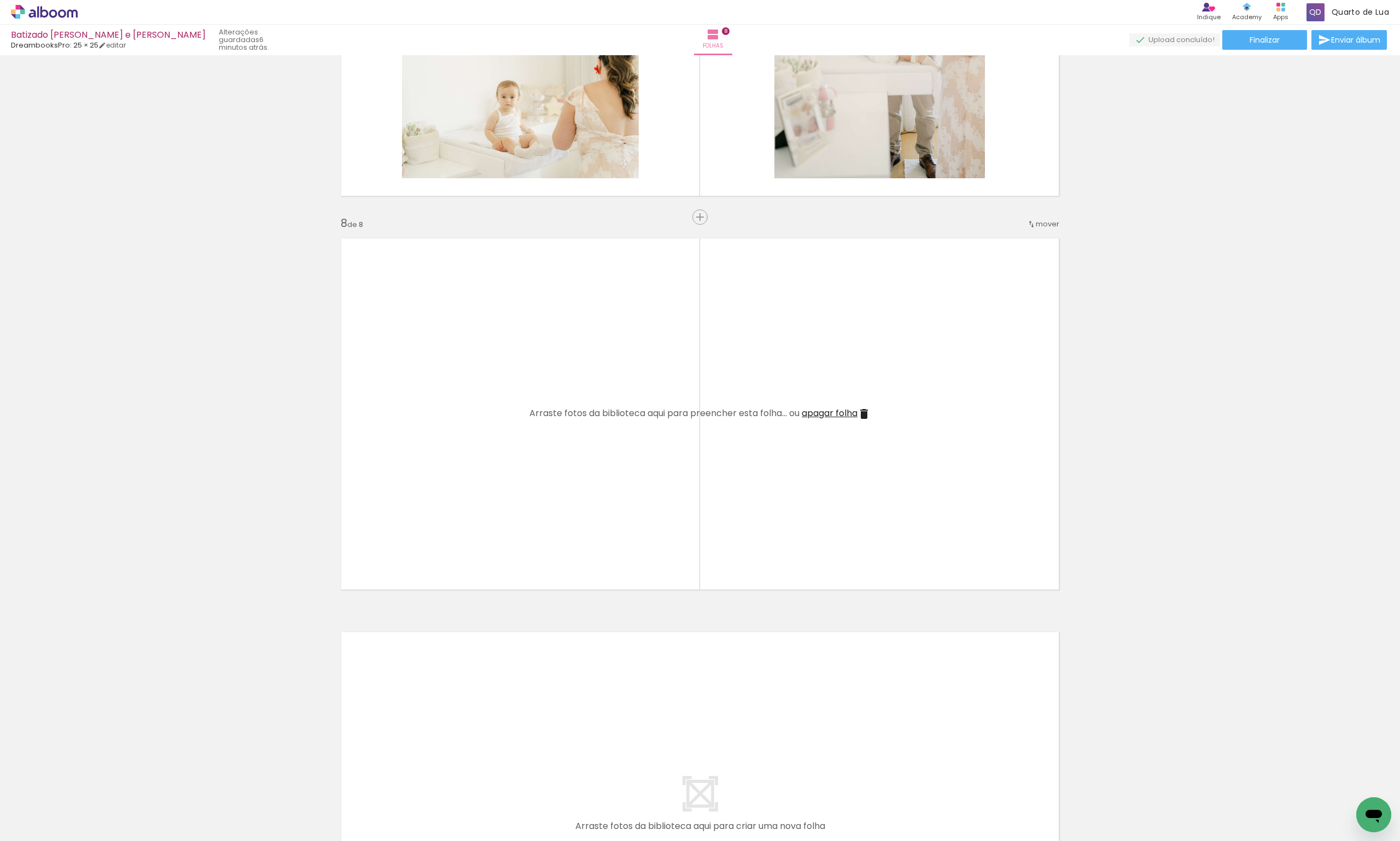
scroll to position [0, 2427]
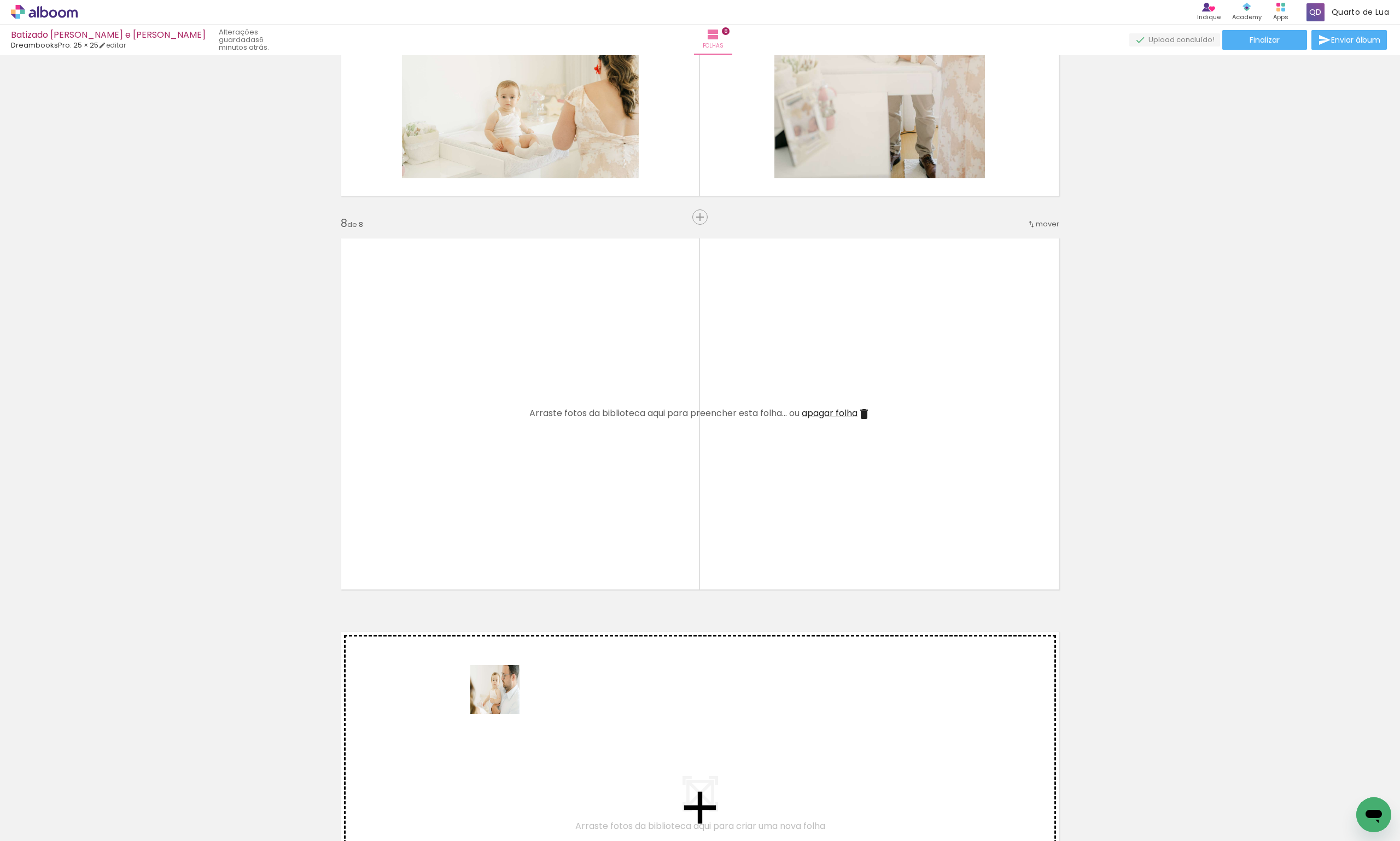
drag, startPoint x: 505, startPoint y: 805, endPoint x: 568, endPoint y: 831, distance: 68.2
click at [509, 567] on quentale-workspace at bounding box center [700, 421] width 1400 height 841
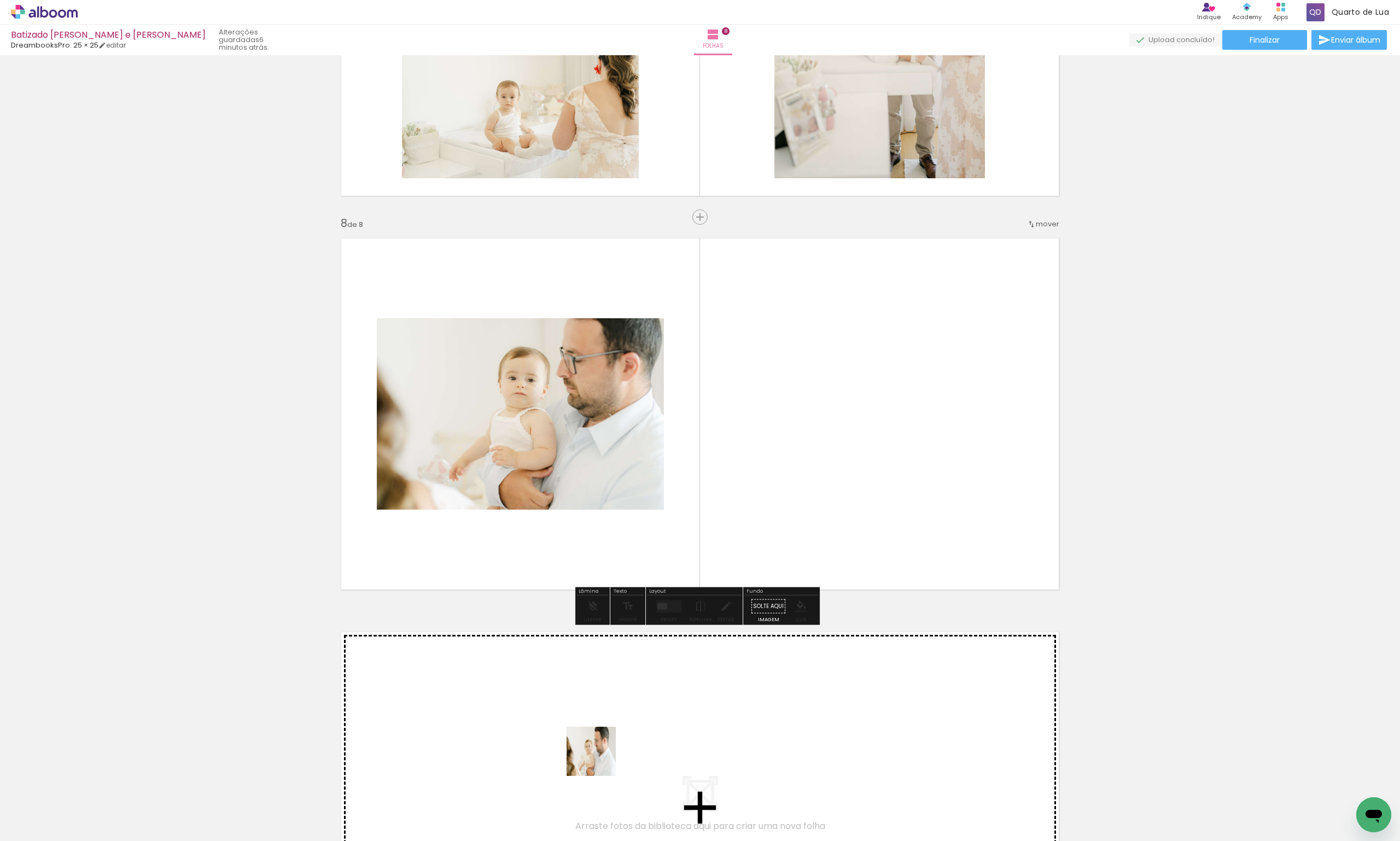
drag, startPoint x: 574, startPoint y: 814, endPoint x: 768, endPoint y: 520, distance: 352.2
click at [768, 520] on quentale-workspace at bounding box center [700, 421] width 1400 height 841
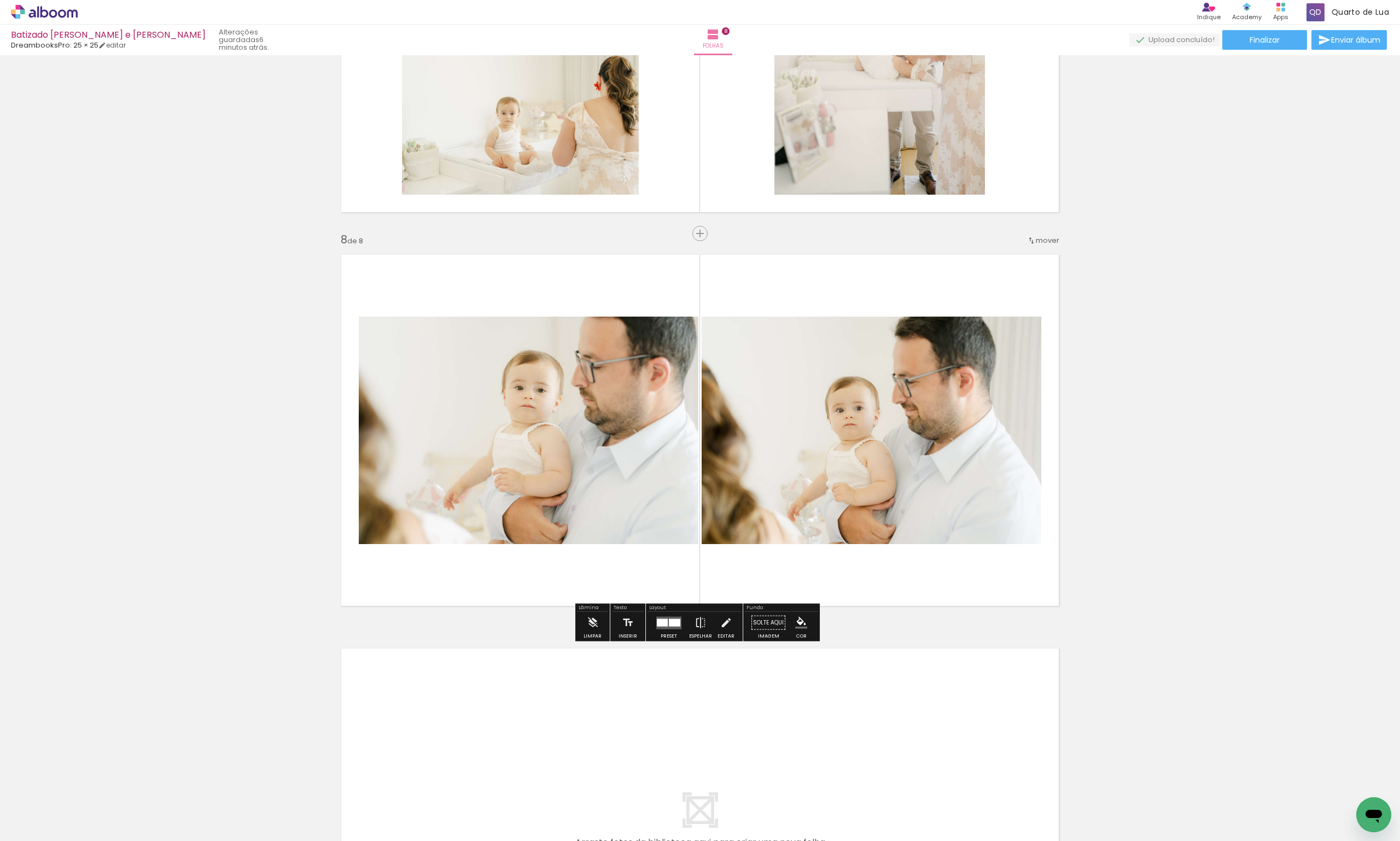
scroll to position [2612, 0]
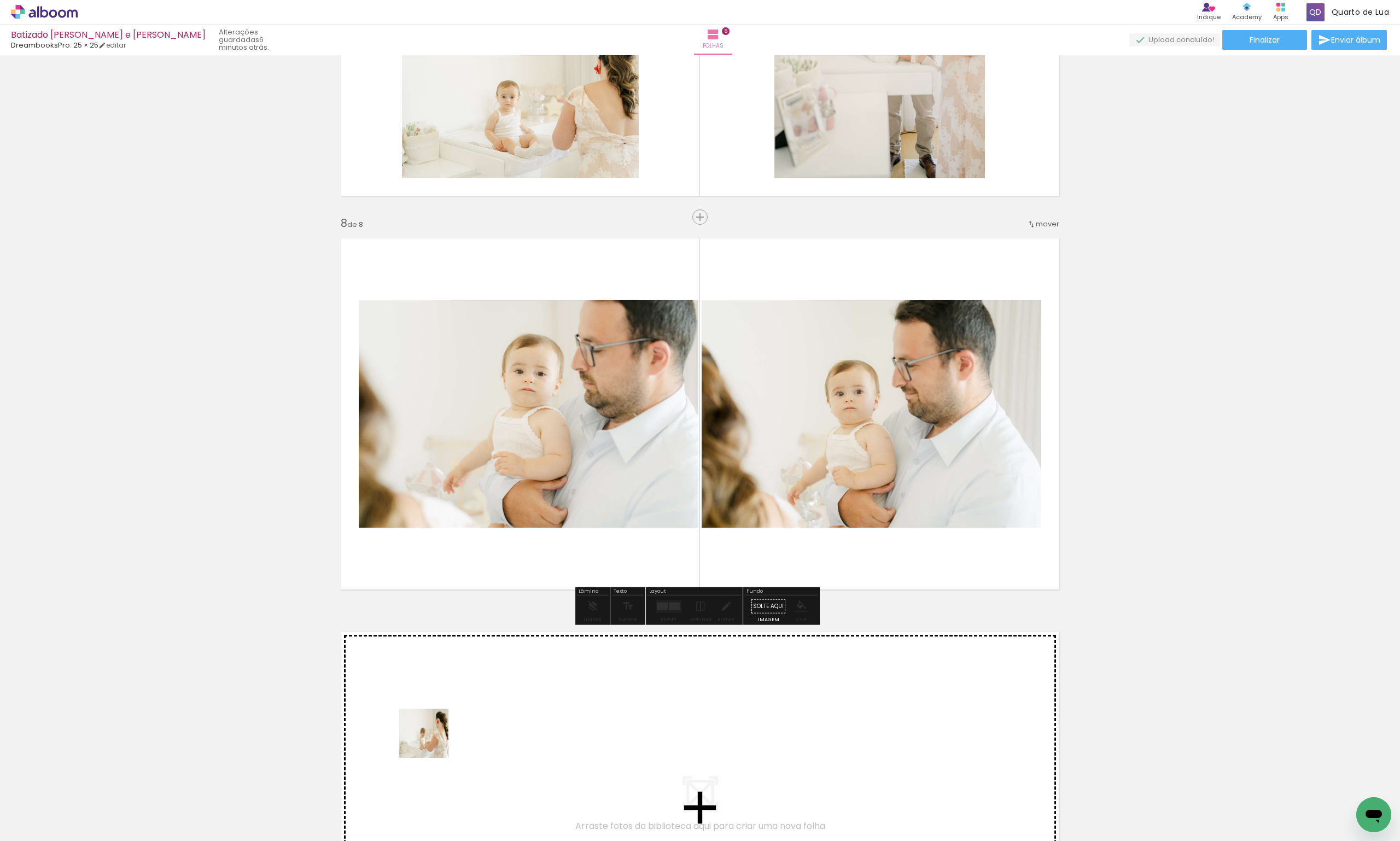
drag, startPoint x: 386, startPoint y: 813, endPoint x: 455, endPoint y: 699, distance: 133.3
click at [455, 699] on quentale-workspace at bounding box center [700, 421] width 1400 height 841
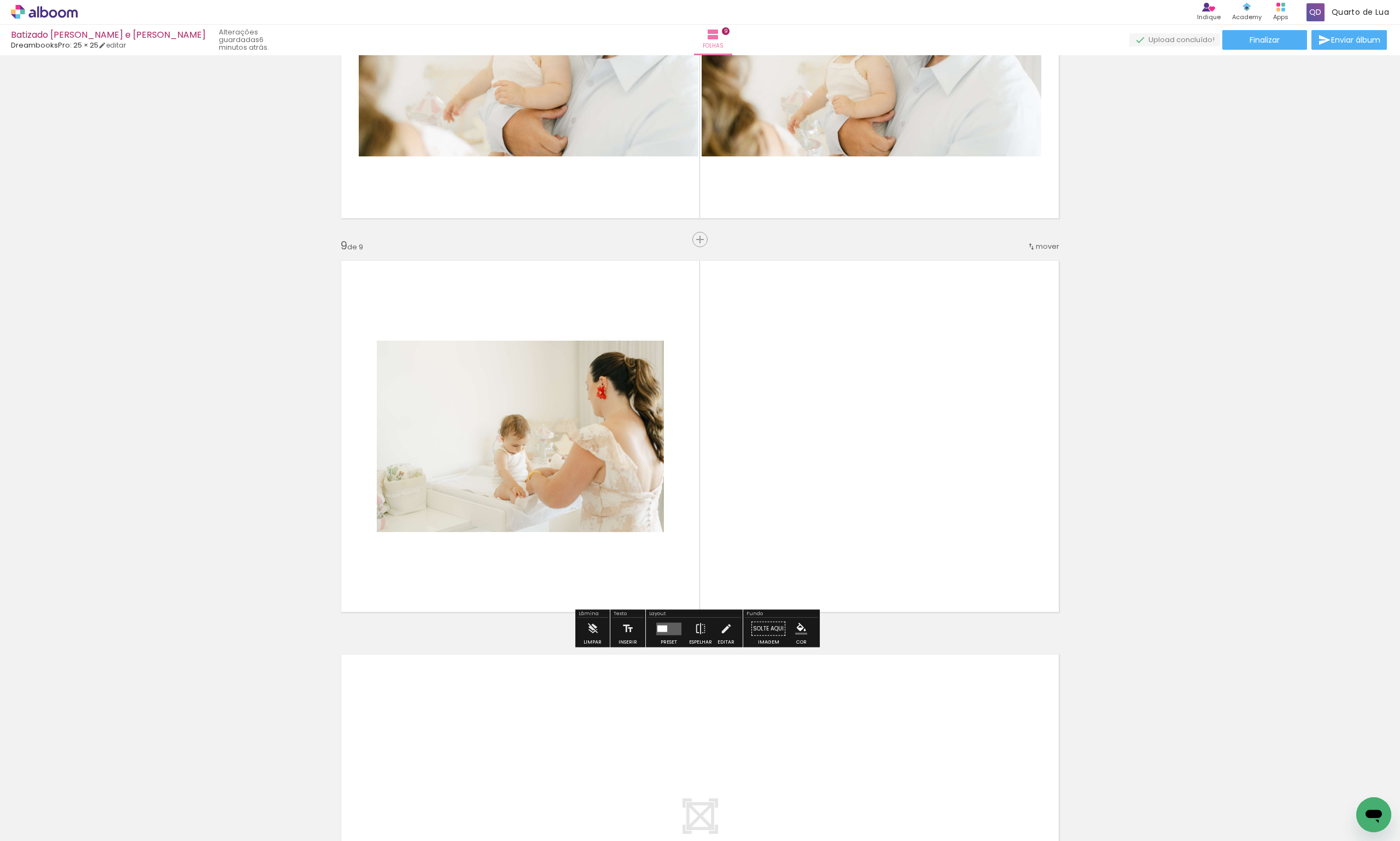
scroll to position [3006, 0]
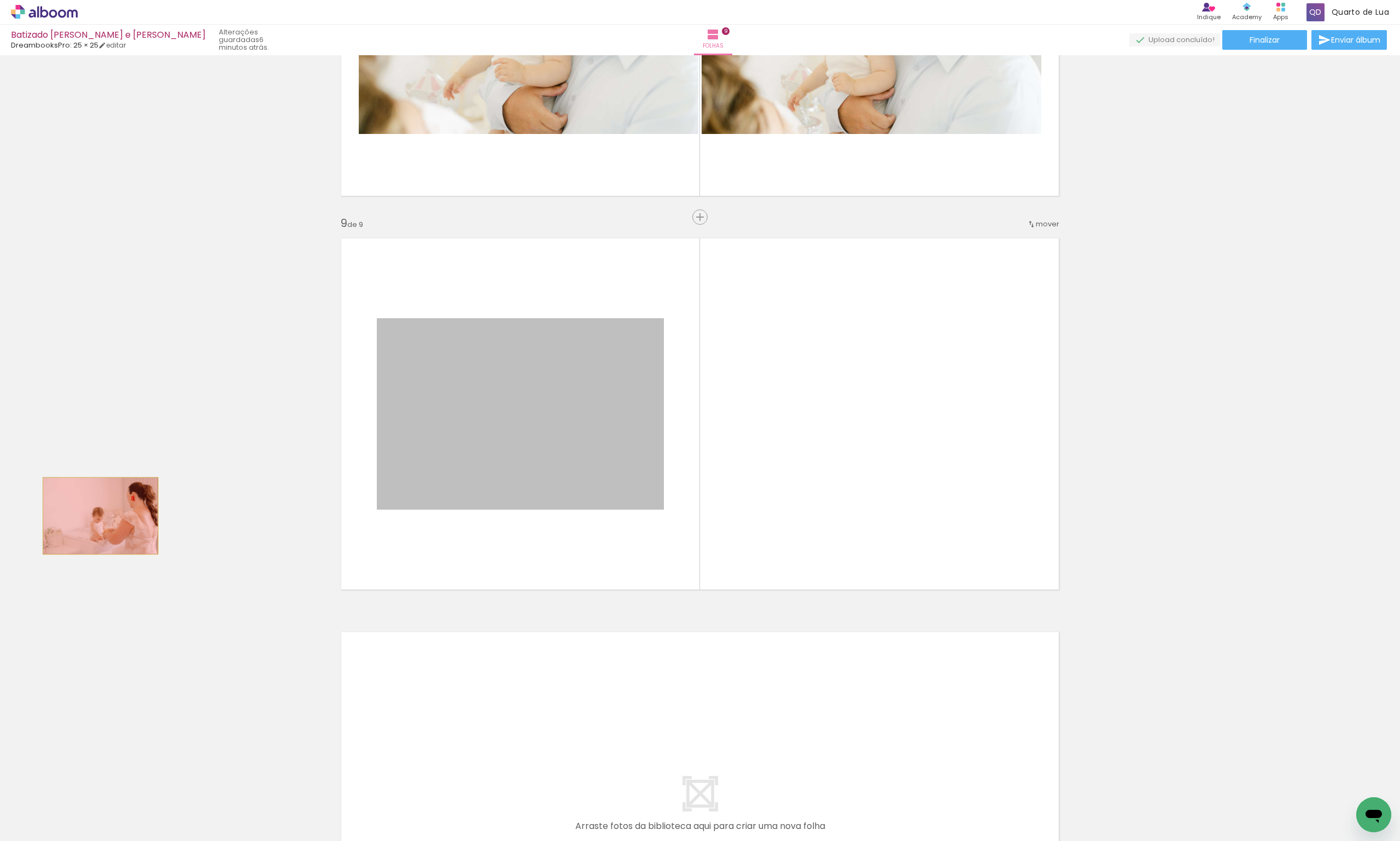
drag, startPoint x: 560, startPoint y: 444, endPoint x: 97, endPoint y: 515, distance: 468.4
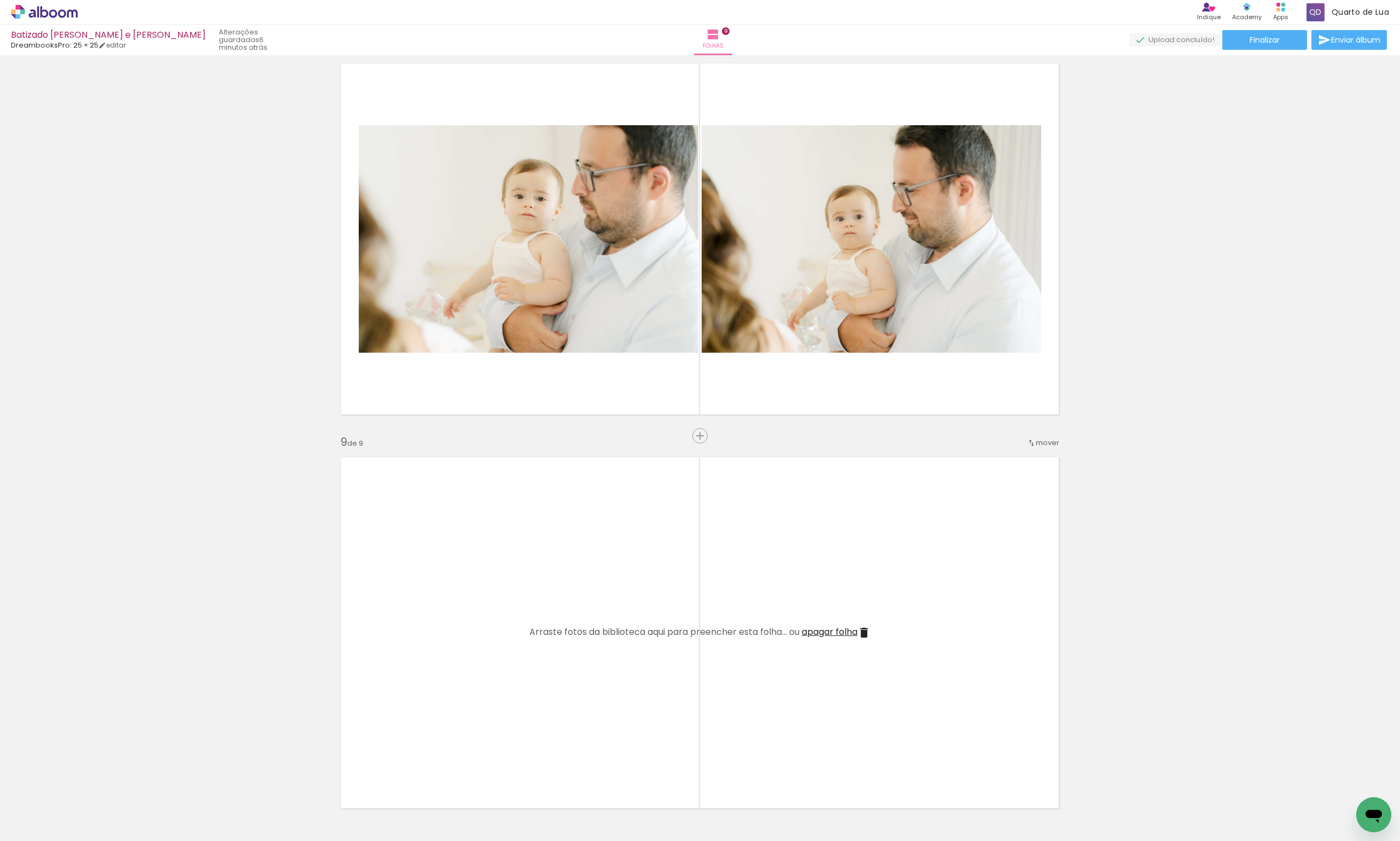
scroll to position [2732, 0]
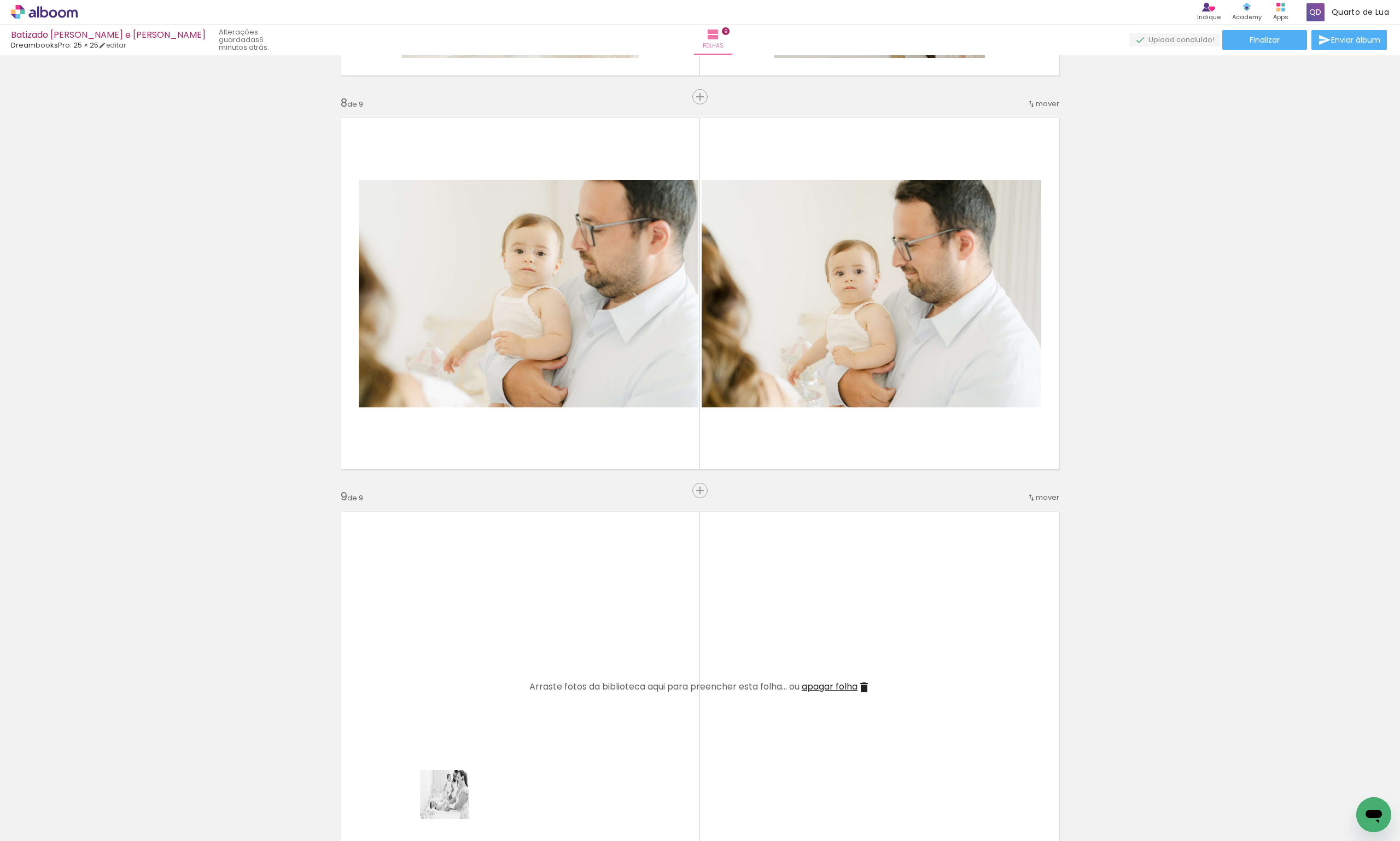
drag, startPoint x: 452, startPoint y: 807, endPoint x: 488, endPoint y: 685, distance: 127.2
click at [488, 685] on quentale-workspace at bounding box center [700, 421] width 1400 height 841
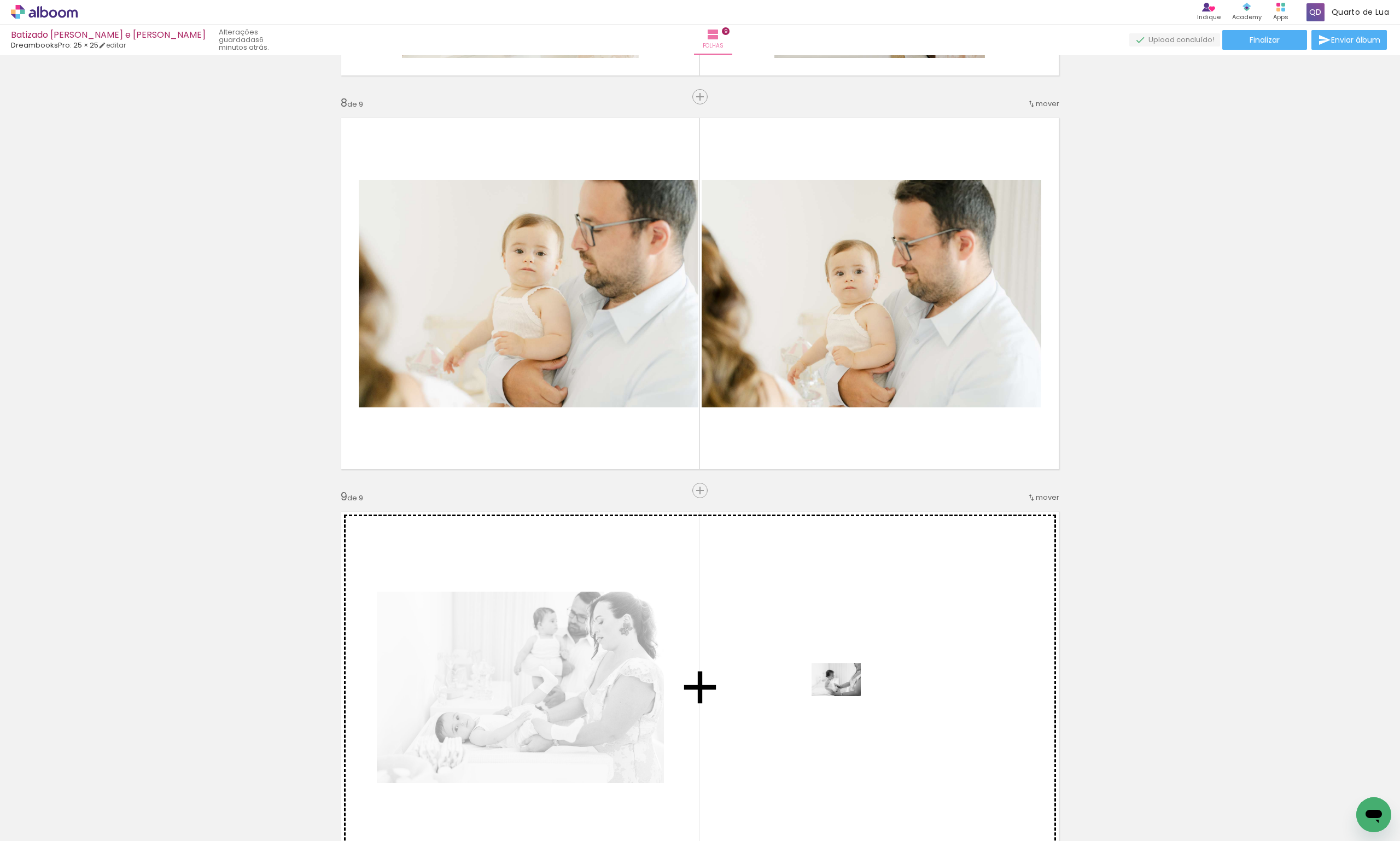
drag, startPoint x: 615, startPoint y: 815, endPoint x: 847, endPoint y: 695, distance: 261.2
click at [847, 695] on quentale-workspace at bounding box center [700, 421] width 1400 height 841
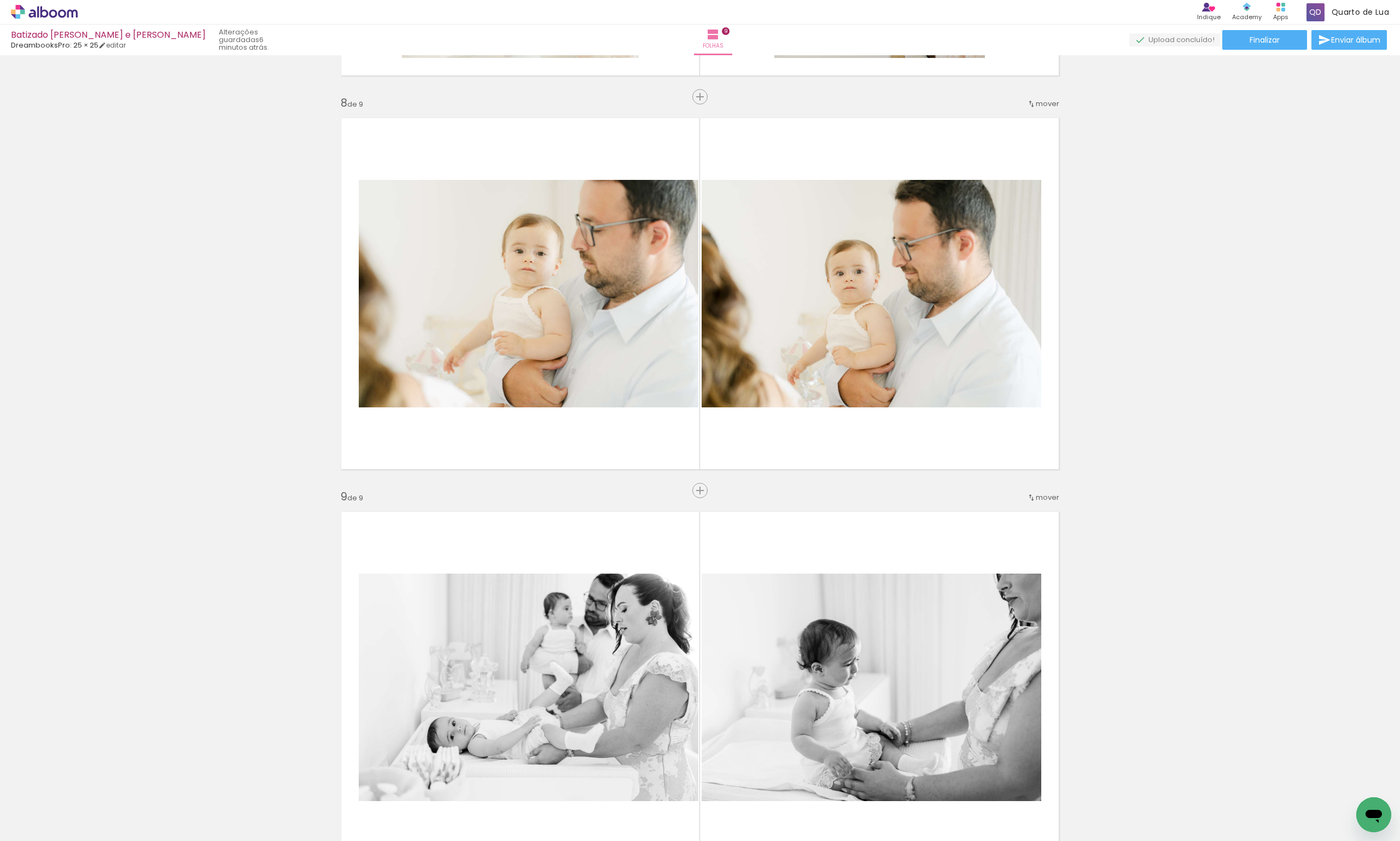
scroll to position [2841, 0]
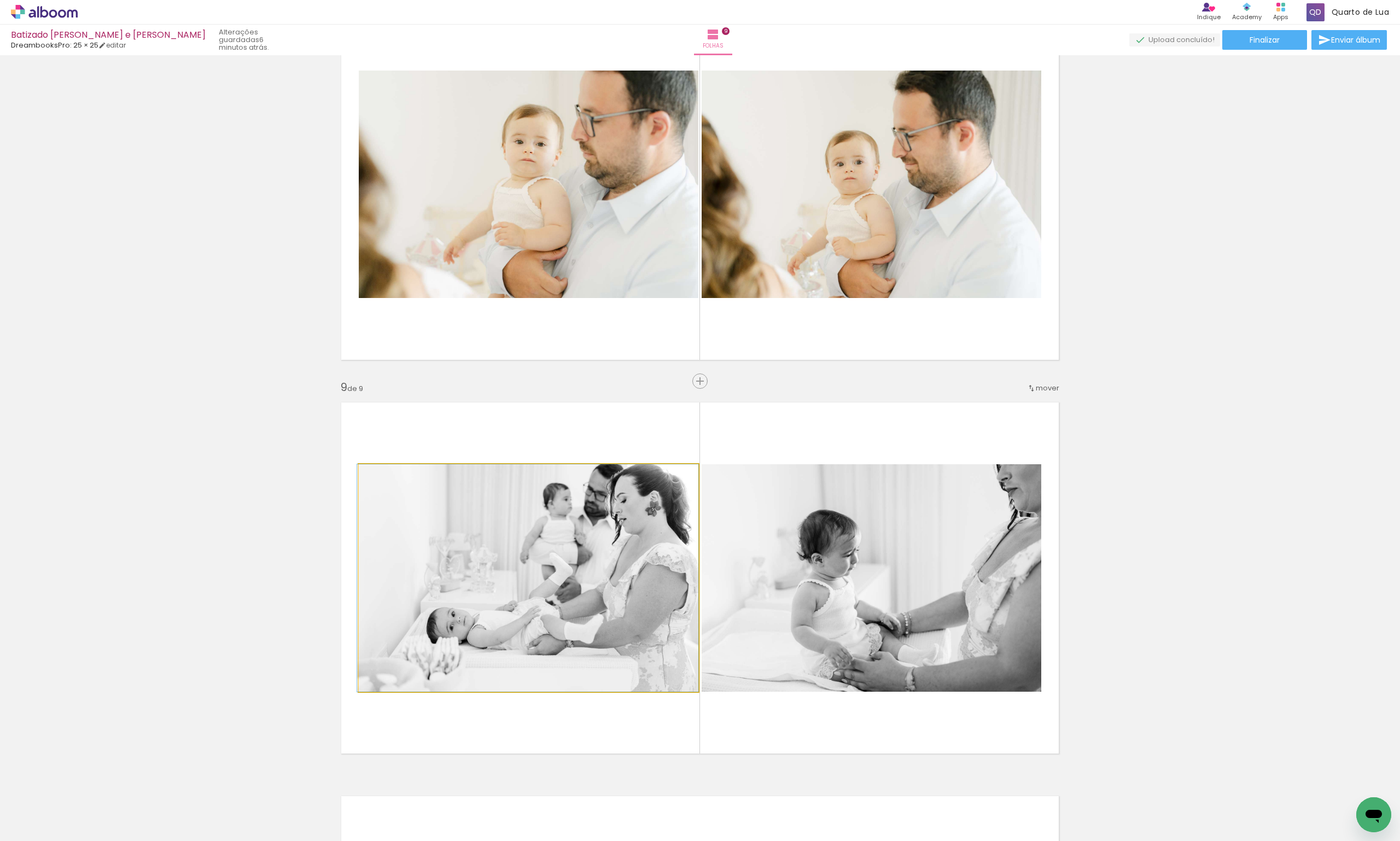
drag, startPoint x: 587, startPoint y: 655, endPoint x: 286, endPoint y: 640, distance: 301.4
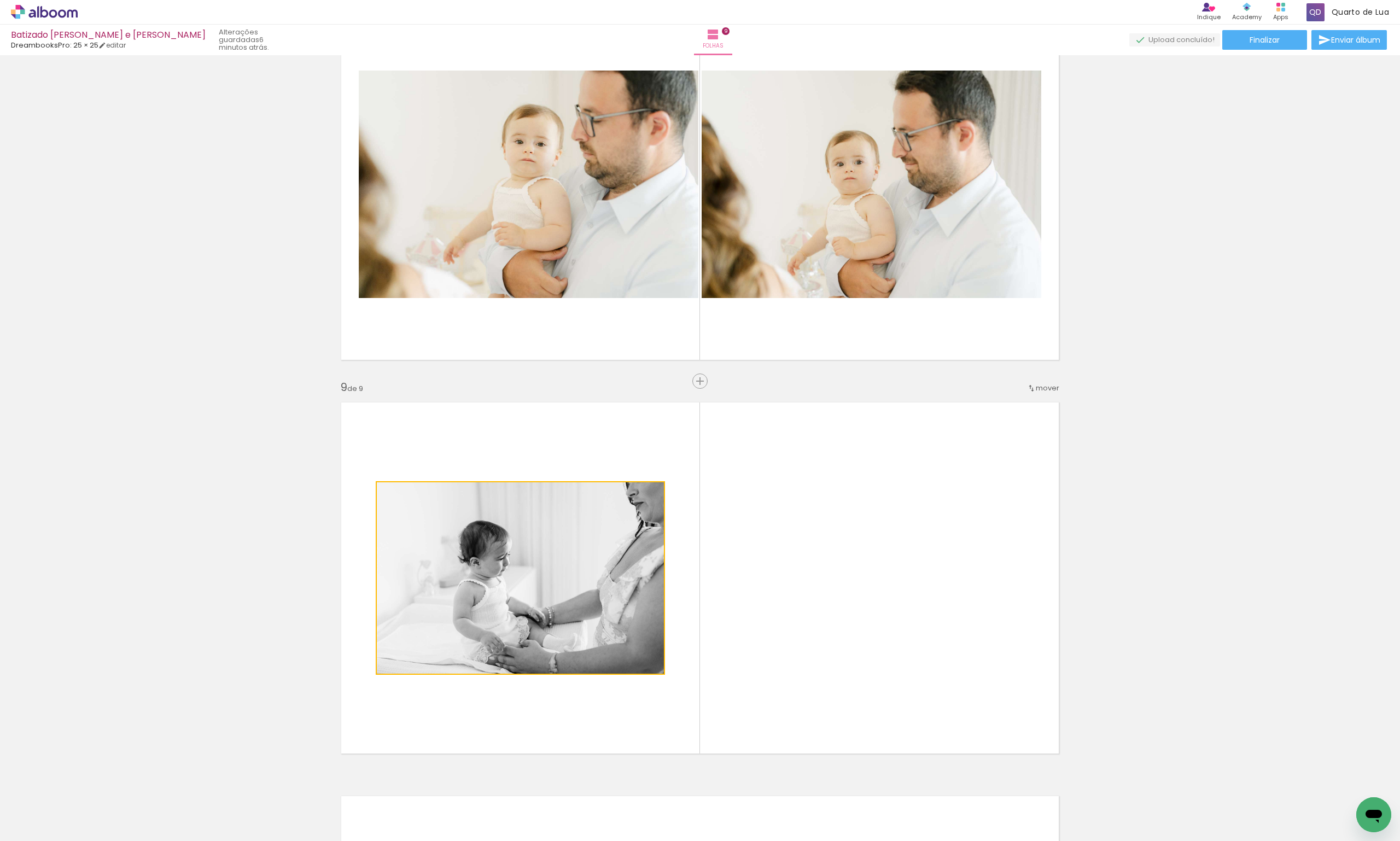
drag, startPoint x: 461, startPoint y: 617, endPoint x: 328, endPoint y: 630, distance: 133.6
click at [334, 624] on quentale-layouter at bounding box center [700, 578] width 733 height 366
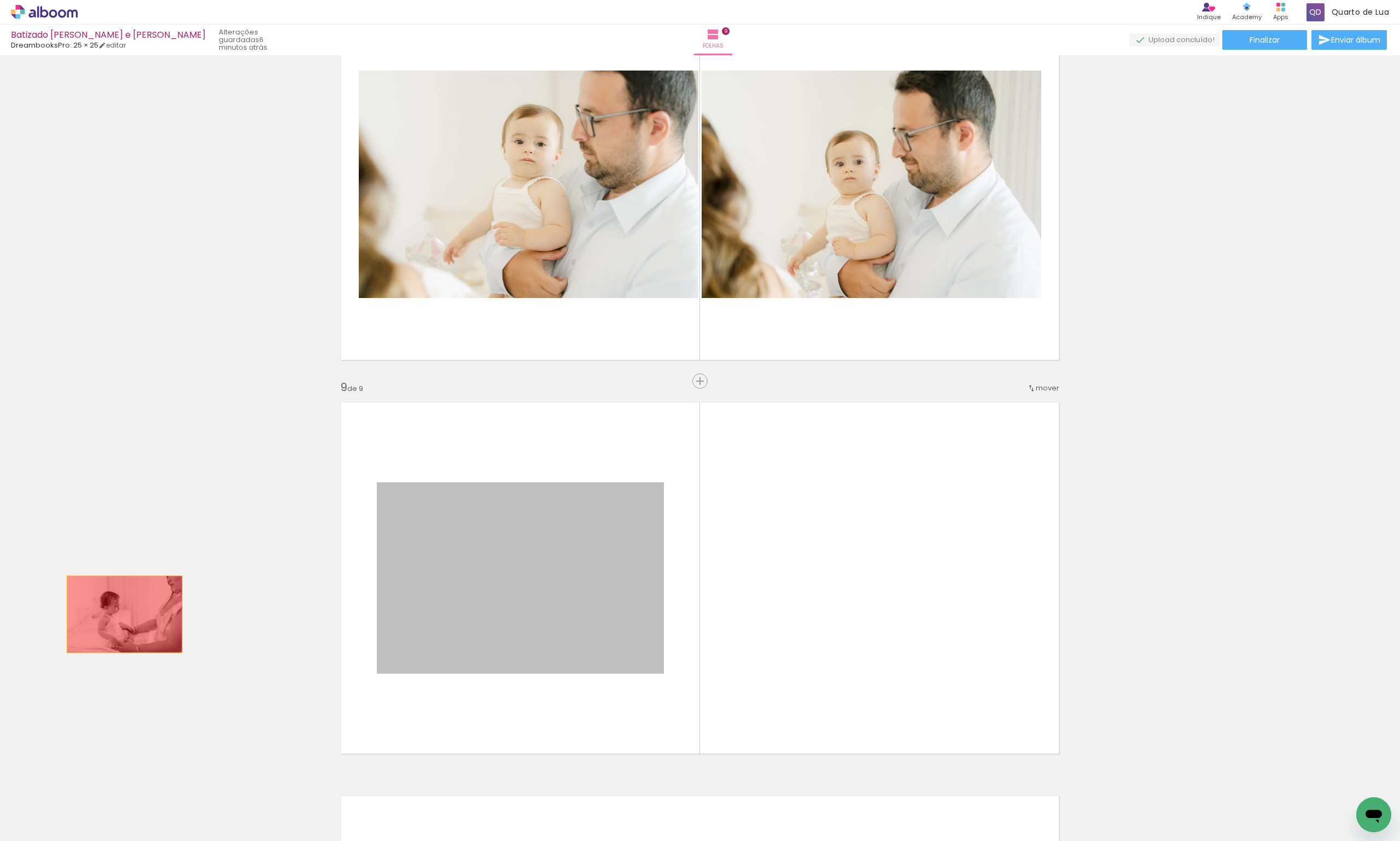
drag, startPoint x: 591, startPoint y: 653, endPoint x: 121, endPoint y: 614, distance: 471.6
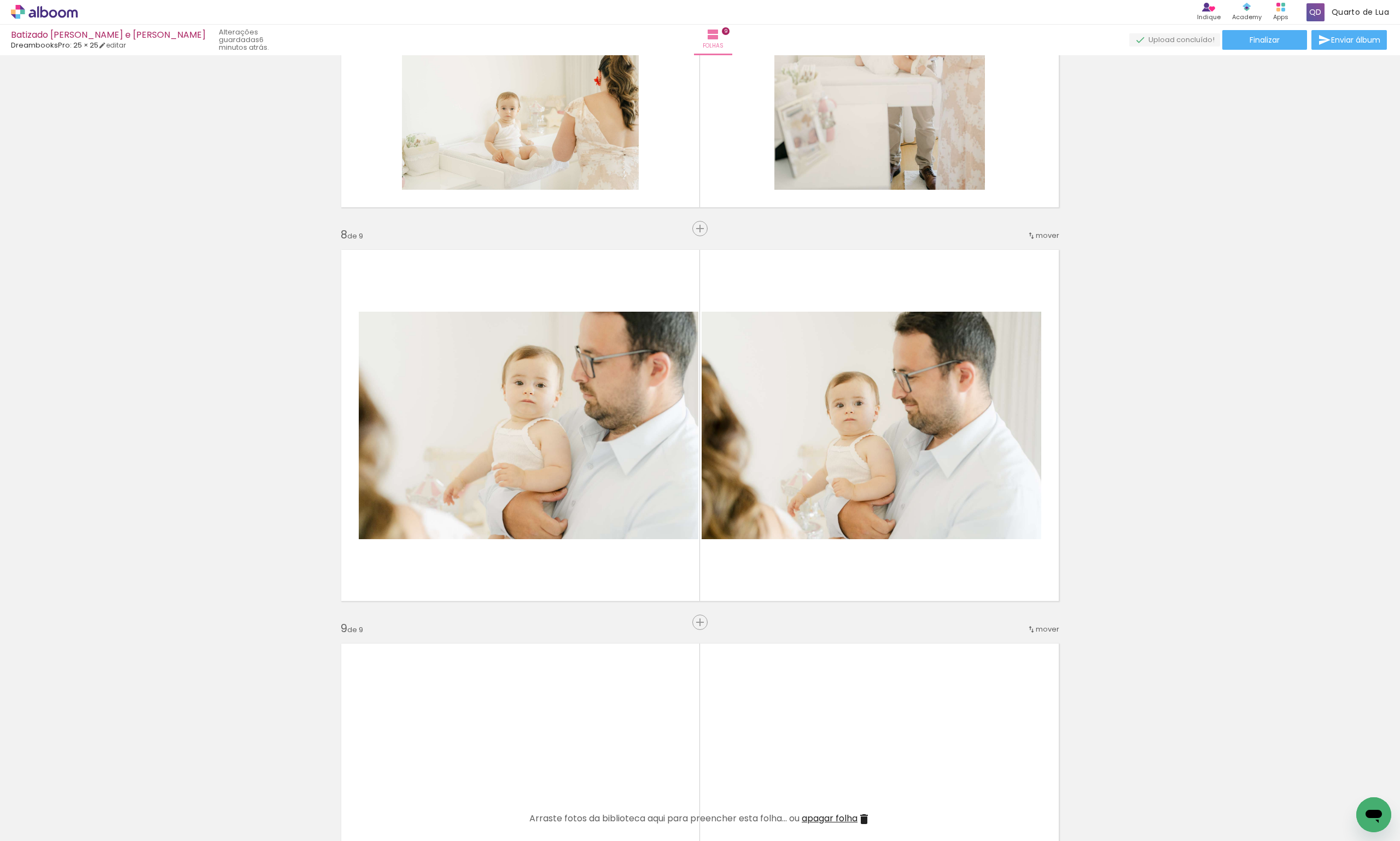
scroll to position [2568, 0]
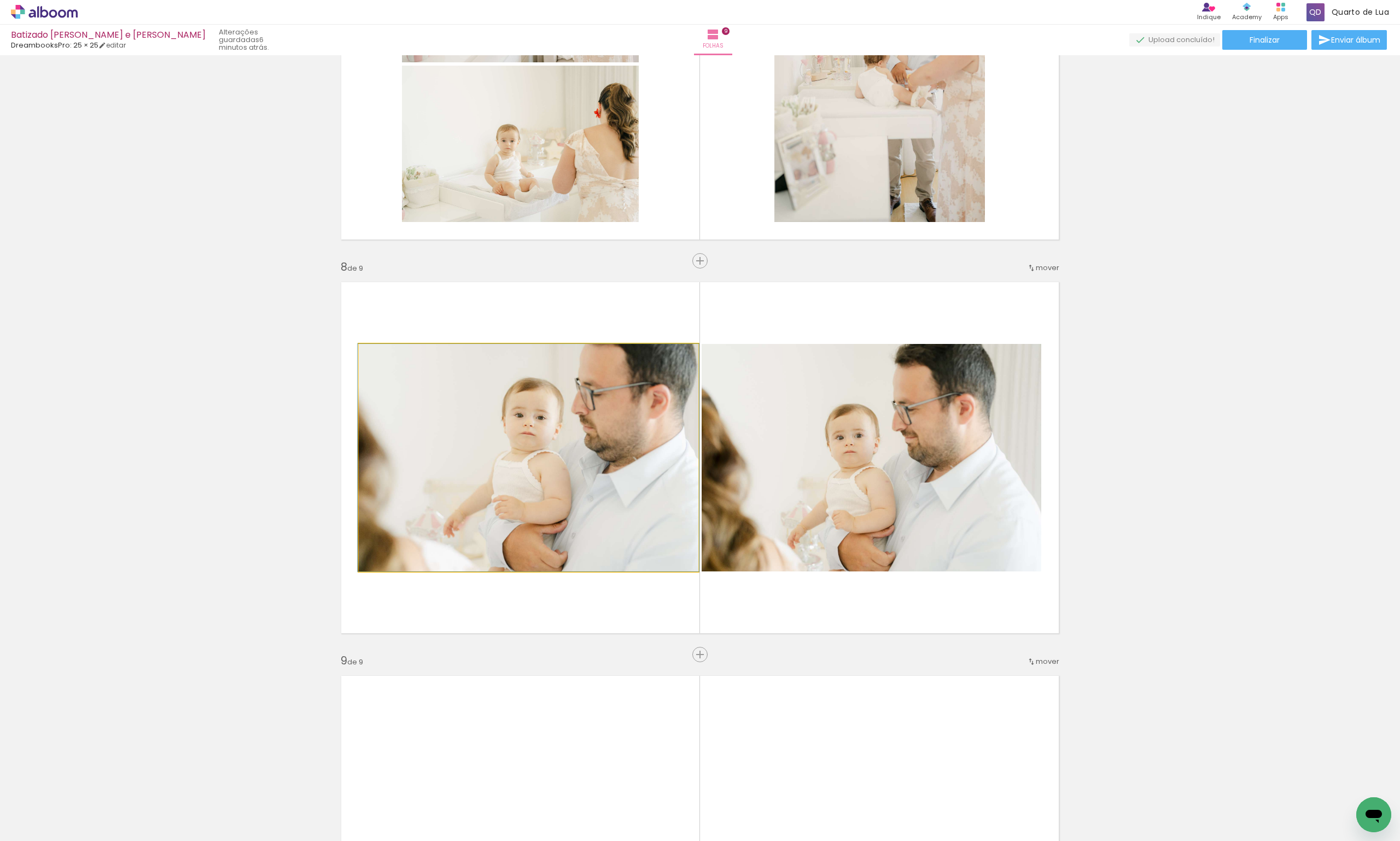
drag, startPoint x: 568, startPoint y: 441, endPoint x: 94, endPoint y: 417, distance: 474.6
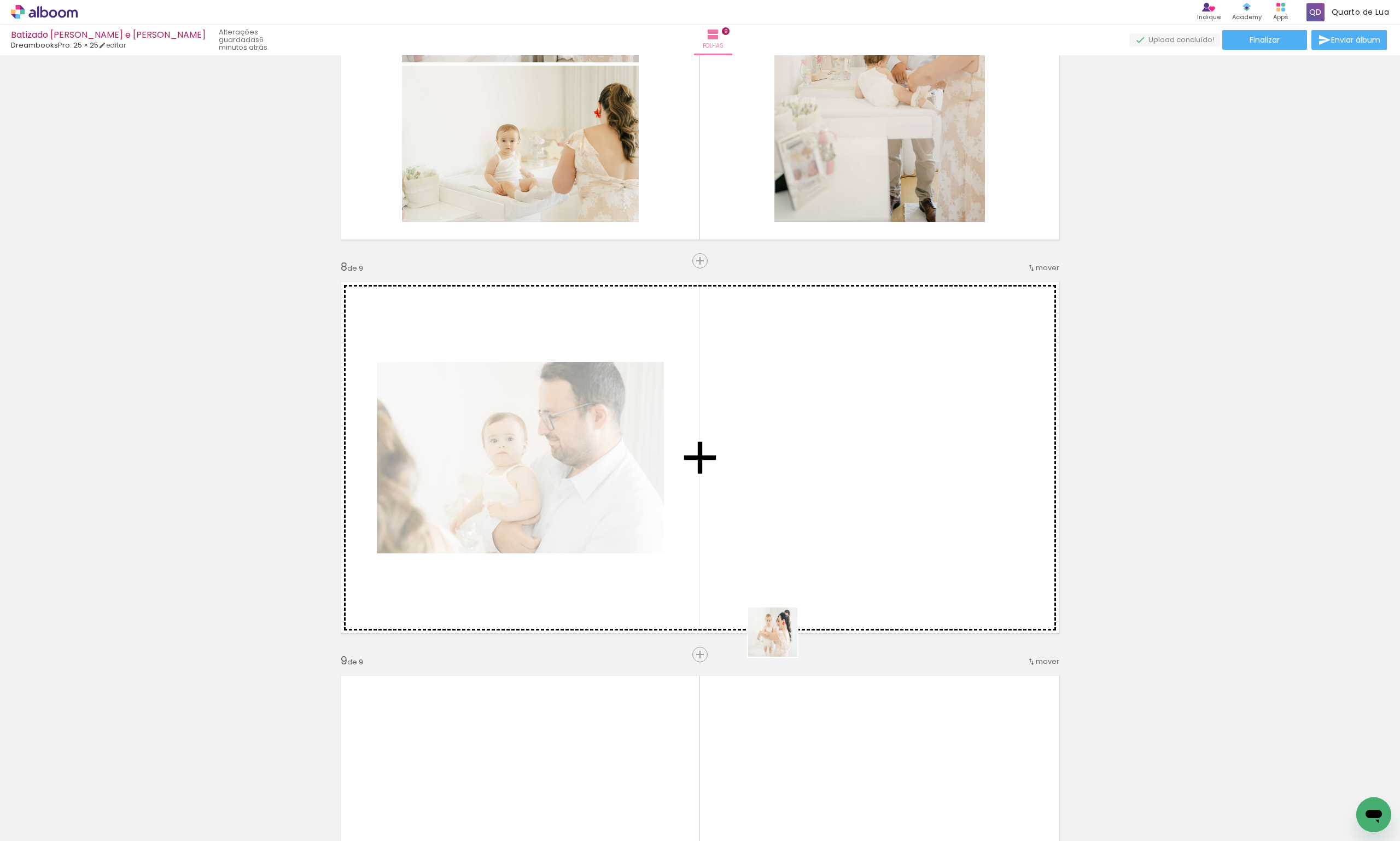
drag, startPoint x: 692, startPoint y: 807, endPoint x: 860, endPoint y: 500, distance: 350.0
click at [860, 500] on quentale-workspace at bounding box center [700, 421] width 1400 height 841
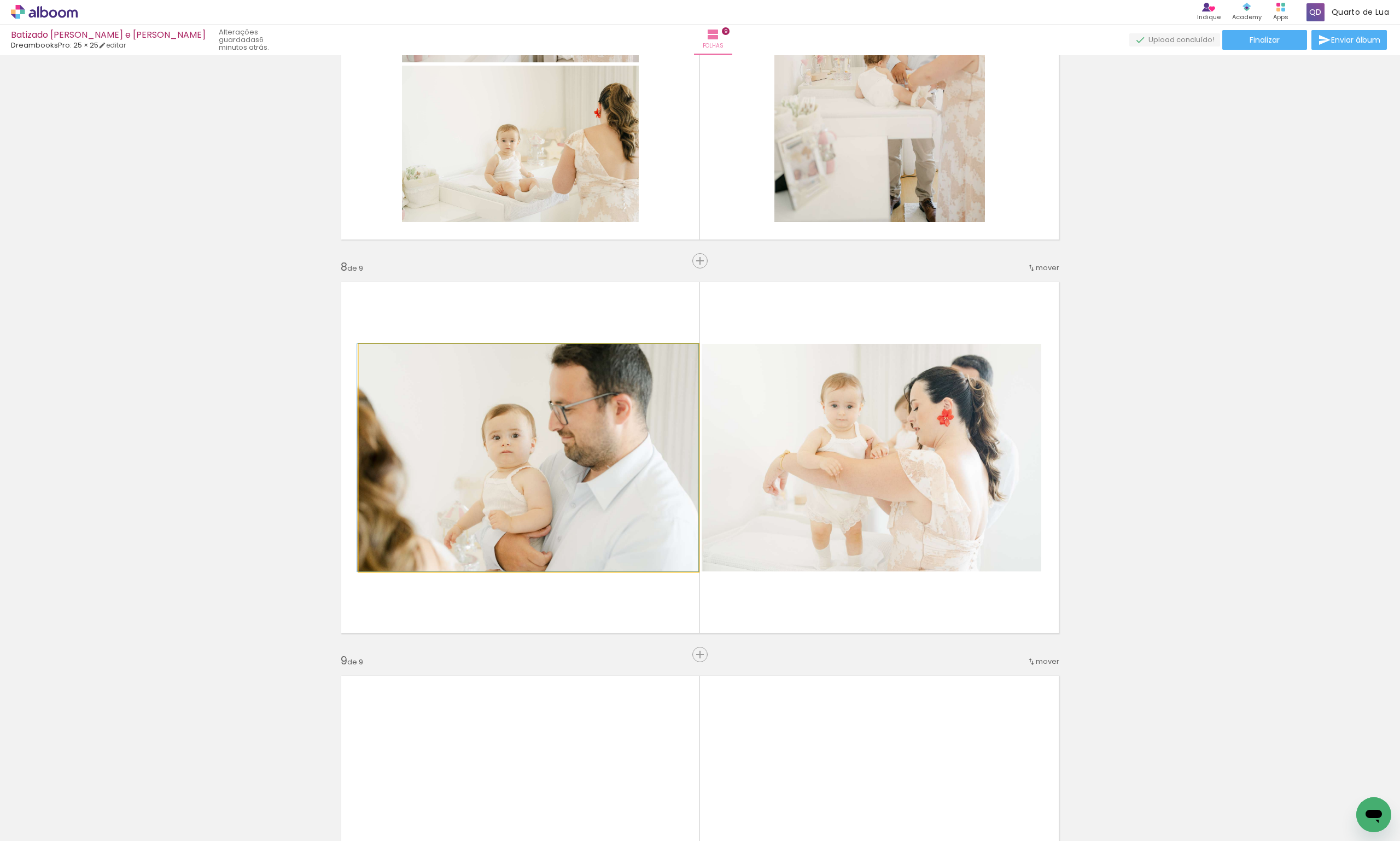
drag, startPoint x: 530, startPoint y: 479, endPoint x: 75, endPoint y: 447, distance: 456.1
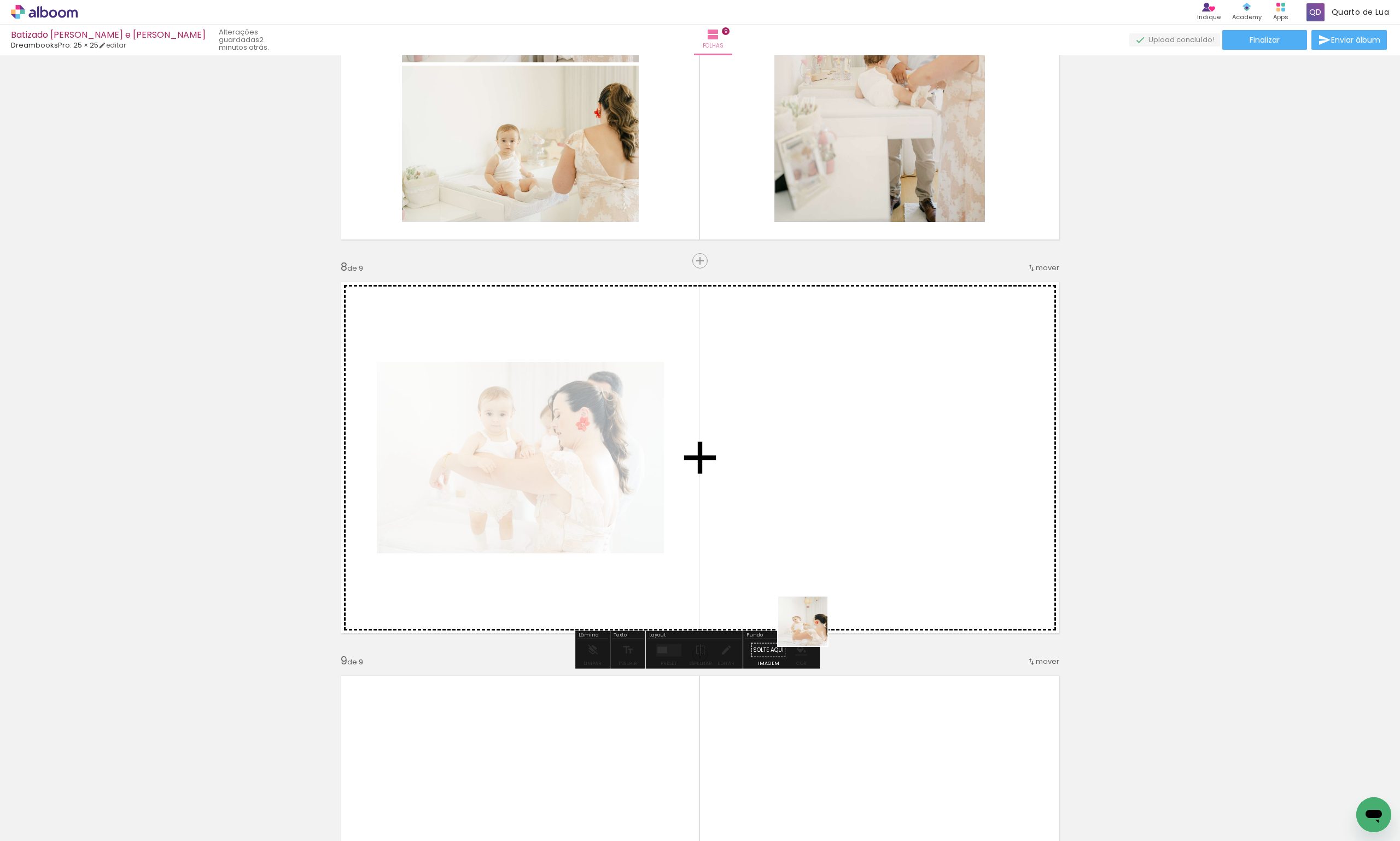
drag, startPoint x: 754, startPoint y: 821, endPoint x: 824, endPoint y: 706, distance: 134.6
click at [853, 536] on quentale-workspace at bounding box center [700, 421] width 1400 height 841
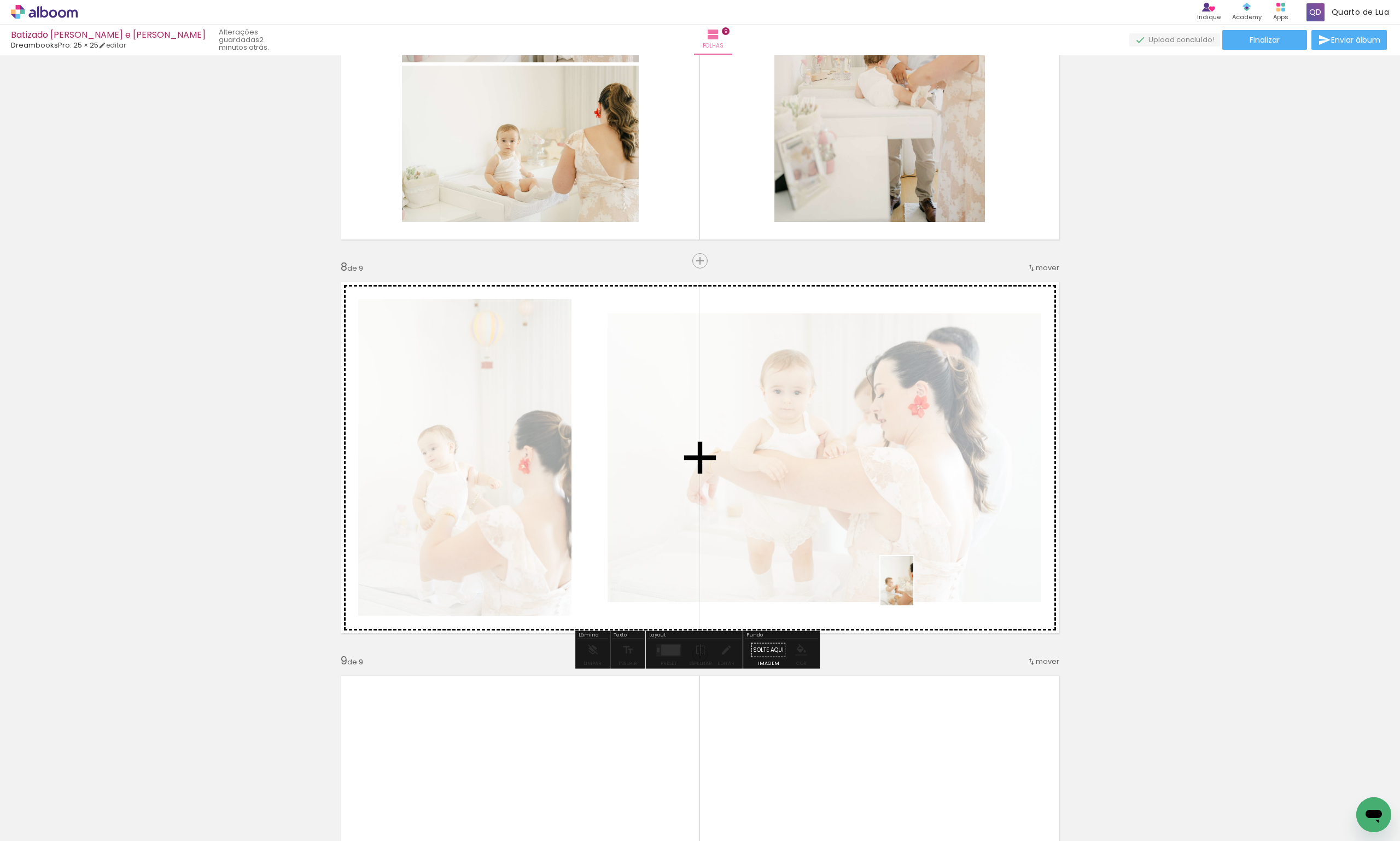
drag, startPoint x: 817, startPoint y: 814, endPoint x: 913, endPoint y: 589, distance: 244.6
click at [913, 589] on quentale-workspace at bounding box center [700, 421] width 1400 height 841
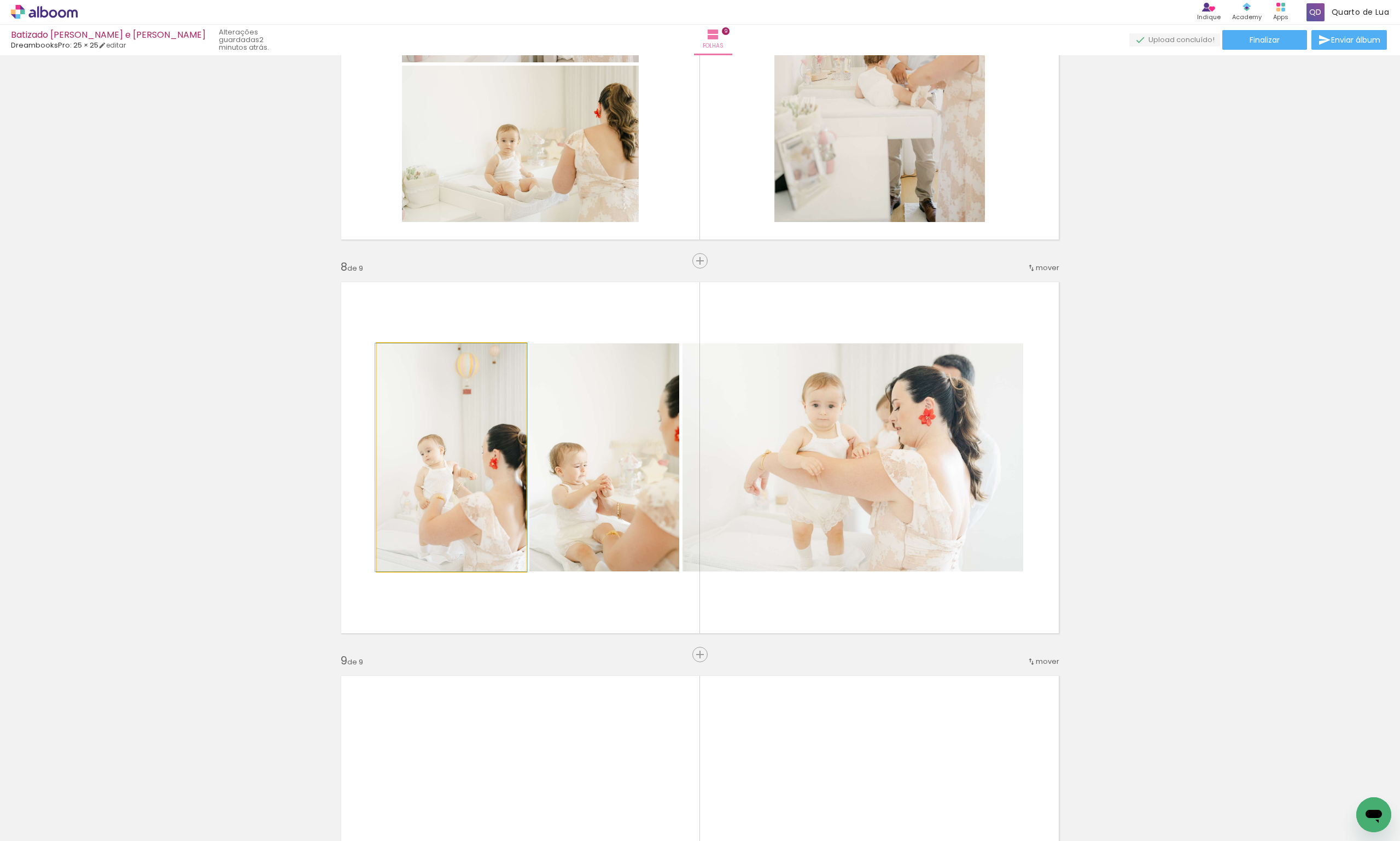
drag, startPoint x: 450, startPoint y: 470, endPoint x: 303, endPoint y: 460, distance: 147.3
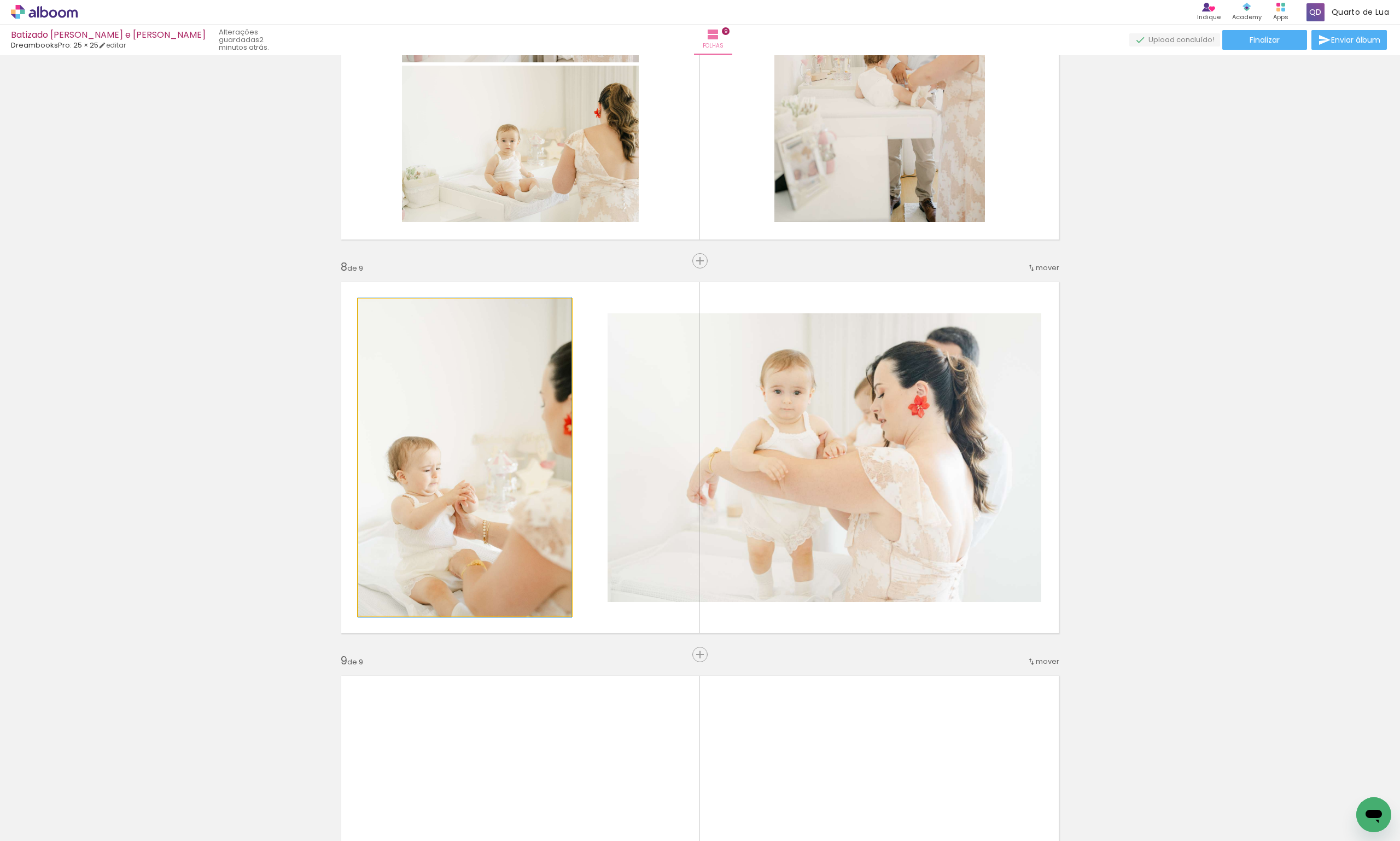
drag, startPoint x: 470, startPoint y: 470, endPoint x: 382, endPoint y: 545, distance: 115.6
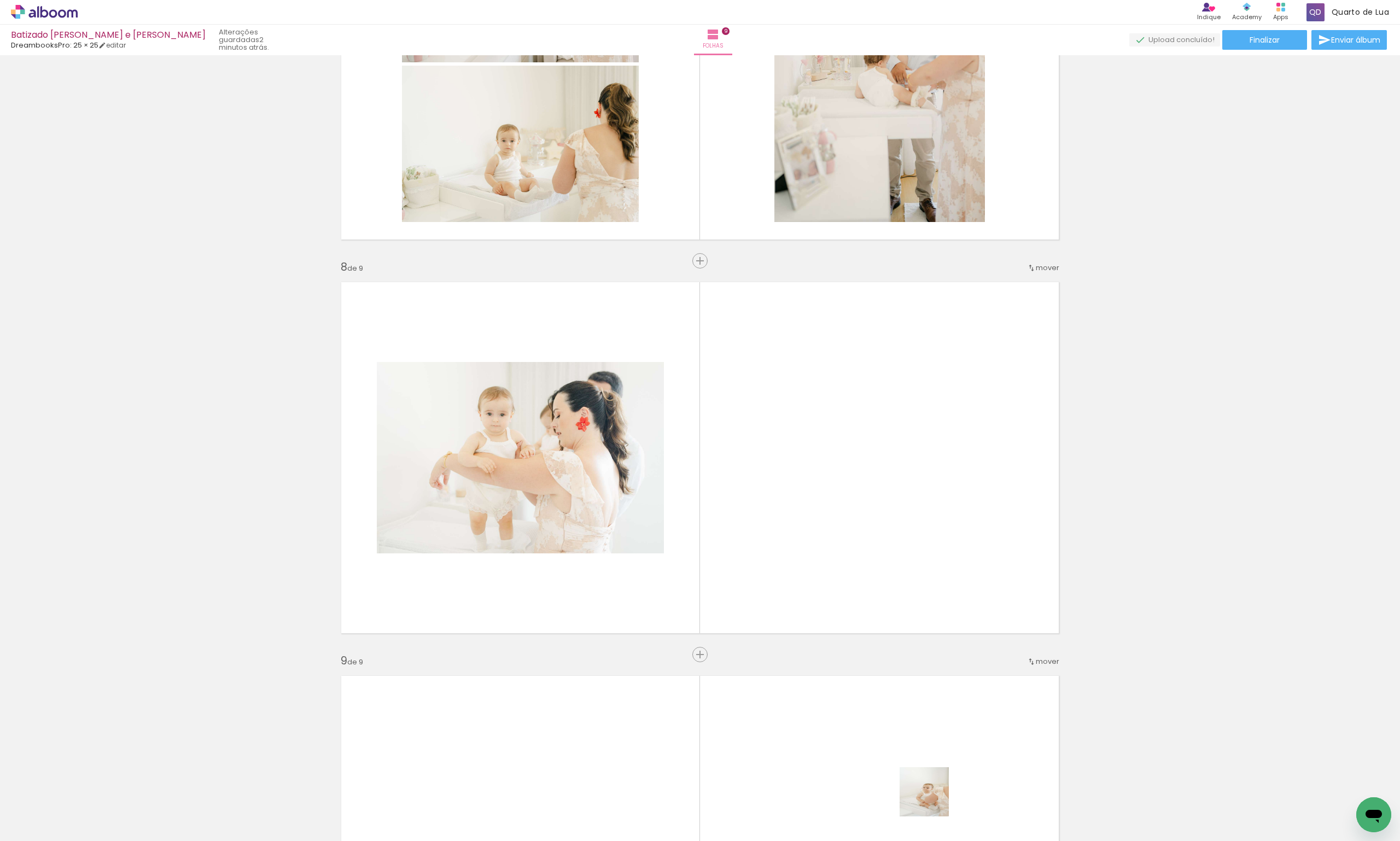
drag, startPoint x: 936, startPoint y: 818, endPoint x: 899, endPoint y: 701, distance: 122.7
click at [868, 578] on quentale-workspace at bounding box center [700, 421] width 1400 height 841
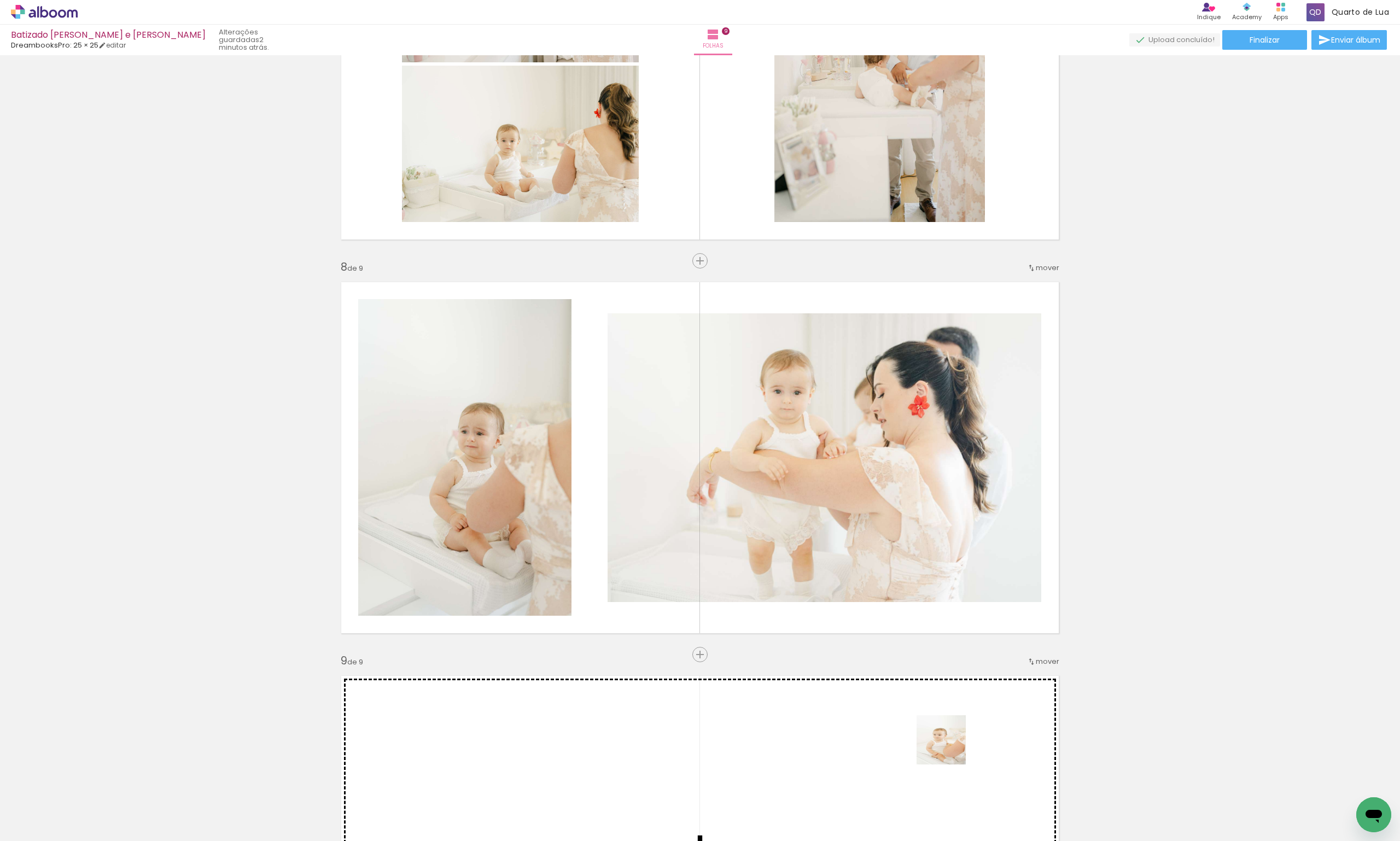
drag, startPoint x: 975, startPoint y: 770, endPoint x: 885, endPoint y: 736, distance: 96.2
click at [883, 737] on quentale-workspace at bounding box center [700, 421] width 1400 height 841
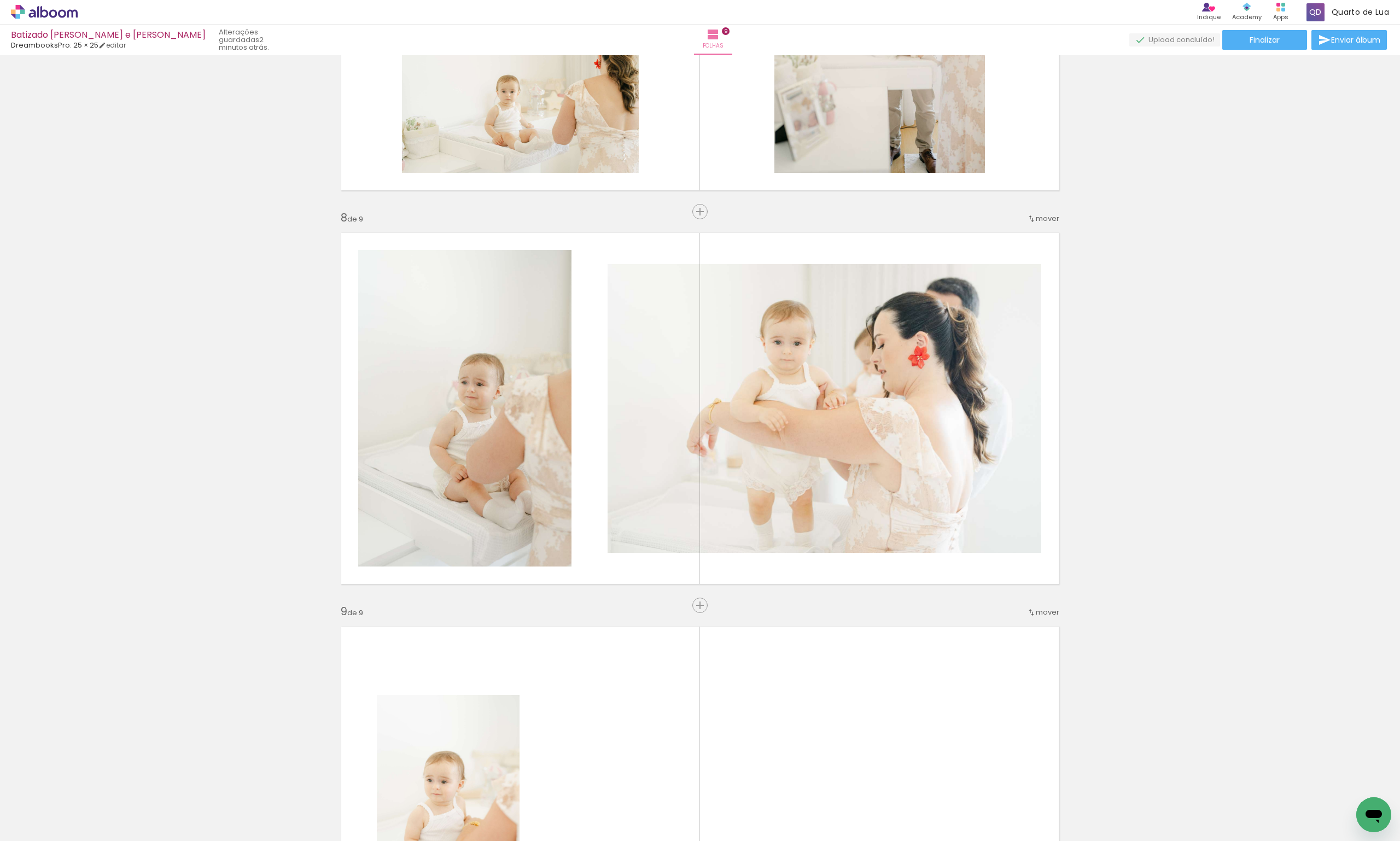
scroll to position [2677, 0]
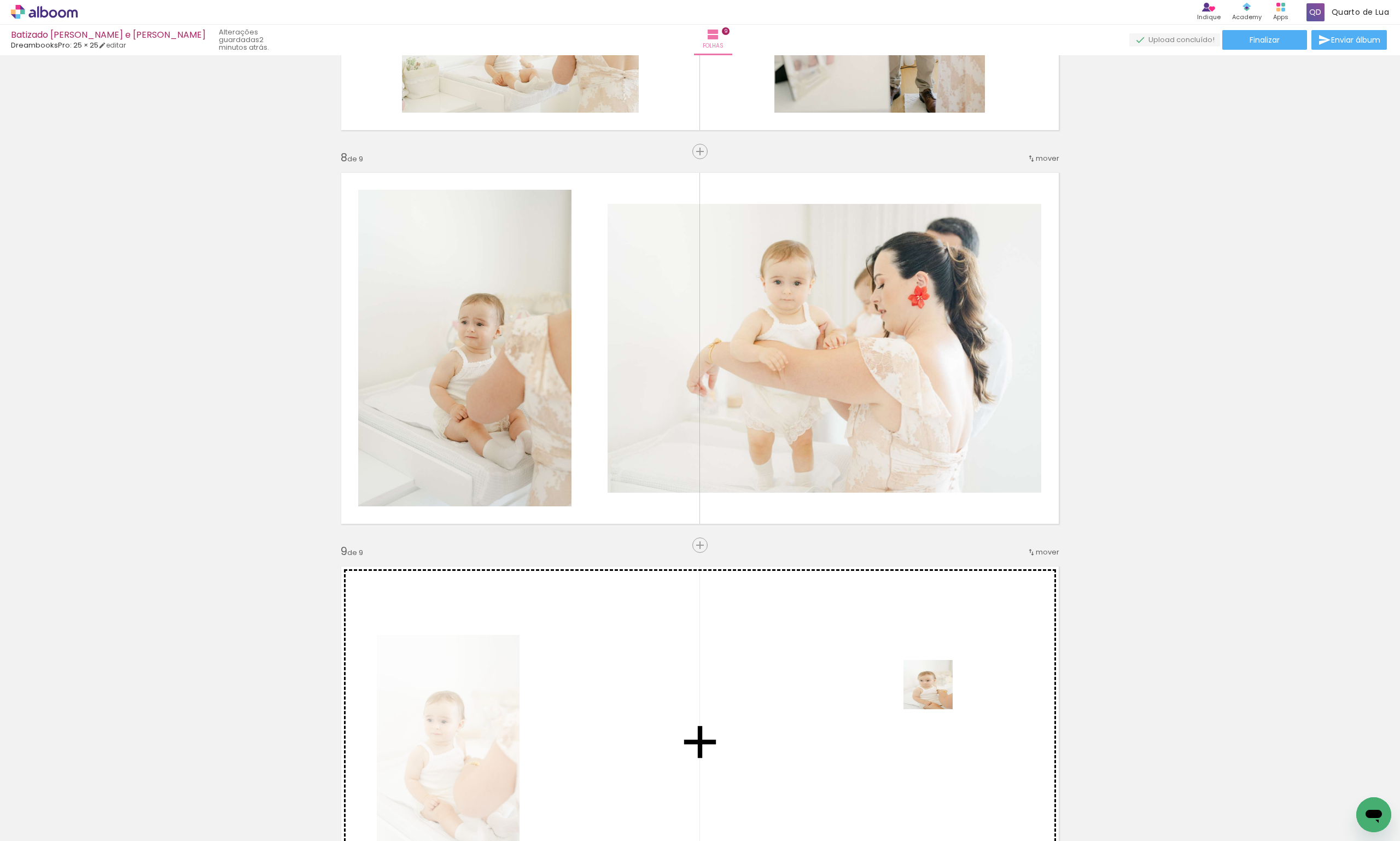
drag, startPoint x: 1043, startPoint y: 788, endPoint x: 1101, endPoint y: 796, distance: 58.5
click at [928, 687] on quentale-workspace at bounding box center [700, 421] width 1400 height 841
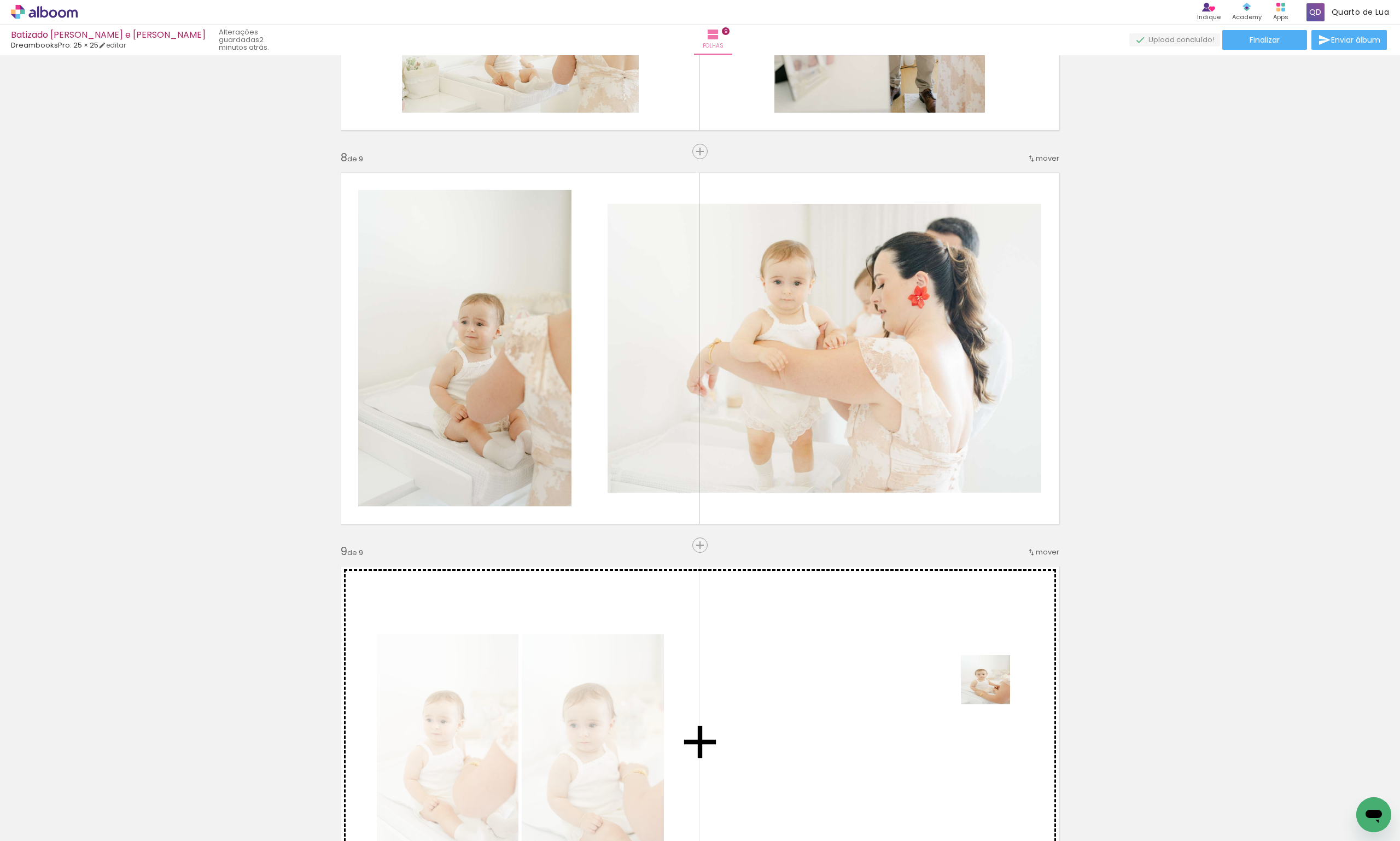
drag, startPoint x: 1079, startPoint y: 764, endPoint x: 932, endPoint y: 655, distance: 183.0
click at [932, 655] on quentale-workspace at bounding box center [700, 421] width 1400 height 841
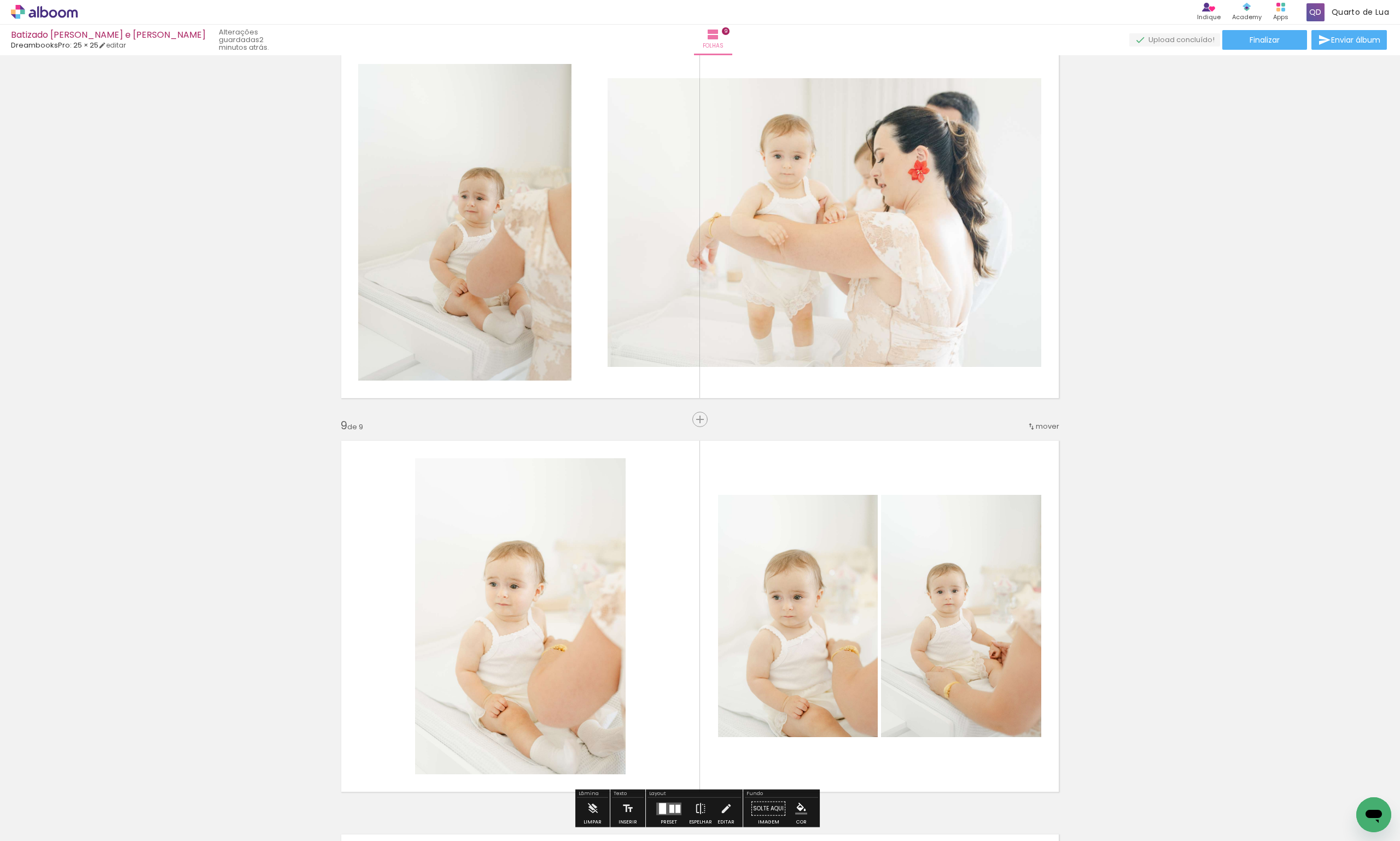
scroll to position [2786, 0]
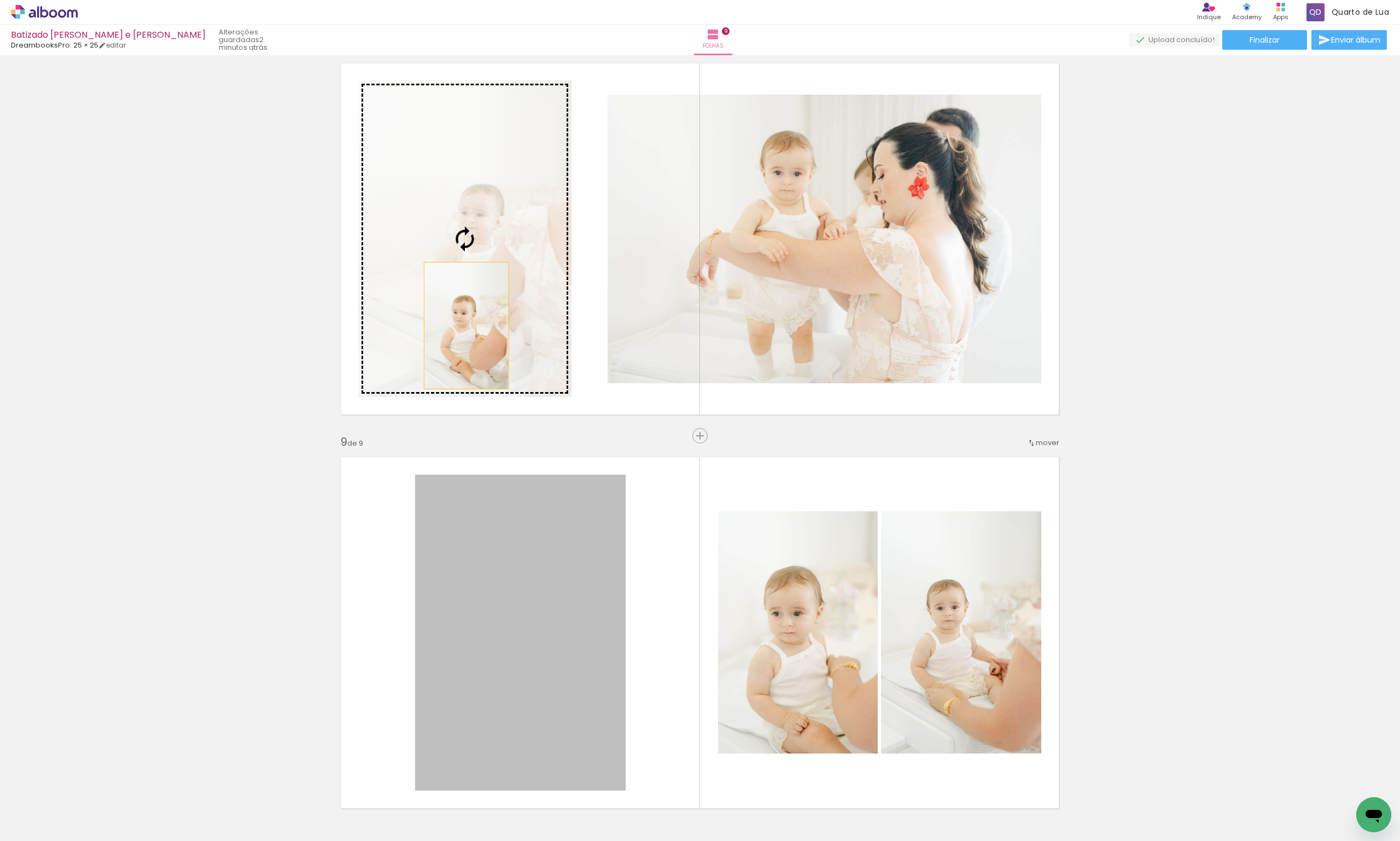
drag, startPoint x: 564, startPoint y: 681, endPoint x: 462, endPoint y: 326, distance: 369.4
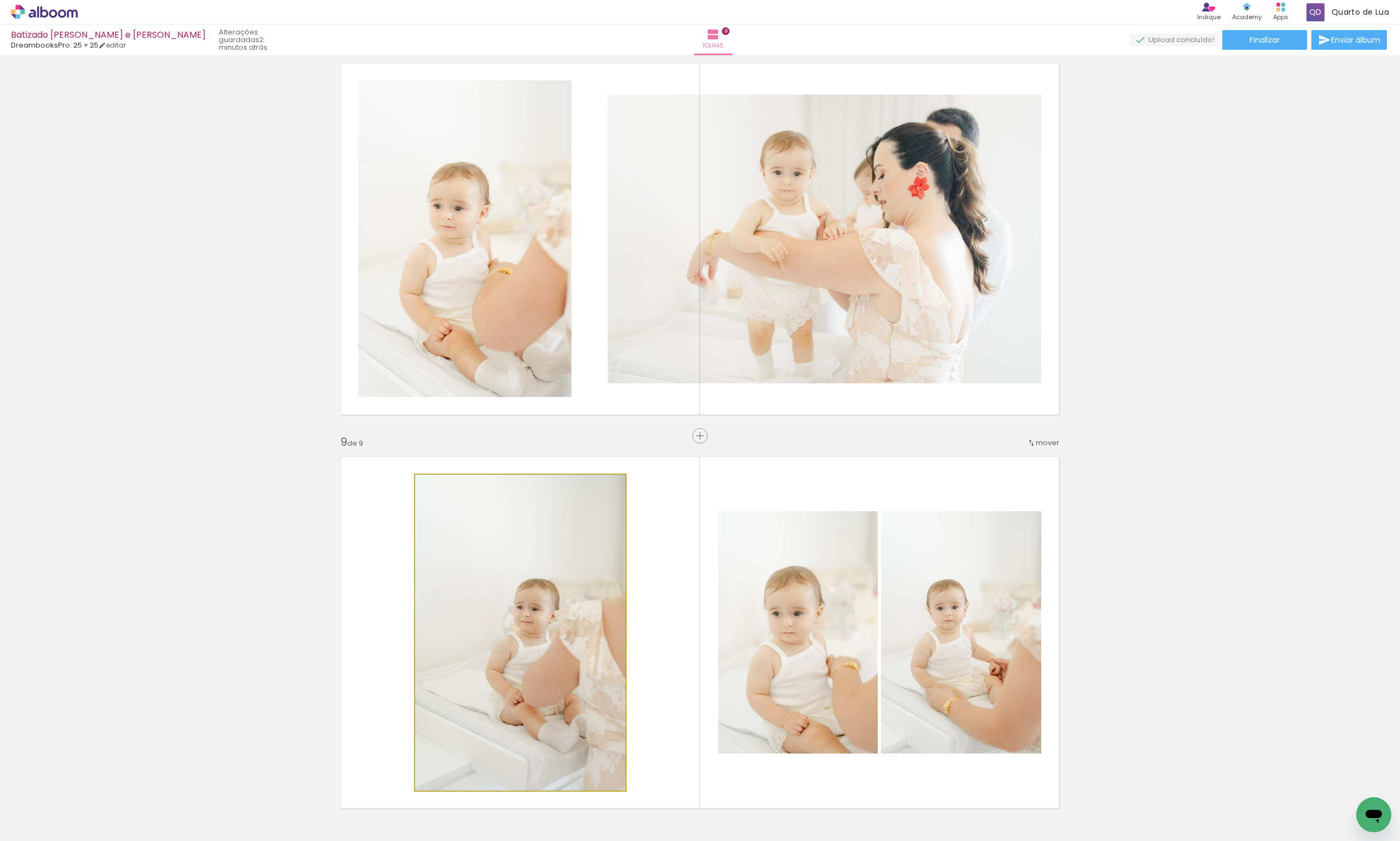
drag, startPoint x: 515, startPoint y: 611, endPoint x: 267, endPoint y: 598, distance: 248.3
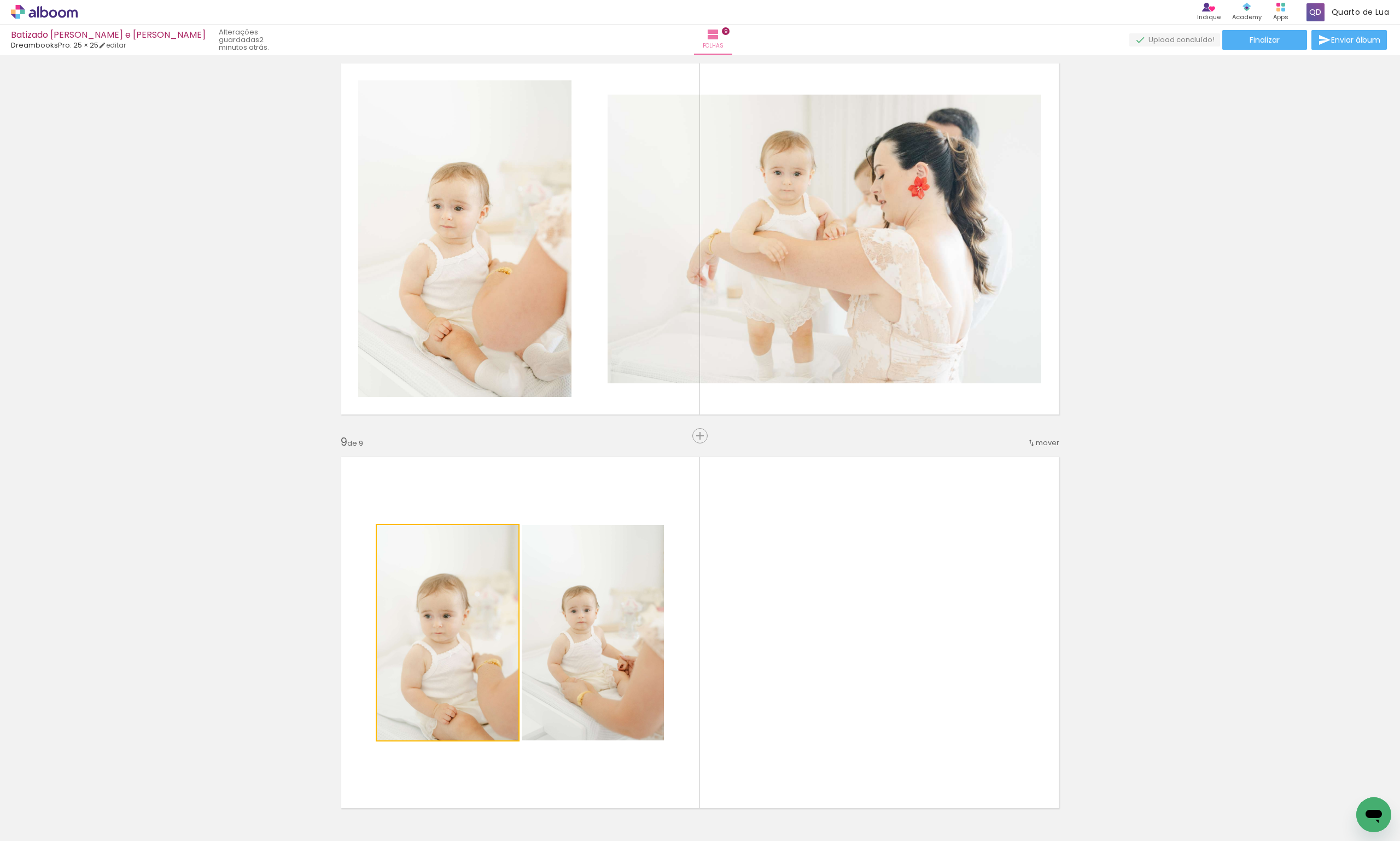
drag, startPoint x: 432, startPoint y: 616, endPoint x: 307, endPoint y: 623, distance: 125.2
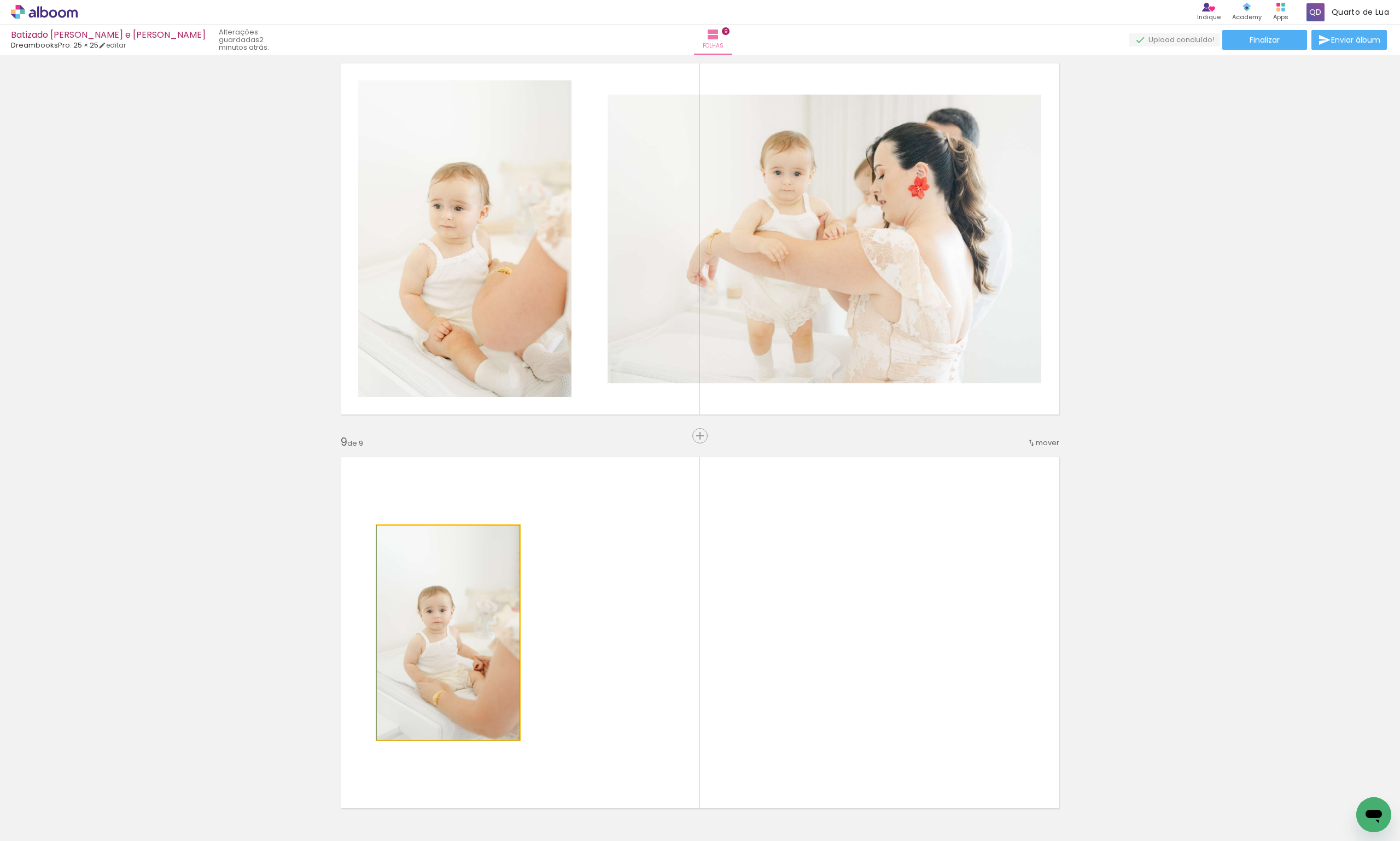
drag, startPoint x: 469, startPoint y: 669, endPoint x: 30, endPoint y: 578, distance: 448.3
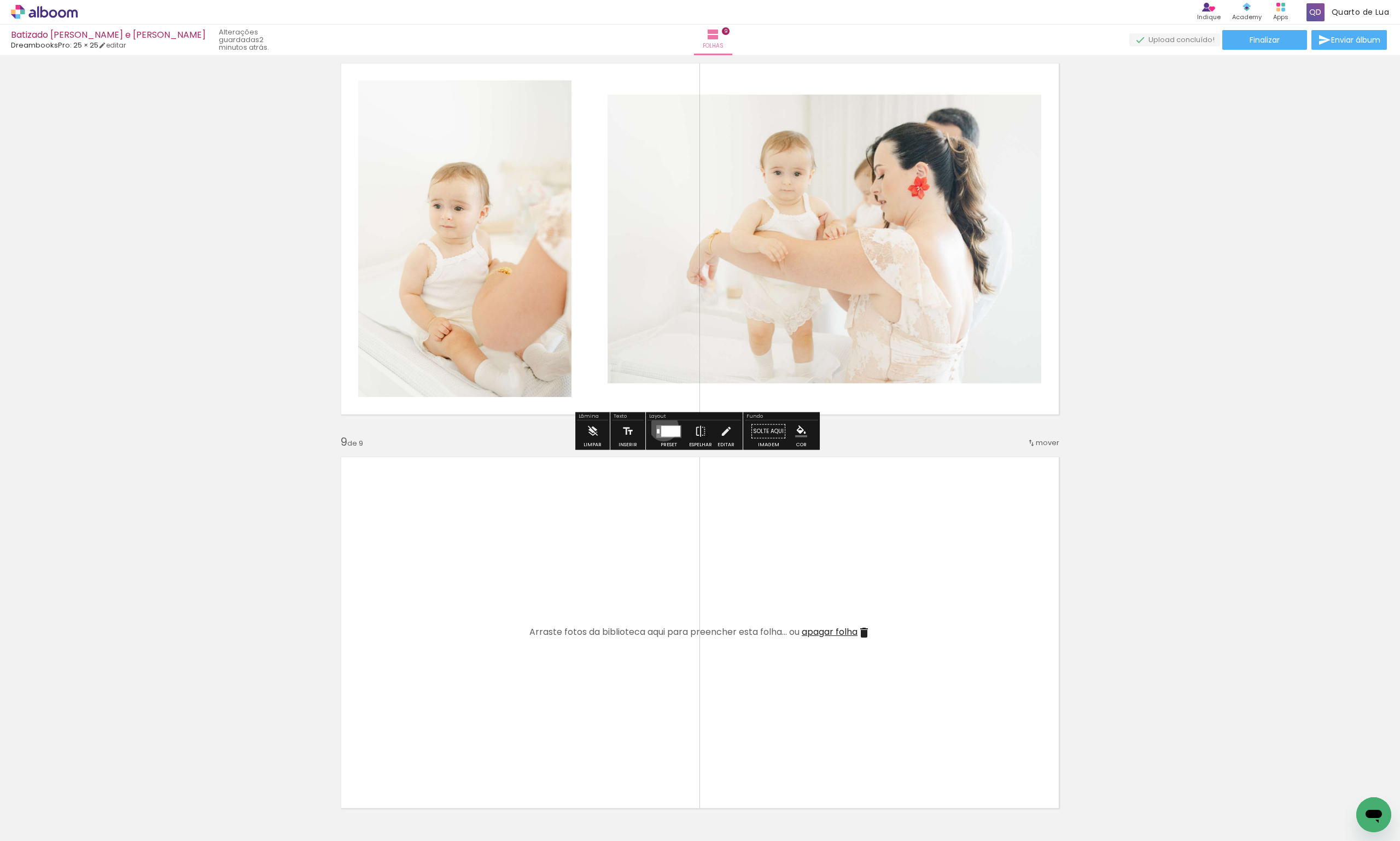
click at [661, 426] on div at bounding box center [670, 431] width 19 height 11
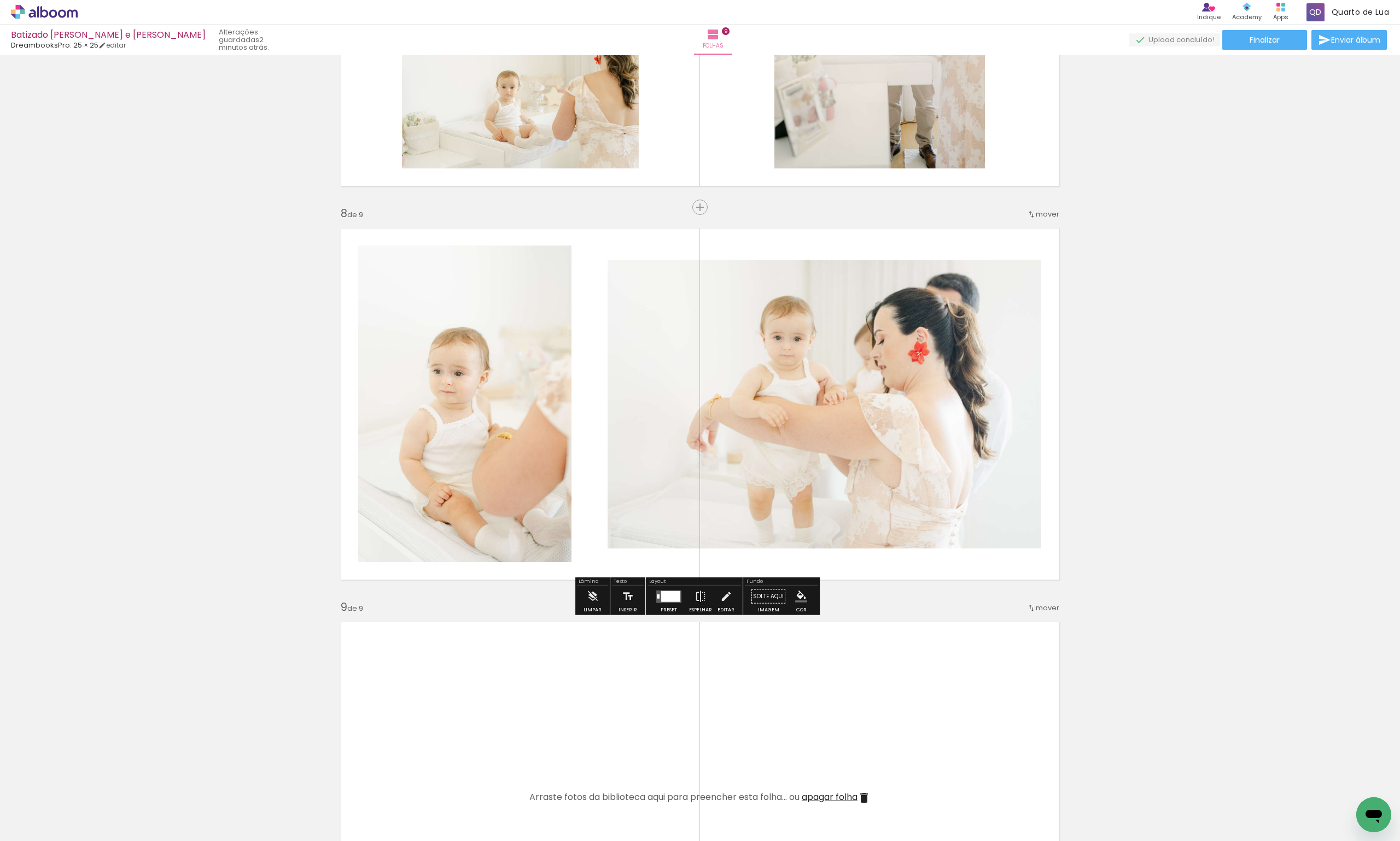
scroll to position [2612, 0]
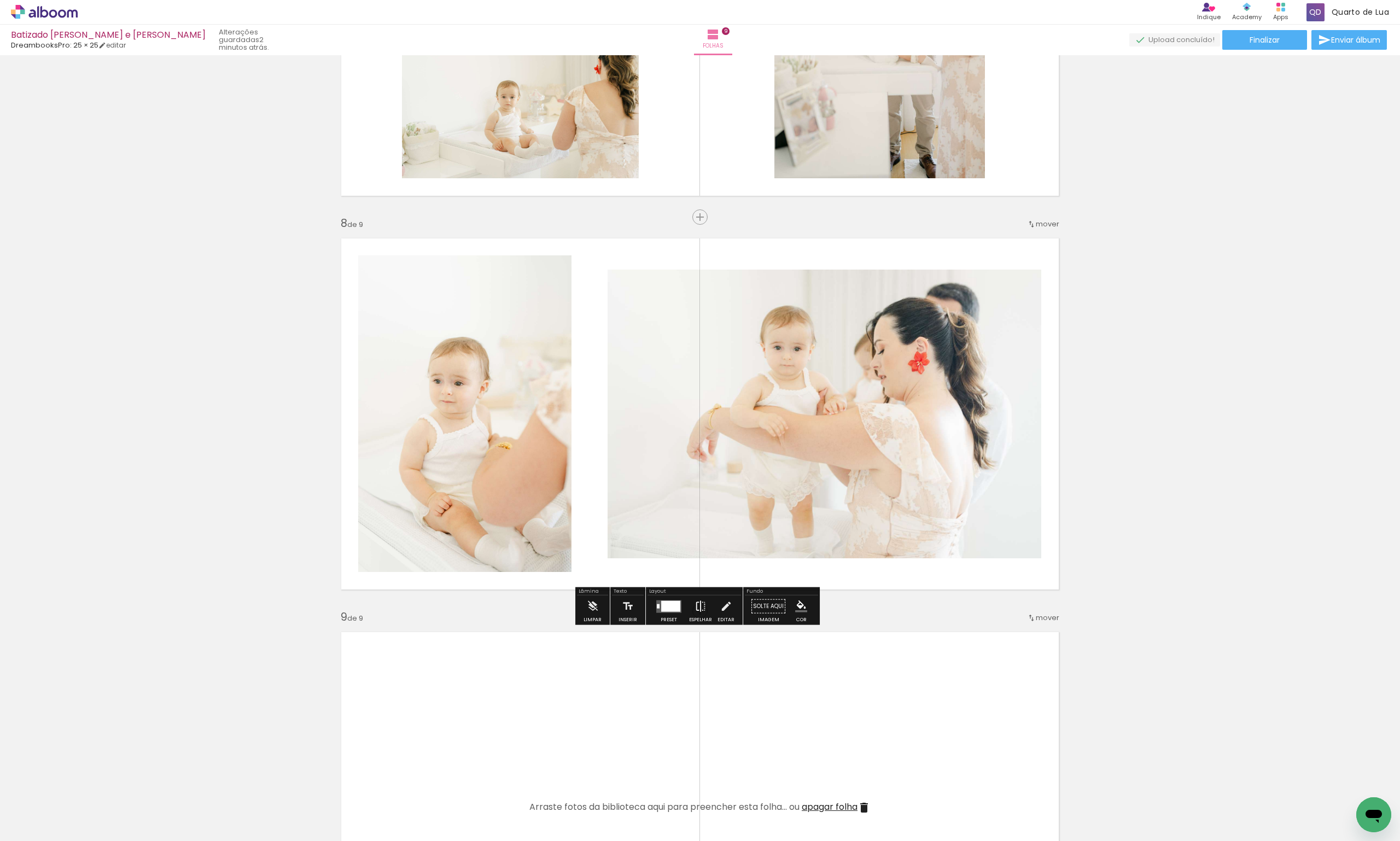
click at [702, 610] on iron-icon at bounding box center [700, 606] width 12 height 22
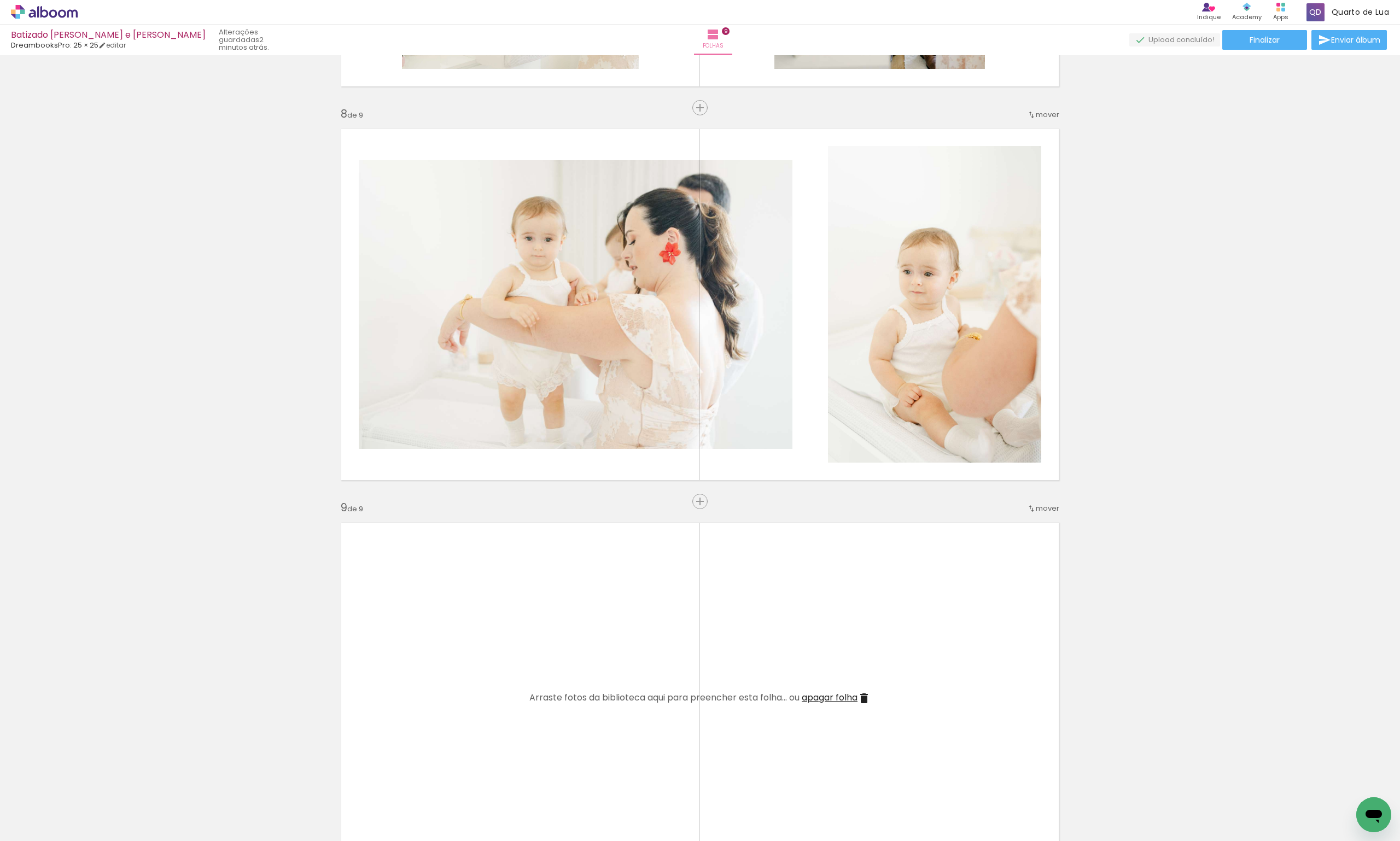
scroll to position [0, 3220]
drag, startPoint x: 394, startPoint y: 824, endPoint x: 464, endPoint y: 784, distance: 80.6
click at [444, 695] on quentale-workspace at bounding box center [700, 421] width 1400 height 841
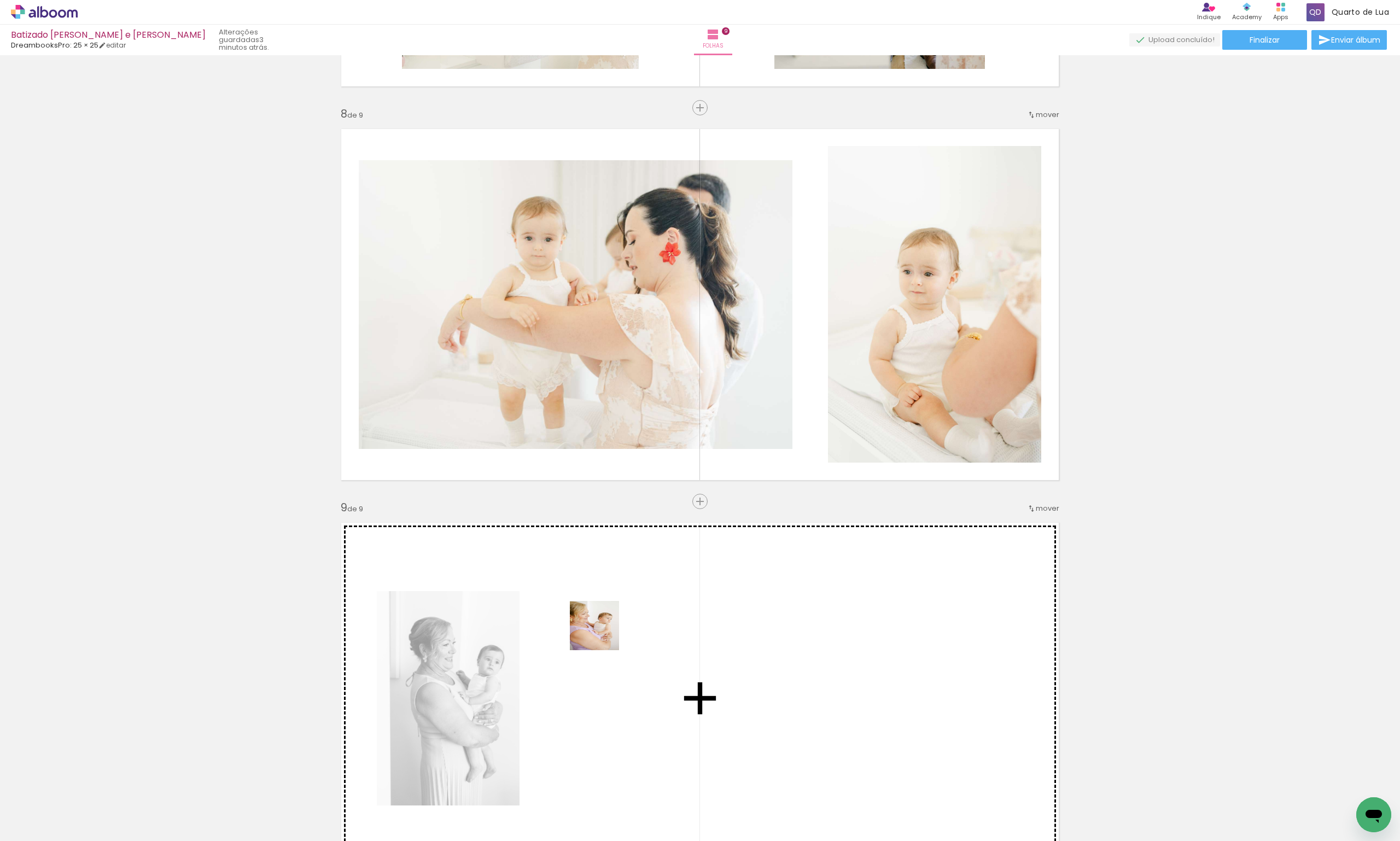
drag, startPoint x: 446, startPoint y: 812, endPoint x: 607, endPoint y: 631, distance: 242.2
click at [607, 631] on quentale-workspace at bounding box center [700, 421] width 1400 height 841
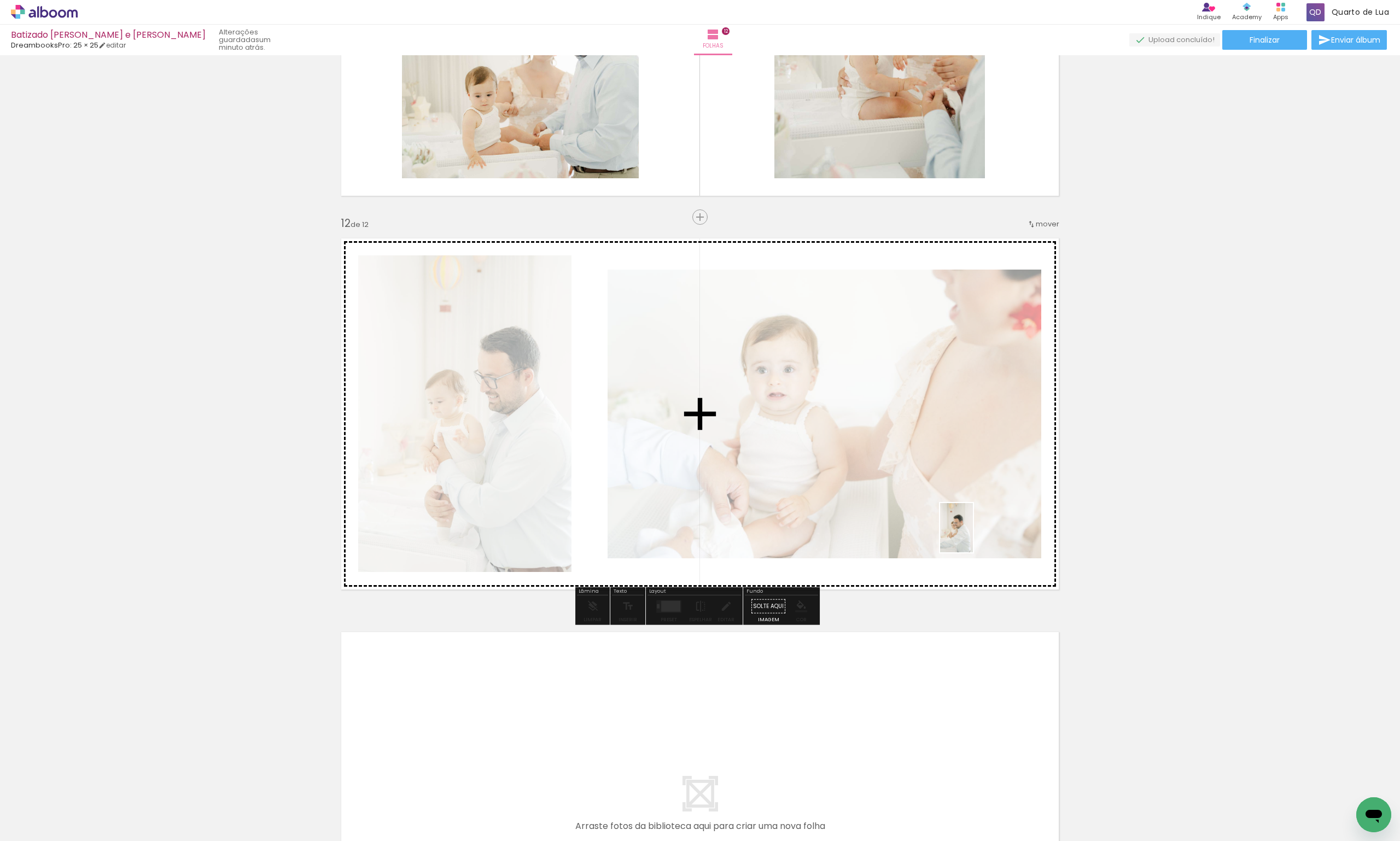
scroll to position [0, 4314]
drag, startPoint x: 991, startPoint y: 525, endPoint x: 968, endPoint y: 539, distance: 26.9
click at [968, 539] on quentale-workspace at bounding box center [700, 421] width 1400 height 841
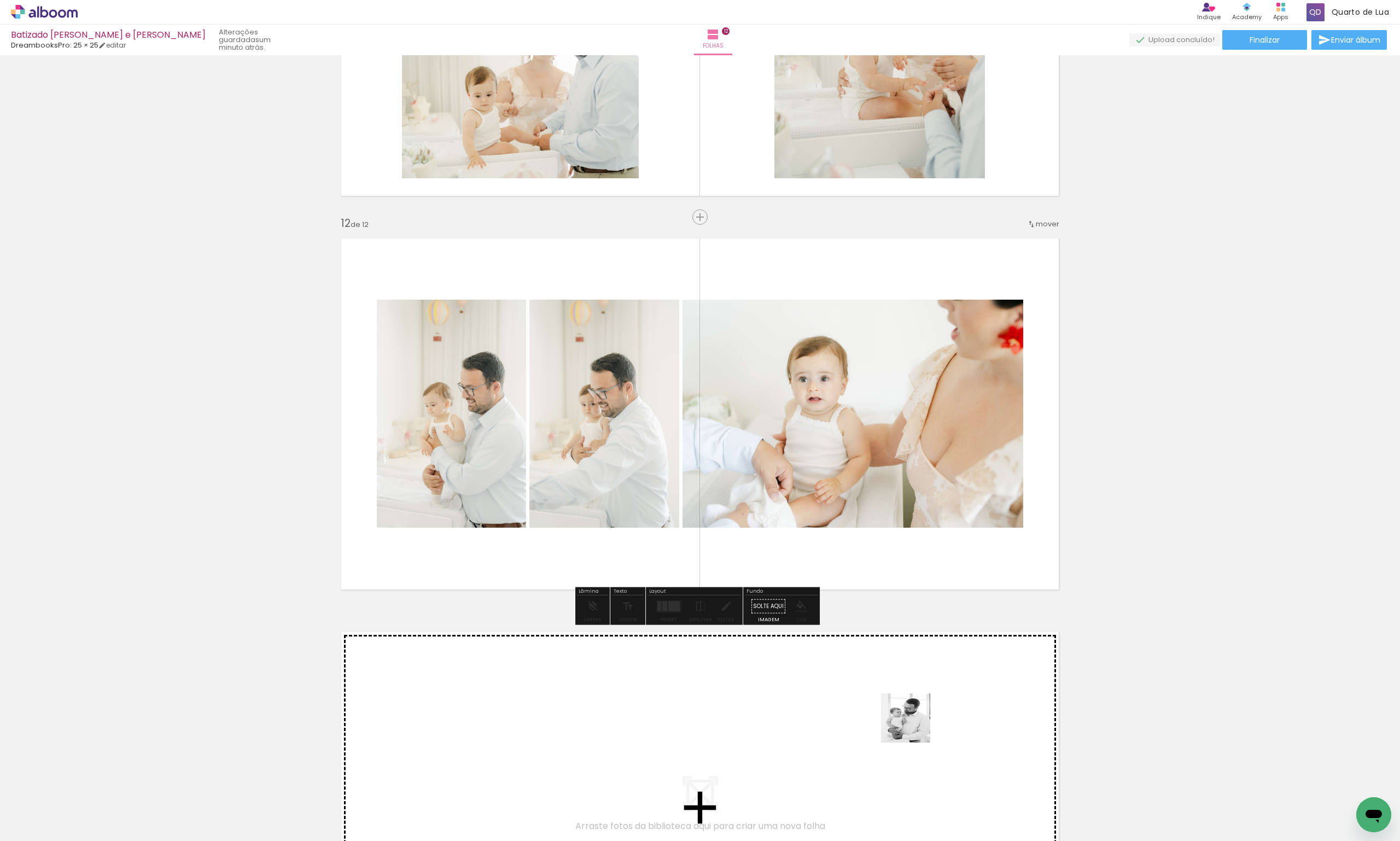
drag, startPoint x: 1266, startPoint y: 815, endPoint x: 914, endPoint y: 726, distance: 363.1
click at [914, 726] on quentale-workspace at bounding box center [700, 421] width 1400 height 841
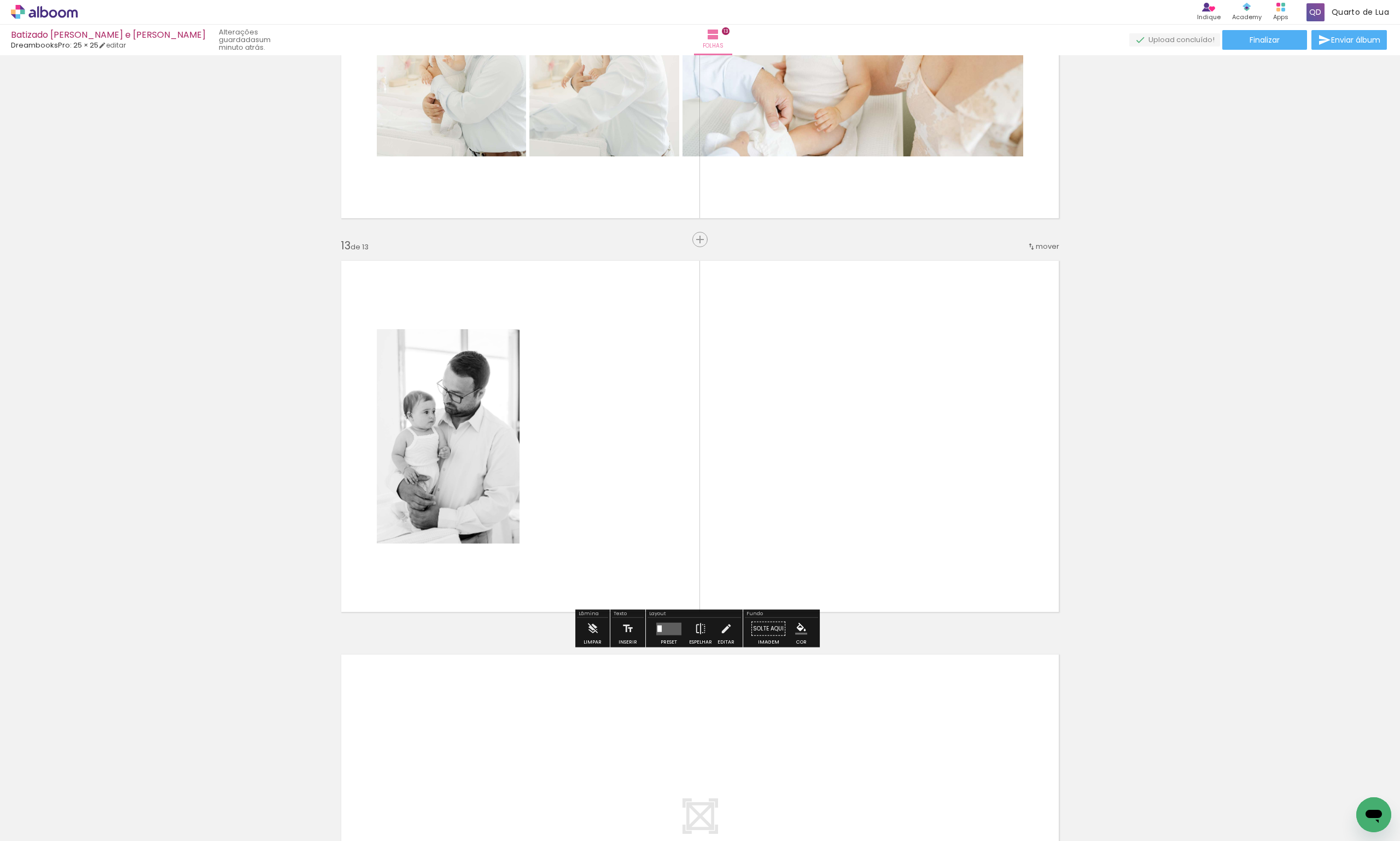
scroll to position [4580, 0]
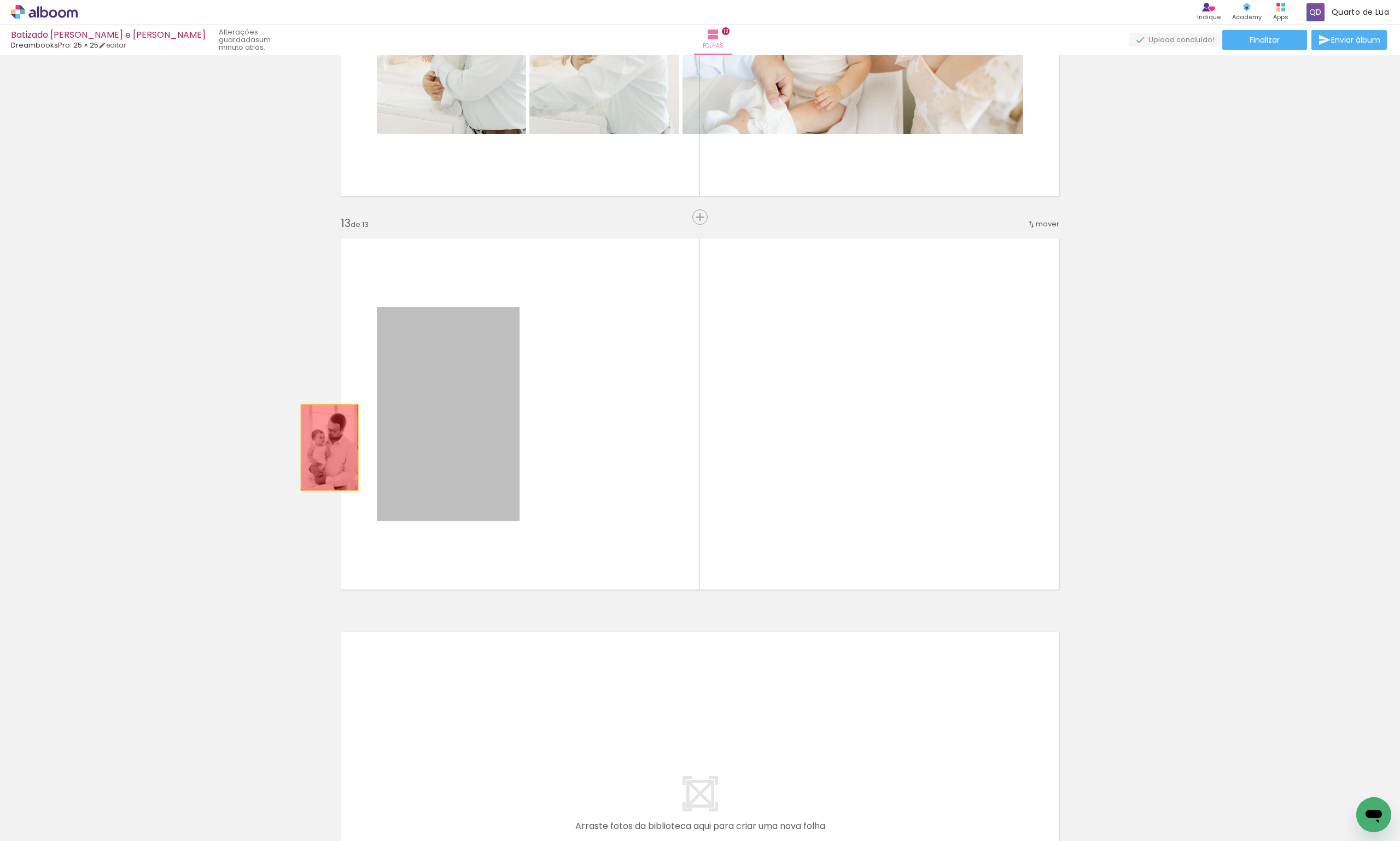
drag, startPoint x: 473, startPoint y: 452, endPoint x: 329, endPoint y: 452, distance: 144.0
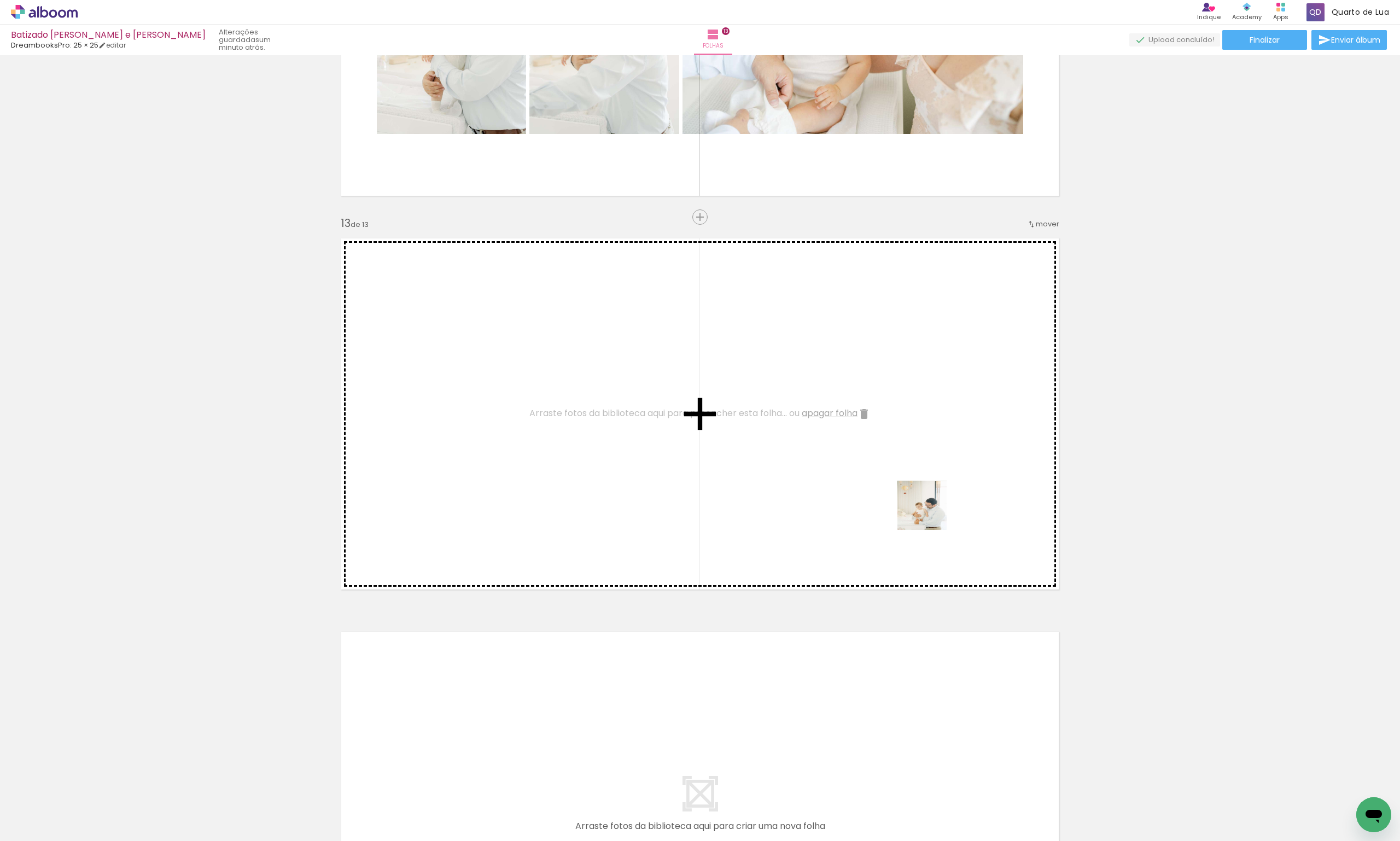
drag, startPoint x: 1314, startPoint y: 808, endPoint x: 868, endPoint y: 488, distance: 548.9
click at [868, 488] on quentale-workspace at bounding box center [700, 421] width 1400 height 841
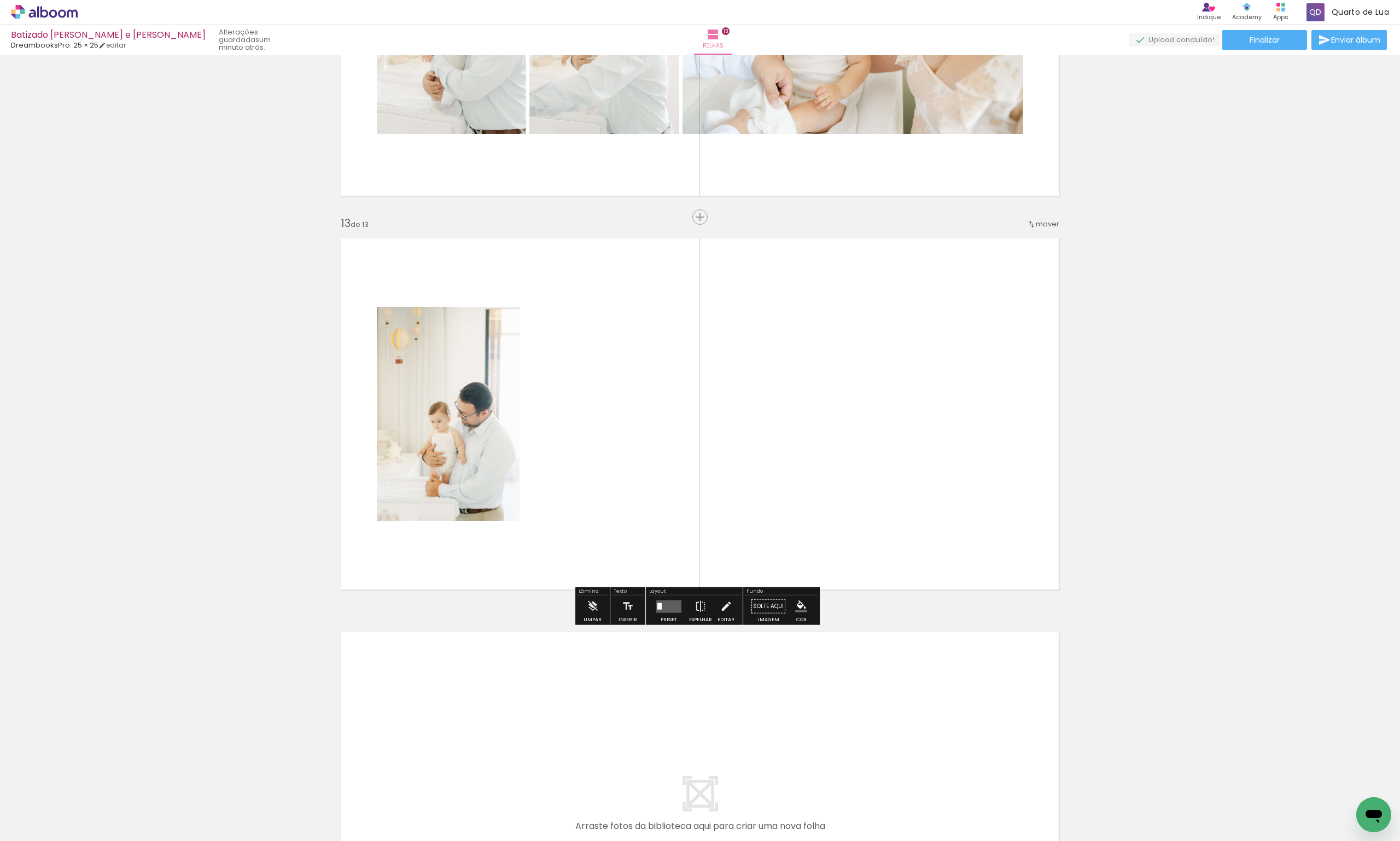
scroll to position [4416, 0]
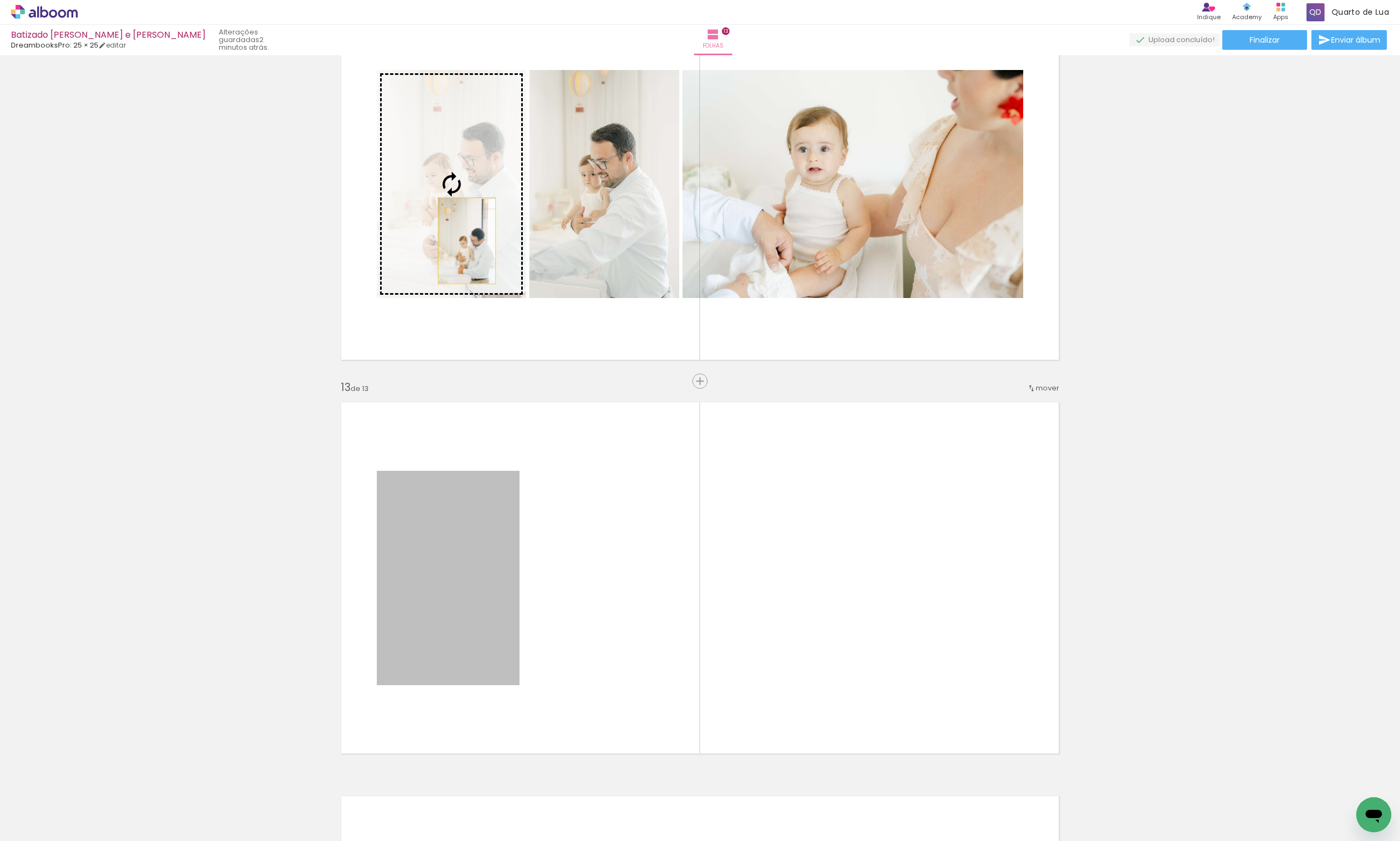
drag, startPoint x: 435, startPoint y: 624, endPoint x: 463, endPoint y: 240, distance: 385.0
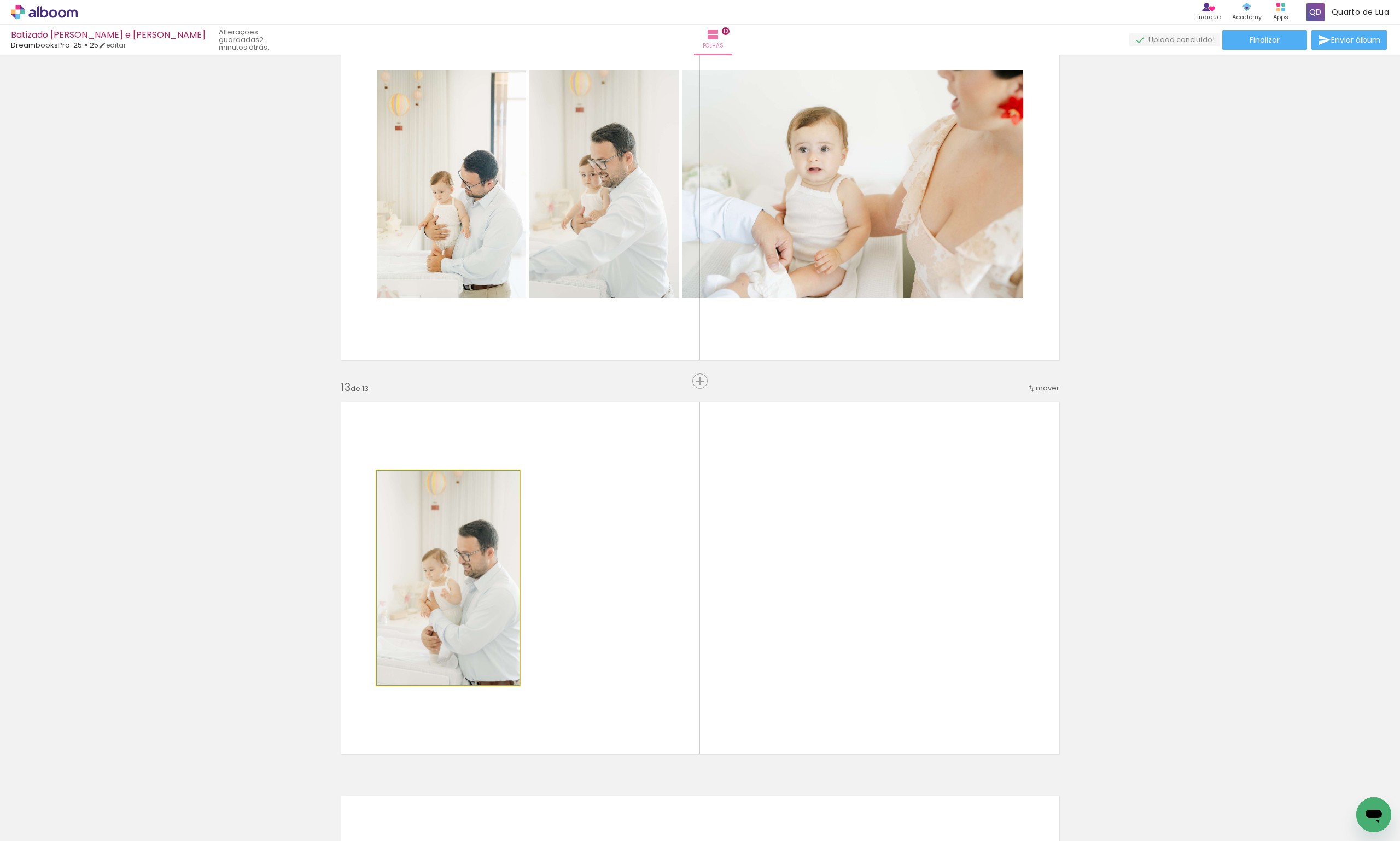
drag, startPoint x: 479, startPoint y: 564, endPoint x: 212, endPoint y: 554, distance: 267.2
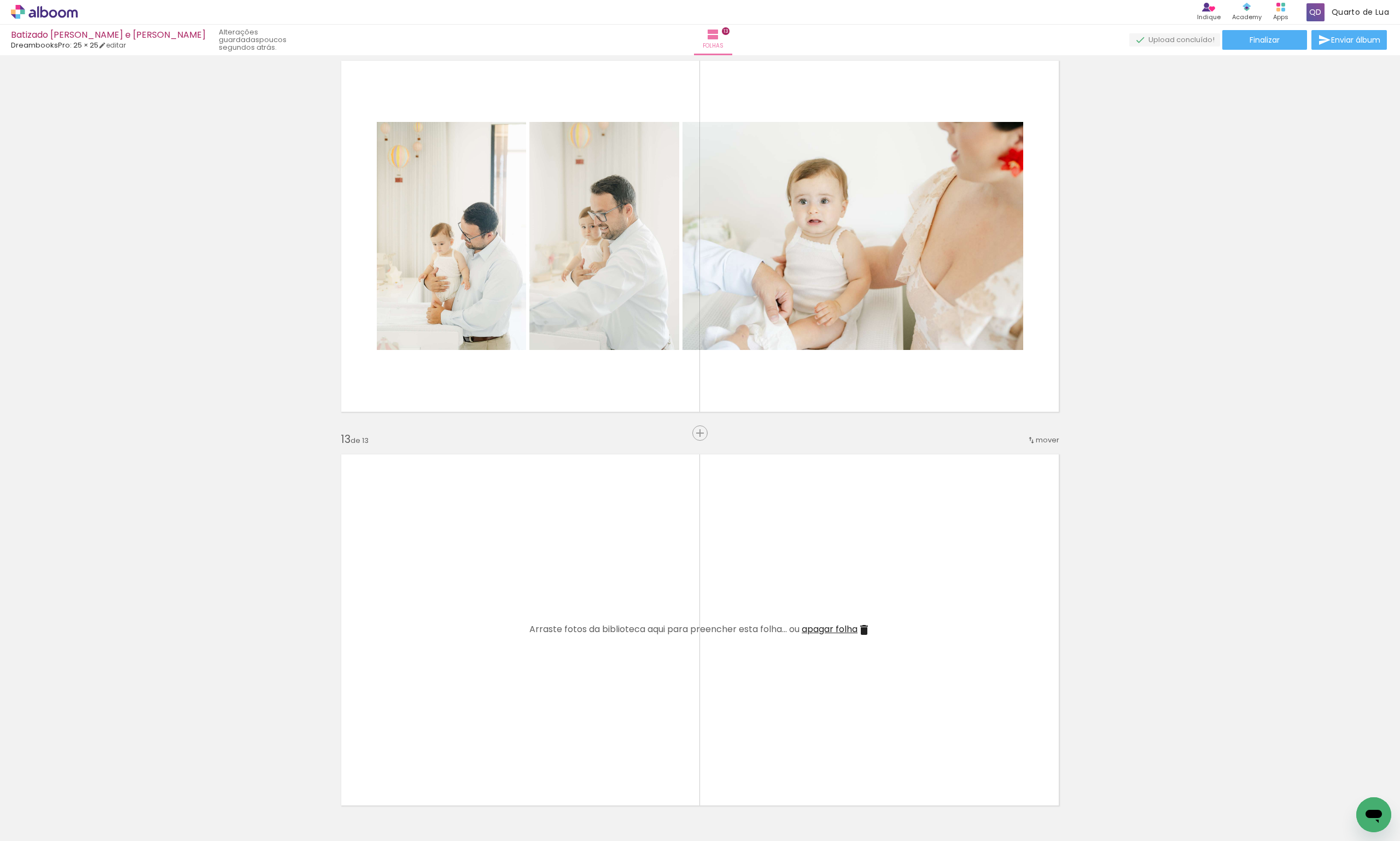
scroll to position [4306, 0]
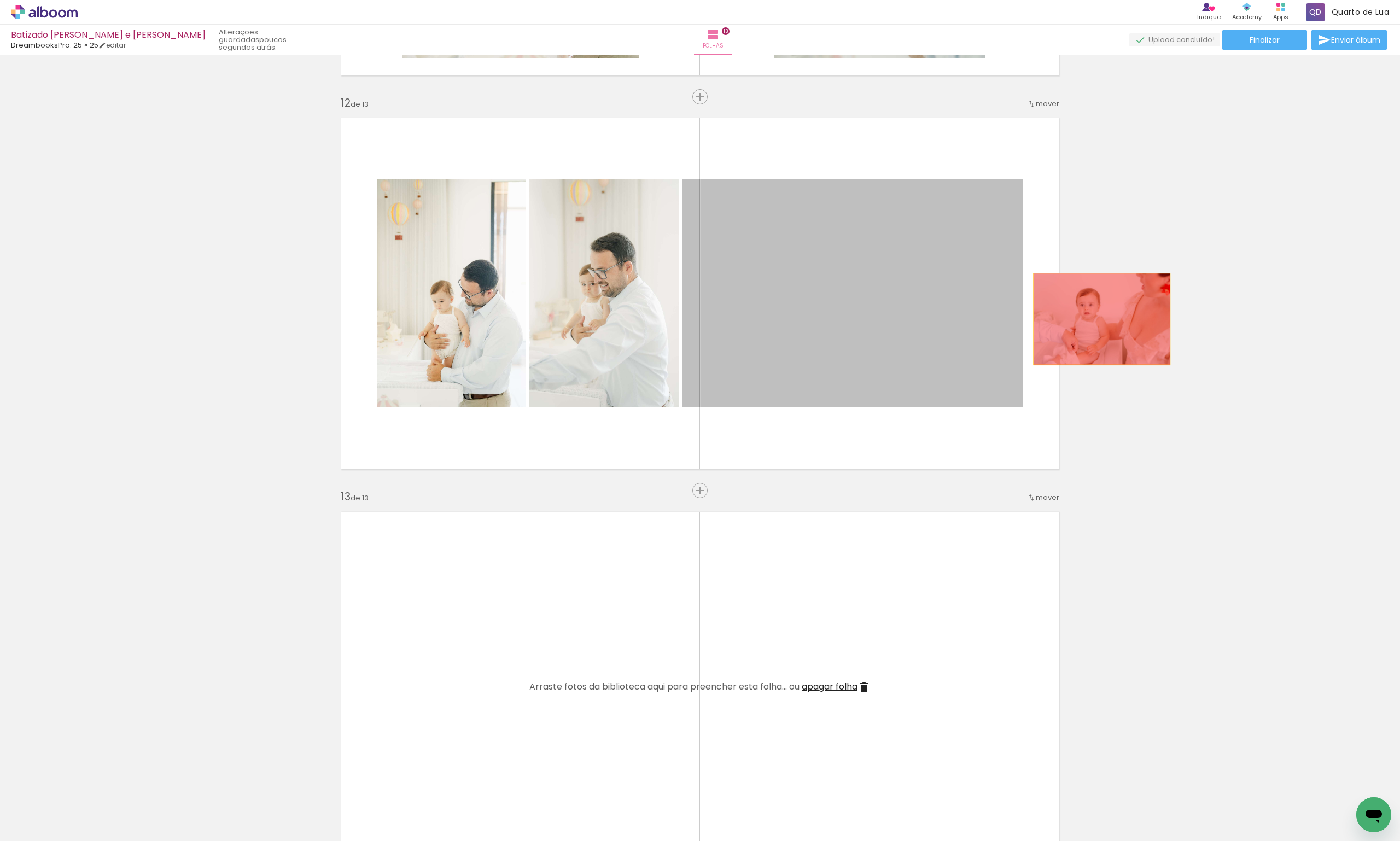
drag, startPoint x: 814, startPoint y: 302, endPoint x: 1124, endPoint y: 363, distance: 315.9
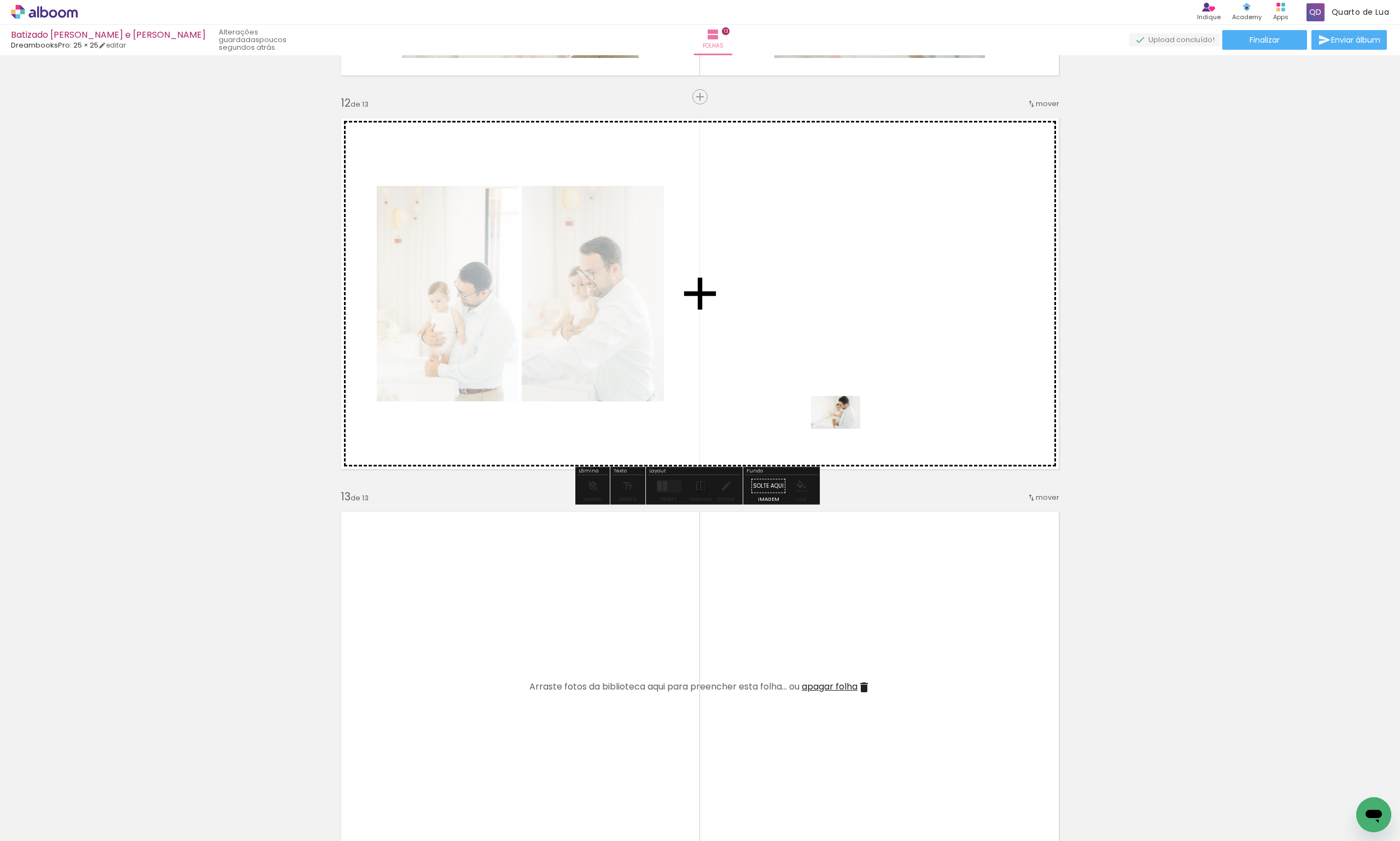
drag, startPoint x: 801, startPoint y: 800, endPoint x: 869, endPoint y: 744, distance: 88.1
click at [844, 428] on quentale-workspace at bounding box center [700, 421] width 1400 height 841
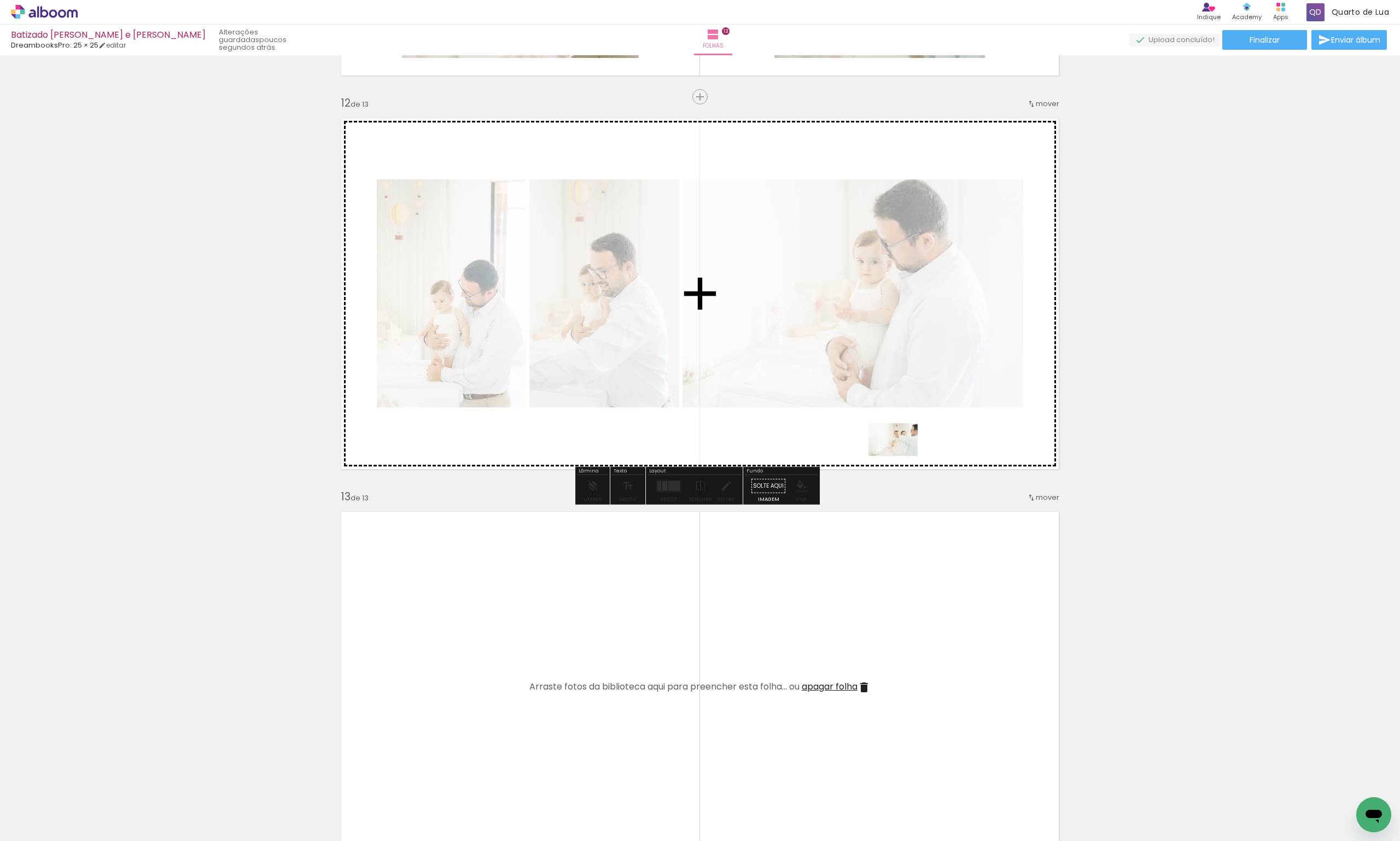
drag, startPoint x: 863, startPoint y: 814, endPoint x: 904, endPoint y: 440, distance: 376.2
click at [904, 440] on quentale-workspace at bounding box center [700, 421] width 1400 height 841
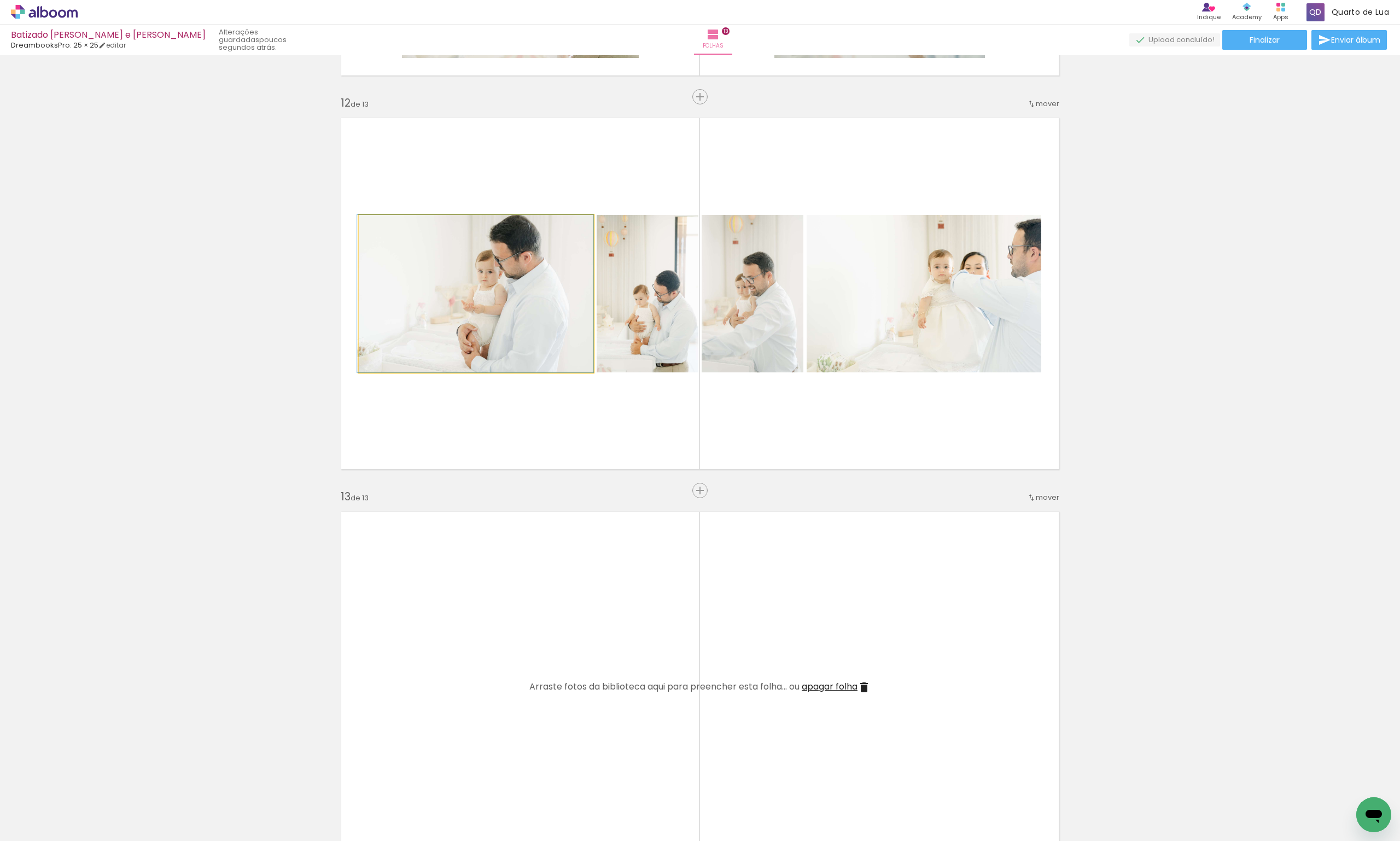
drag, startPoint x: 493, startPoint y: 305, endPoint x: 258, endPoint y: 336, distance: 237.0
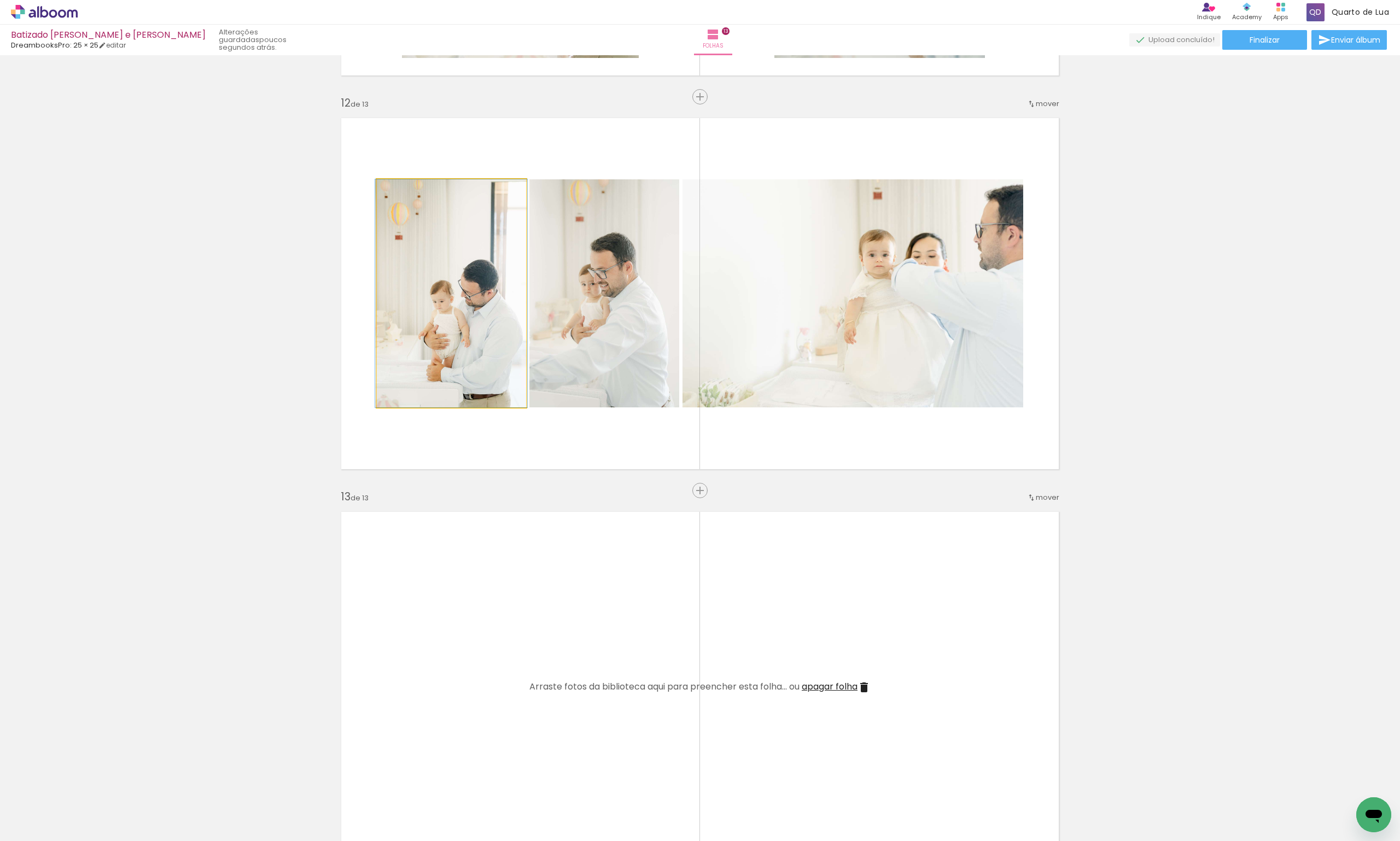
drag, startPoint x: 454, startPoint y: 355, endPoint x: 295, endPoint y: 405, distance: 166.7
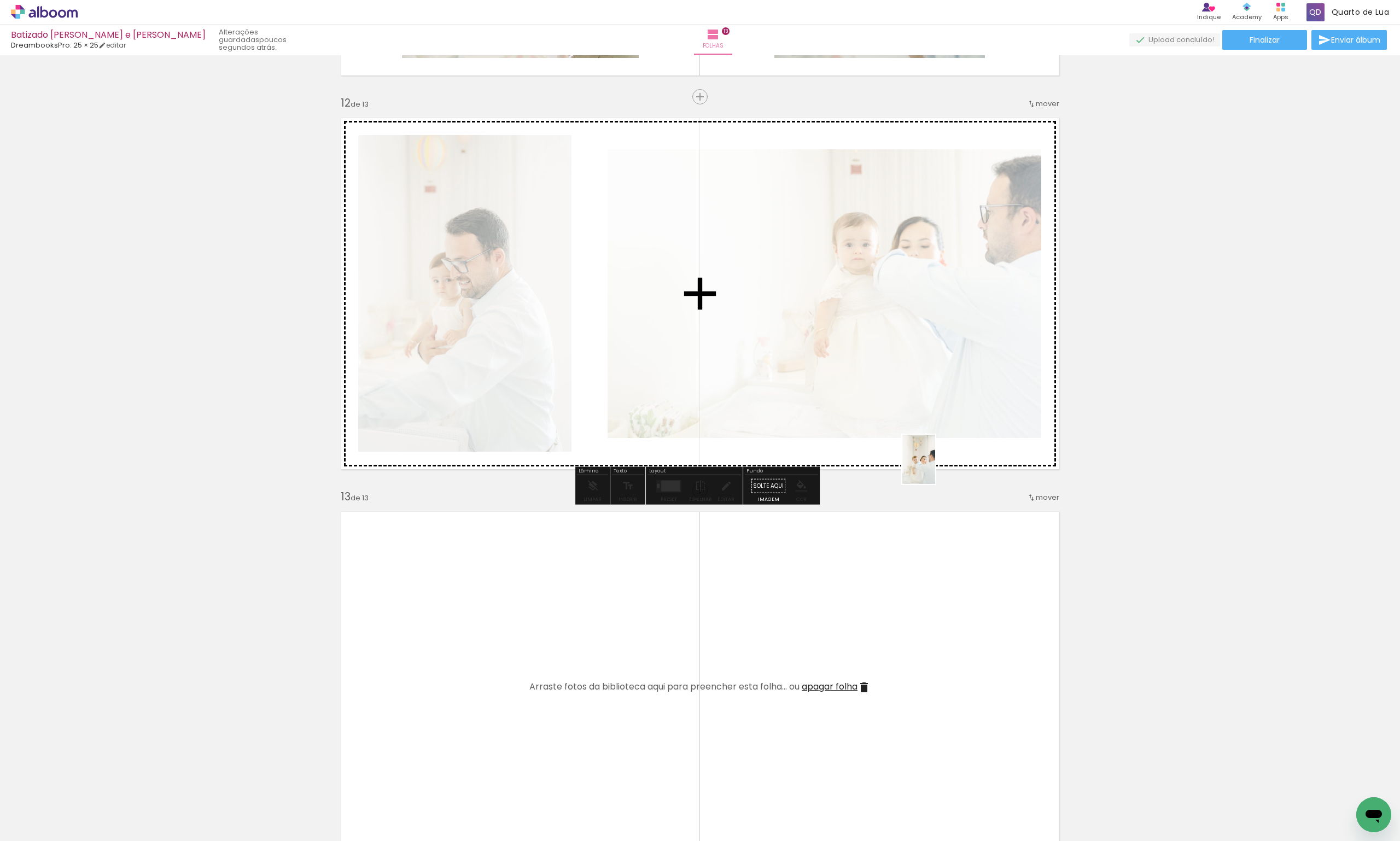
drag, startPoint x: 916, startPoint y: 814, endPoint x: 935, endPoint y: 468, distance: 346.5
click at [935, 468] on quentale-workspace at bounding box center [700, 421] width 1400 height 841
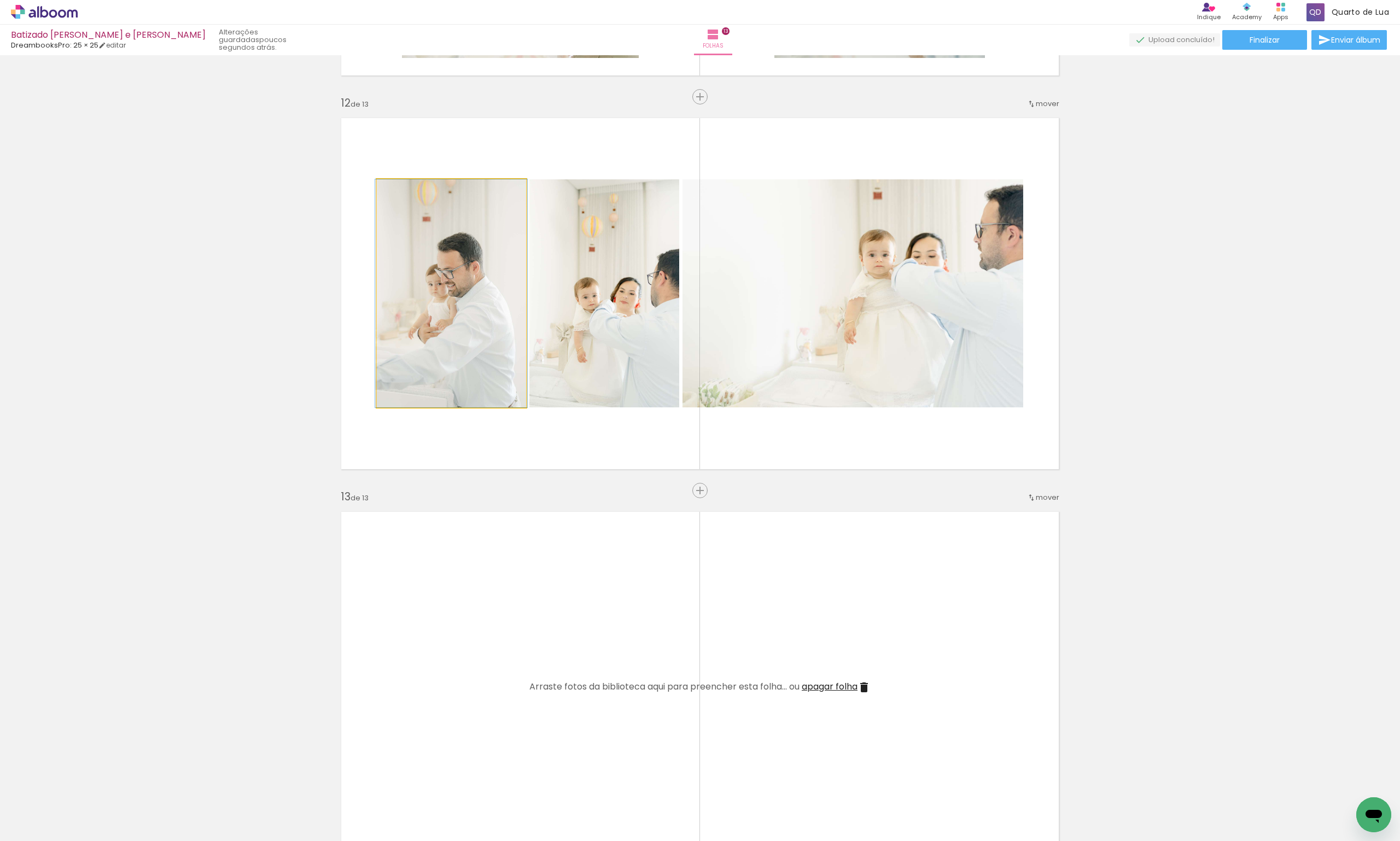
drag, startPoint x: 447, startPoint y: 312, endPoint x: 232, endPoint y: 375, distance: 224.0
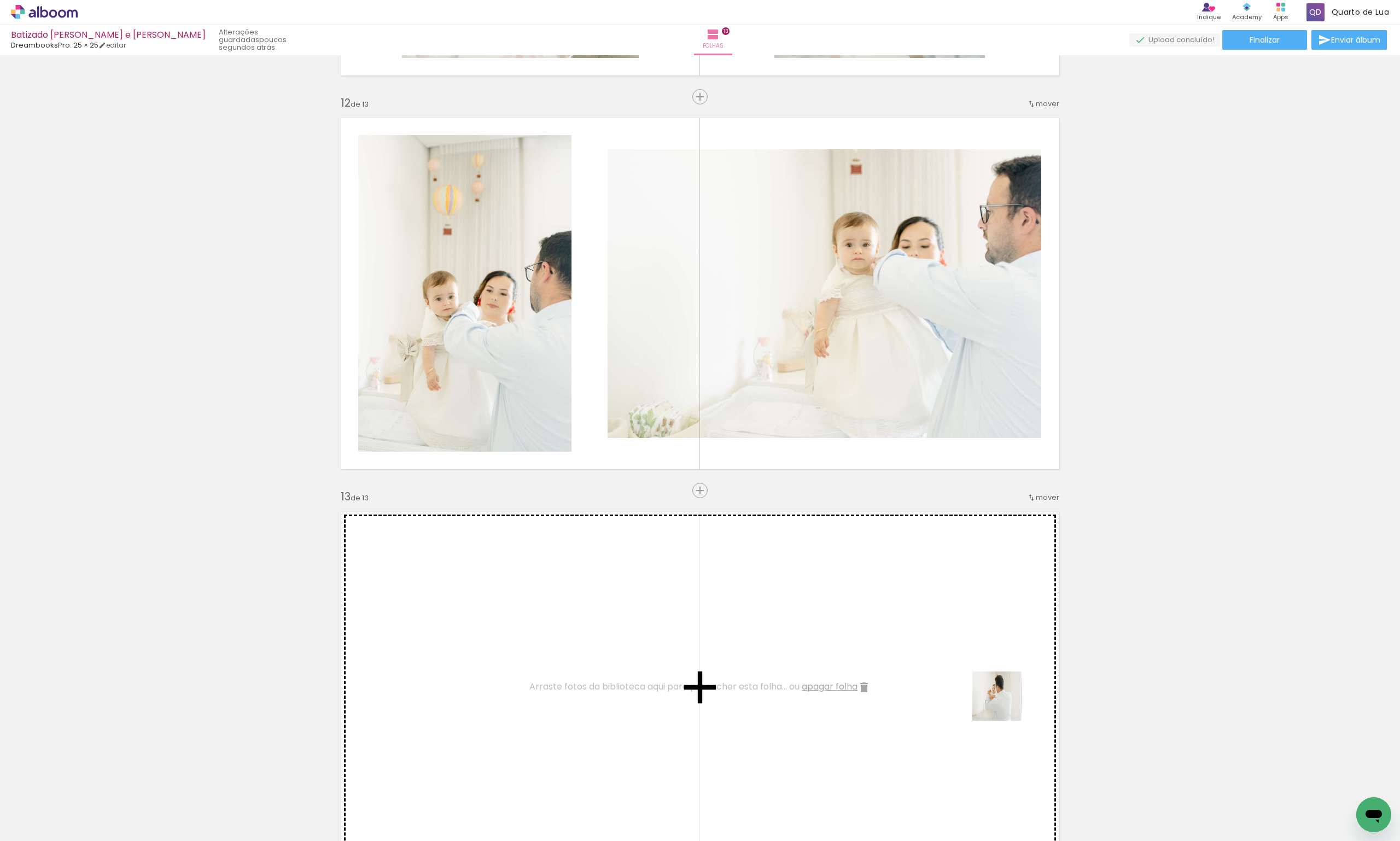
drag, startPoint x: 1038, startPoint y: 812, endPoint x: 1089, endPoint y: 744, distance: 85.0
click at [996, 622] on quentale-workspace at bounding box center [700, 421] width 1400 height 841
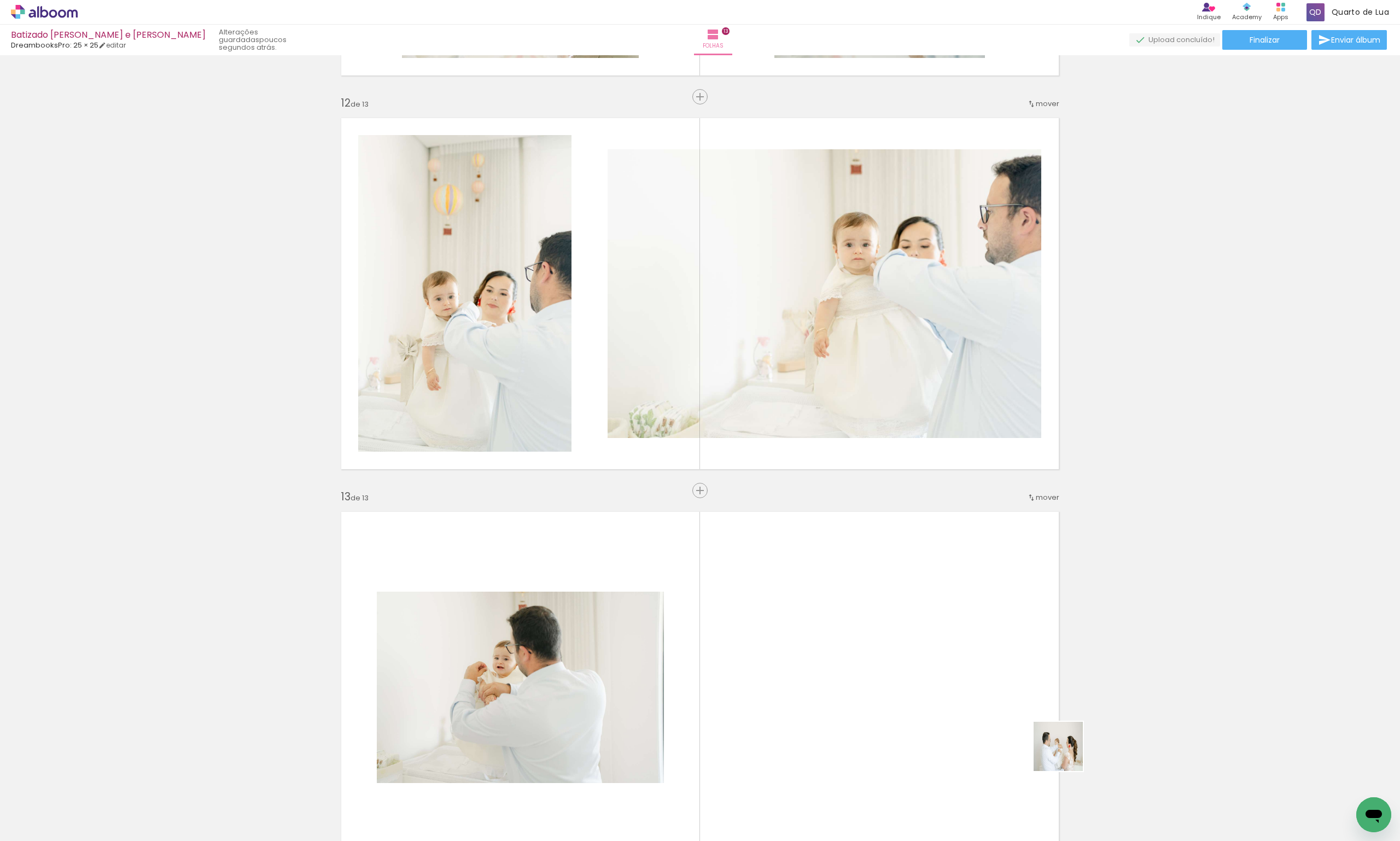
drag, startPoint x: 1094, startPoint y: 811, endPoint x: 1017, endPoint y: 685, distance: 147.7
click at [1017, 685] on quentale-workspace at bounding box center [700, 421] width 1400 height 841
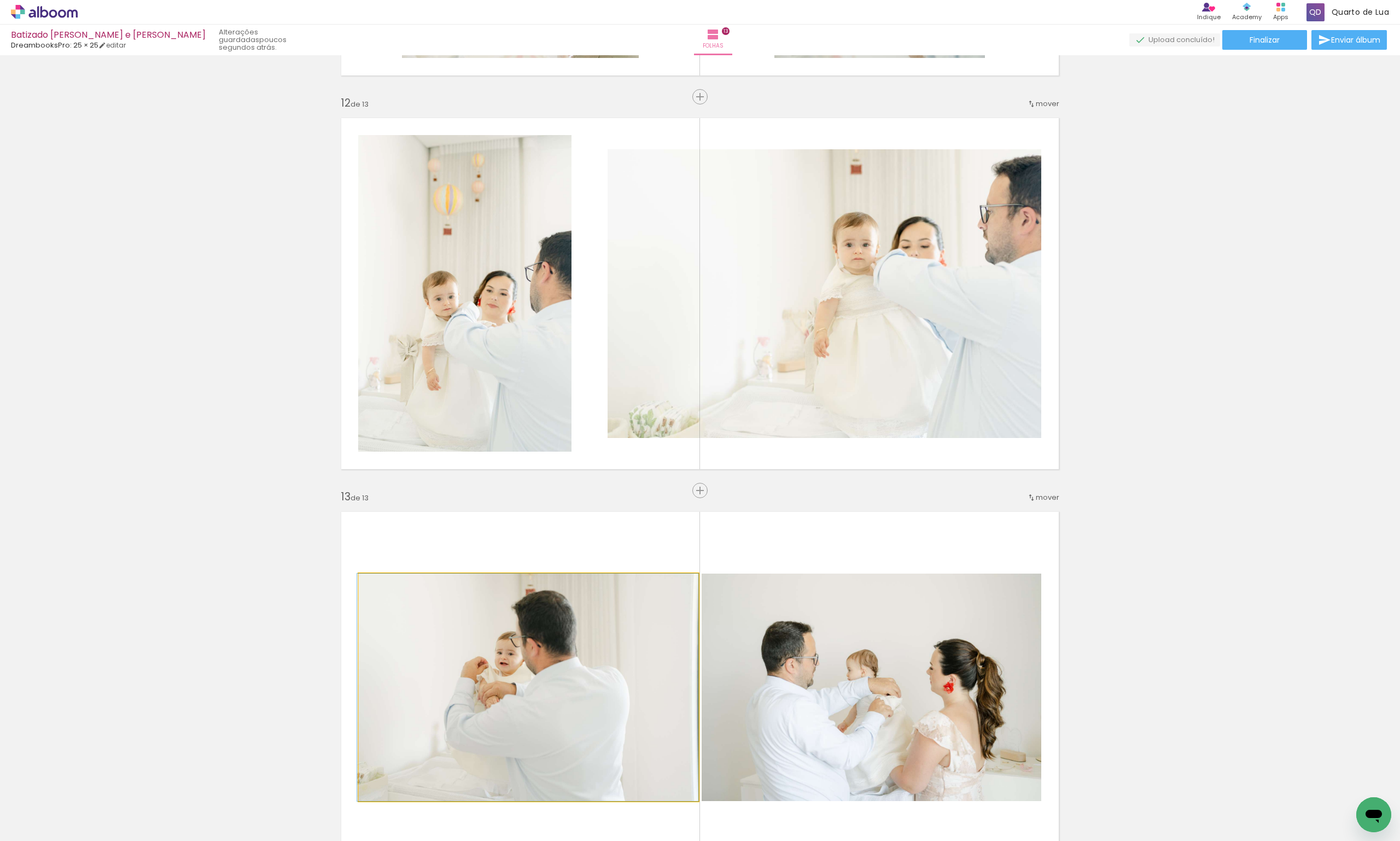
drag, startPoint x: 529, startPoint y: 684, endPoint x: 349, endPoint y: 648, distance: 183.6
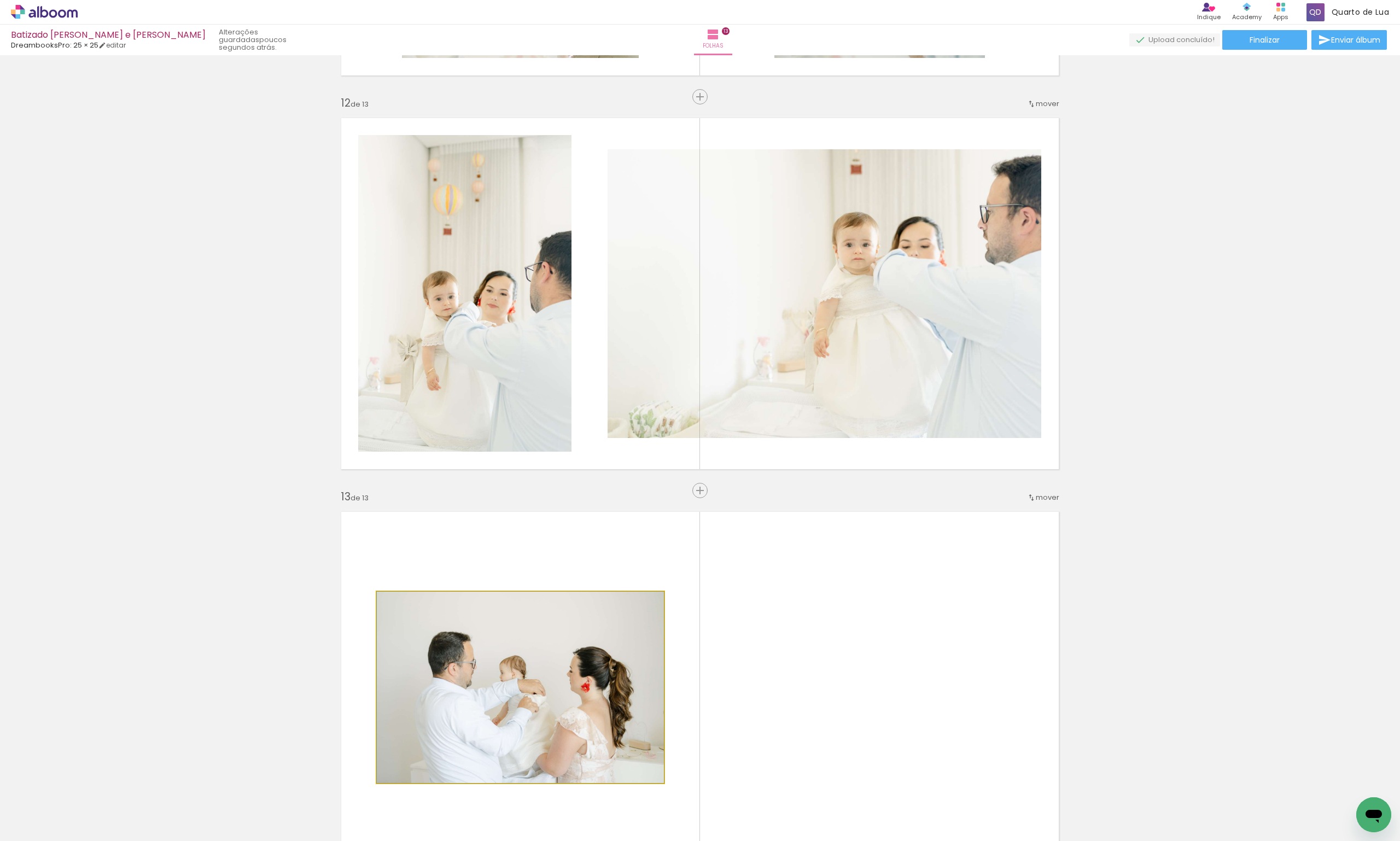
drag, startPoint x: 522, startPoint y: 663, endPoint x: 279, endPoint y: 634, distance: 244.7
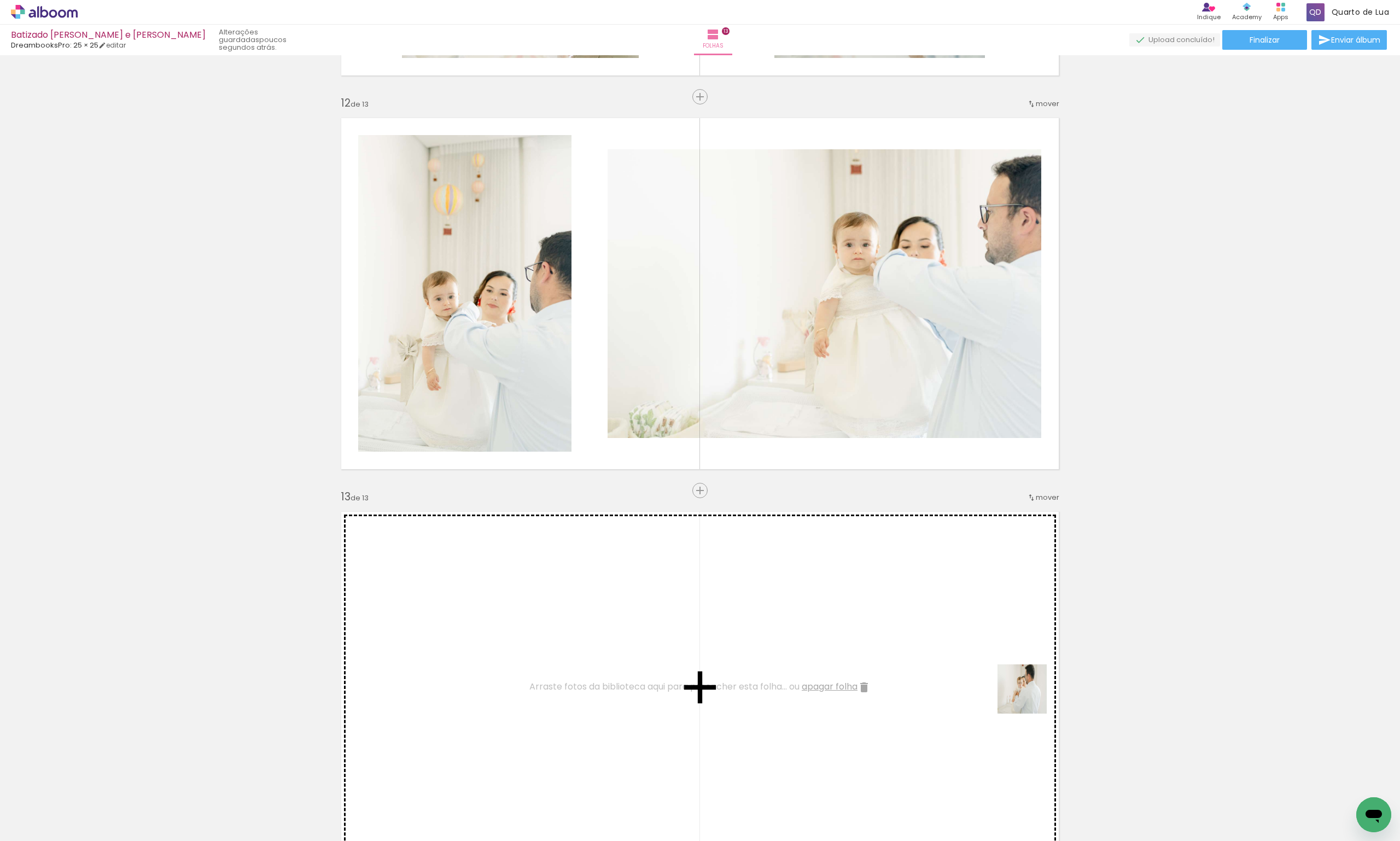
drag, startPoint x: 1155, startPoint y: 796, endPoint x: 958, endPoint y: 661, distance: 238.8
click at [958, 661] on quentale-workspace at bounding box center [700, 421] width 1400 height 841
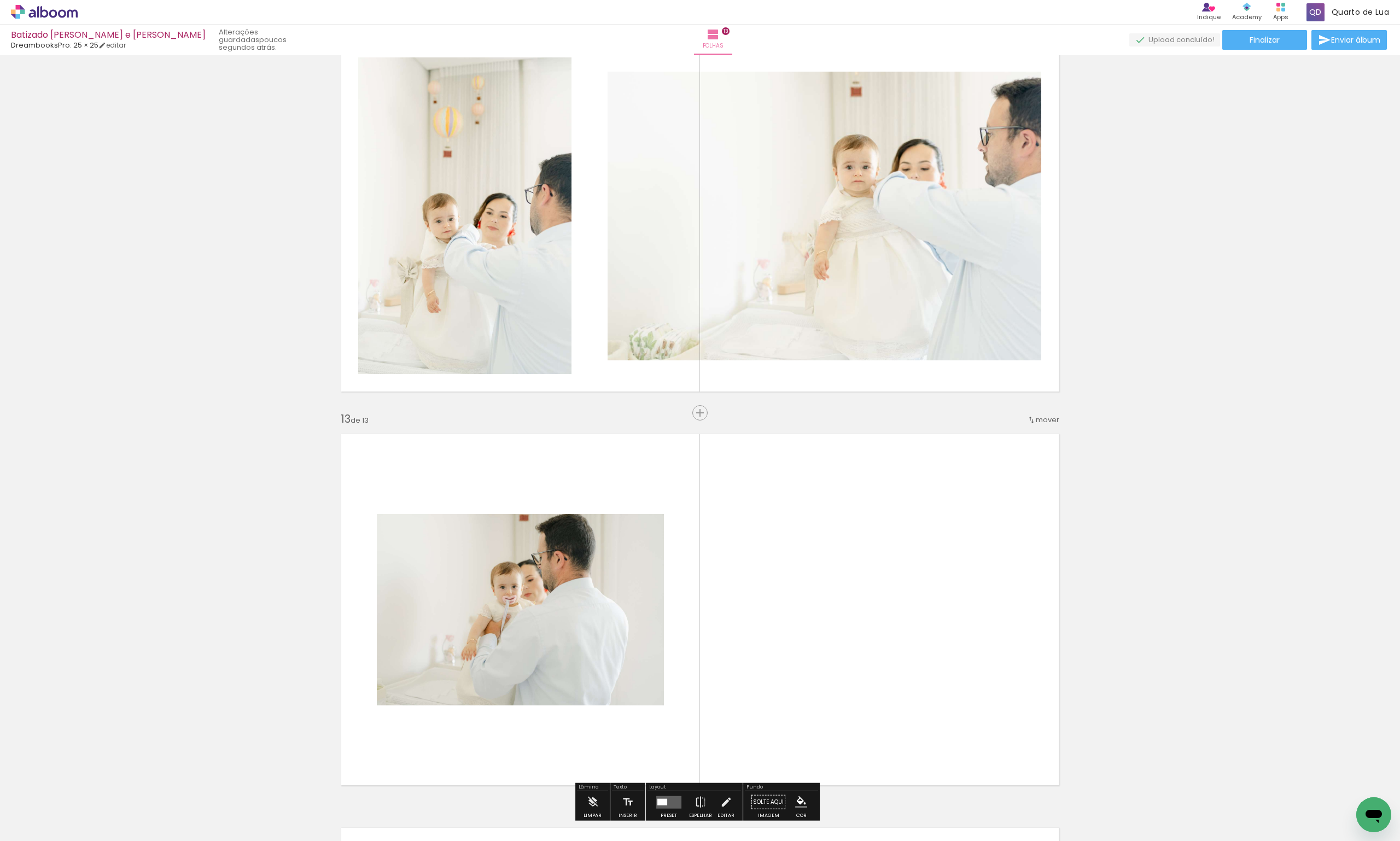
scroll to position [4416, 0]
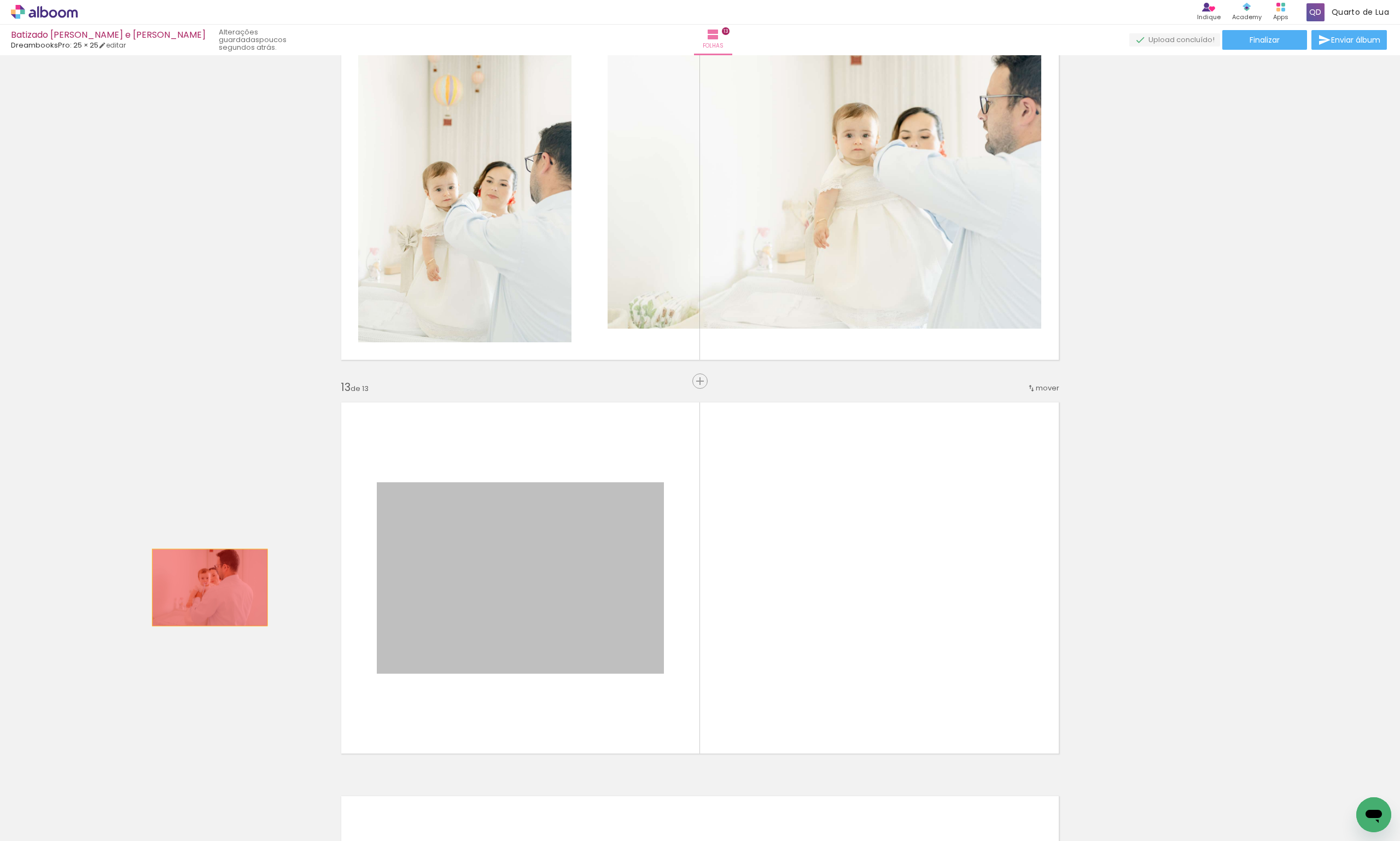
drag, startPoint x: 492, startPoint y: 610, endPoint x: 748, endPoint y: 668, distance: 262.5
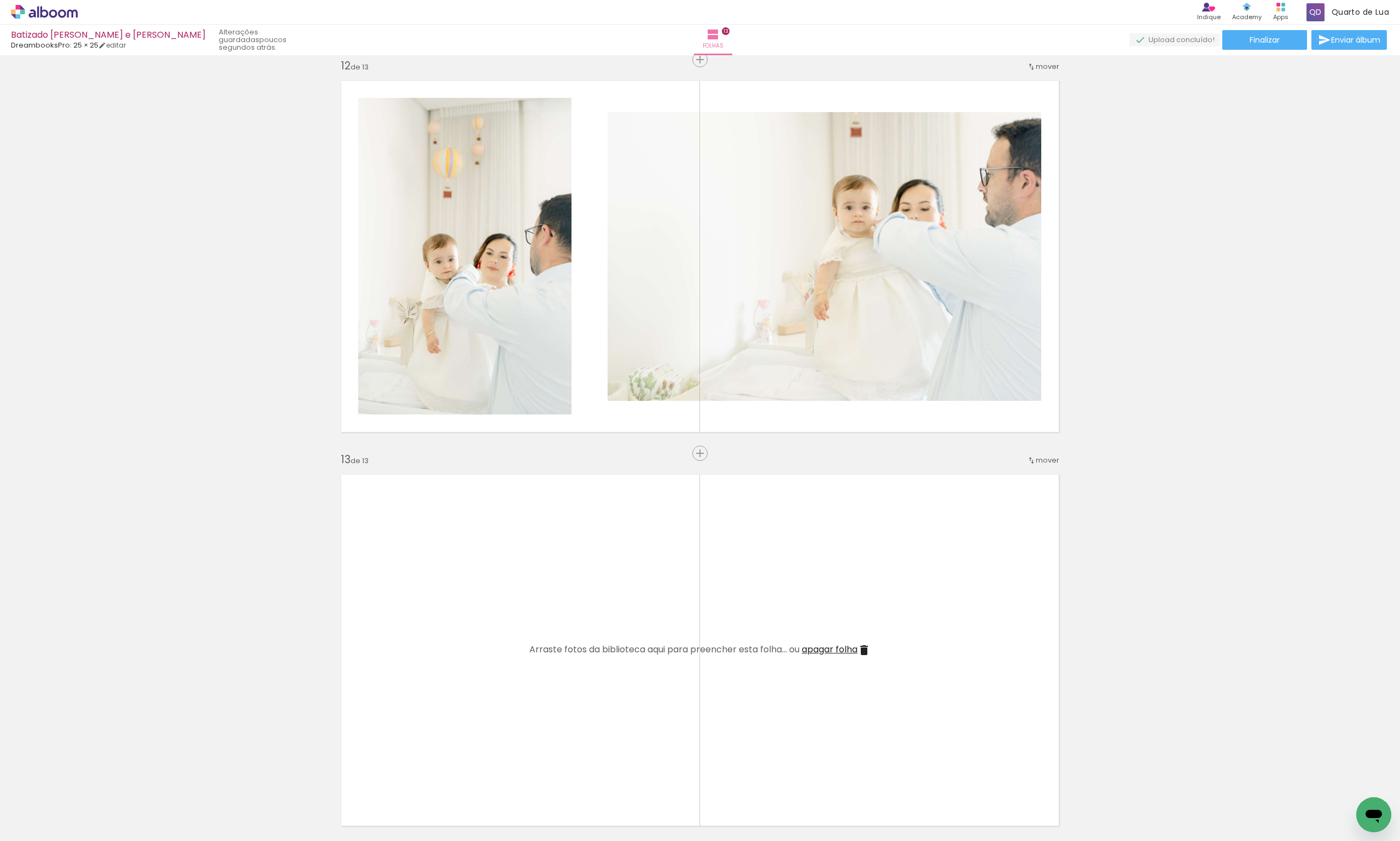
scroll to position [4306, 0]
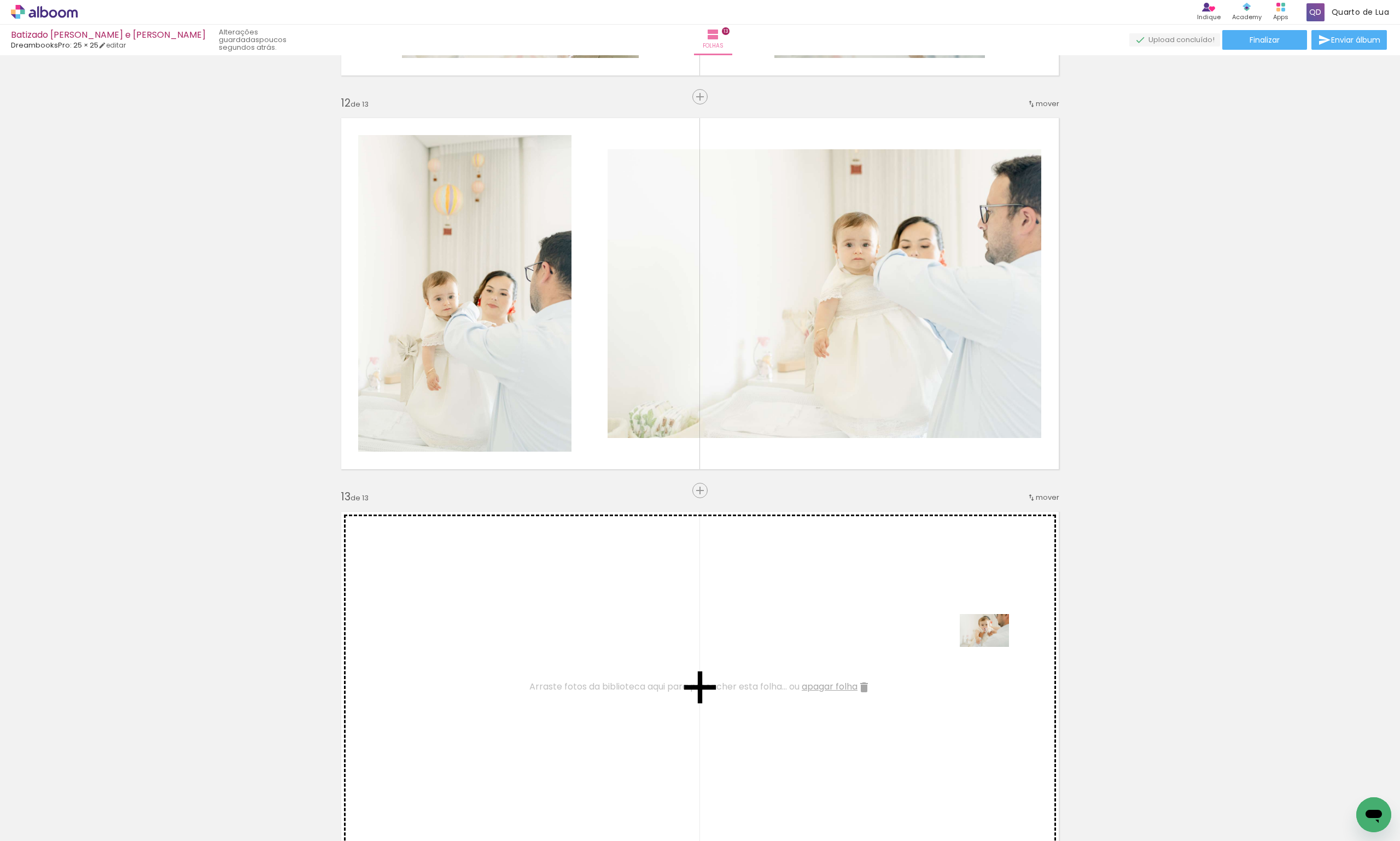
drag, startPoint x: 1228, startPoint y: 814, endPoint x: 993, endPoint y: 647, distance: 288.3
click at [993, 647] on quentale-workspace at bounding box center [700, 421] width 1400 height 841
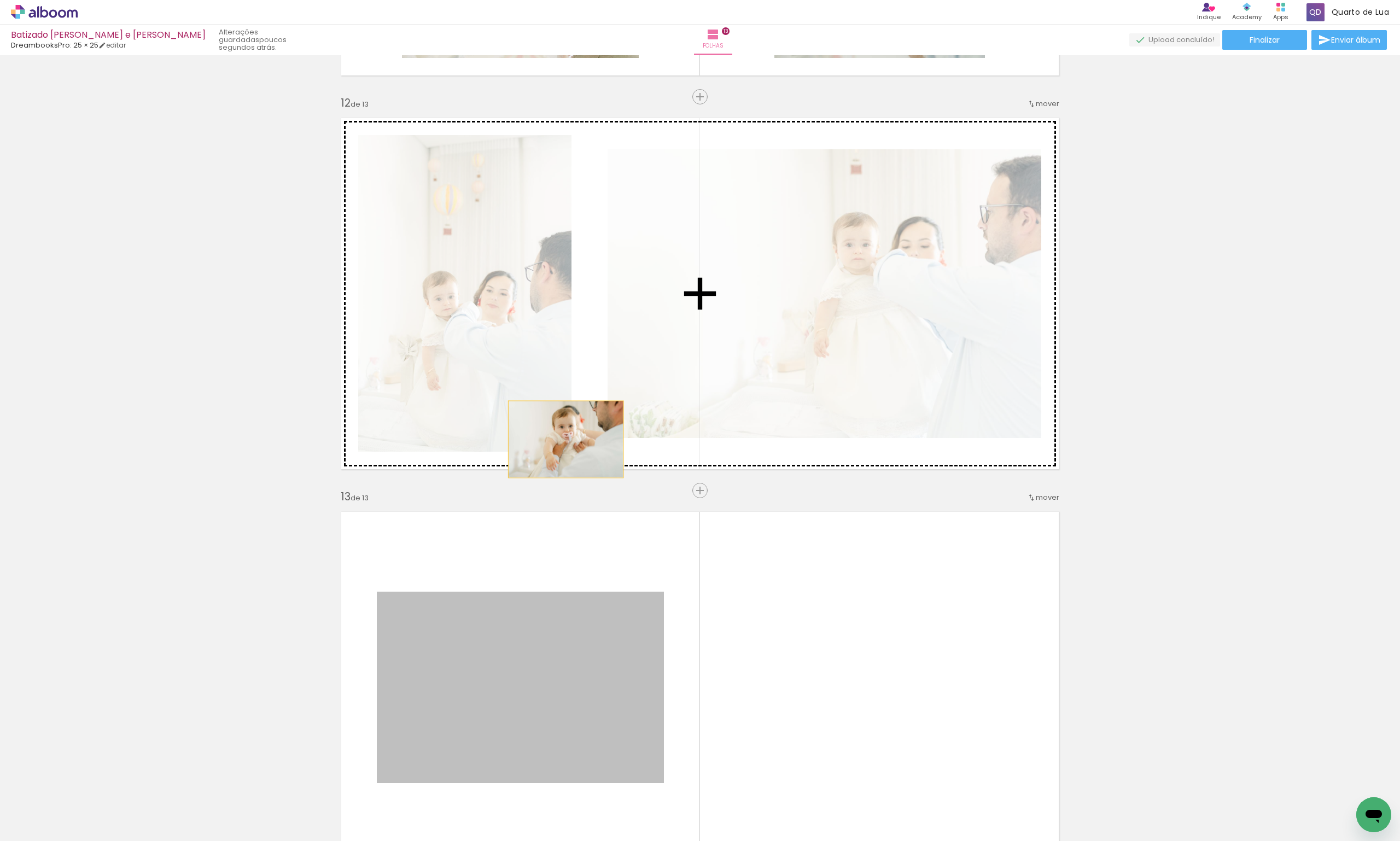
drag, startPoint x: 508, startPoint y: 701, endPoint x: 562, endPoint y: 439, distance: 267.5
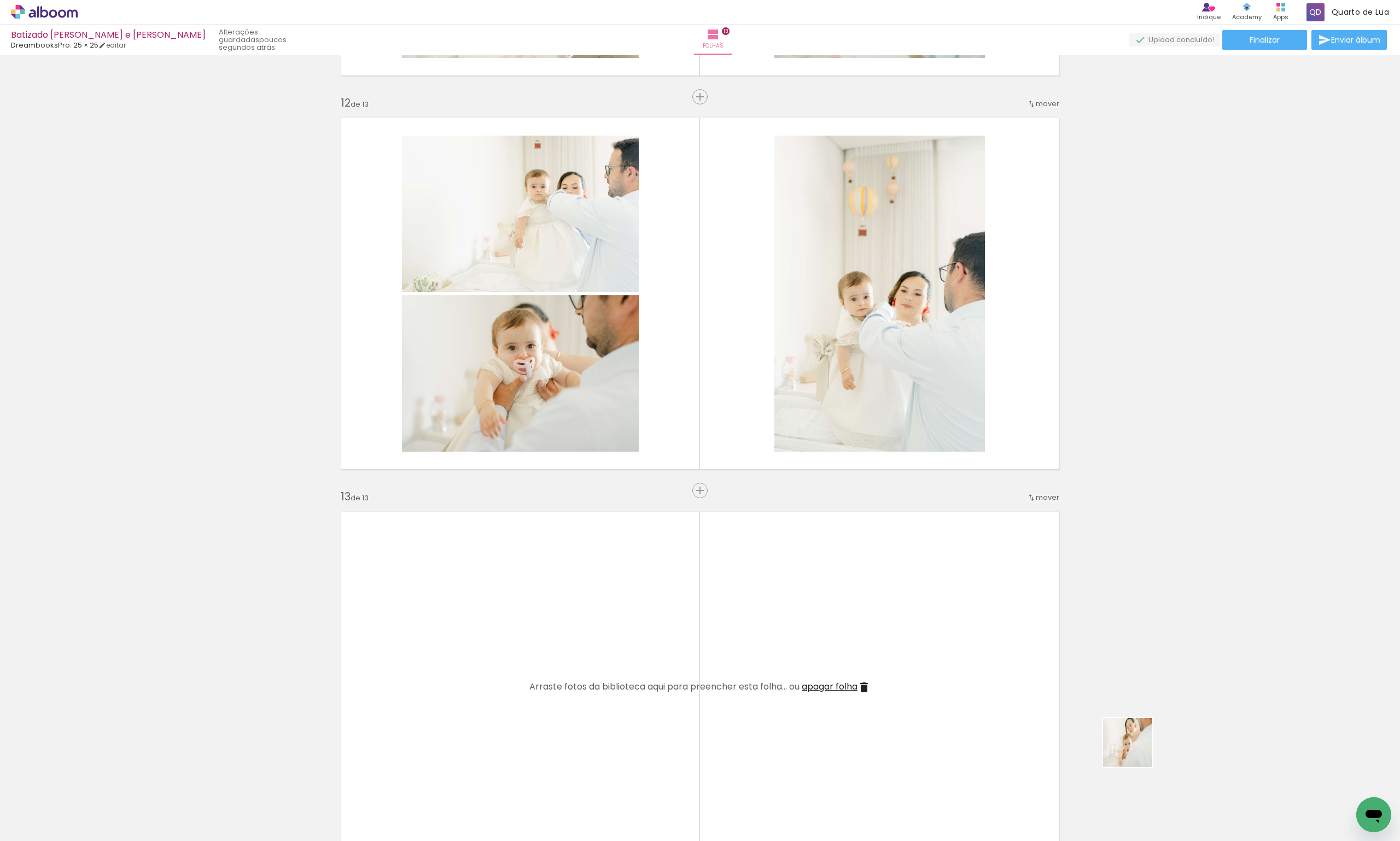
drag, startPoint x: 1264, startPoint y: 795, endPoint x: 918, endPoint y: 677, distance: 365.6
click at [913, 677] on quentale-workspace at bounding box center [700, 421] width 1400 height 841
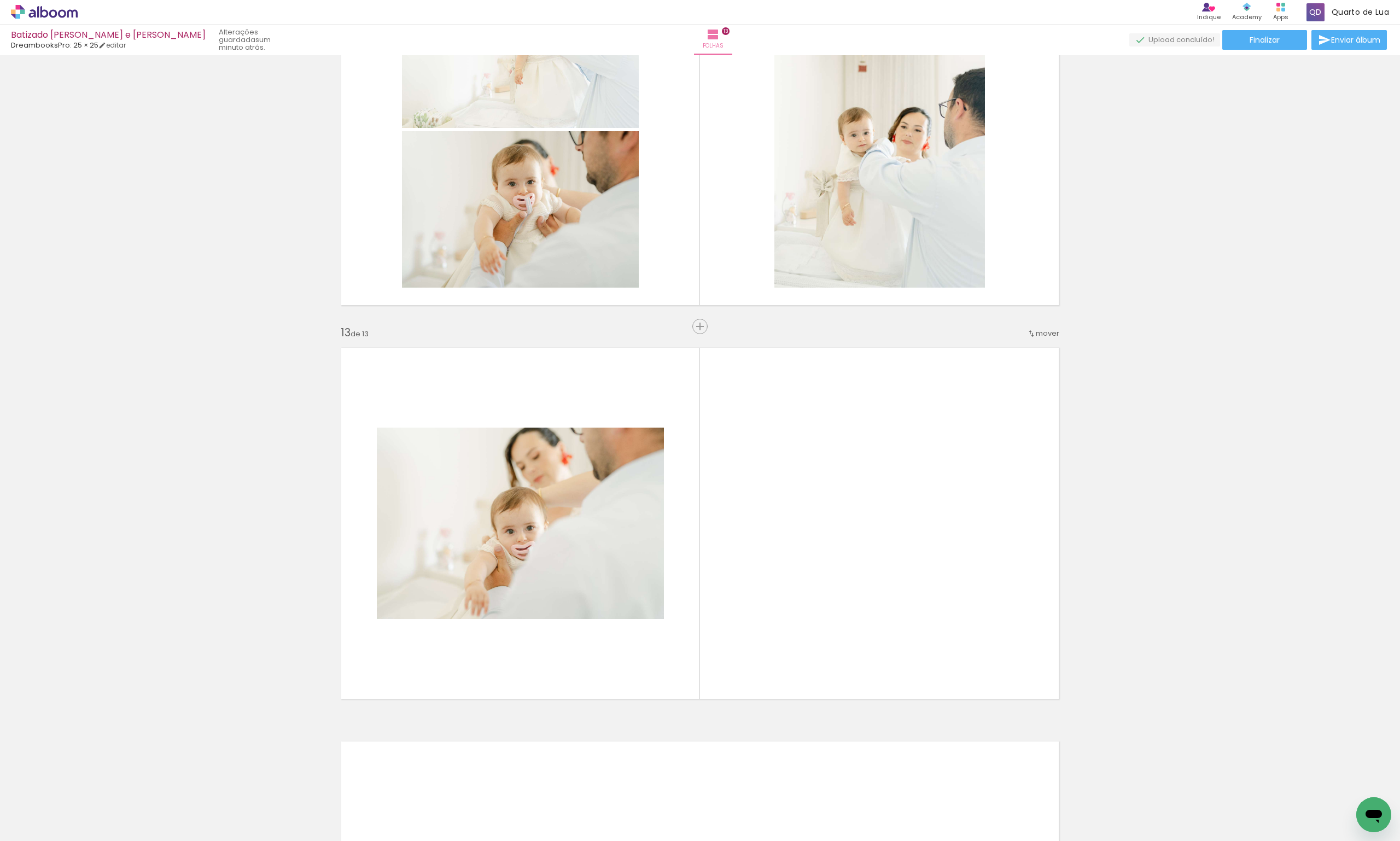
scroll to position [0, 5950]
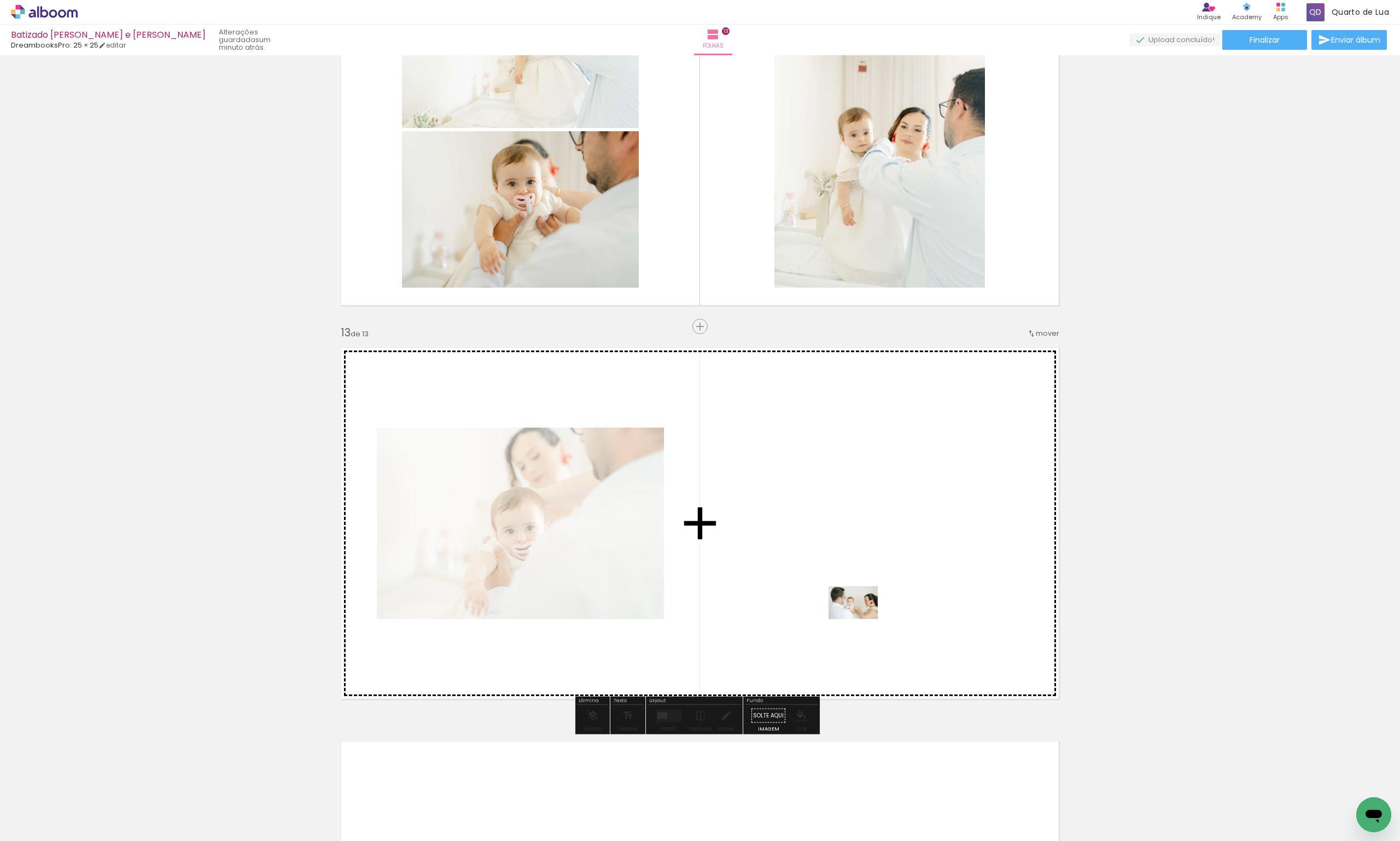
drag, startPoint x: 406, startPoint y: 808, endPoint x: 861, endPoint y: 619, distance: 492.7
click at [861, 619] on quentale-workspace at bounding box center [700, 421] width 1400 height 841
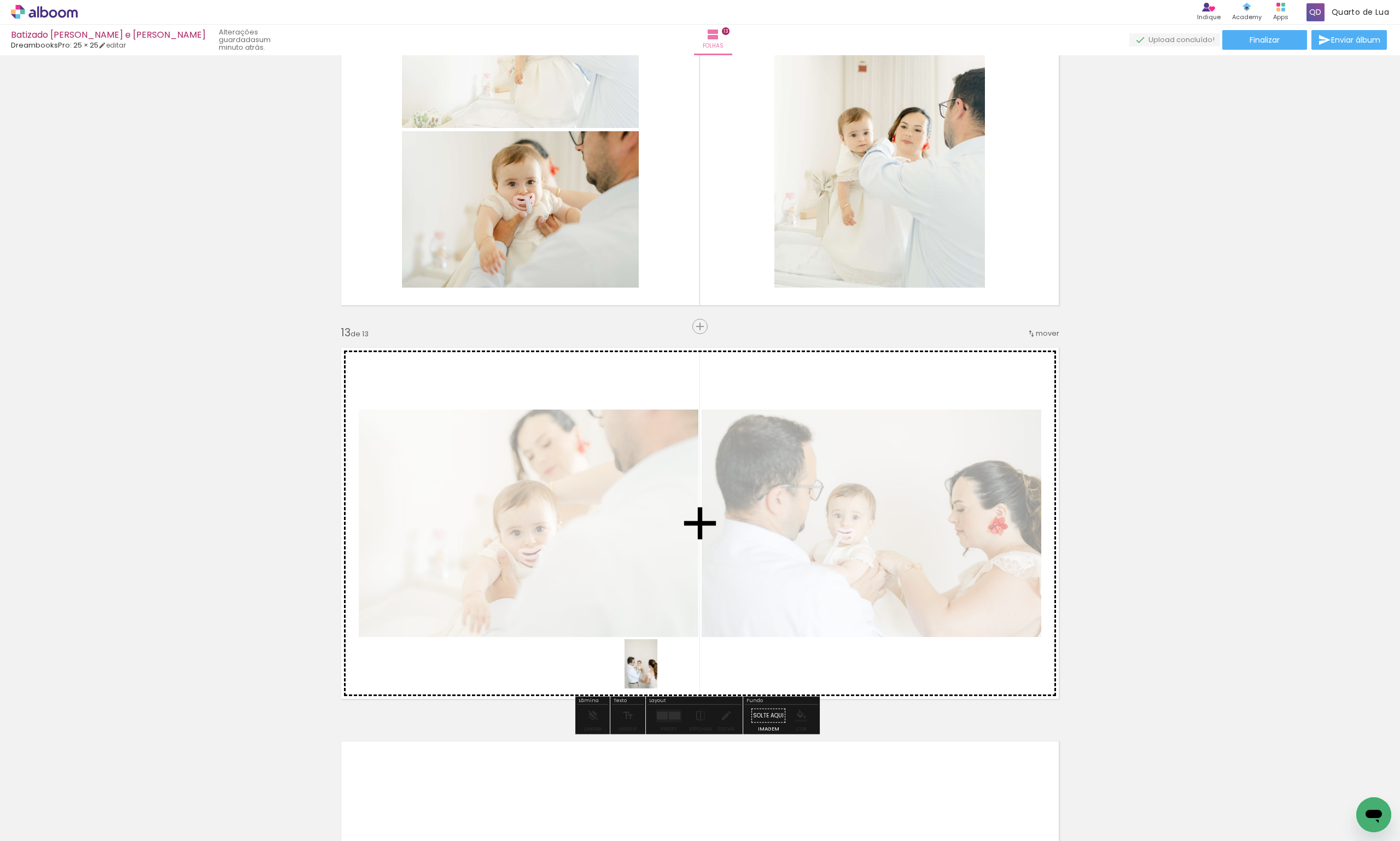
drag, startPoint x: 470, startPoint y: 822, endPoint x: 689, endPoint y: 654, distance: 276.0
click at [689, 654] on quentale-workspace at bounding box center [700, 421] width 1400 height 841
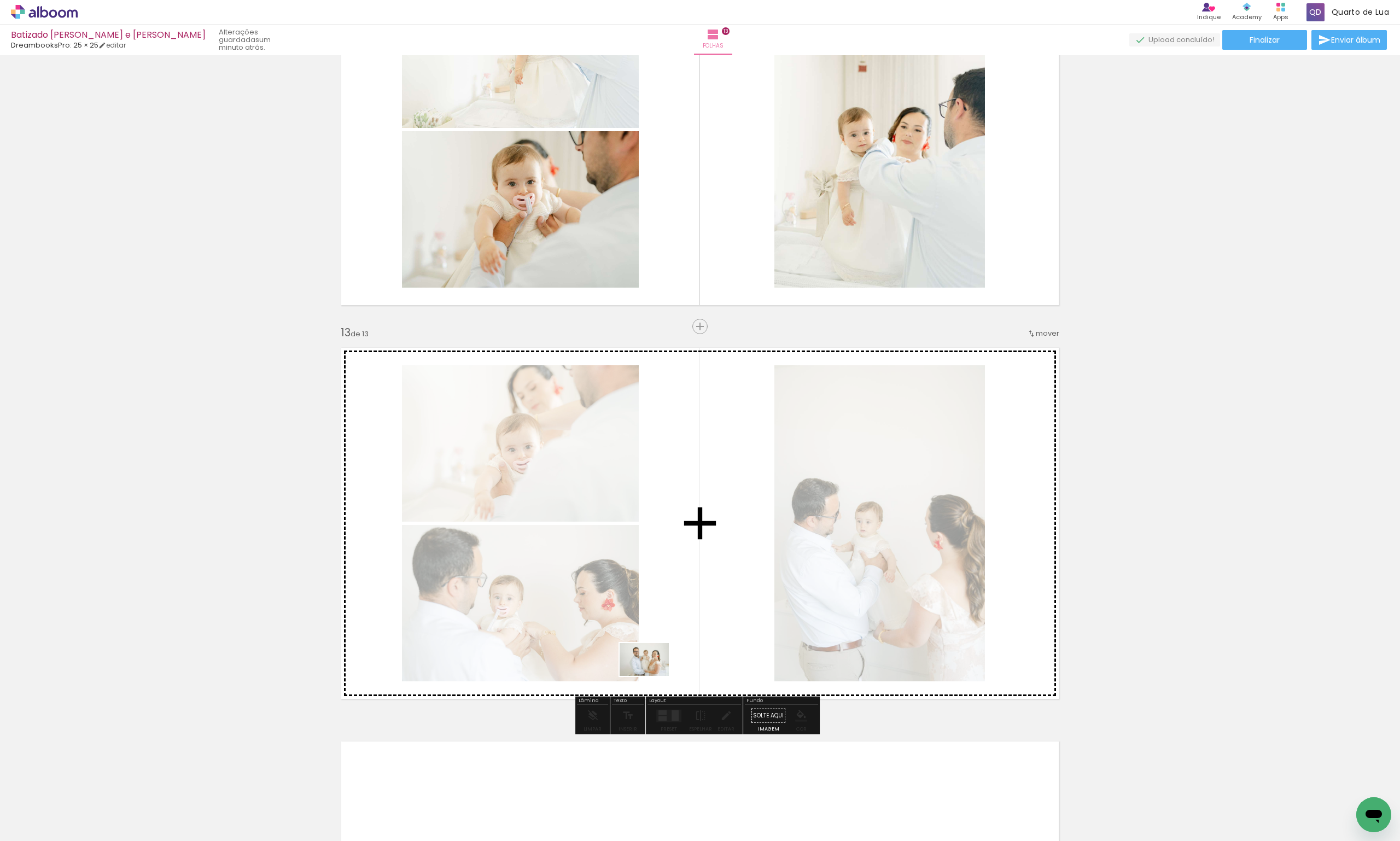
drag, startPoint x: 544, startPoint y: 822, endPoint x: 652, endPoint y: 676, distance: 181.6
click at [652, 676] on quentale-workspace at bounding box center [700, 421] width 1400 height 841
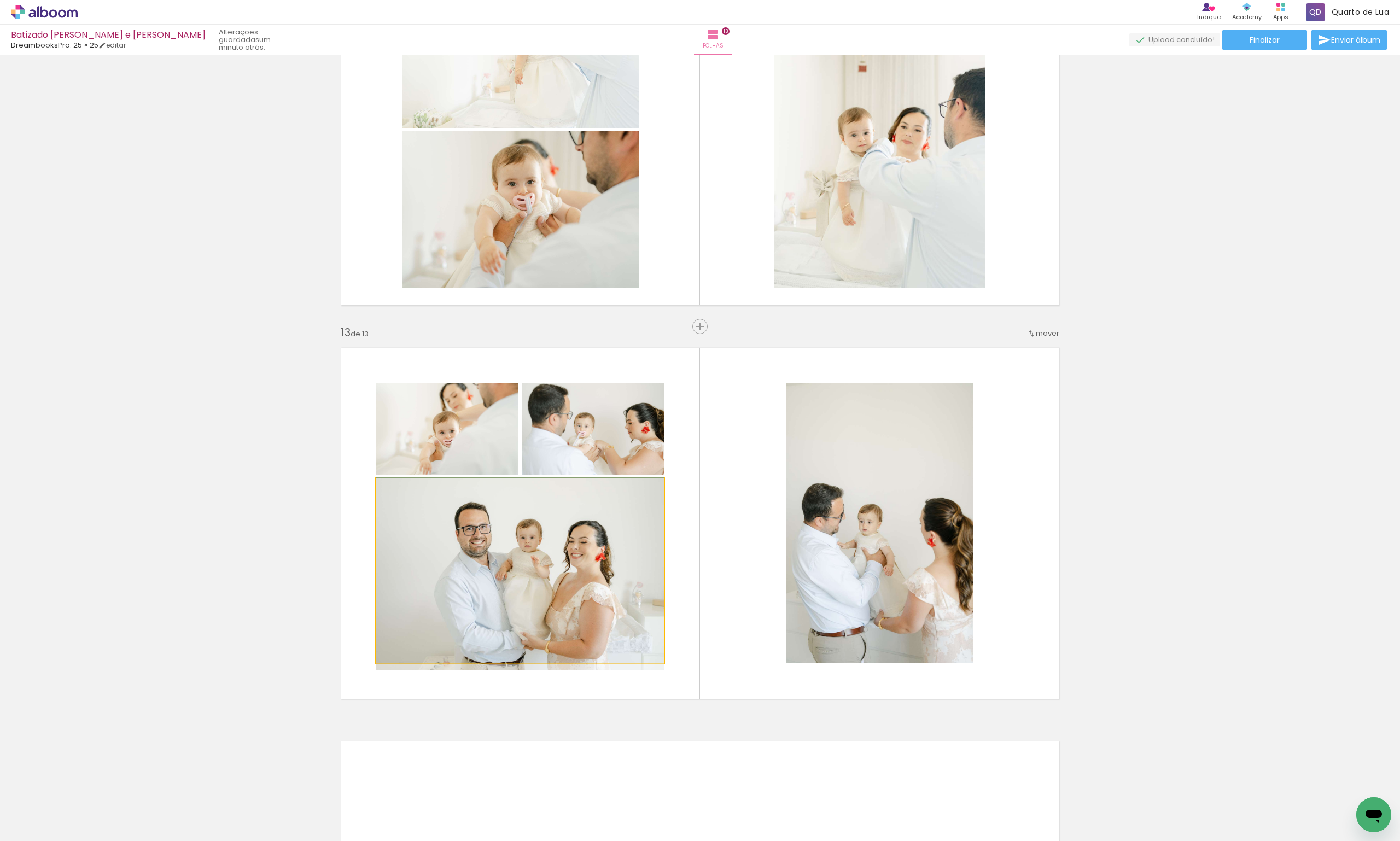
drag, startPoint x: 568, startPoint y: 619, endPoint x: 401, endPoint y: 639, distance: 168.2
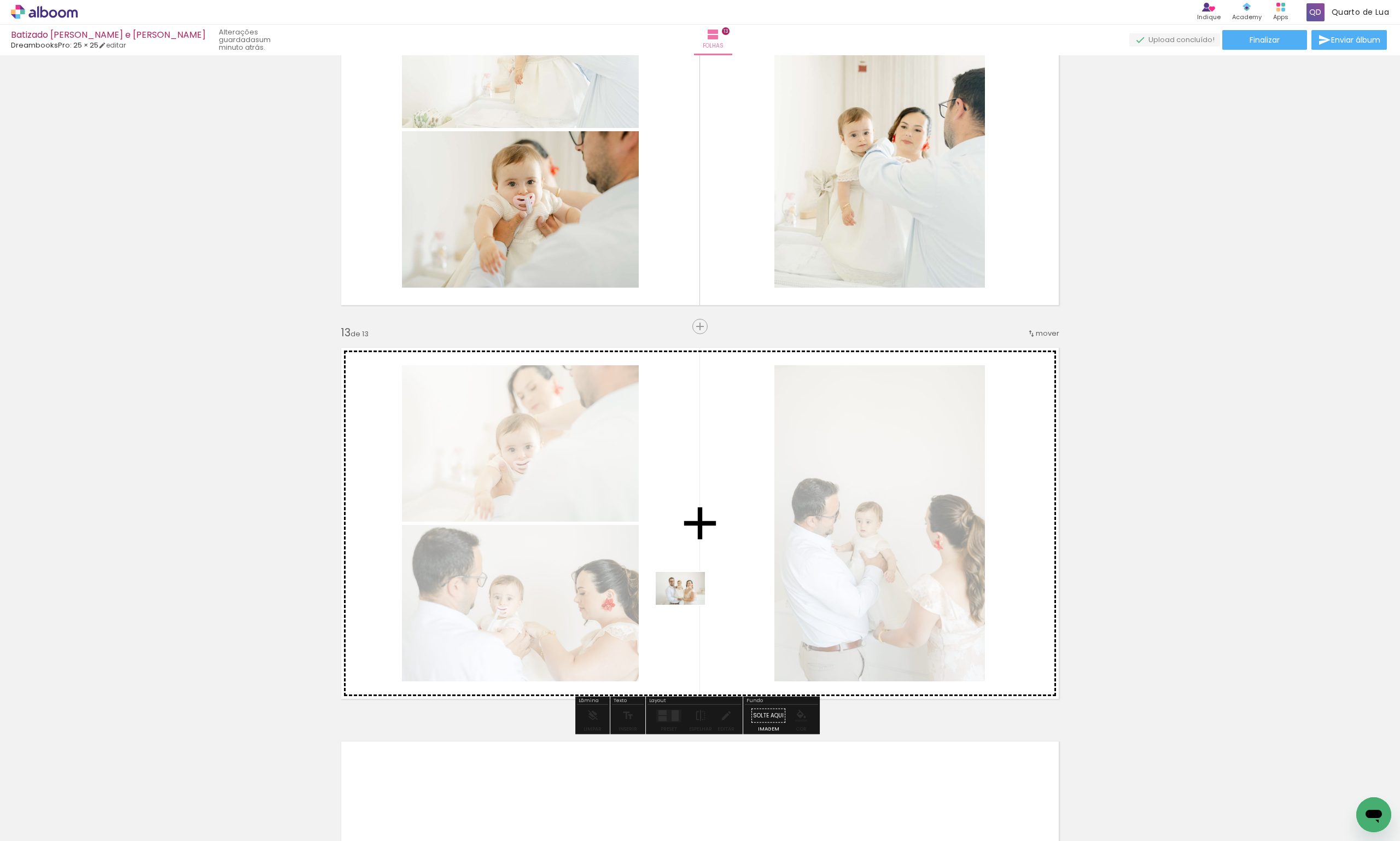
drag, startPoint x: 724, startPoint y: 807, endPoint x: 689, endPoint y: 605, distance: 205.0
click at [689, 605] on quentale-workspace at bounding box center [700, 421] width 1400 height 841
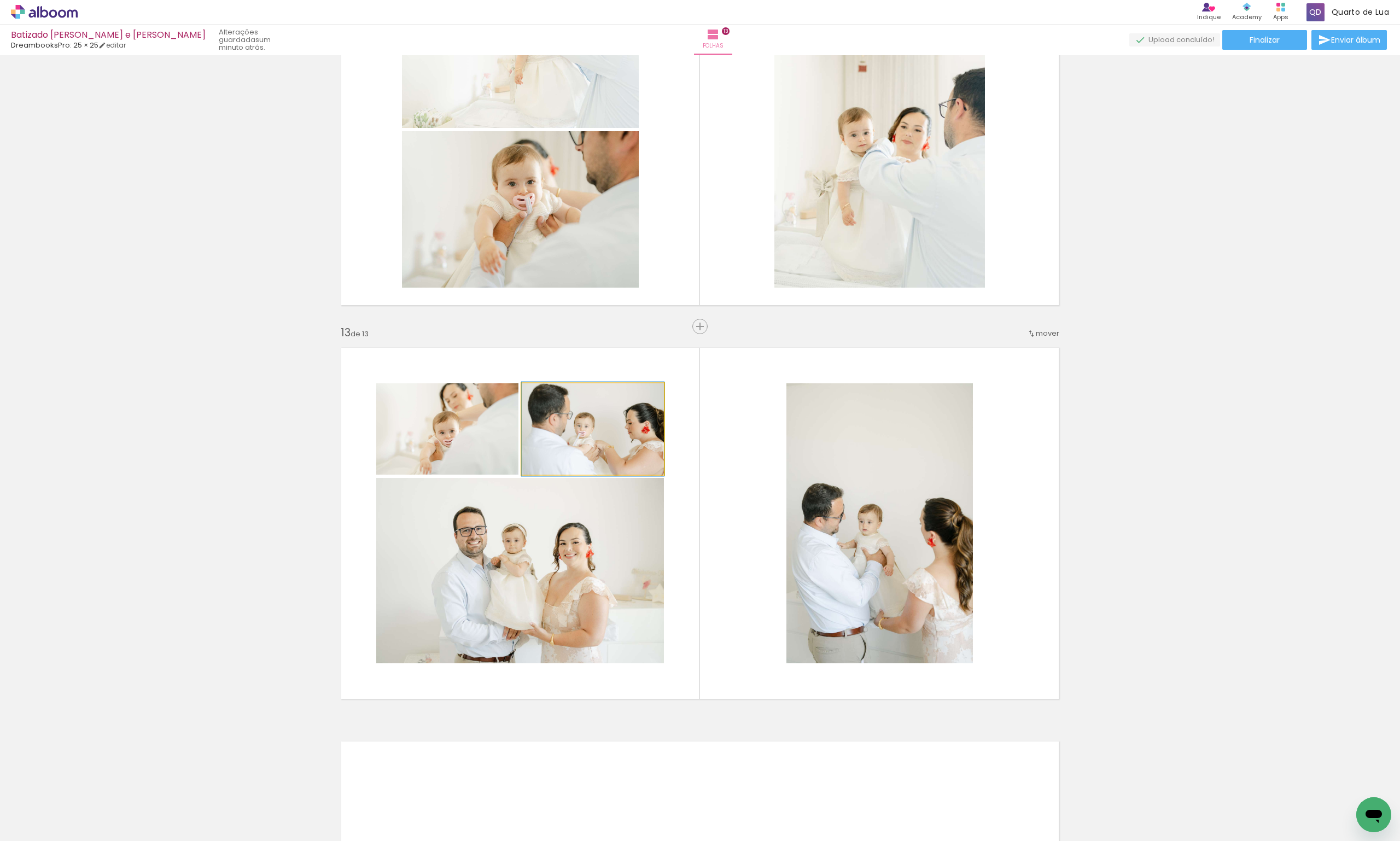
click at [626, 445] on quentale-photo at bounding box center [593, 428] width 142 height 91
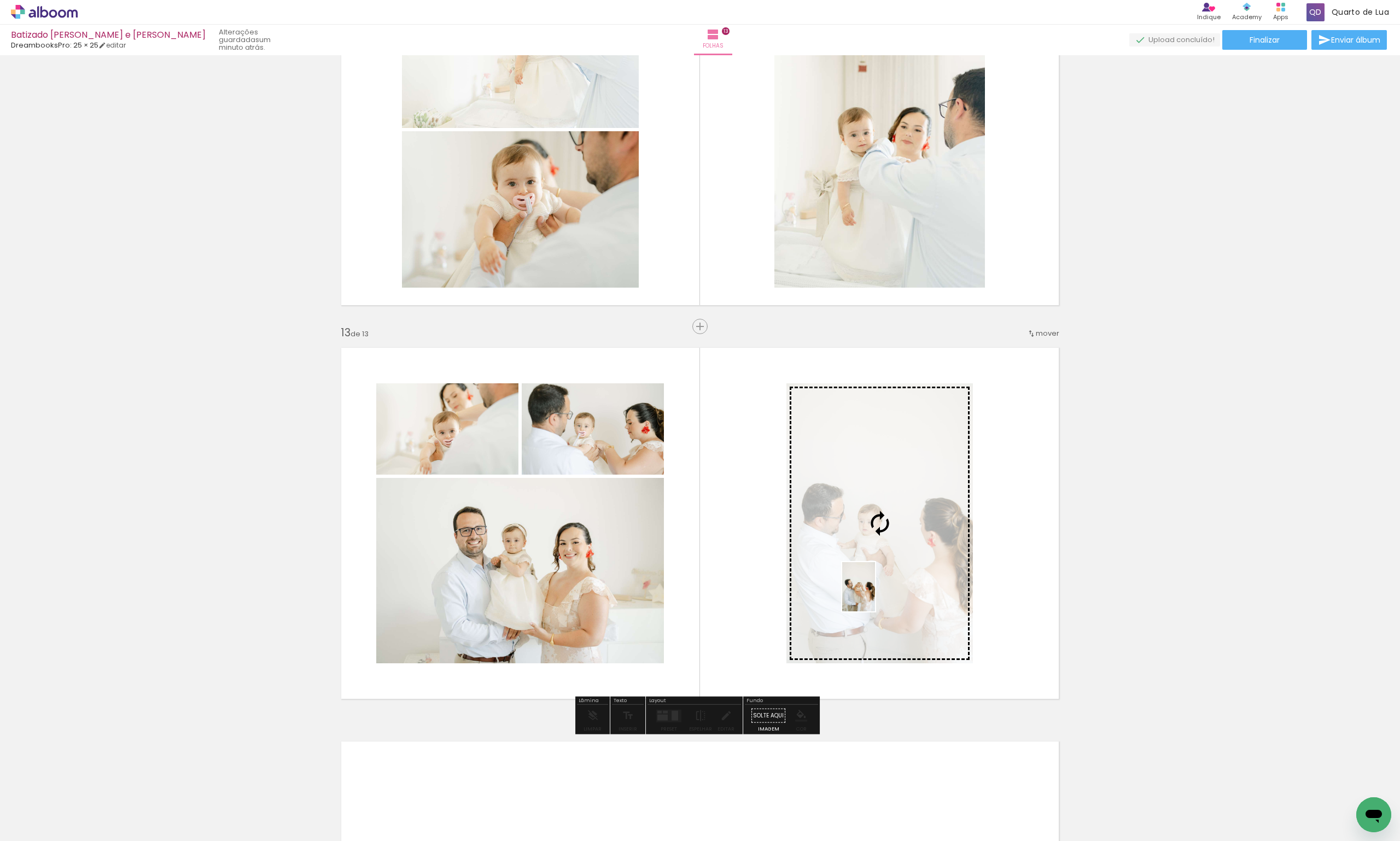
drag, startPoint x: 659, startPoint y: 822, endPoint x: 875, endPoint y: 595, distance: 313.3
click at [875, 595] on quentale-workspace at bounding box center [700, 421] width 1400 height 841
drag, startPoint x: 581, startPoint y: 815, endPoint x: 916, endPoint y: 588, distance: 404.7
click at [916, 588] on quentale-workspace at bounding box center [700, 421] width 1400 height 841
drag, startPoint x: 661, startPoint y: 815, endPoint x: 916, endPoint y: 604, distance: 331.0
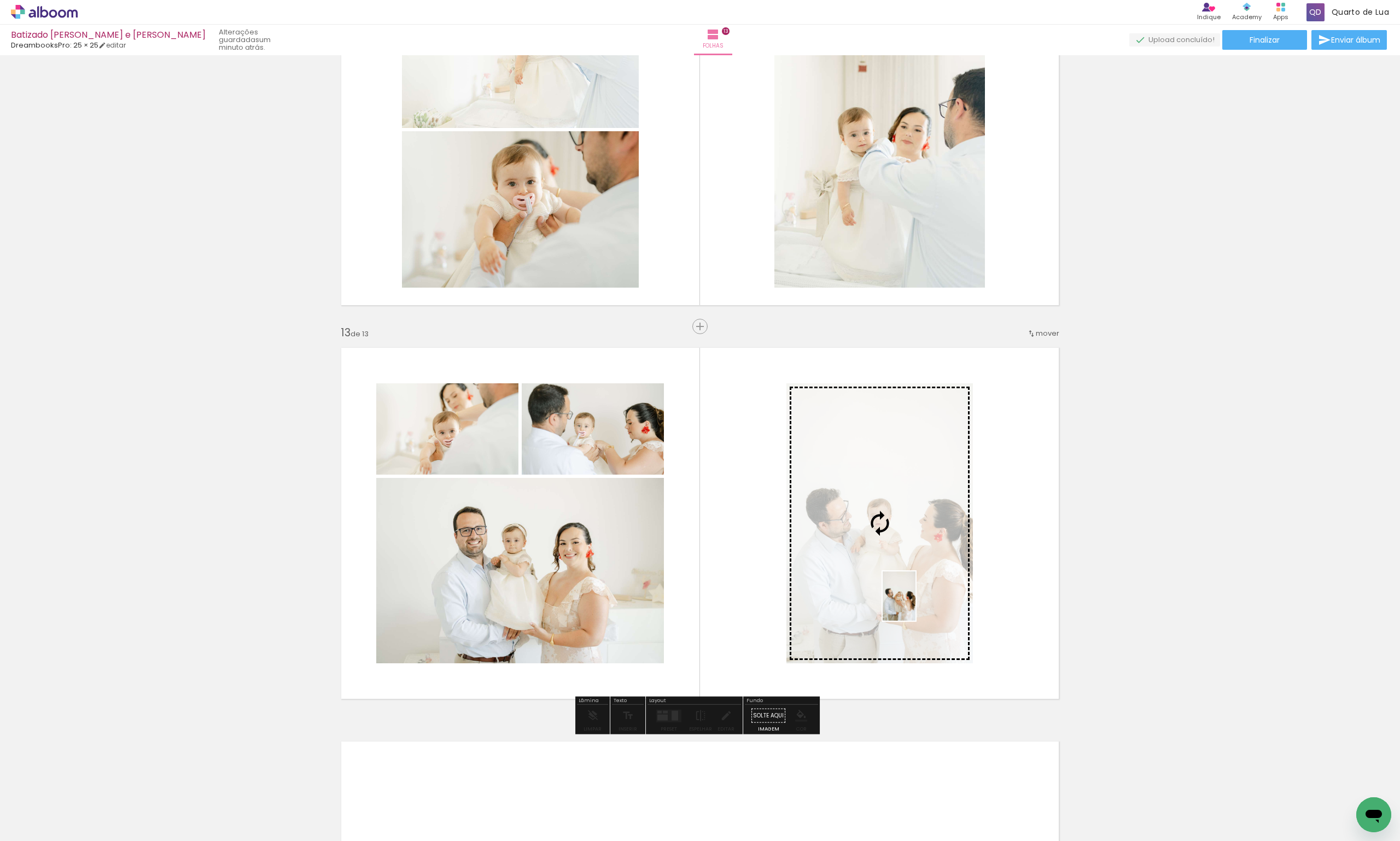
click at [916, 604] on quentale-workspace at bounding box center [700, 421] width 1400 height 841
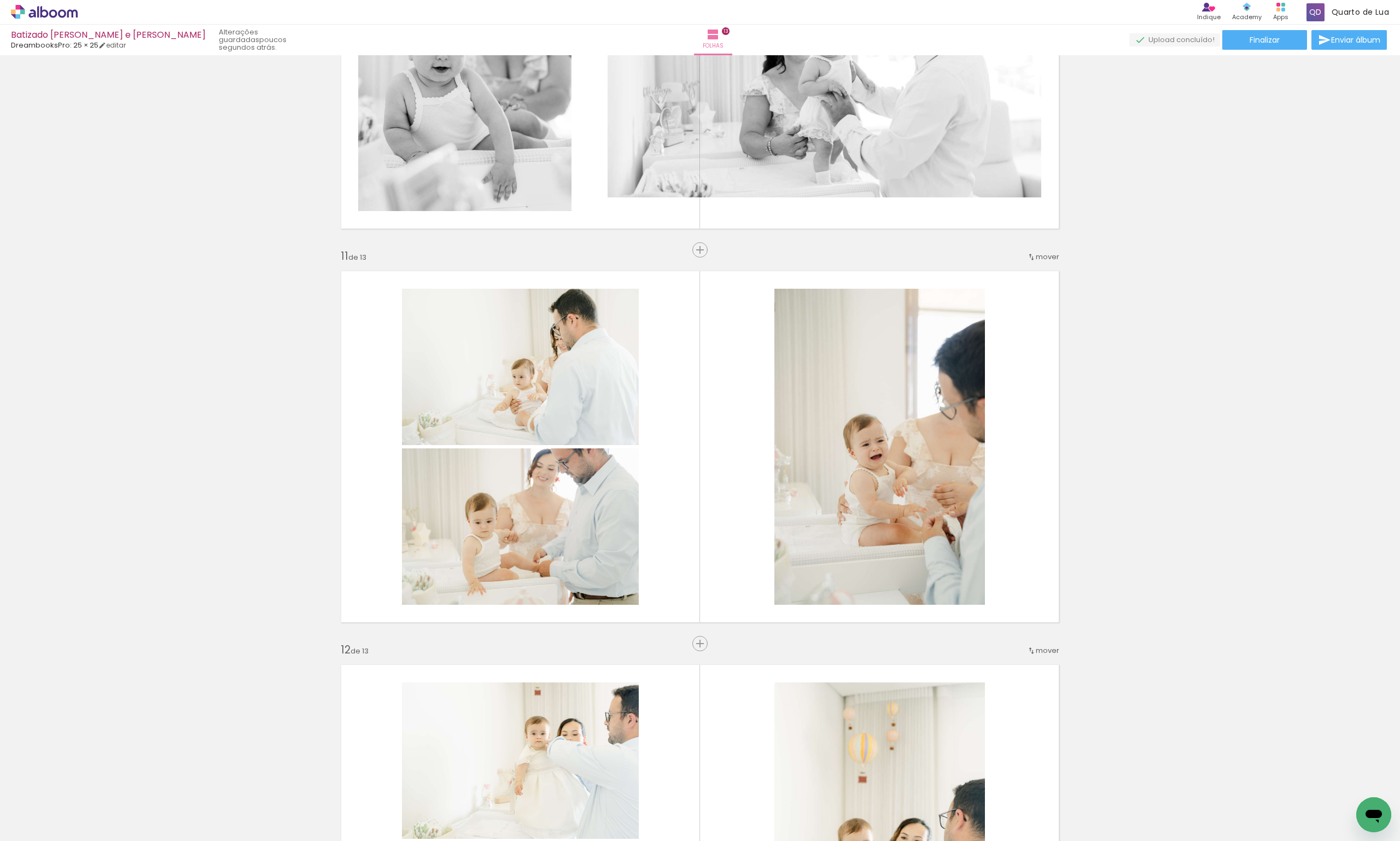
scroll to position [4088, 0]
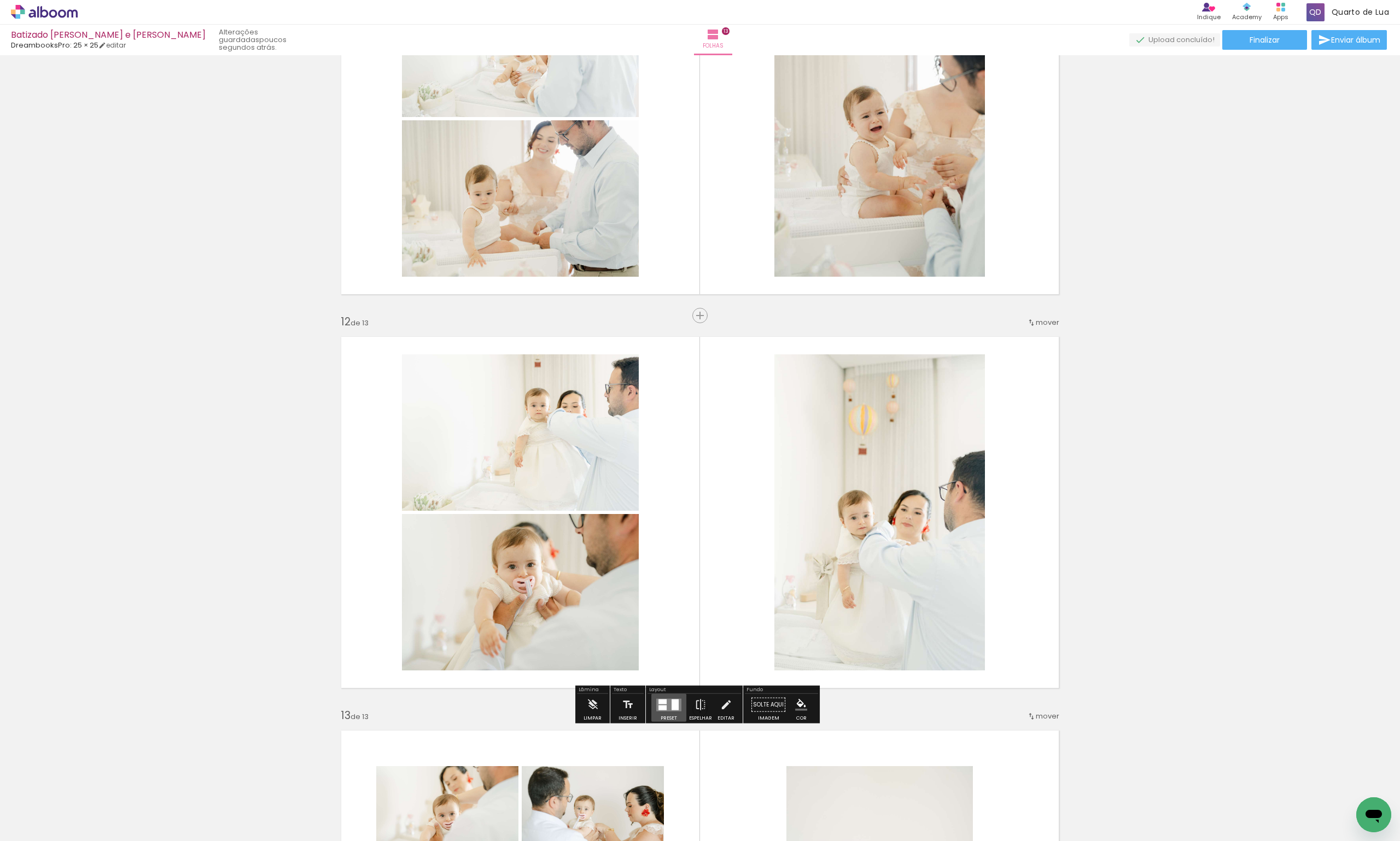
click at [662, 705] on div at bounding box center [662, 707] width 8 height 5
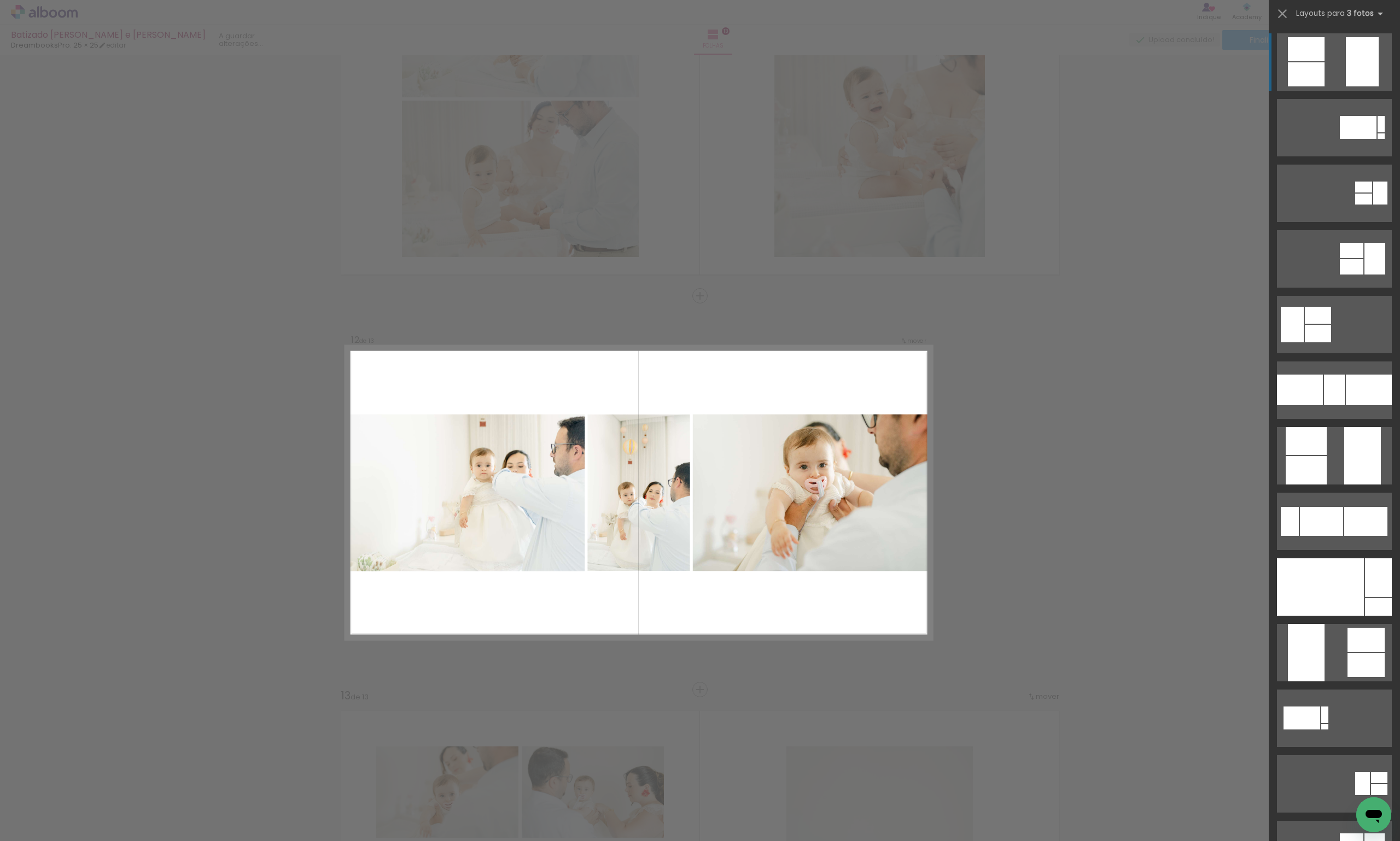
scroll to position [4187, 0]
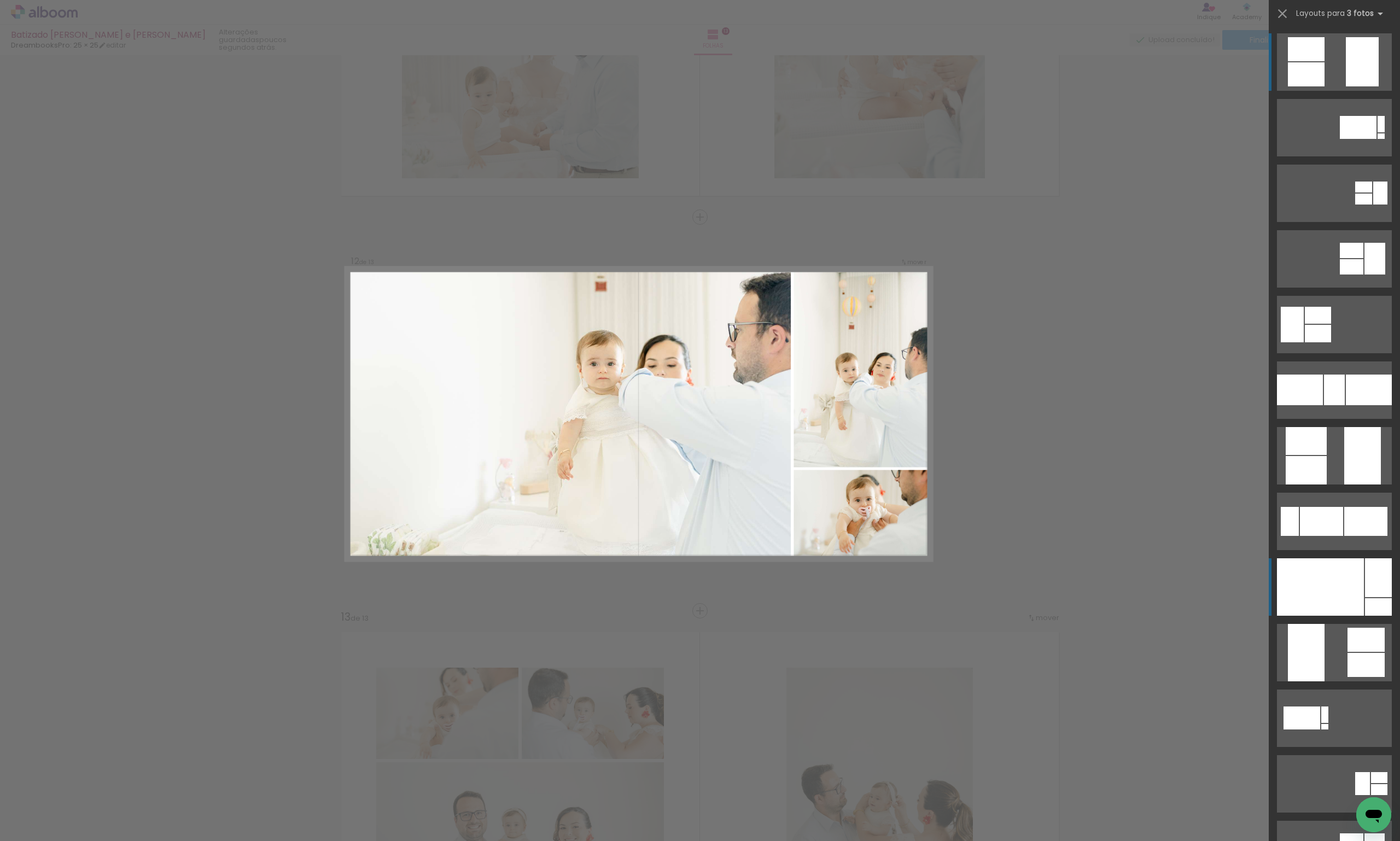
click at [1341, 566] on div at bounding box center [1320, 587] width 87 height 57
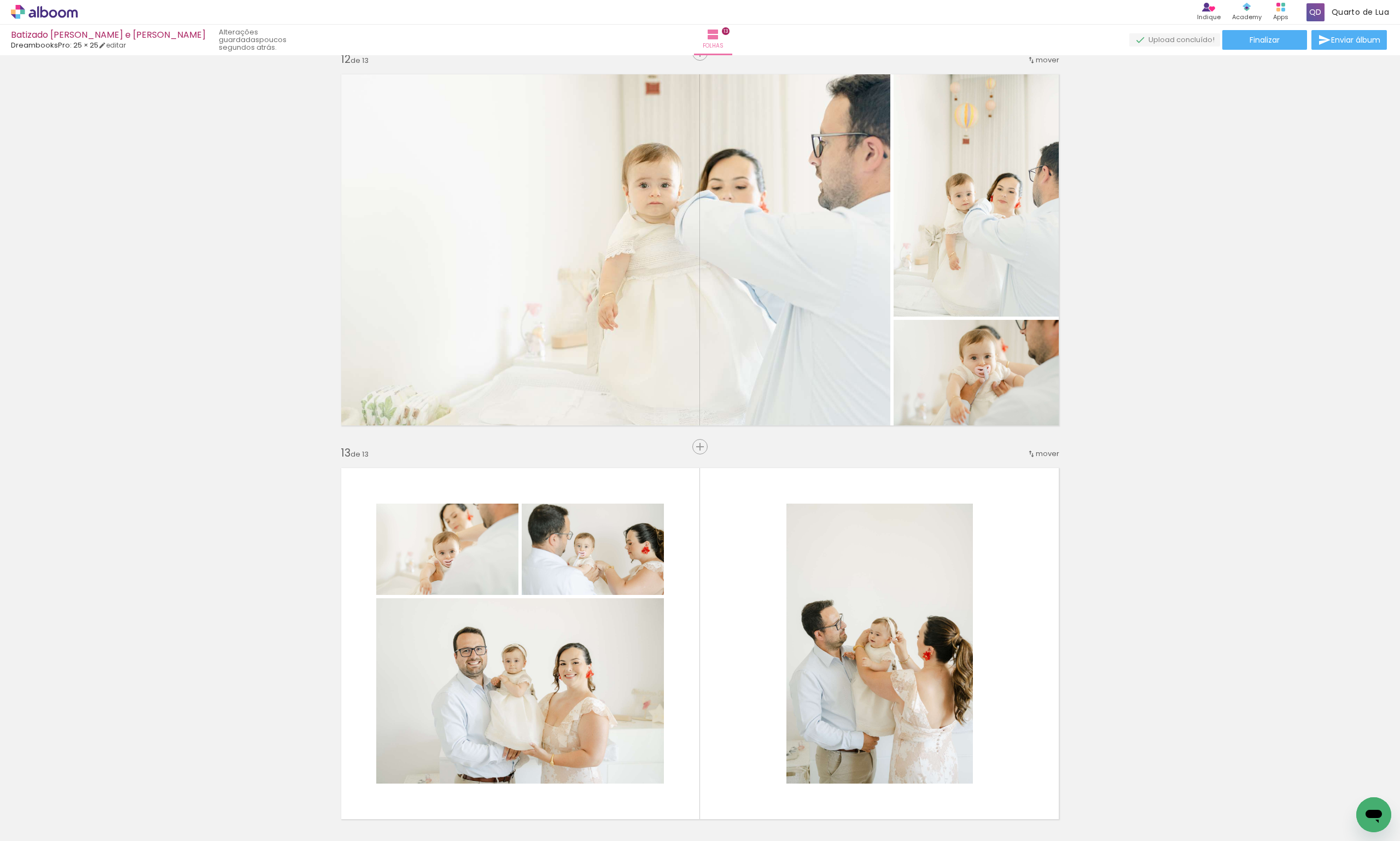
scroll to position [4515, 0]
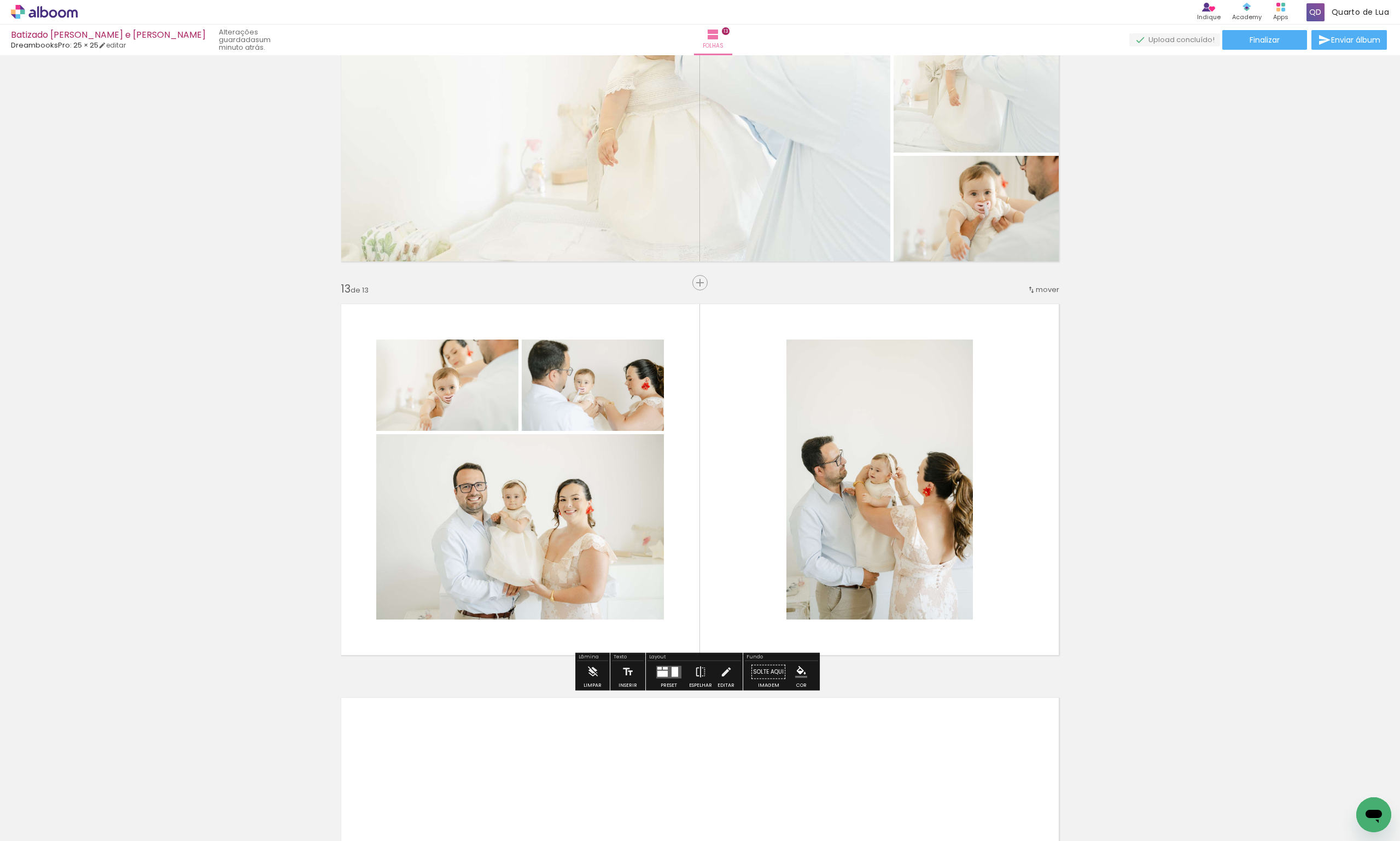
click at [668, 663] on div at bounding box center [669, 671] width 30 height 22
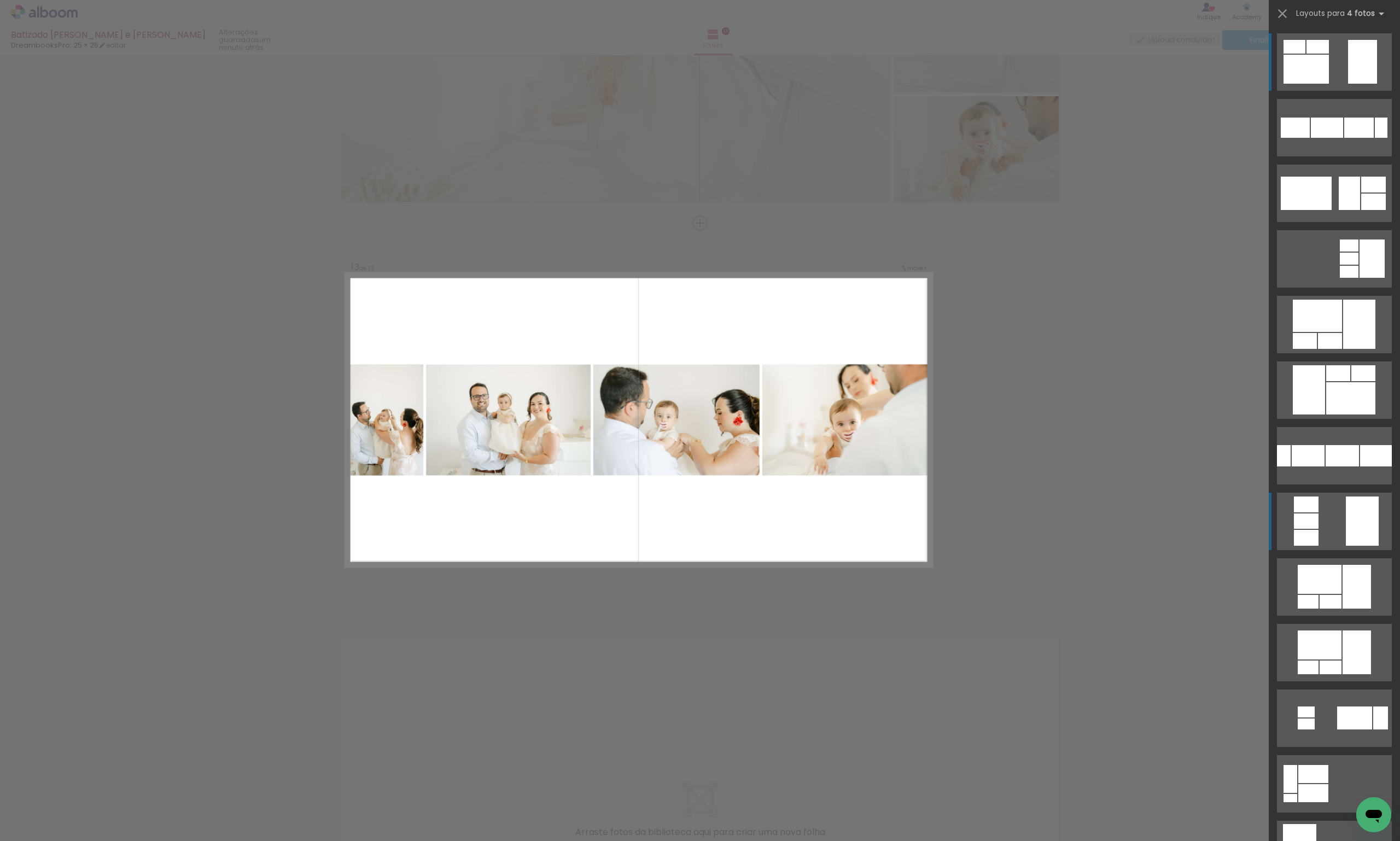
scroll to position [4580, 0]
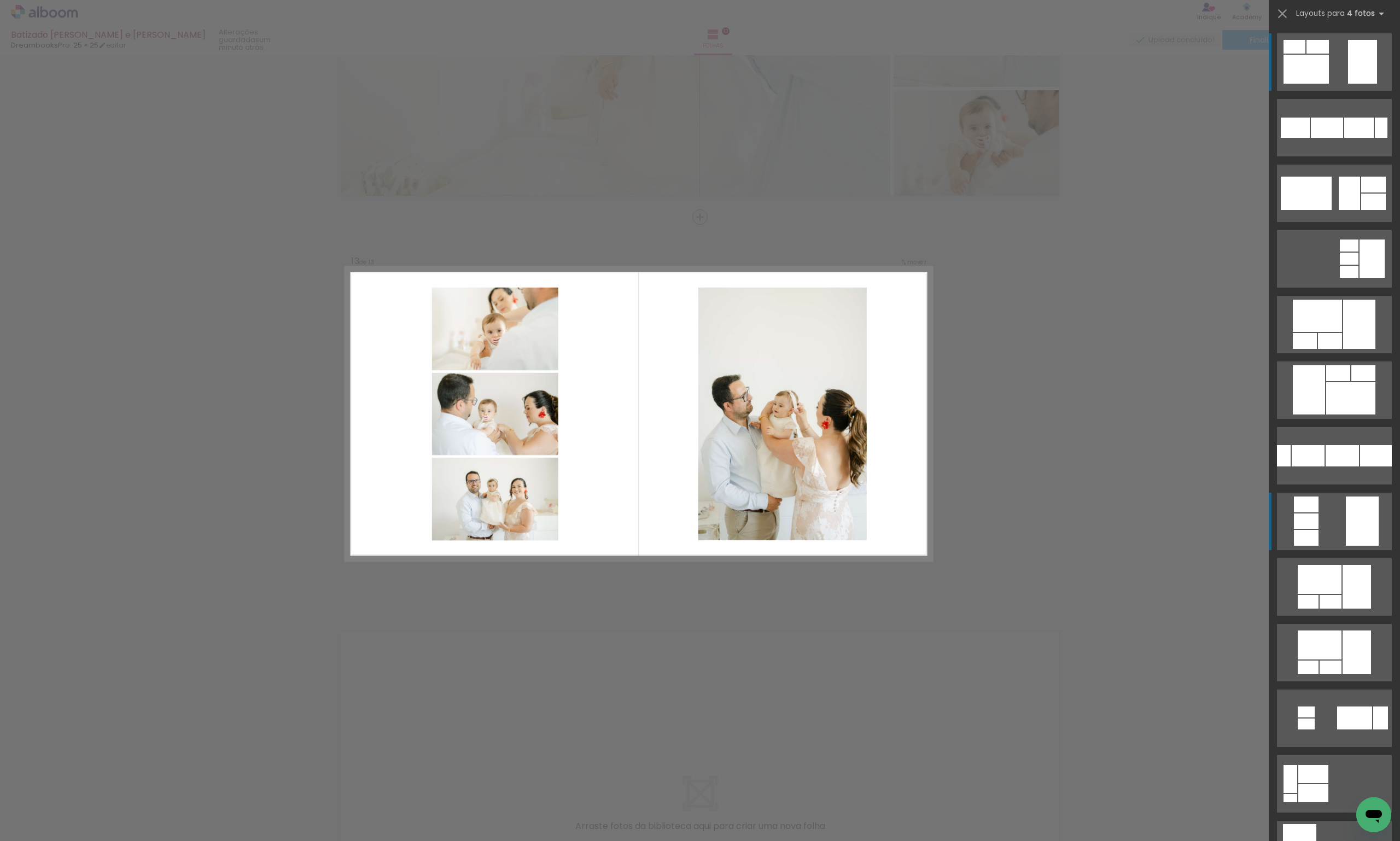
click at [1331, 156] on quentale-layouter at bounding box center [1335, 128] width 115 height 57
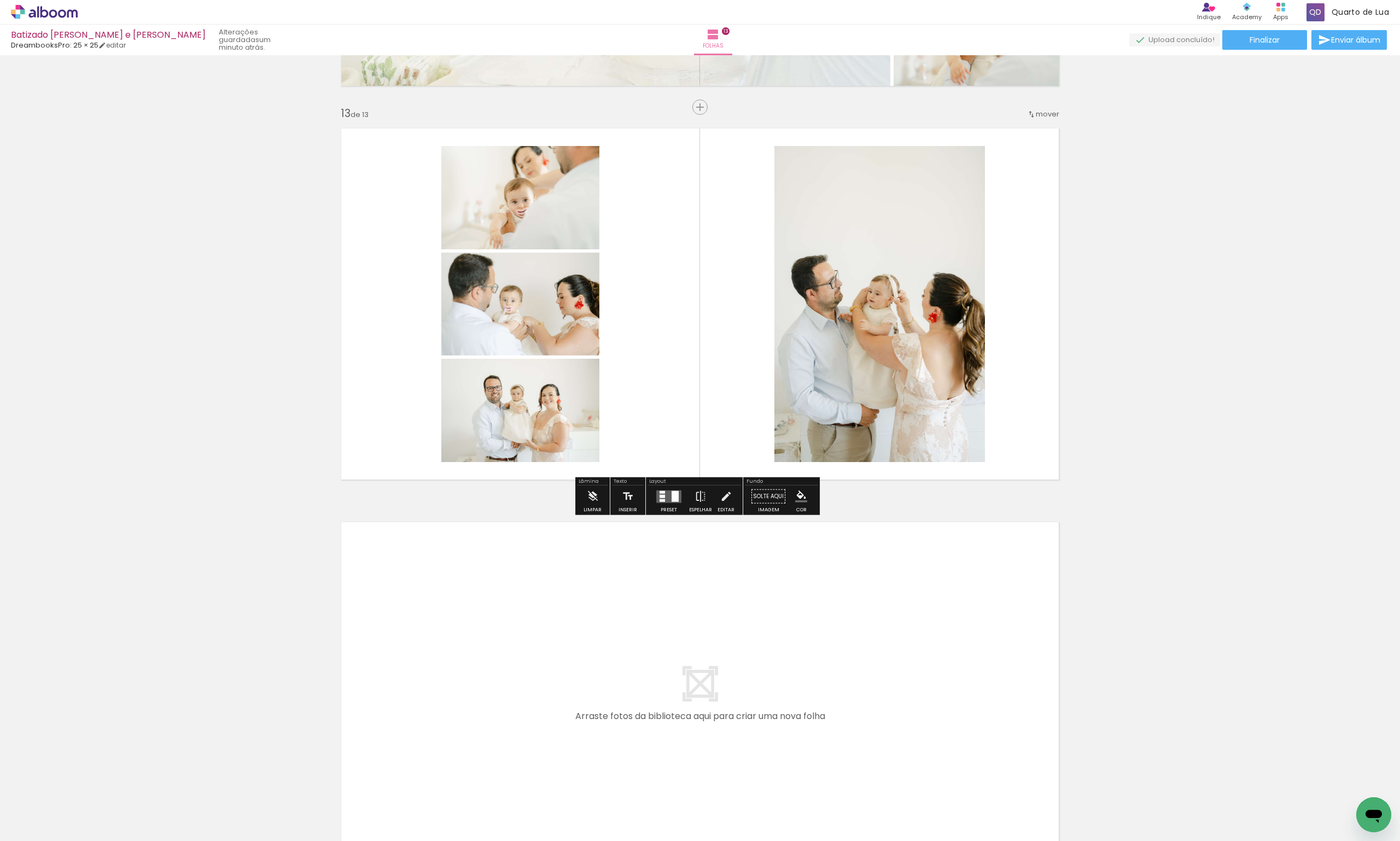
scroll to position [4799, 0]
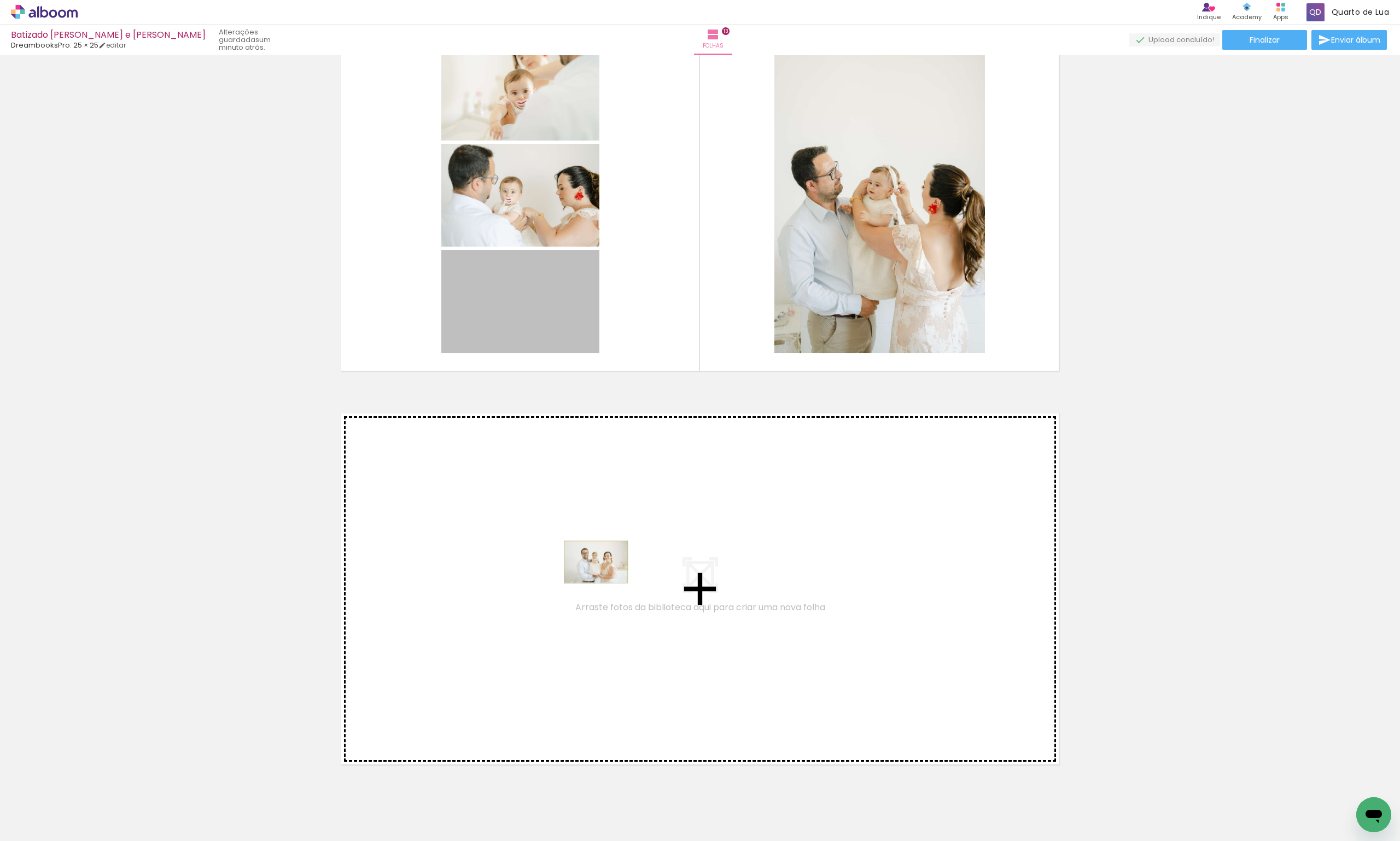
drag, startPoint x: 512, startPoint y: 316, endPoint x: 591, endPoint y: 562, distance: 258.4
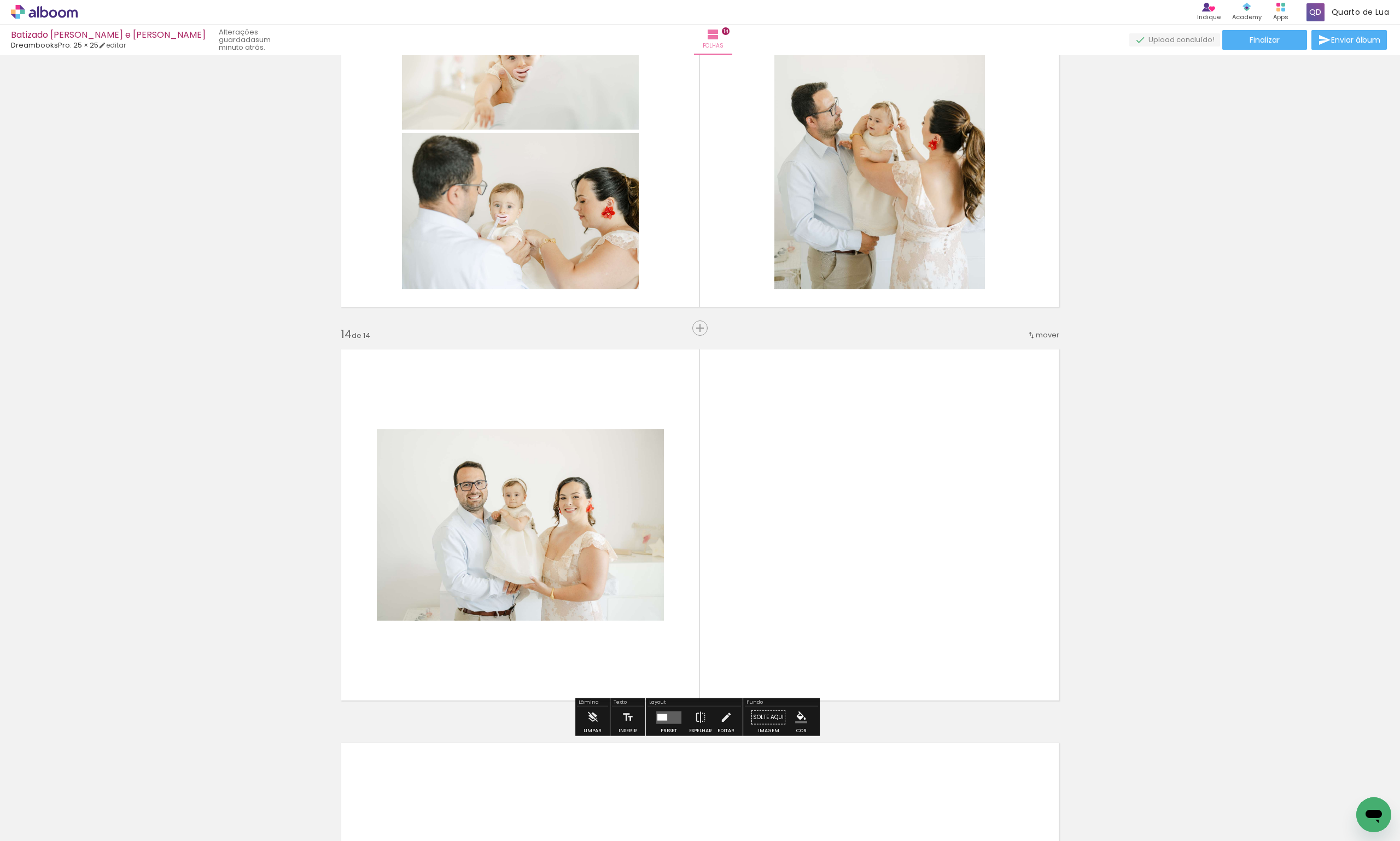
scroll to position [4864, 0]
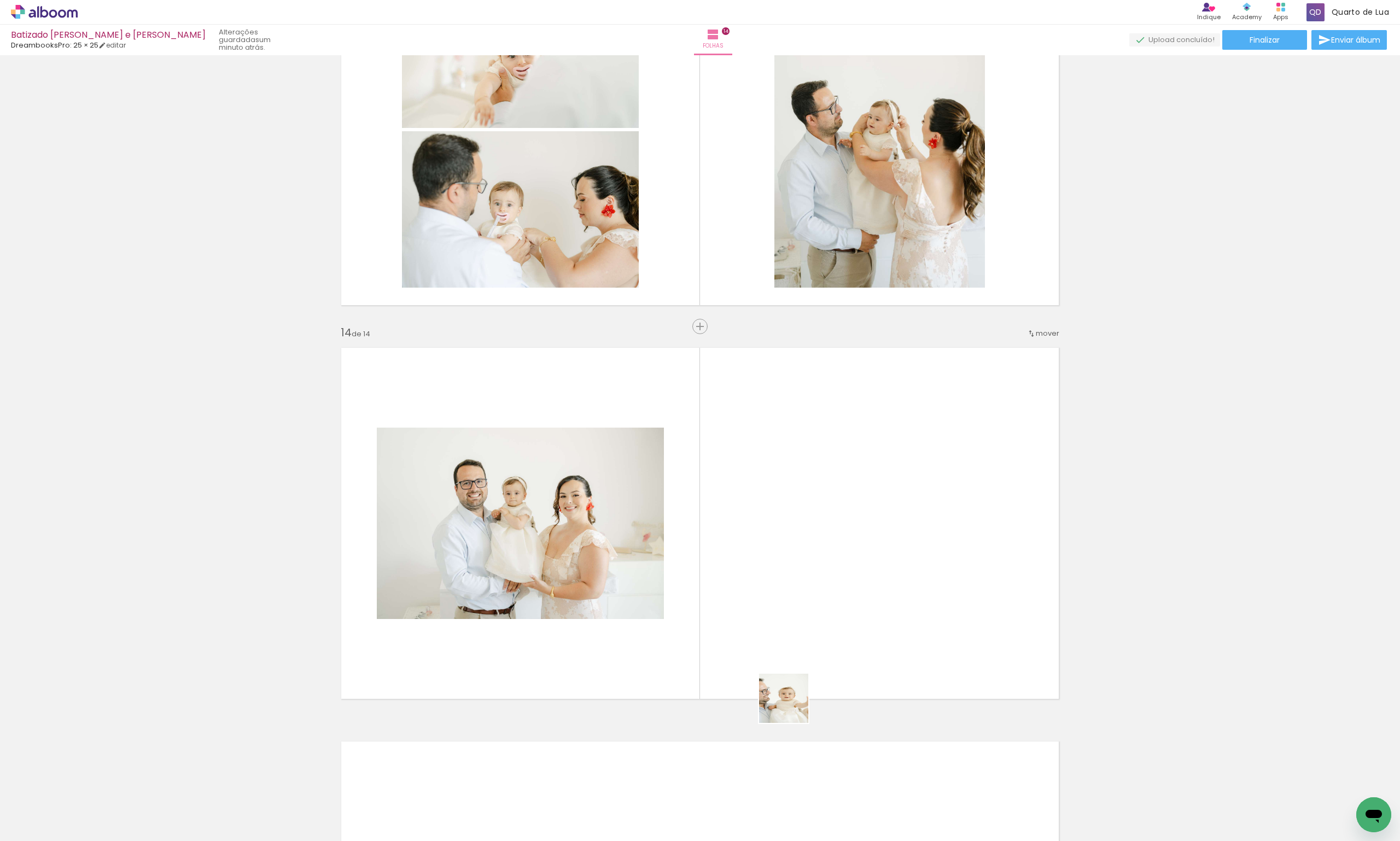
drag, startPoint x: 774, startPoint y: 823, endPoint x: 802, endPoint y: 745, distance: 82.9
click at [793, 598] on quentale-workspace at bounding box center [700, 421] width 1400 height 841
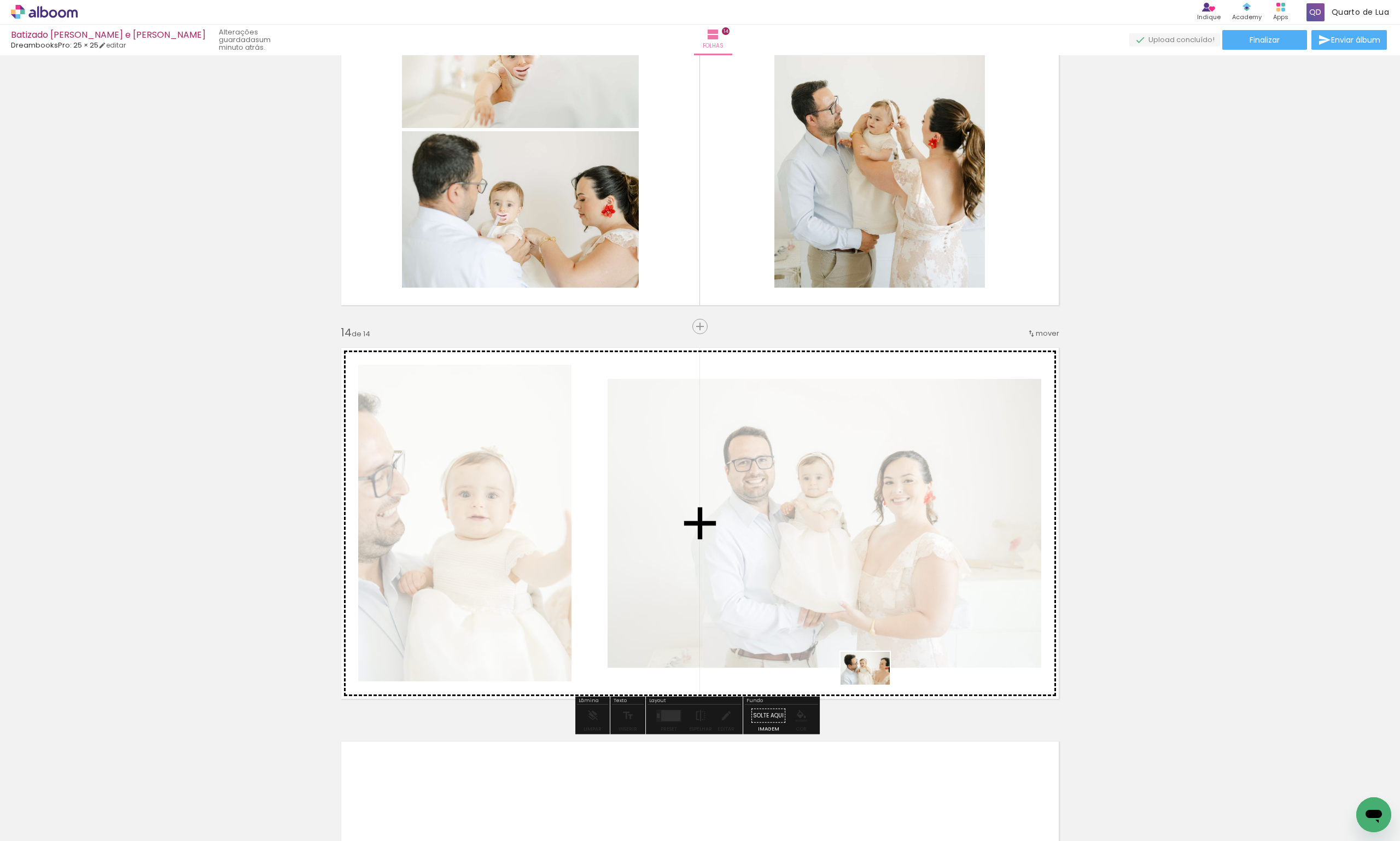
drag, startPoint x: 833, startPoint y: 812, endPoint x: 873, endPoint y: 689, distance: 129.3
click at [873, 689] on quentale-workspace at bounding box center [700, 421] width 1400 height 841
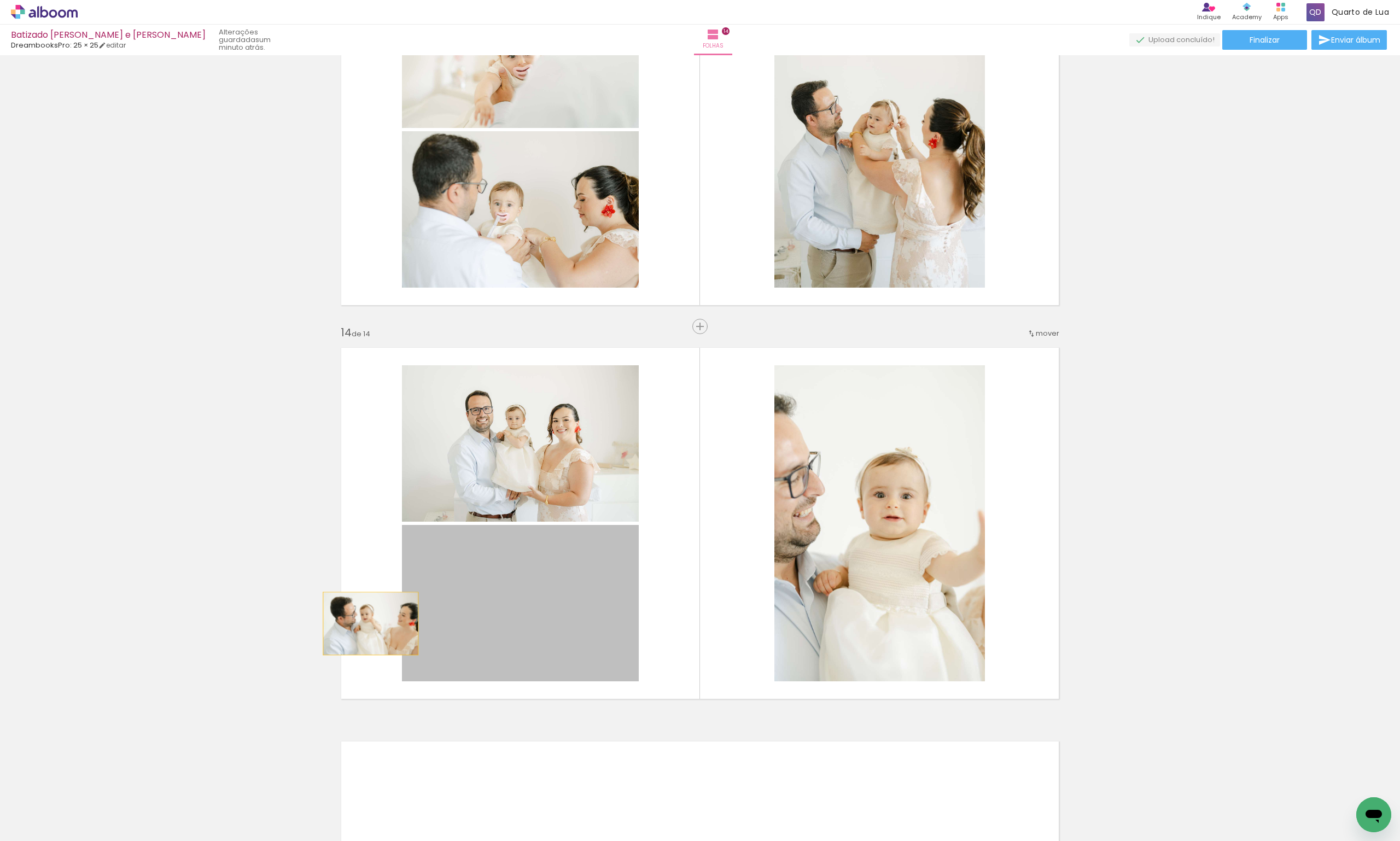
drag, startPoint x: 553, startPoint y: 633, endPoint x: 277, endPoint y: 614, distance: 276.7
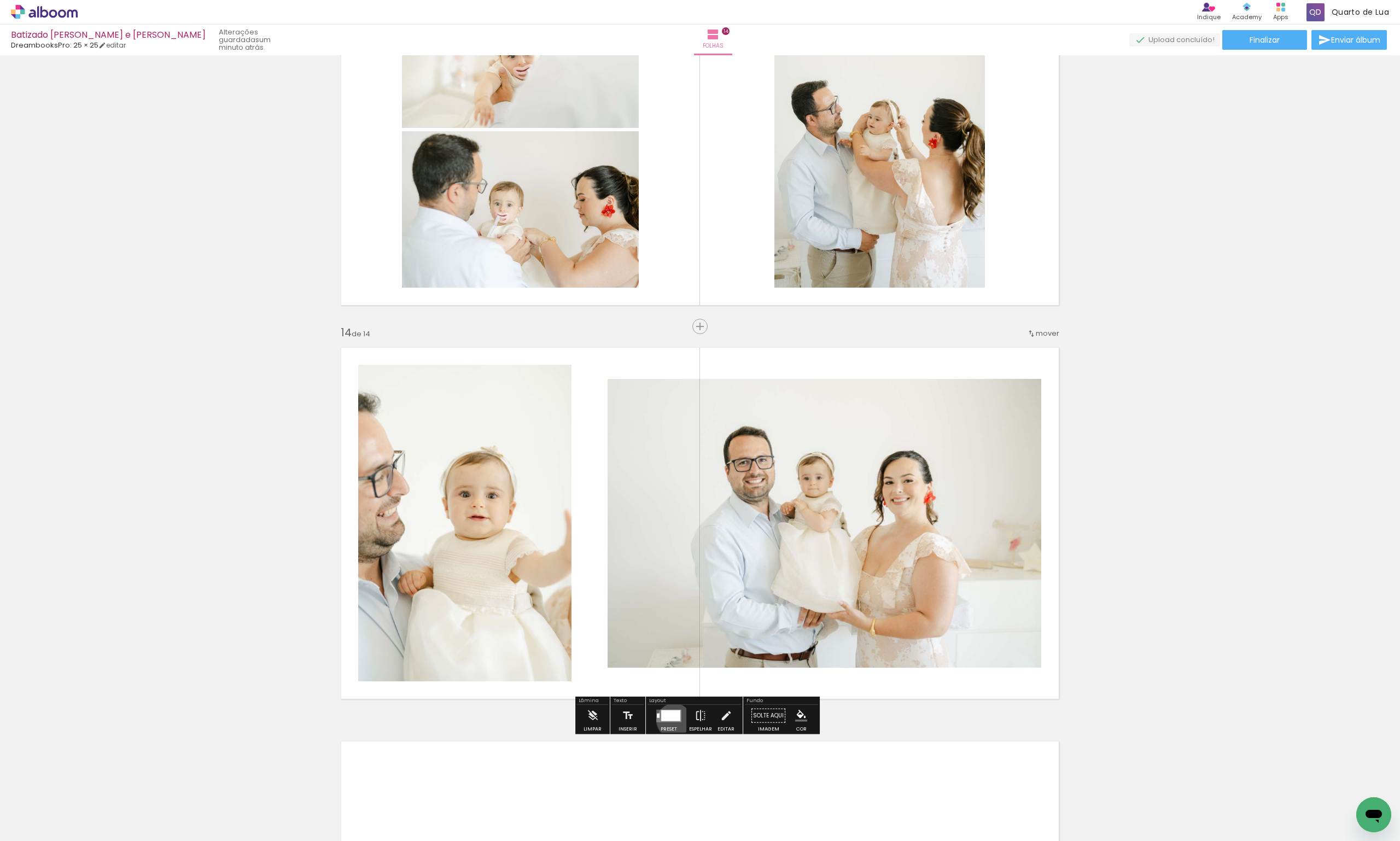
click at [671, 720] on div at bounding box center [670, 715] width 19 height 11
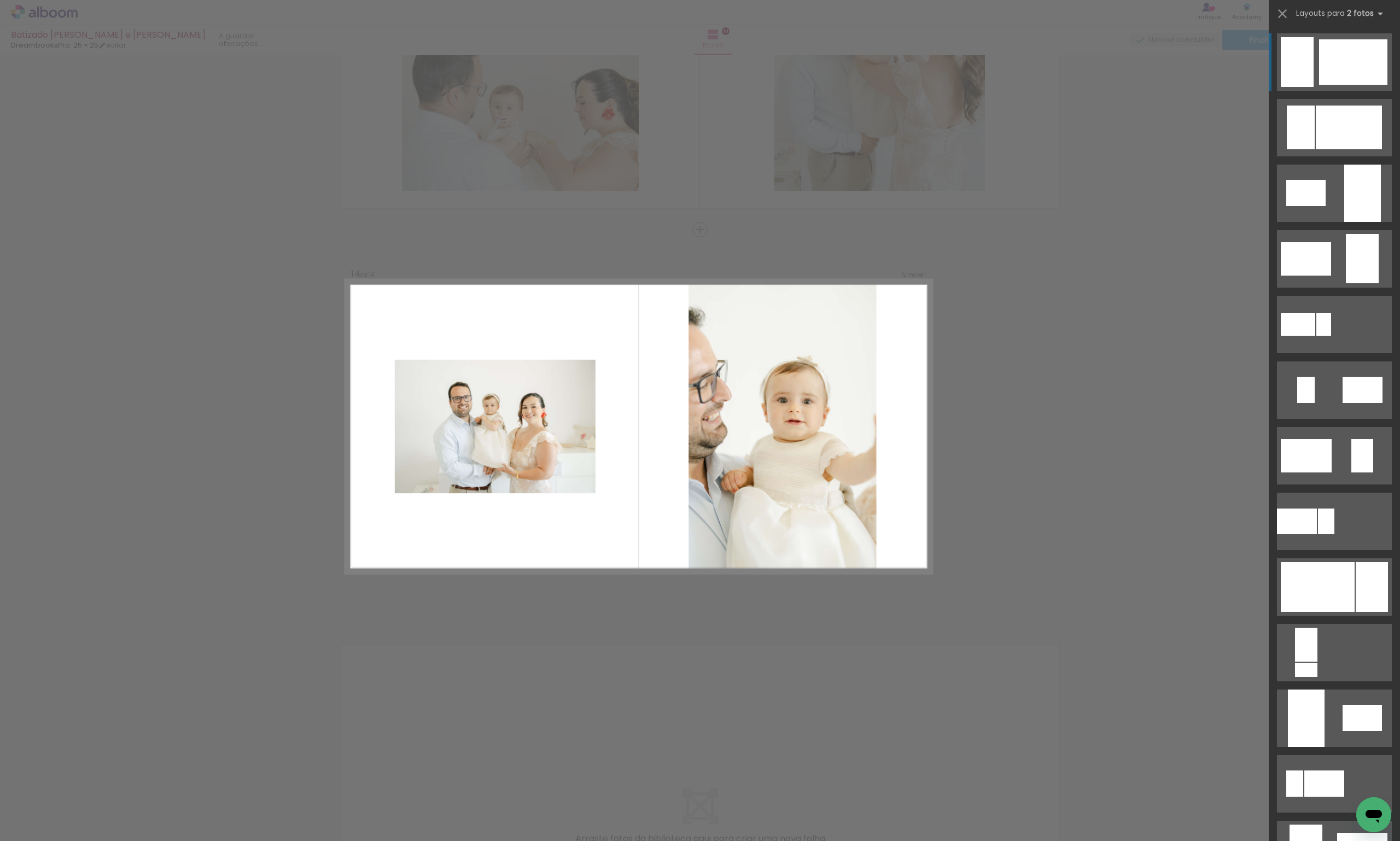
scroll to position [4973, 0]
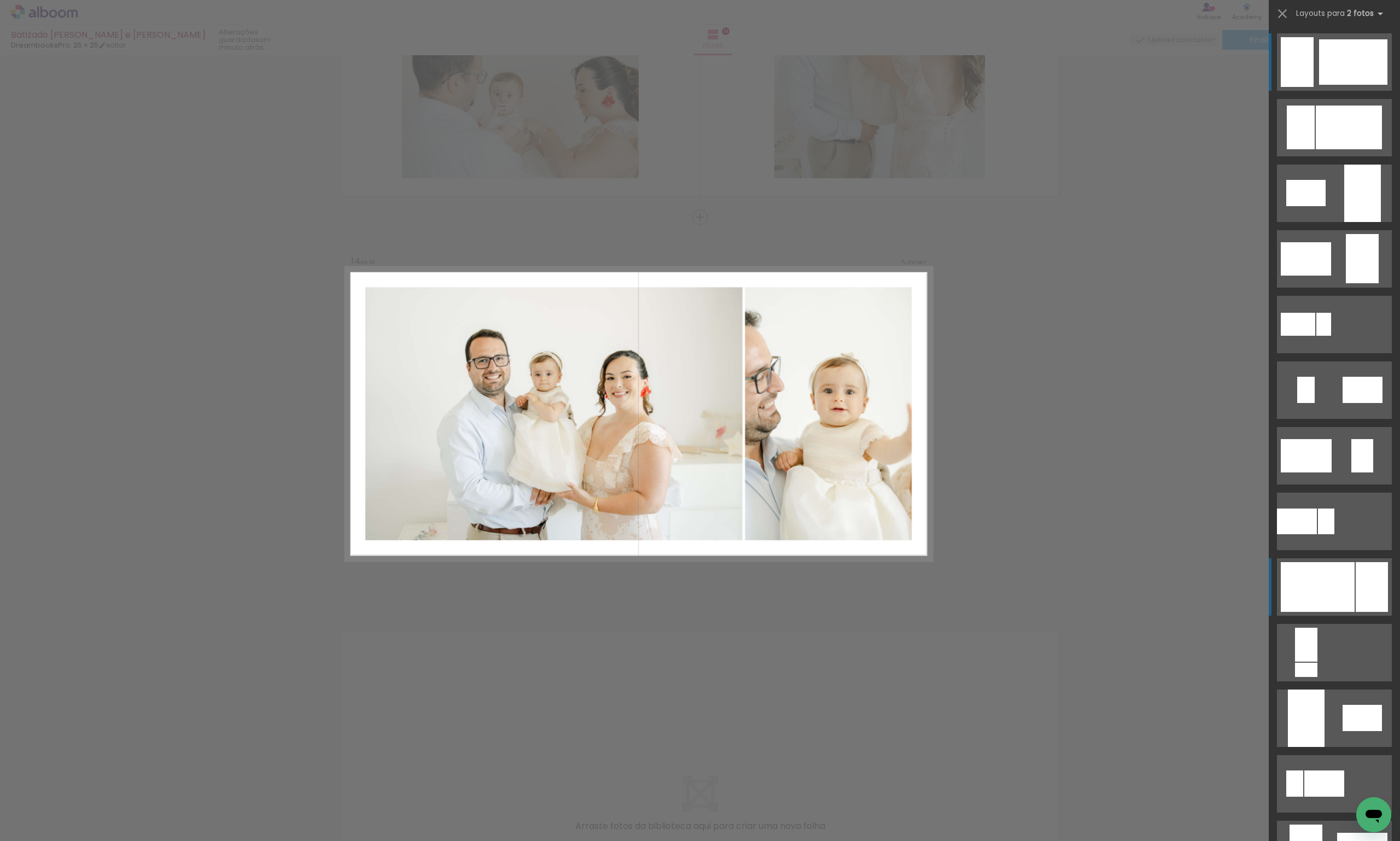
click at [1316, 149] on div at bounding box center [1349, 127] width 66 height 44
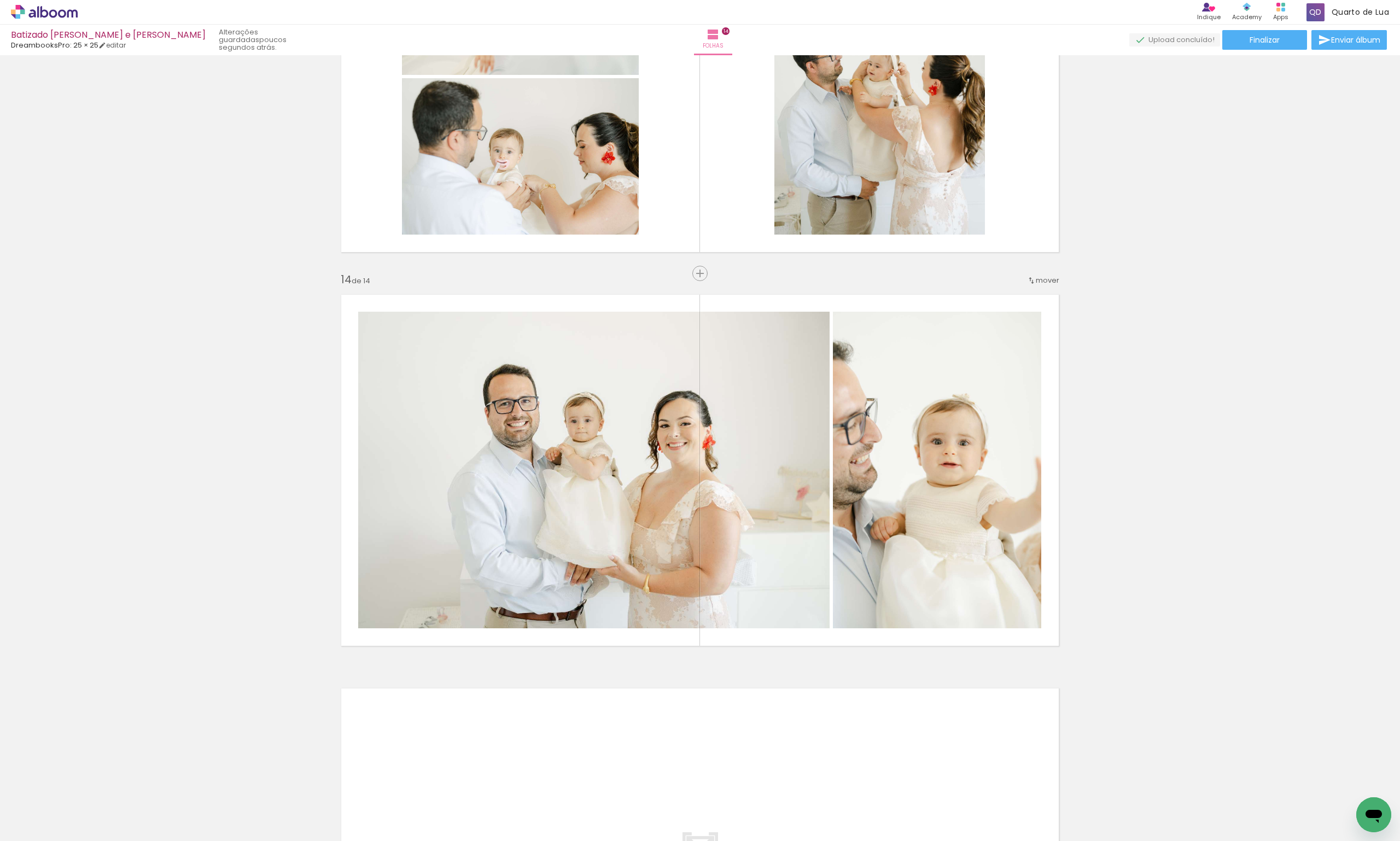
scroll to position [4902, 0]
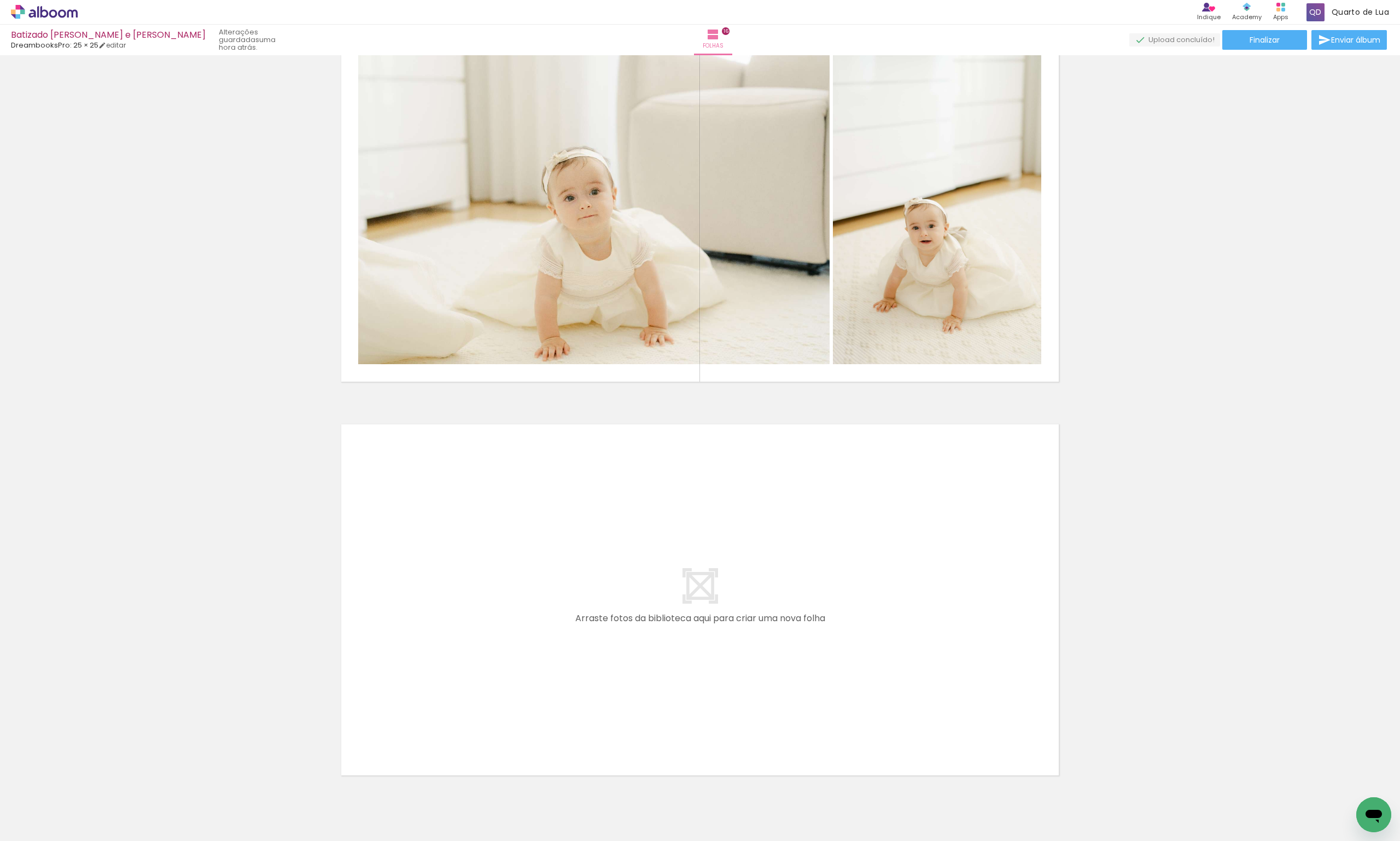
scroll to position [0, 5950]
